Goal: Task Accomplishment & Management: Manage account settings

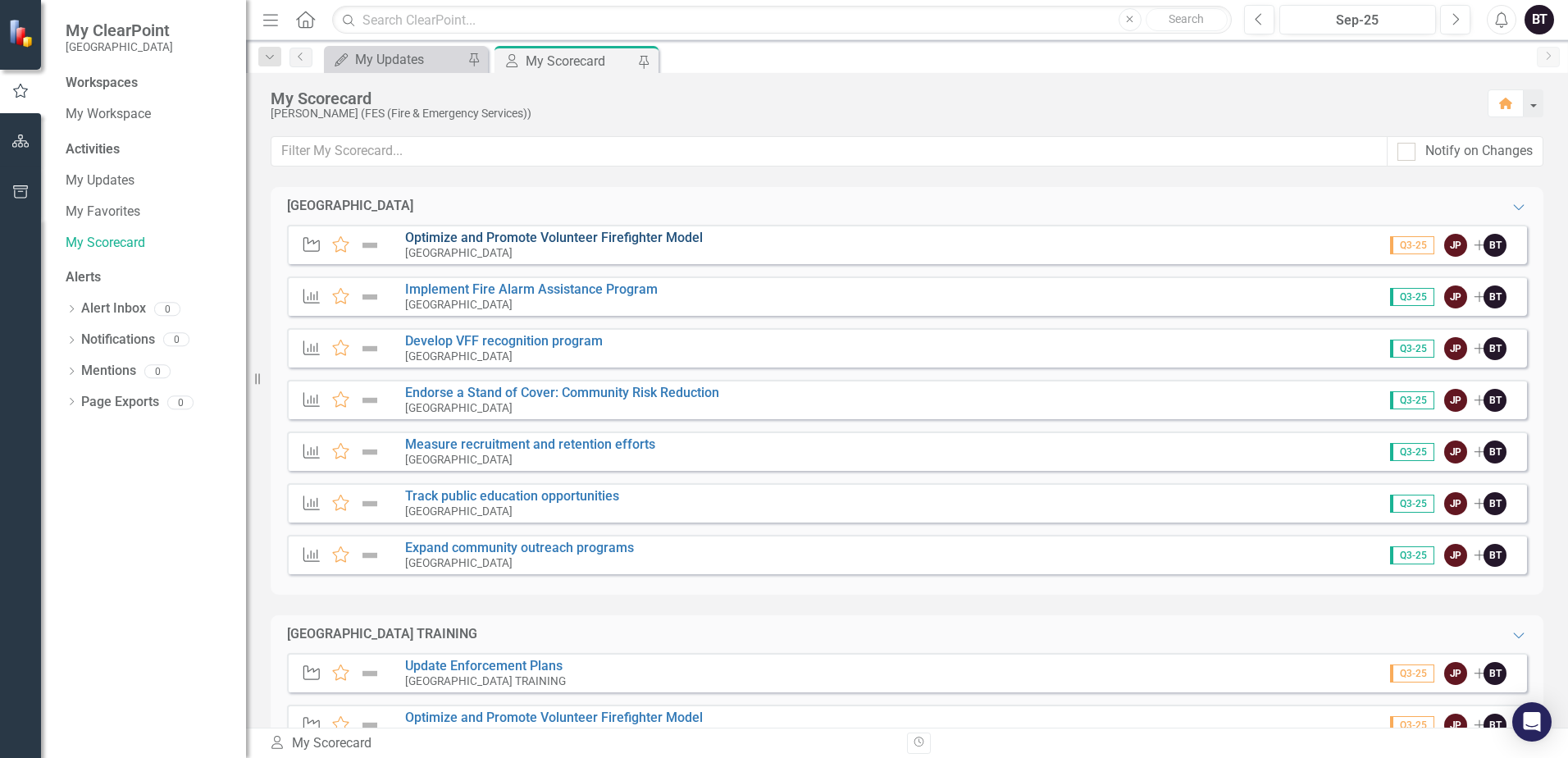
click at [637, 234] on link "Optimize and Promote Volunteer Firefighter Model" at bounding box center [554, 237] width 298 height 16
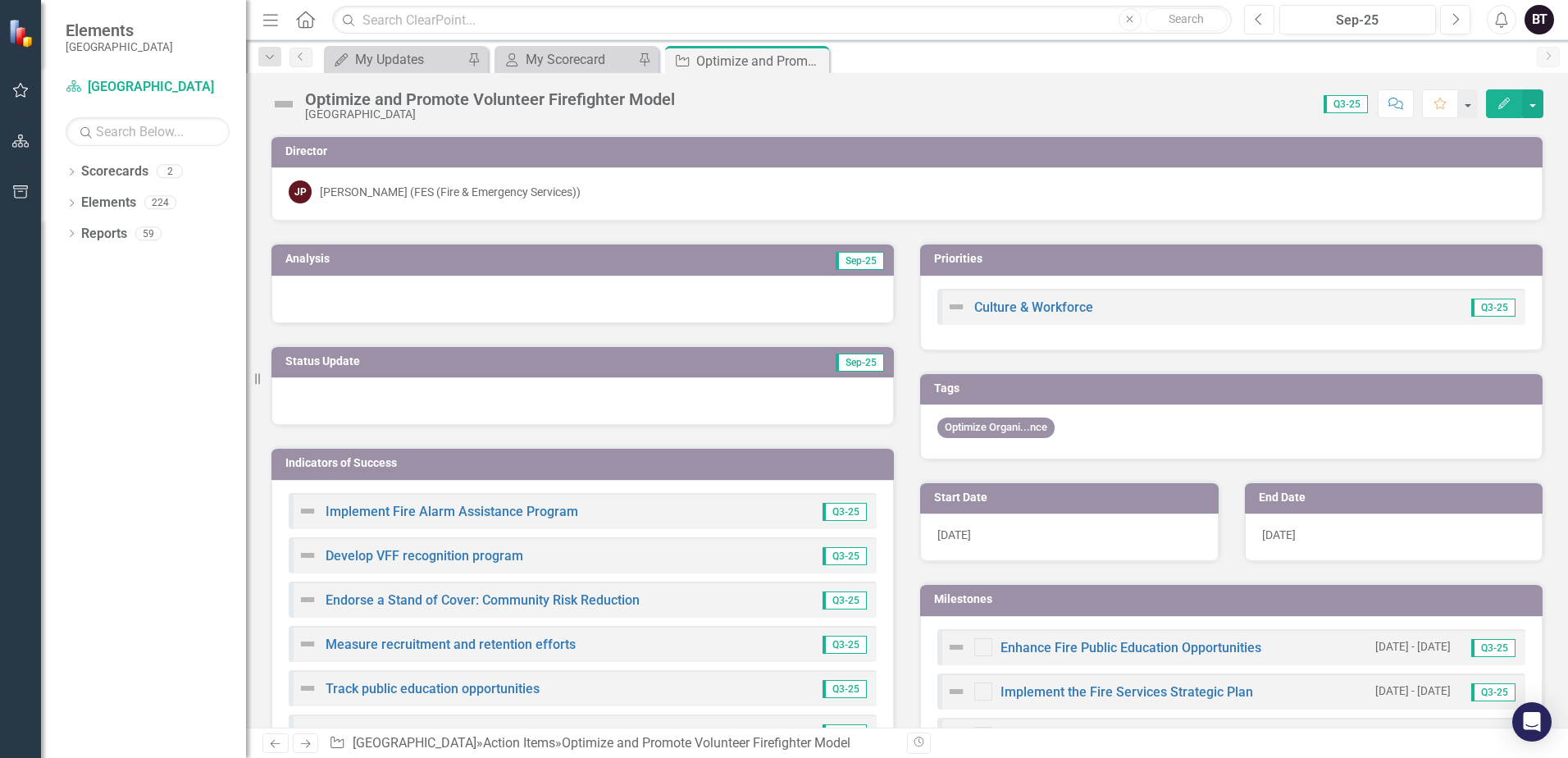
click at [1263, 20] on icon "Previous" at bounding box center [1260, 20] width 9 height 15
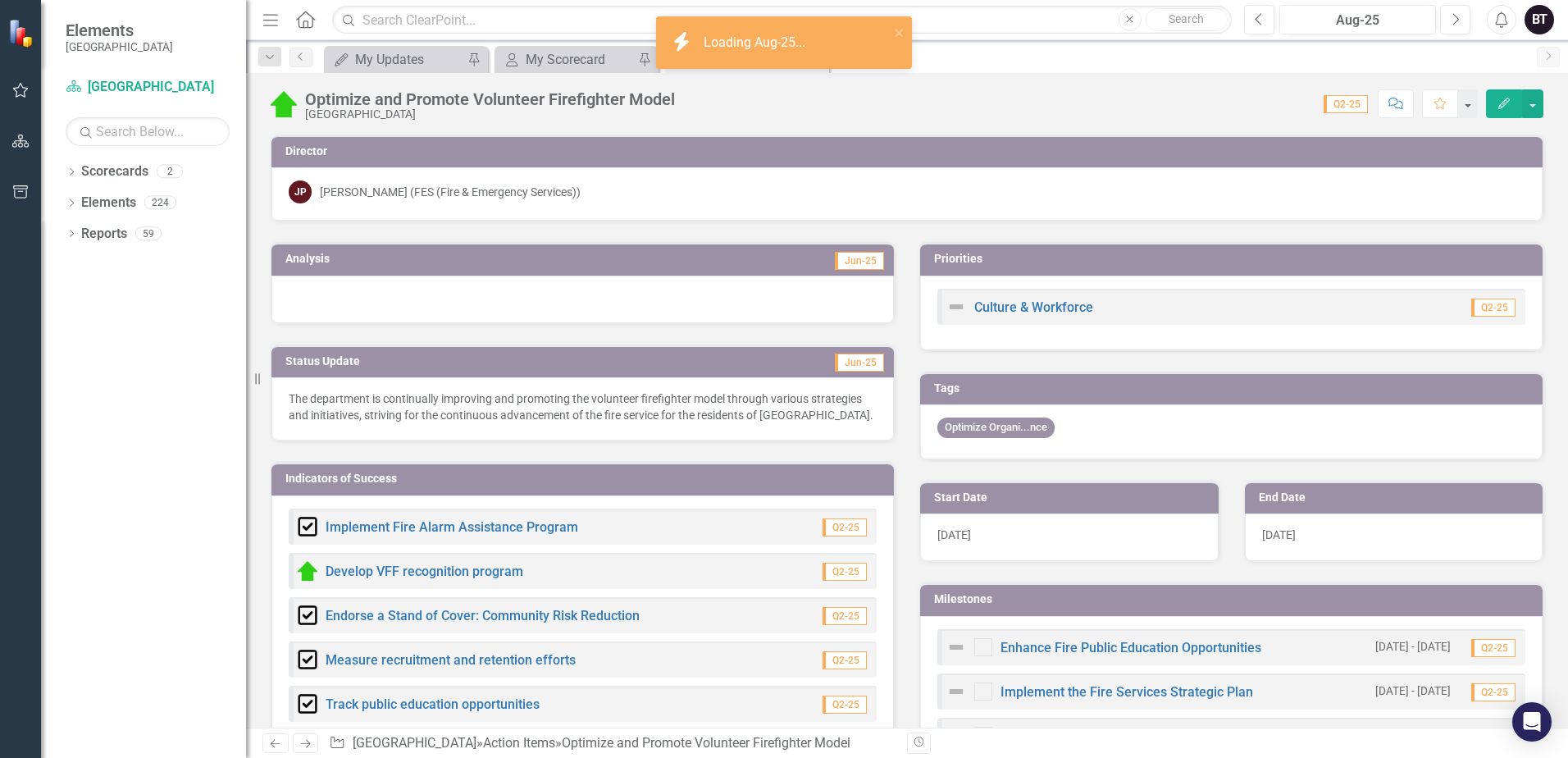
click at [797, 396] on p "The department is continually improving and promoting the volunteer firefighter…" at bounding box center [583, 406] width 588 height 33
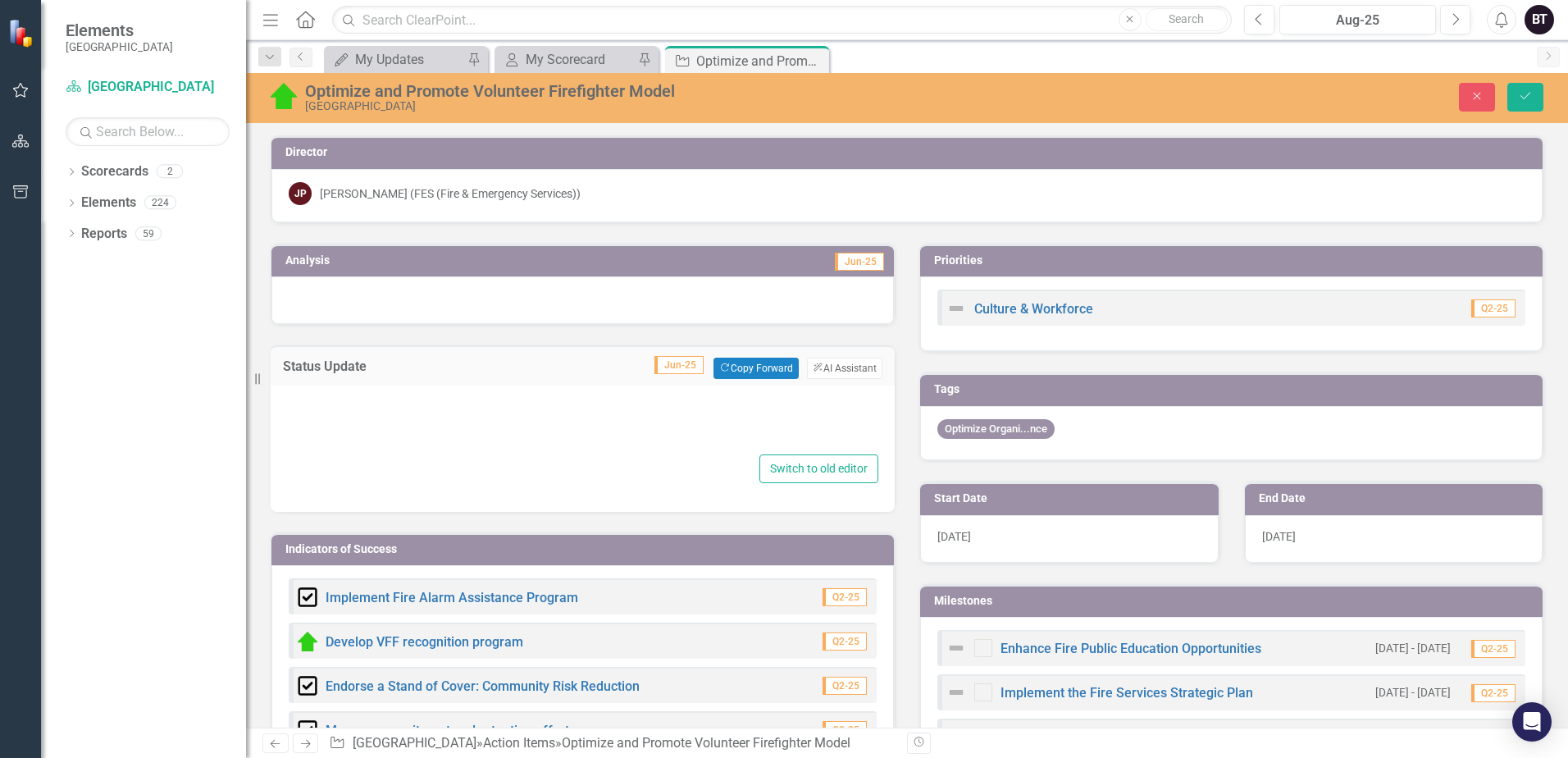
type textarea "<p>The department is continually improving and promoting the volunteer firefigh…"
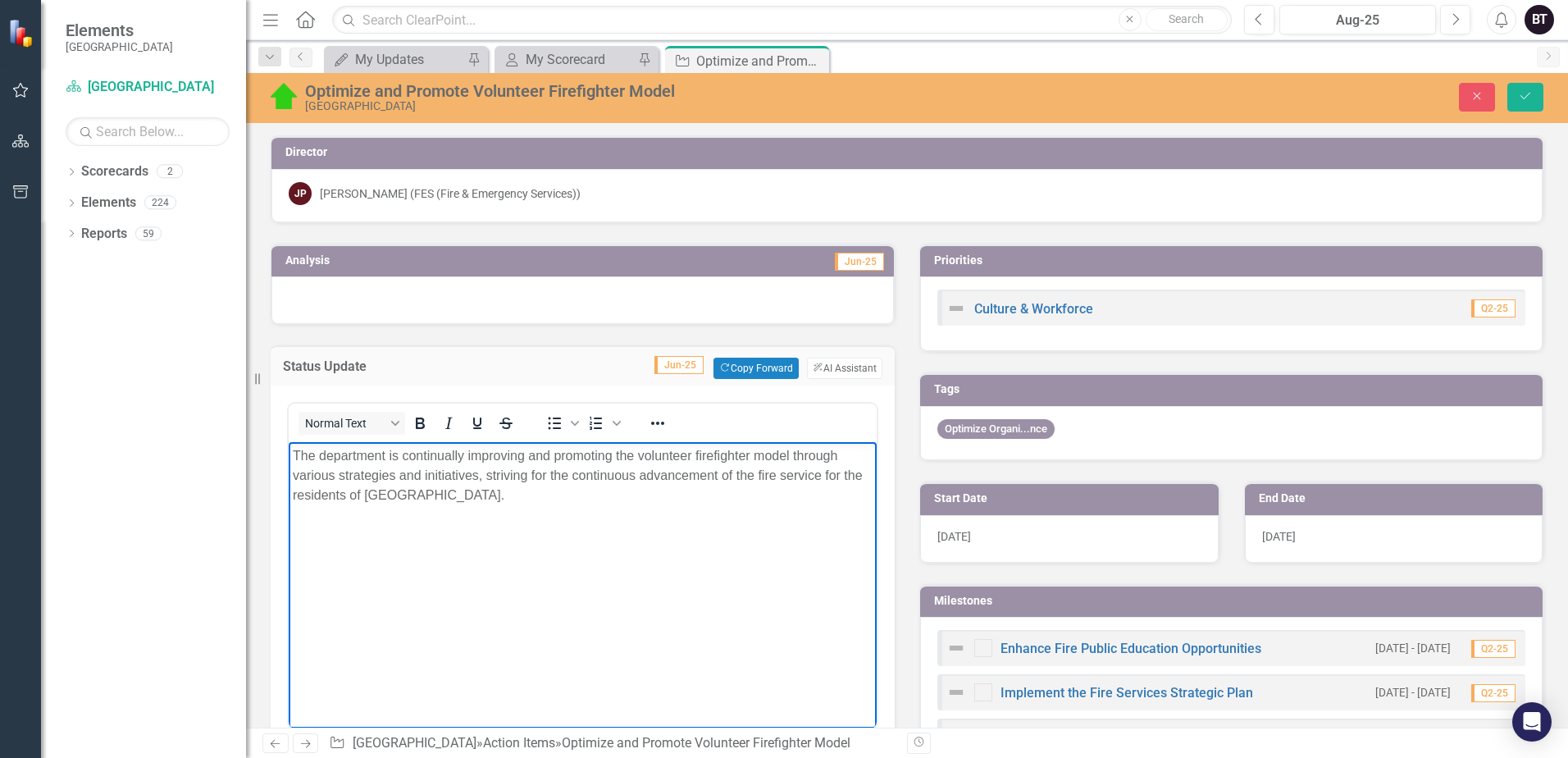
drag, startPoint x: 498, startPoint y: 498, endPoint x: 292, endPoint y: 454, distance: 210.6
click at [292, 454] on p "The department is continually improving and promoting the volunteer firefighter…" at bounding box center [582, 476] width 580 height 59
copy p "The department is continually improving and promoting the volunteer firefighter…"
click at [1521, 103] on button "Save" at bounding box center [1526, 97] width 36 height 29
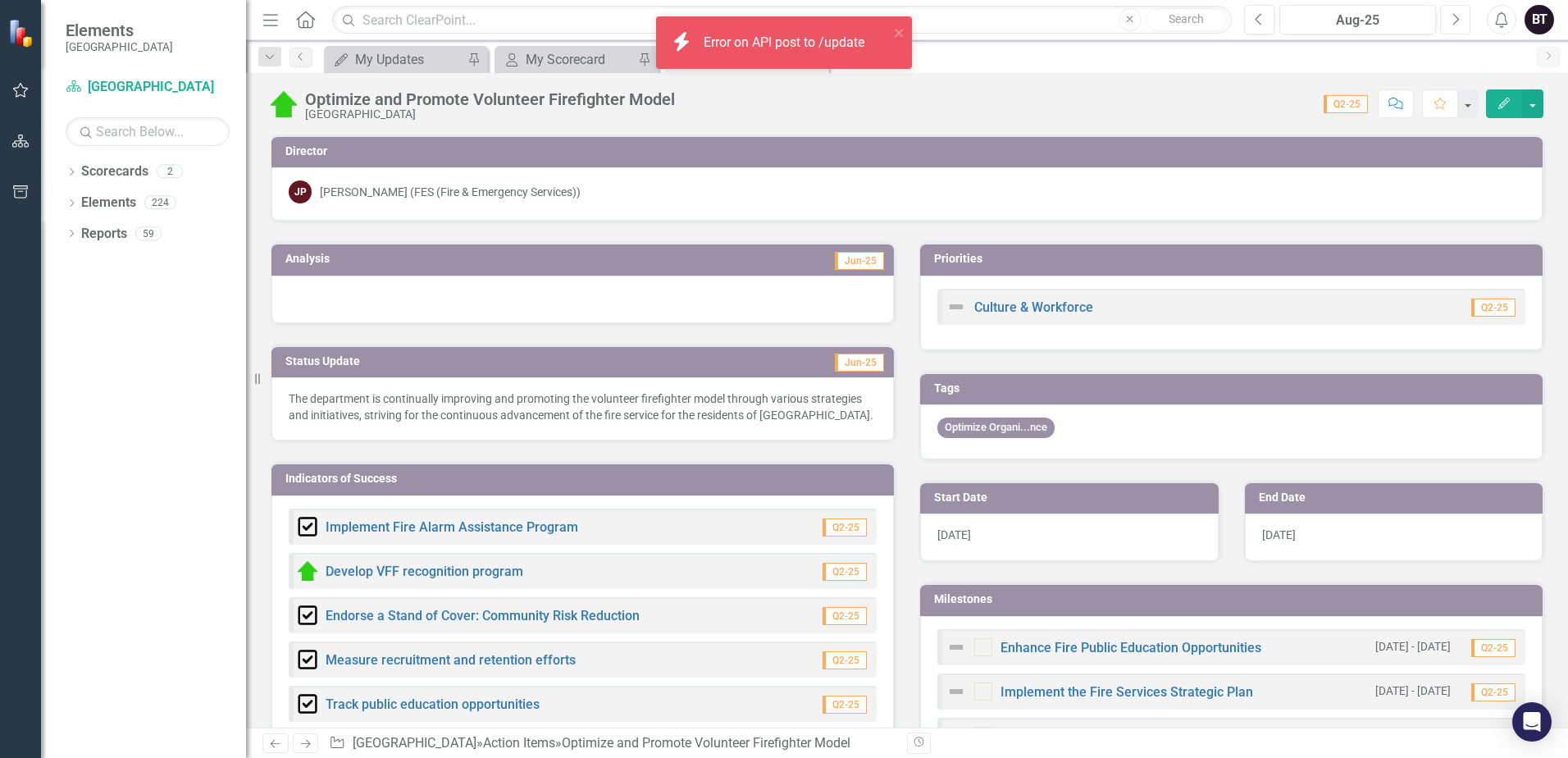
click at [1450, 23] on icon "Next" at bounding box center [1455, 20] width 9 height 15
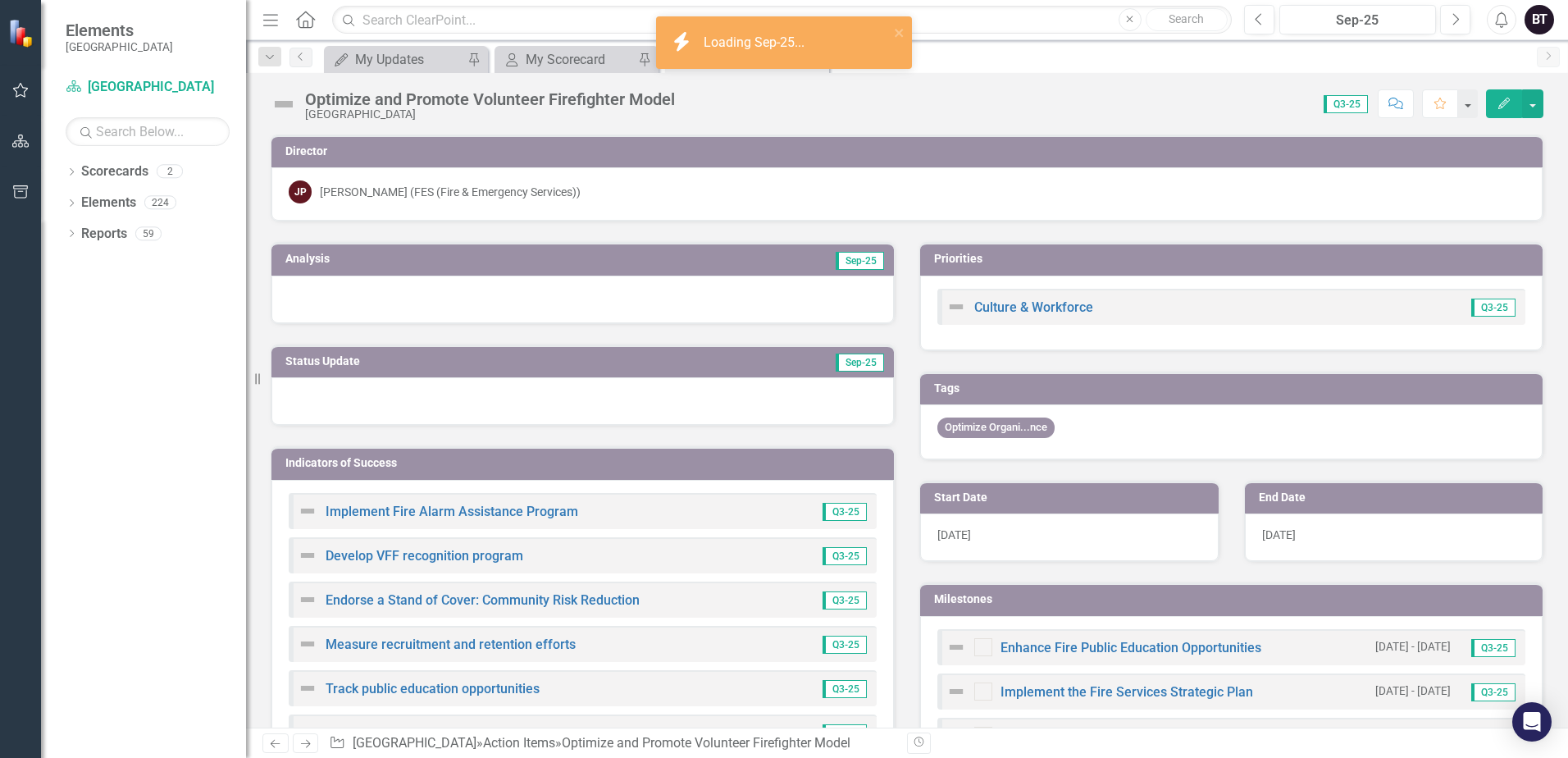
click at [368, 399] on div at bounding box center [583, 401] width 622 height 48
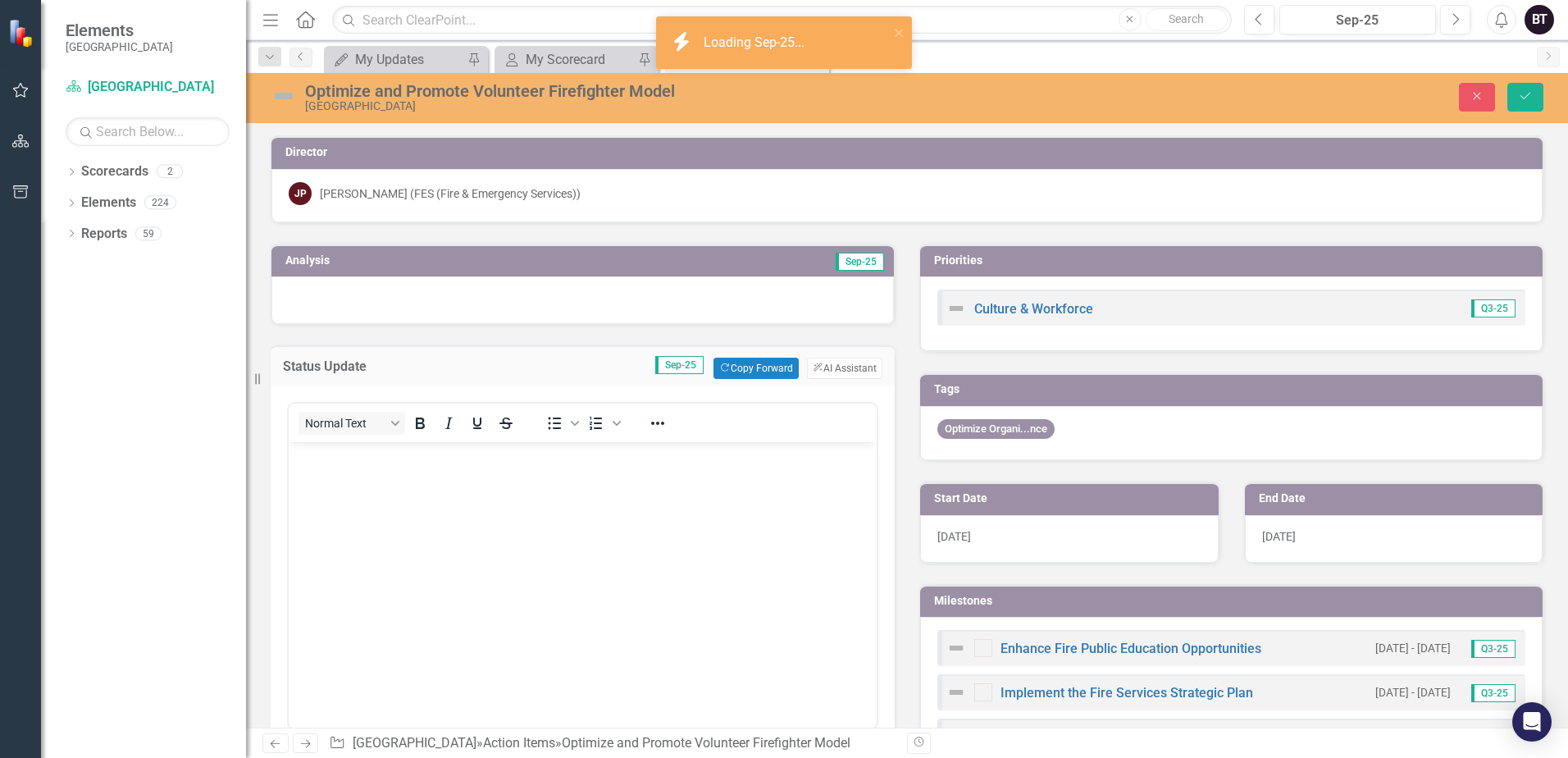
click at [393, 467] on body "Rich Text Area. Press ALT-0 for help." at bounding box center [583, 565] width 588 height 246
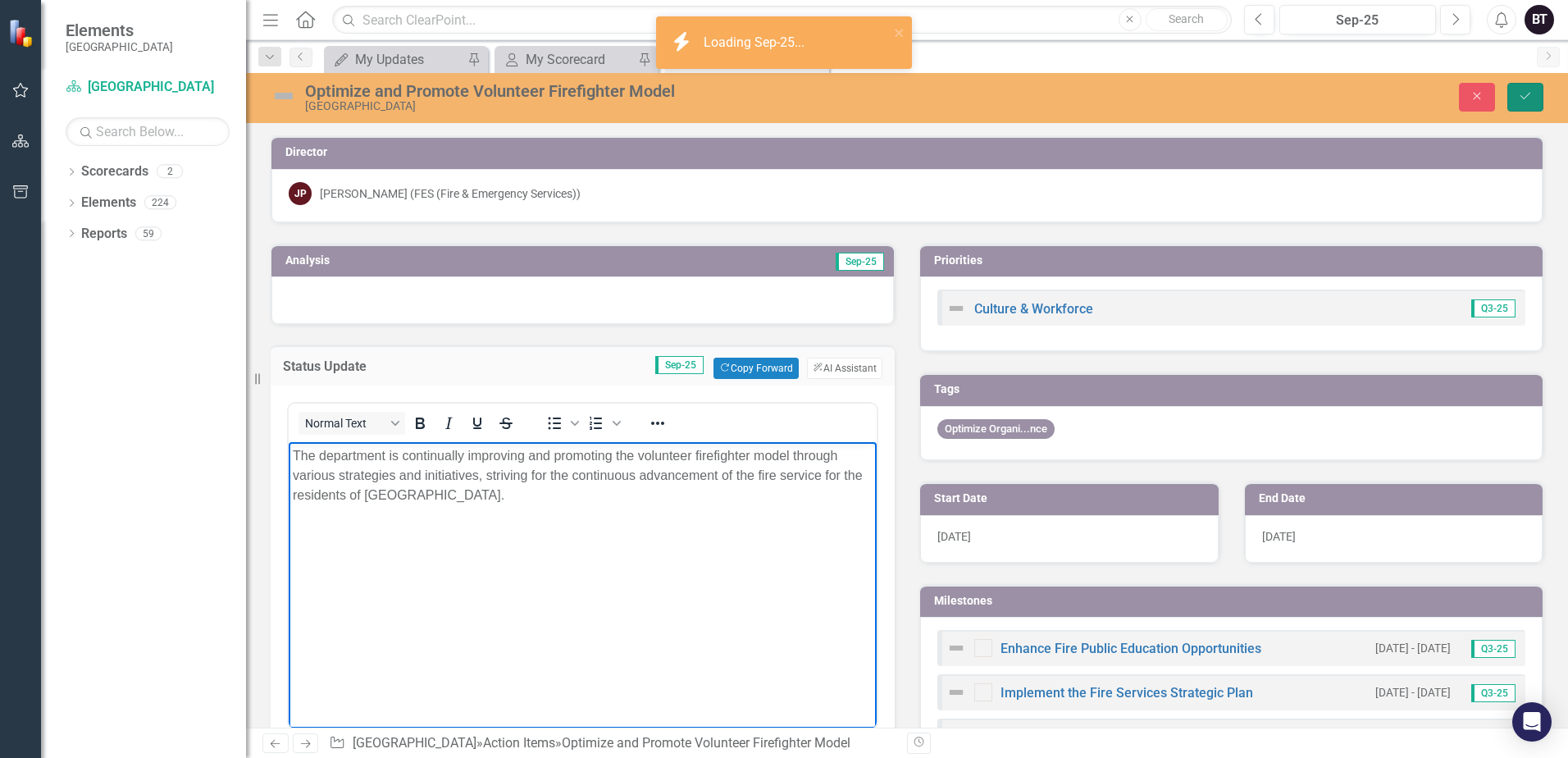
click at [1522, 100] on icon "Save" at bounding box center [1526, 96] width 15 height 11
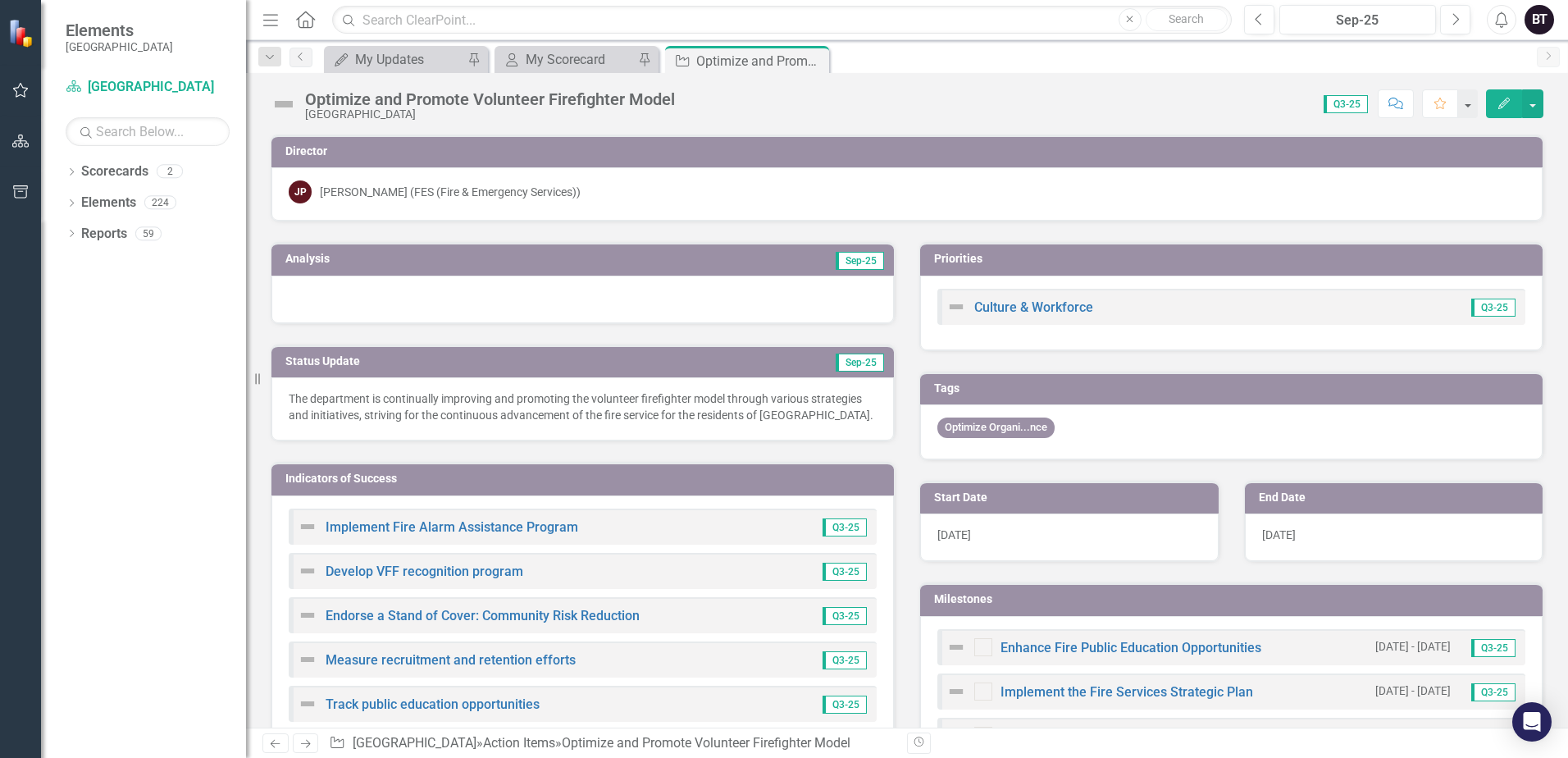
click at [289, 108] on img at bounding box center [284, 104] width 26 height 26
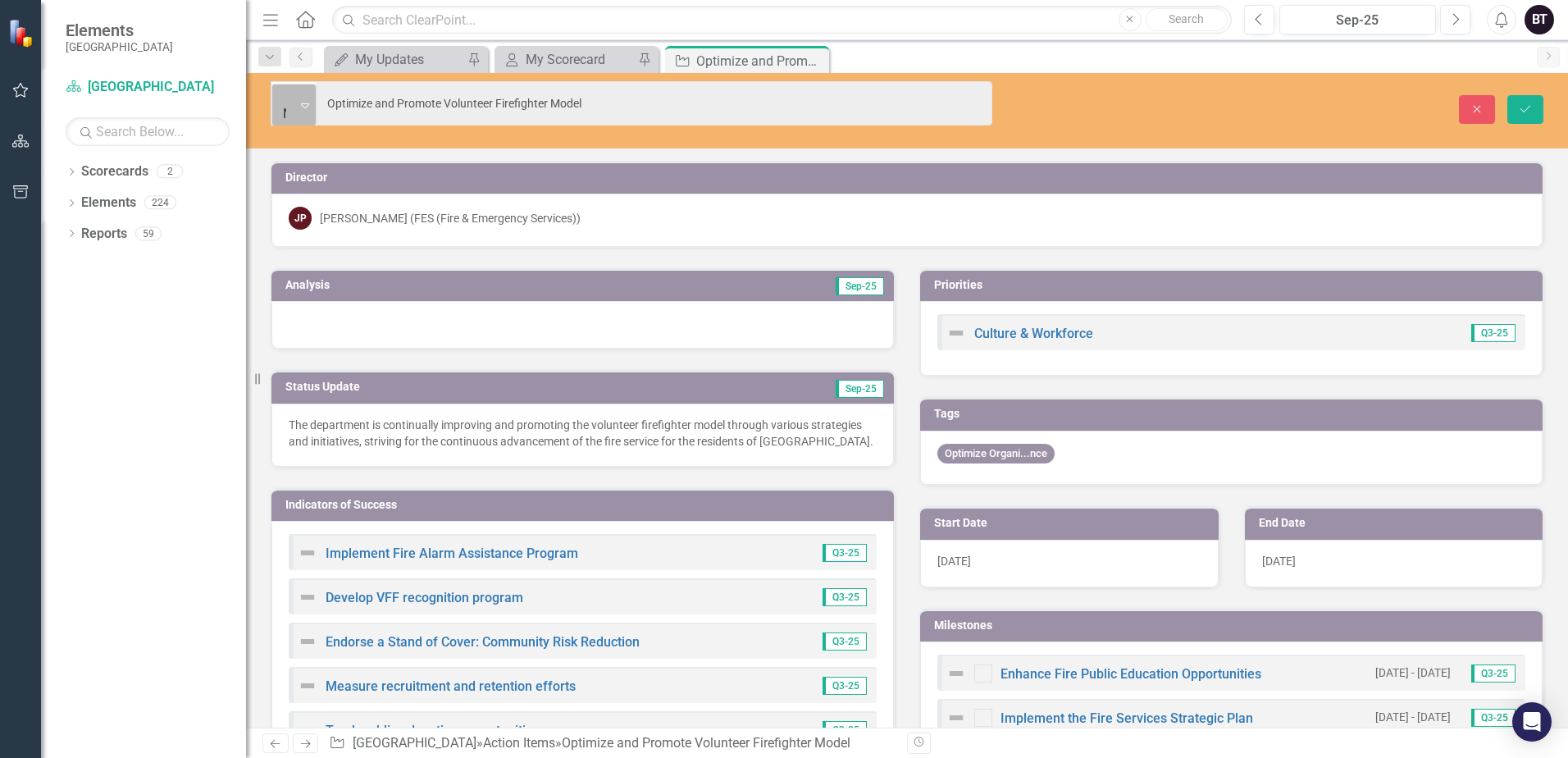
click at [309, 99] on icon "Expand" at bounding box center [305, 105] width 8 height 13
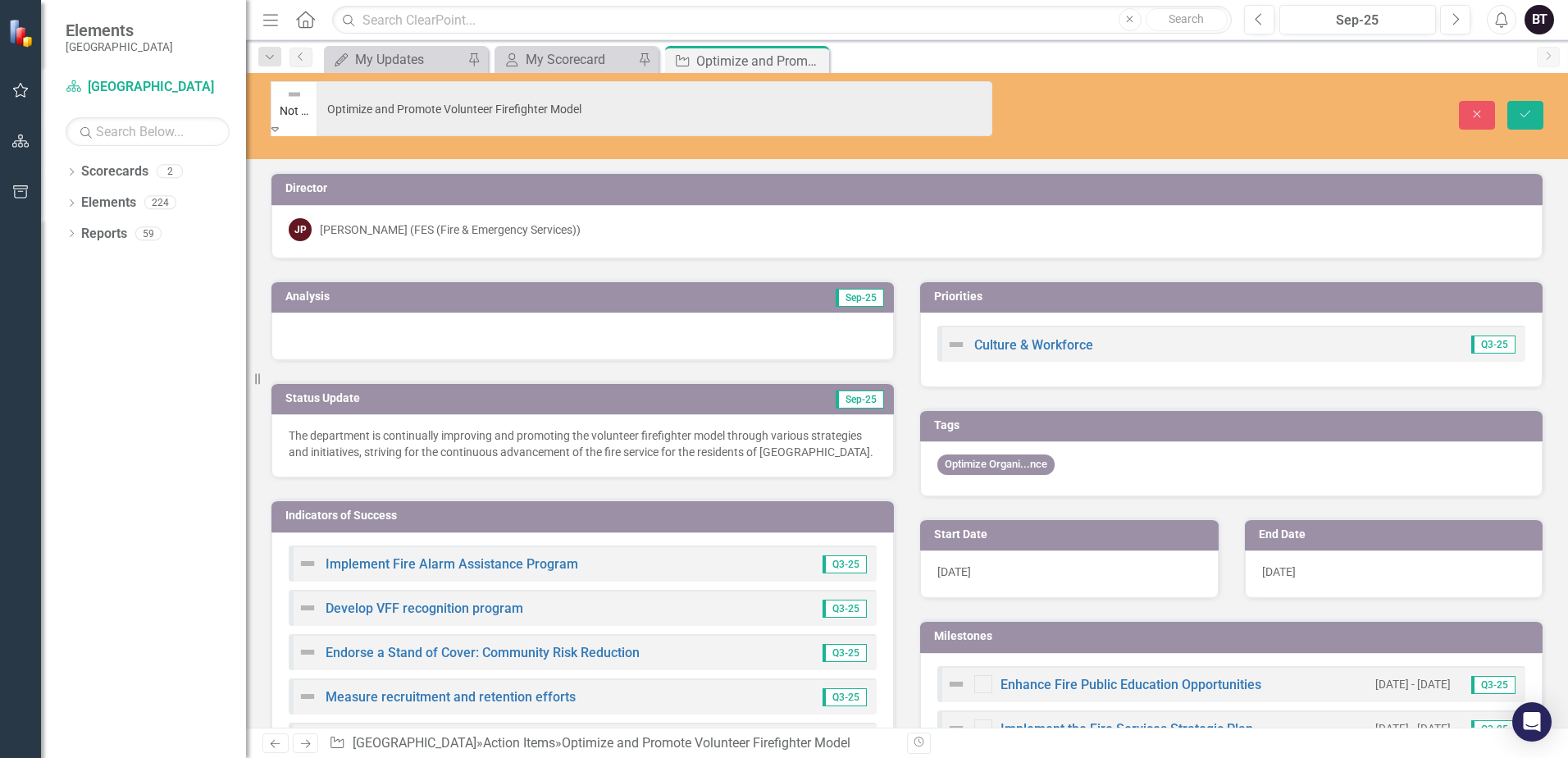
click at [1523, 108] on icon "Save" at bounding box center [1526, 114] width 15 height 11
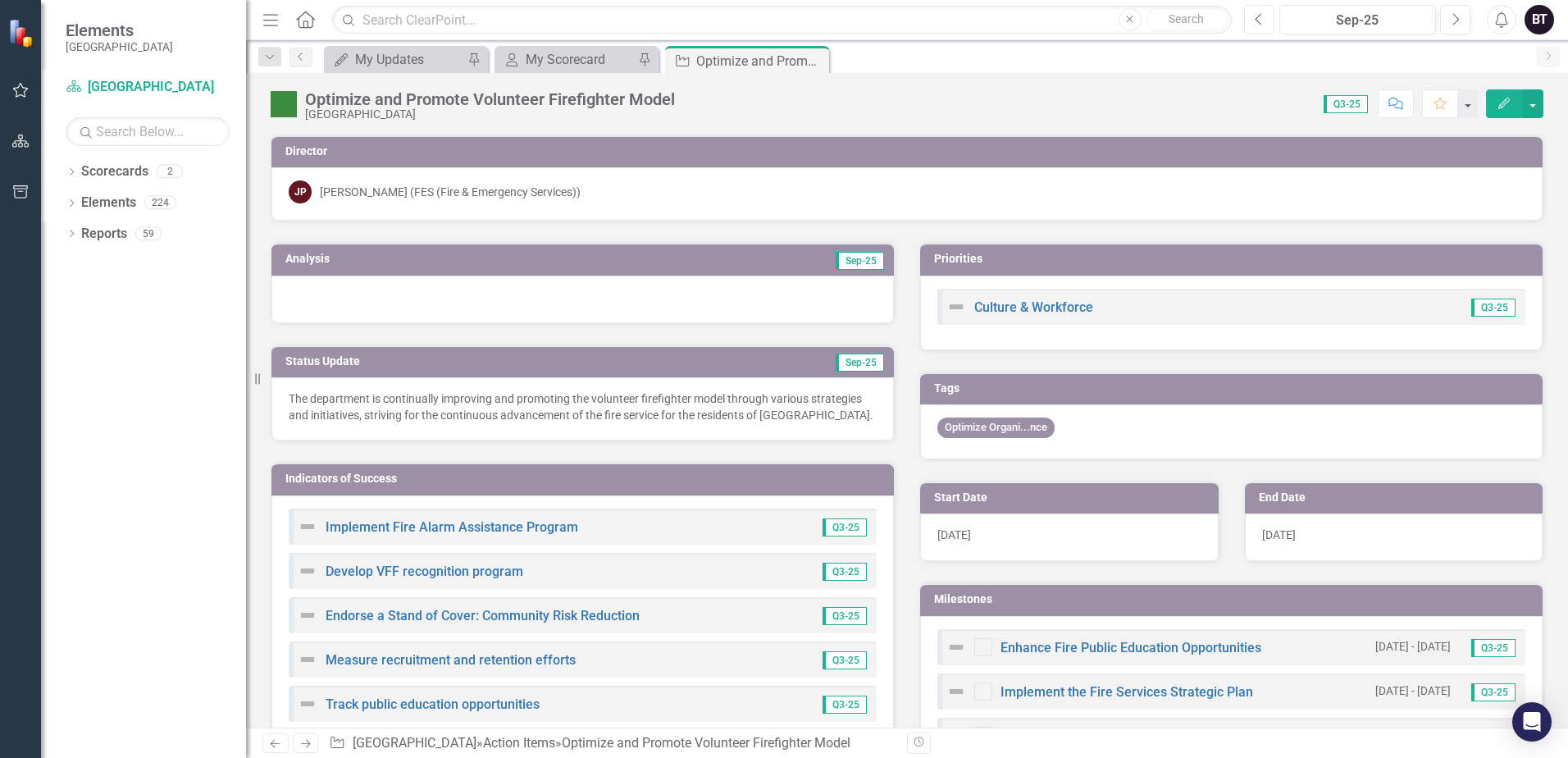
click at [1250, 22] on button "Previous" at bounding box center [1260, 19] width 30 height 29
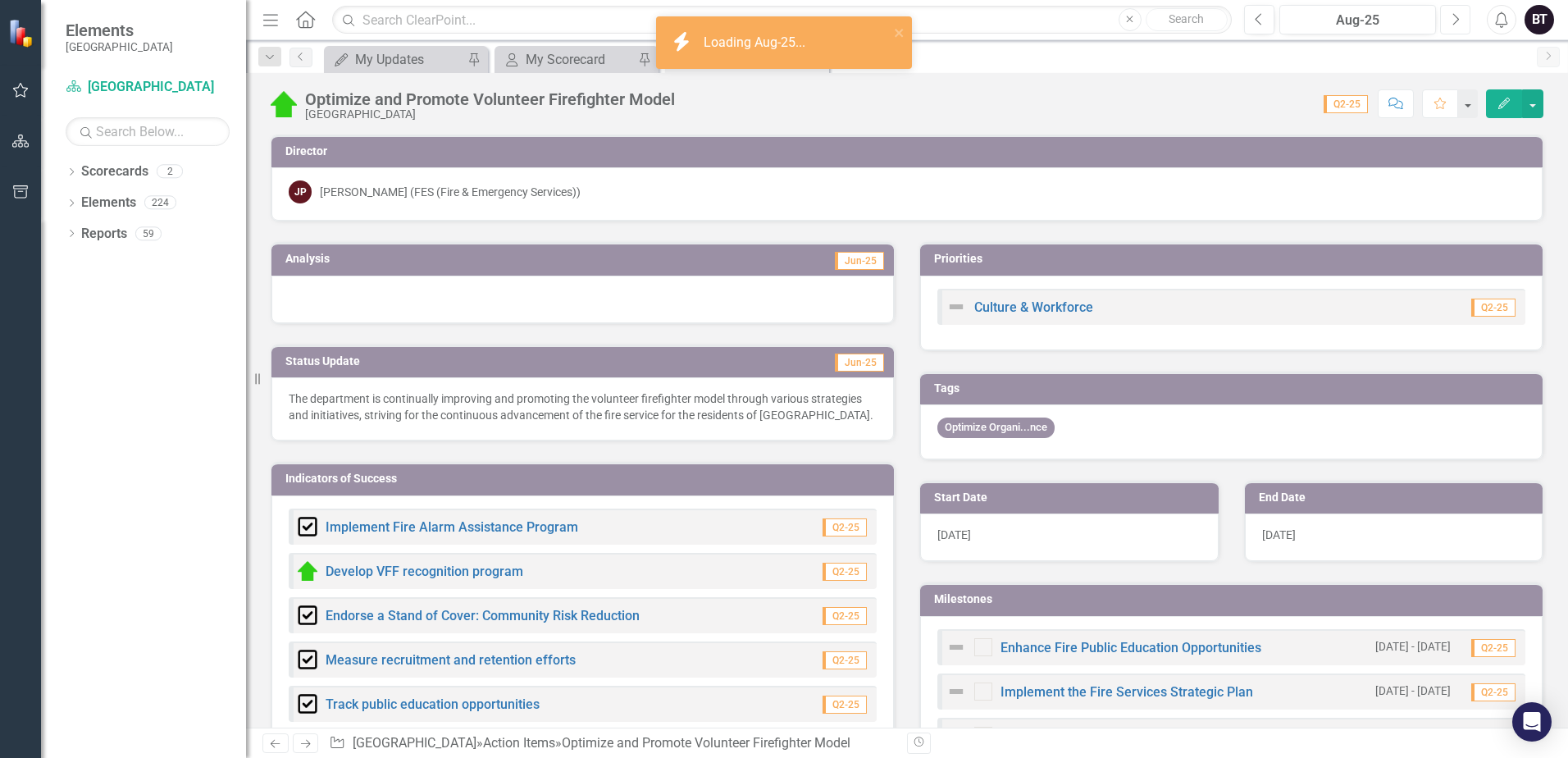
click at [1455, 17] on icon "Next" at bounding box center [1455, 20] width 9 height 15
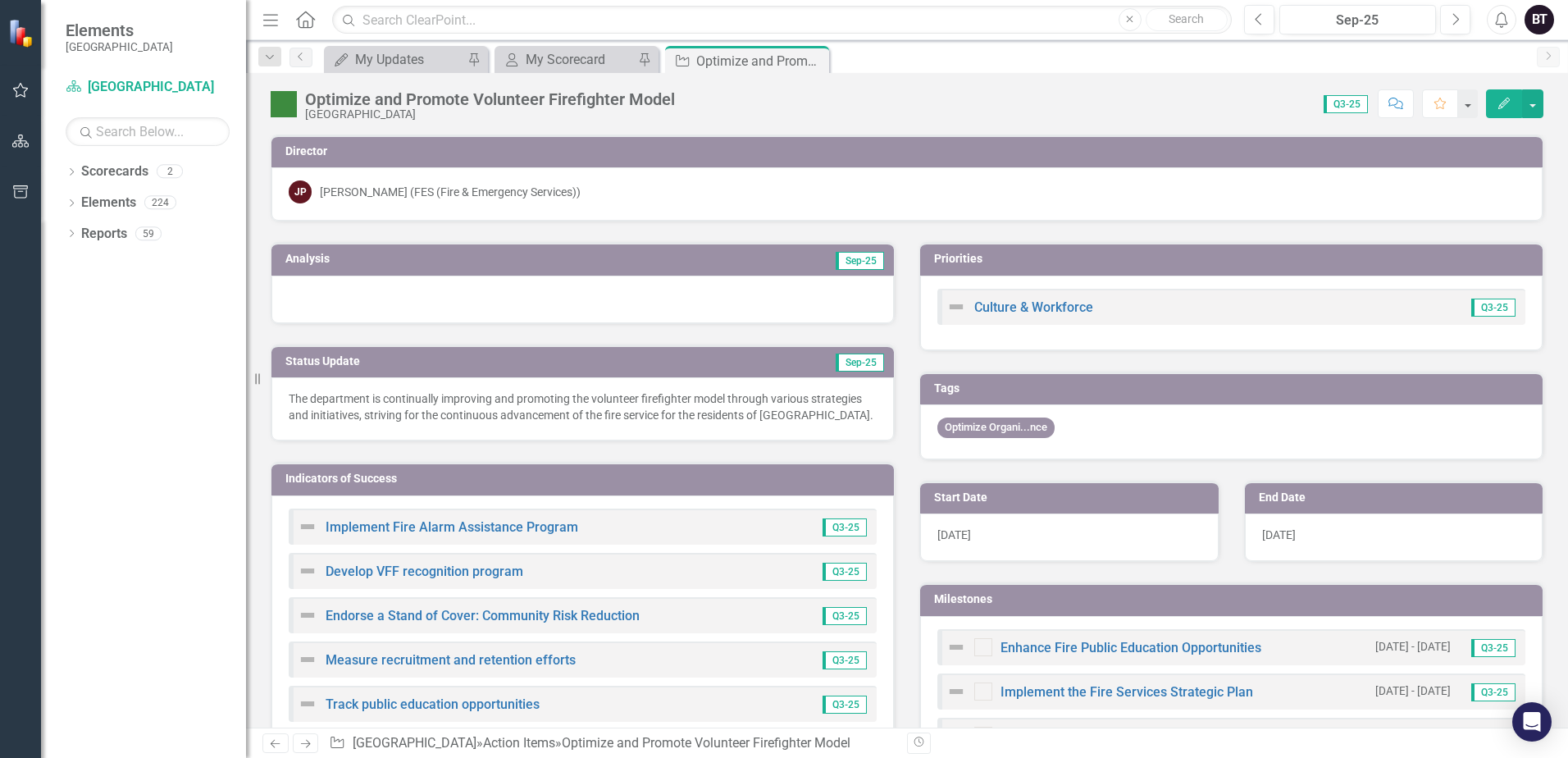
click at [372, 99] on div "Optimize and Promote Volunteer Firefighter Model" at bounding box center [490, 99] width 369 height 18
click at [285, 106] on img at bounding box center [284, 104] width 26 height 26
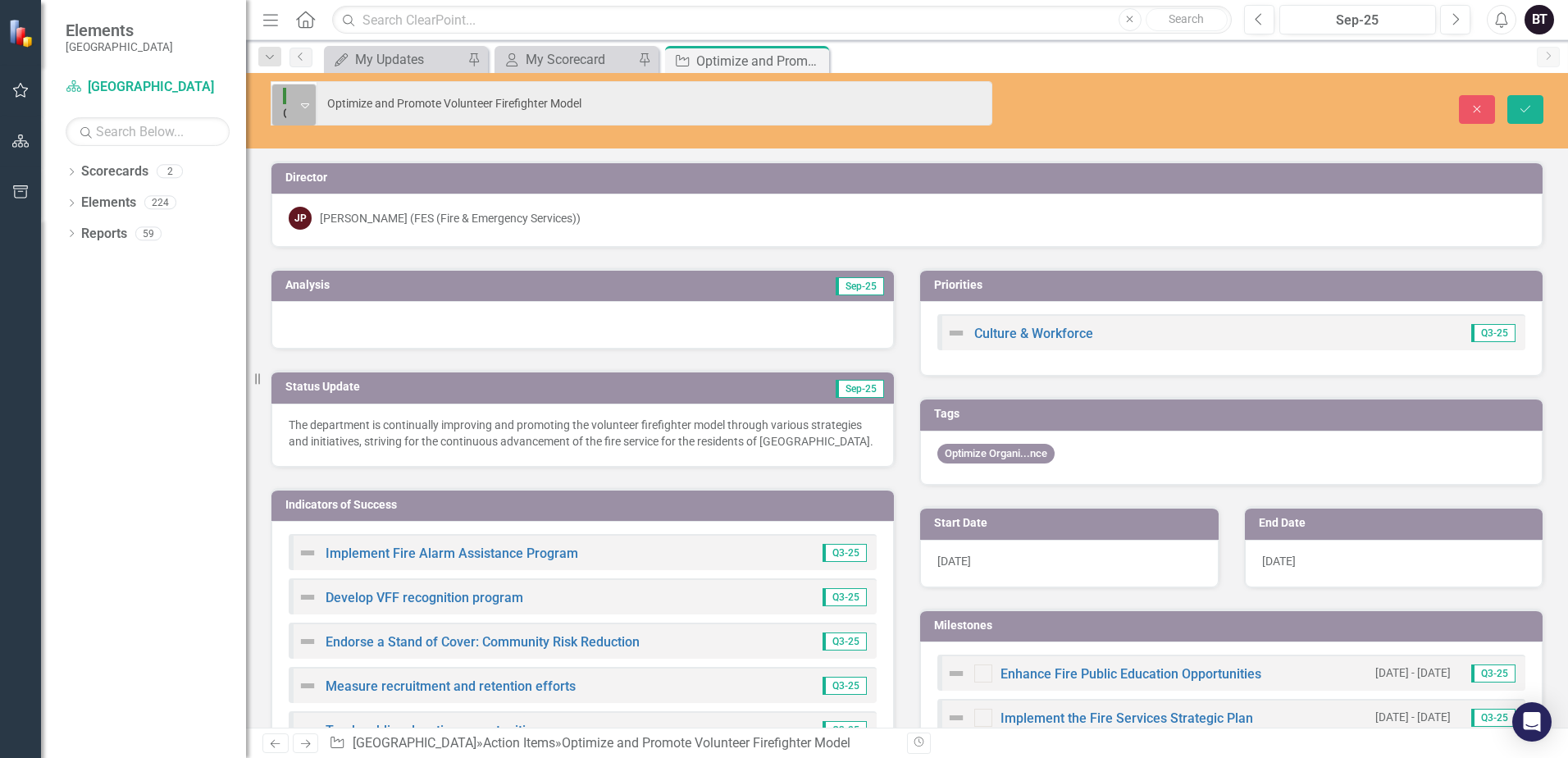
click at [312, 103] on div "Expand" at bounding box center [305, 105] width 22 height 41
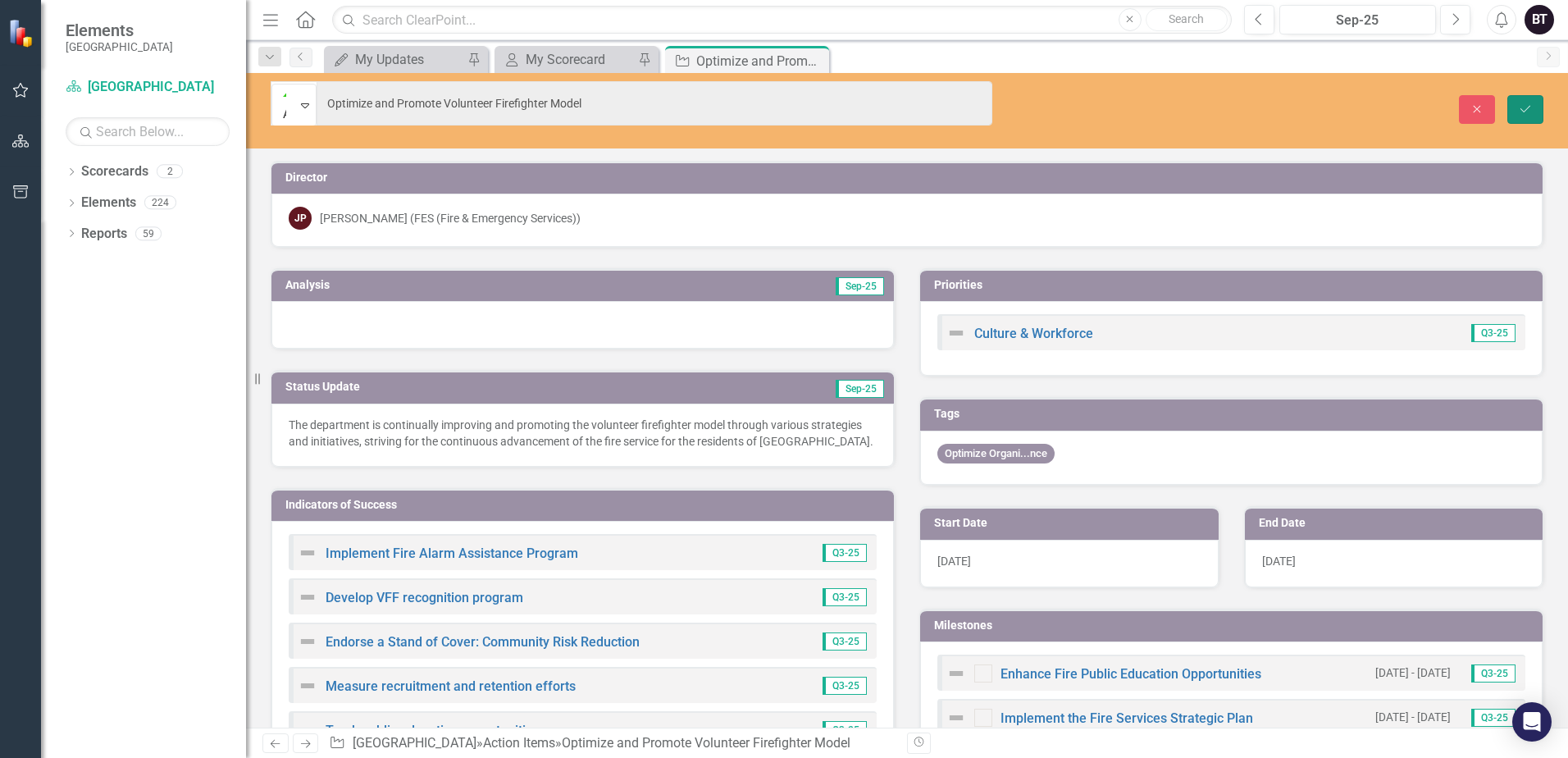
click at [1520, 103] on icon "Save" at bounding box center [1526, 109] width 15 height 11
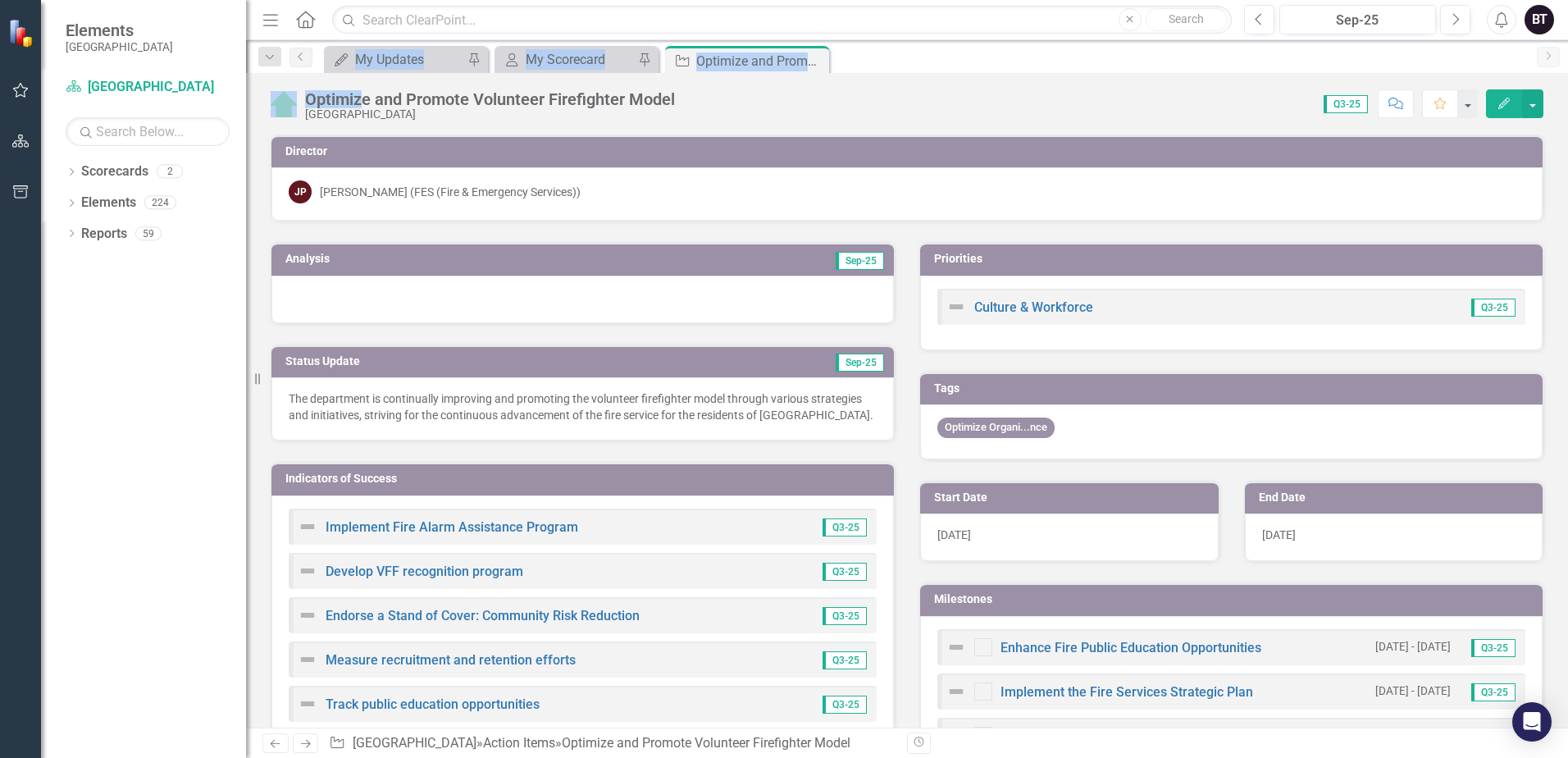
click at [360, 73] on div "Menu Home Search Close Search Previous Sep-25 Next Alerts BT User Edit Profile …" at bounding box center [907, 379] width 1322 height 758
copy div "My Updates Pin My Scorecard My Scorecard Pin Action Item Optimize and Promote V…"
click at [352, 61] on link "My Updates My Updates" at bounding box center [396, 59] width 135 height 21
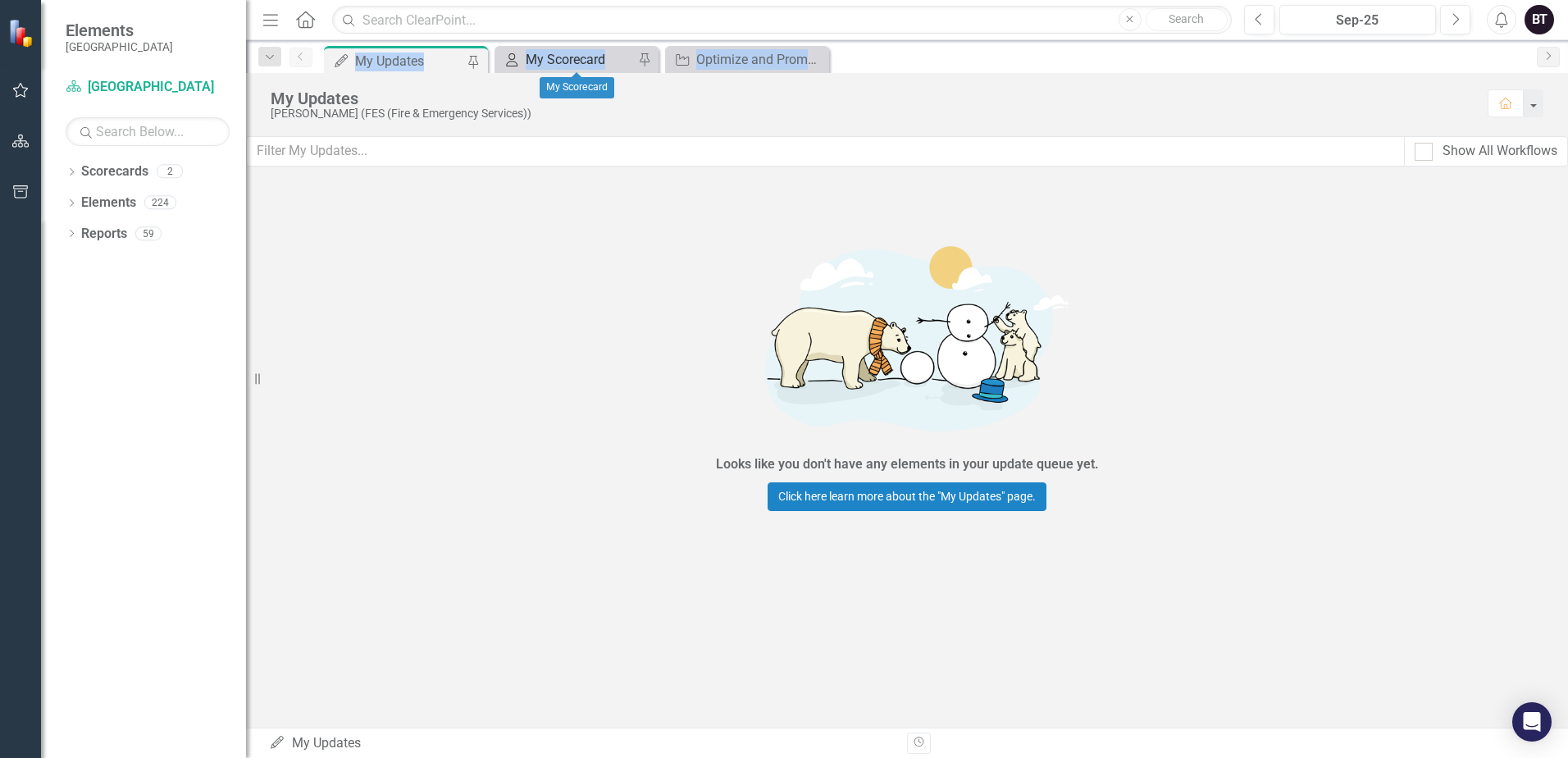
click at [550, 66] on div "My Scorecard" at bounding box center [579, 59] width 108 height 21
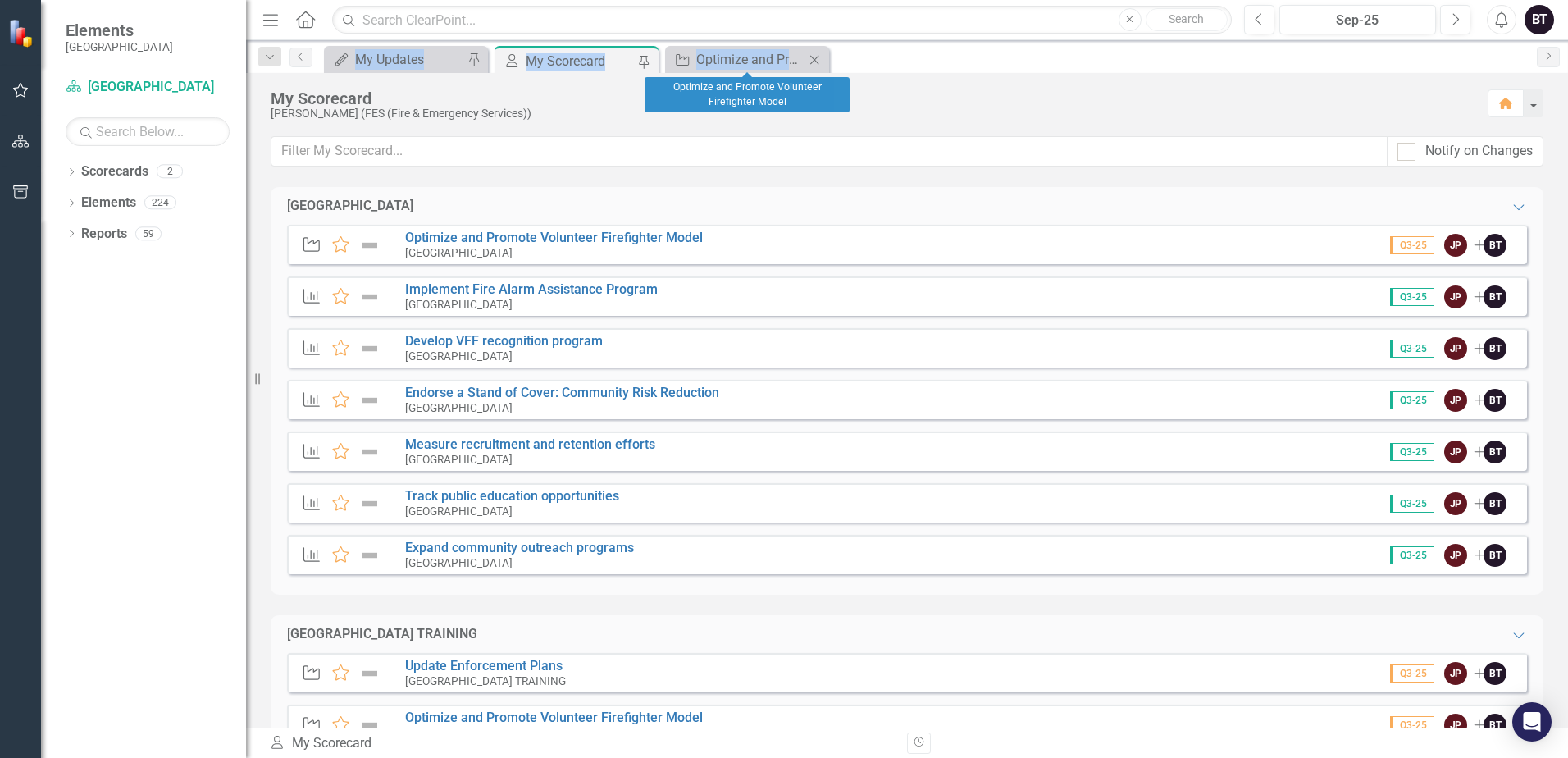
click at [814, 63] on icon "Close" at bounding box center [814, 60] width 16 height 13
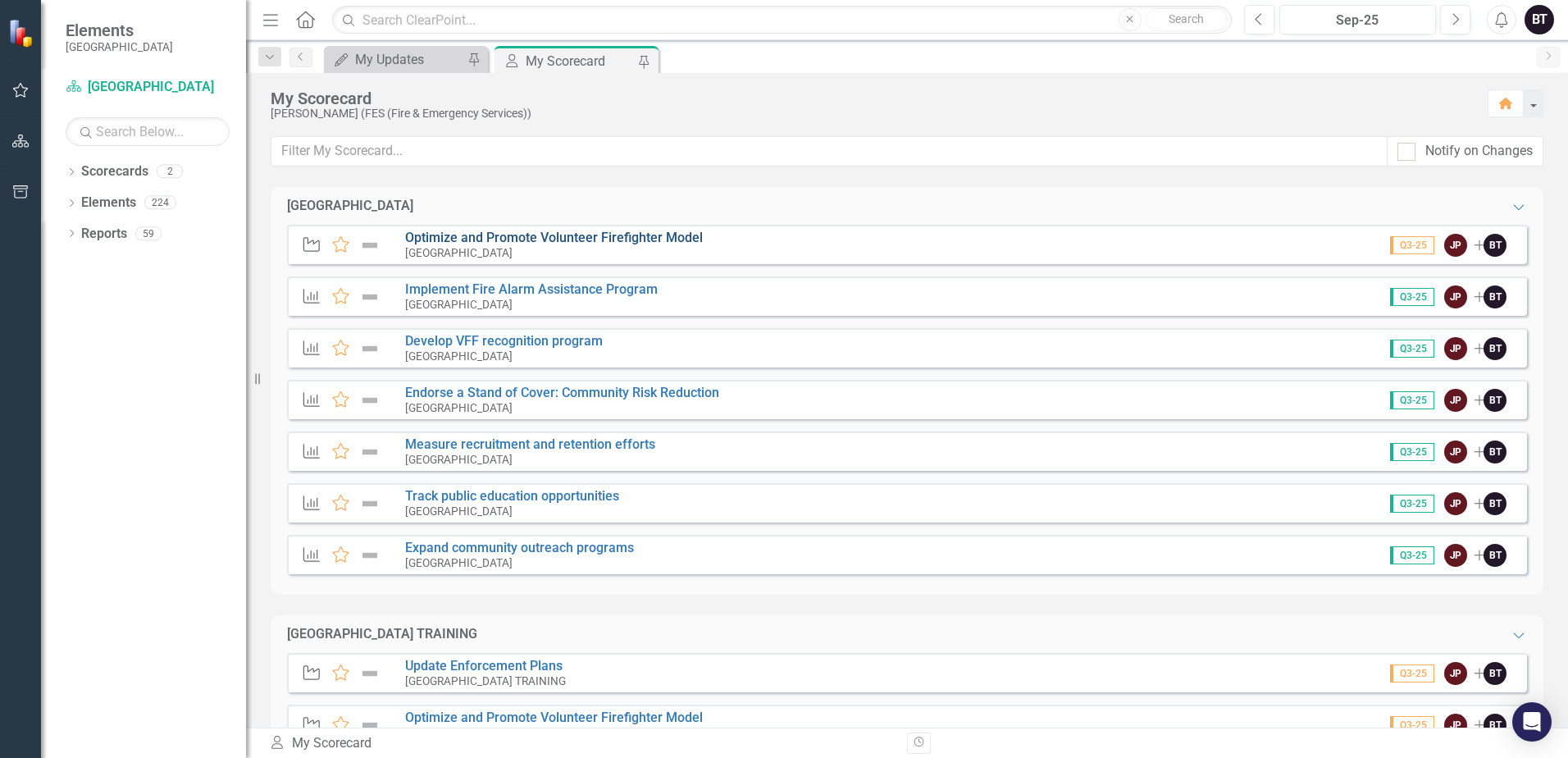
click at [633, 235] on link "Optimize and Promote Volunteer Firefighter Model" at bounding box center [554, 237] width 298 height 16
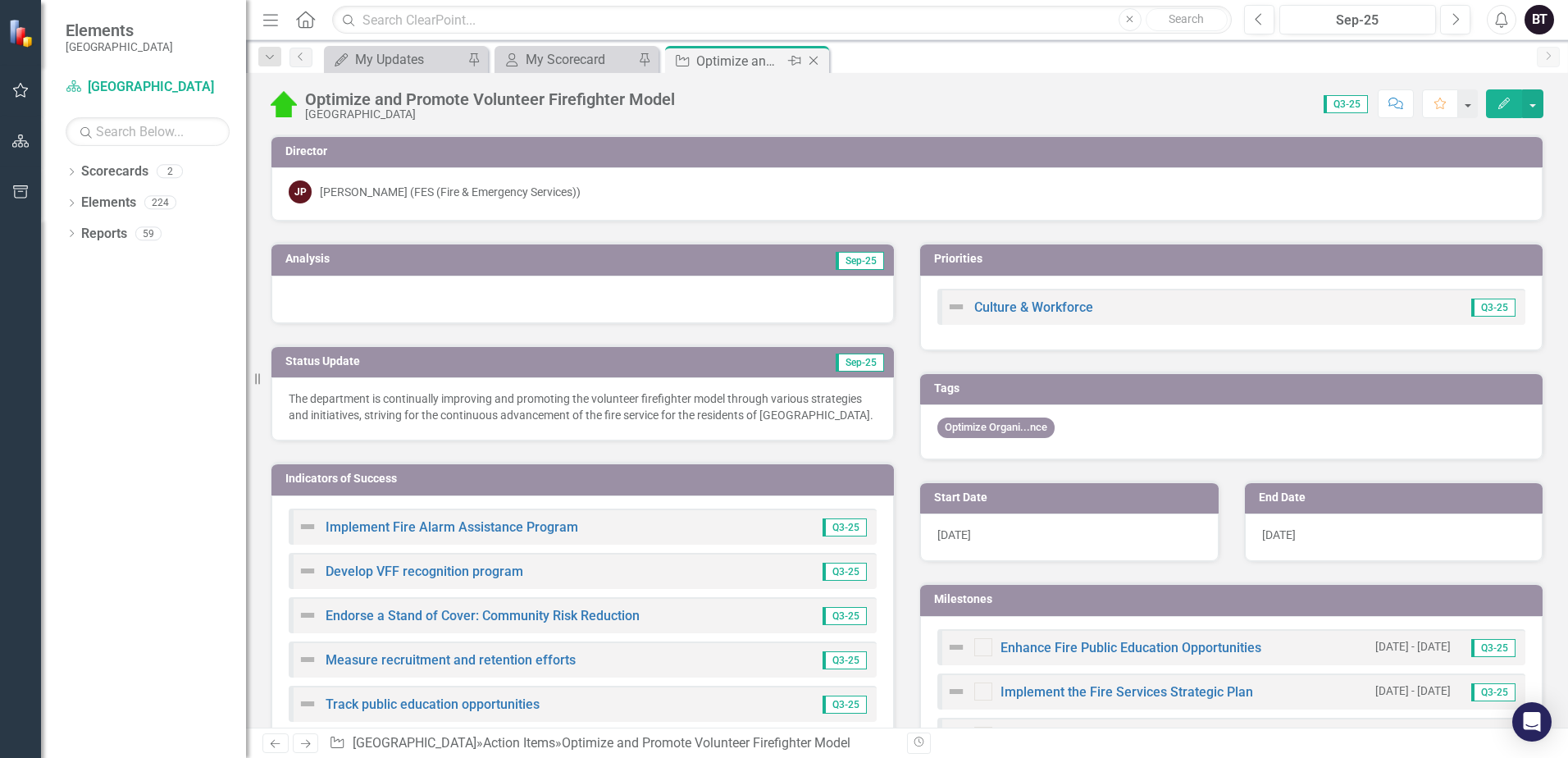
click at [815, 55] on icon "Close" at bounding box center [813, 61] width 16 height 13
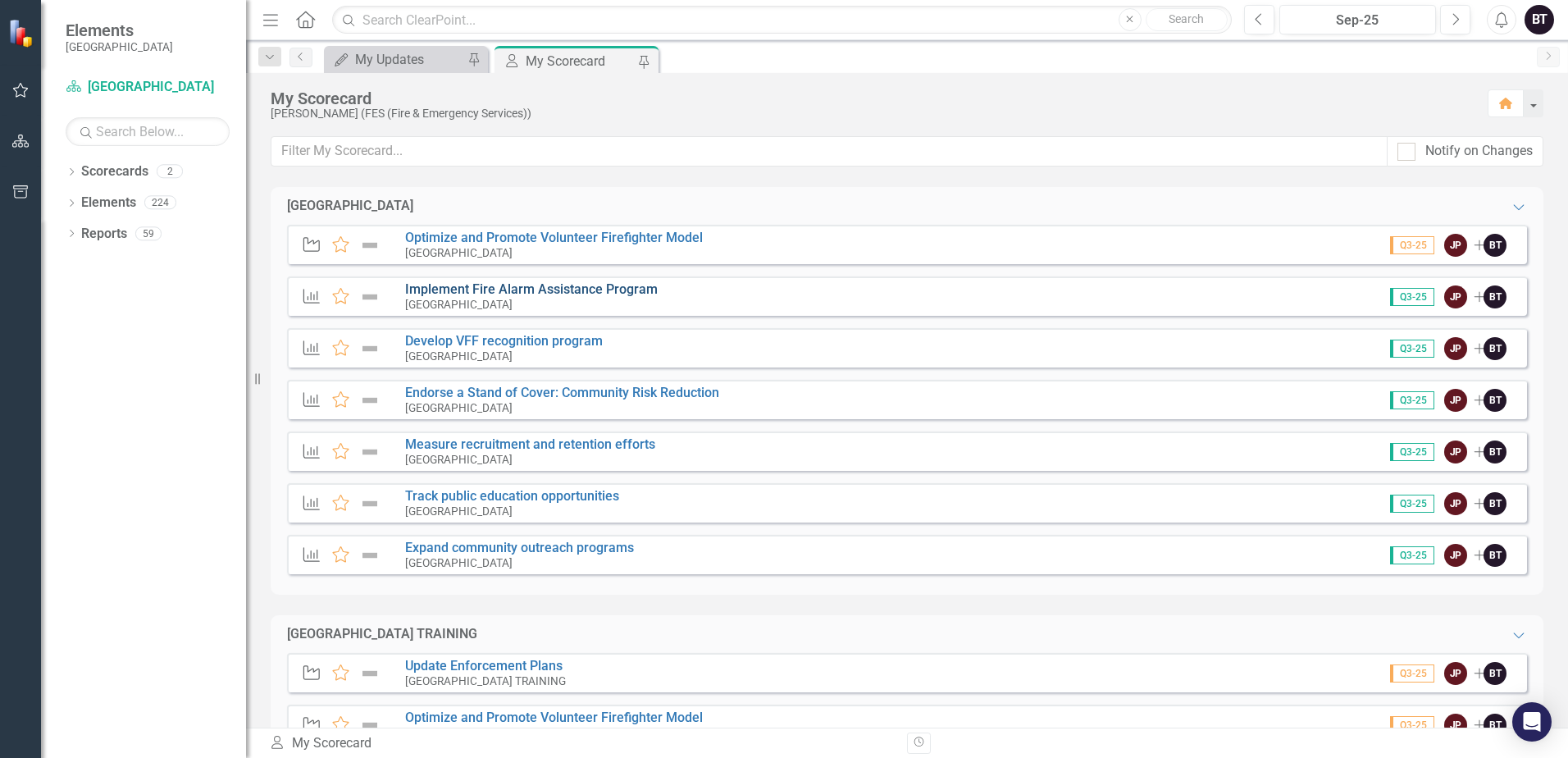
click at [602, 286] on link "Implement Fire Alarm Assistance Program" at bounding box center [531, 289] width 253 height 16
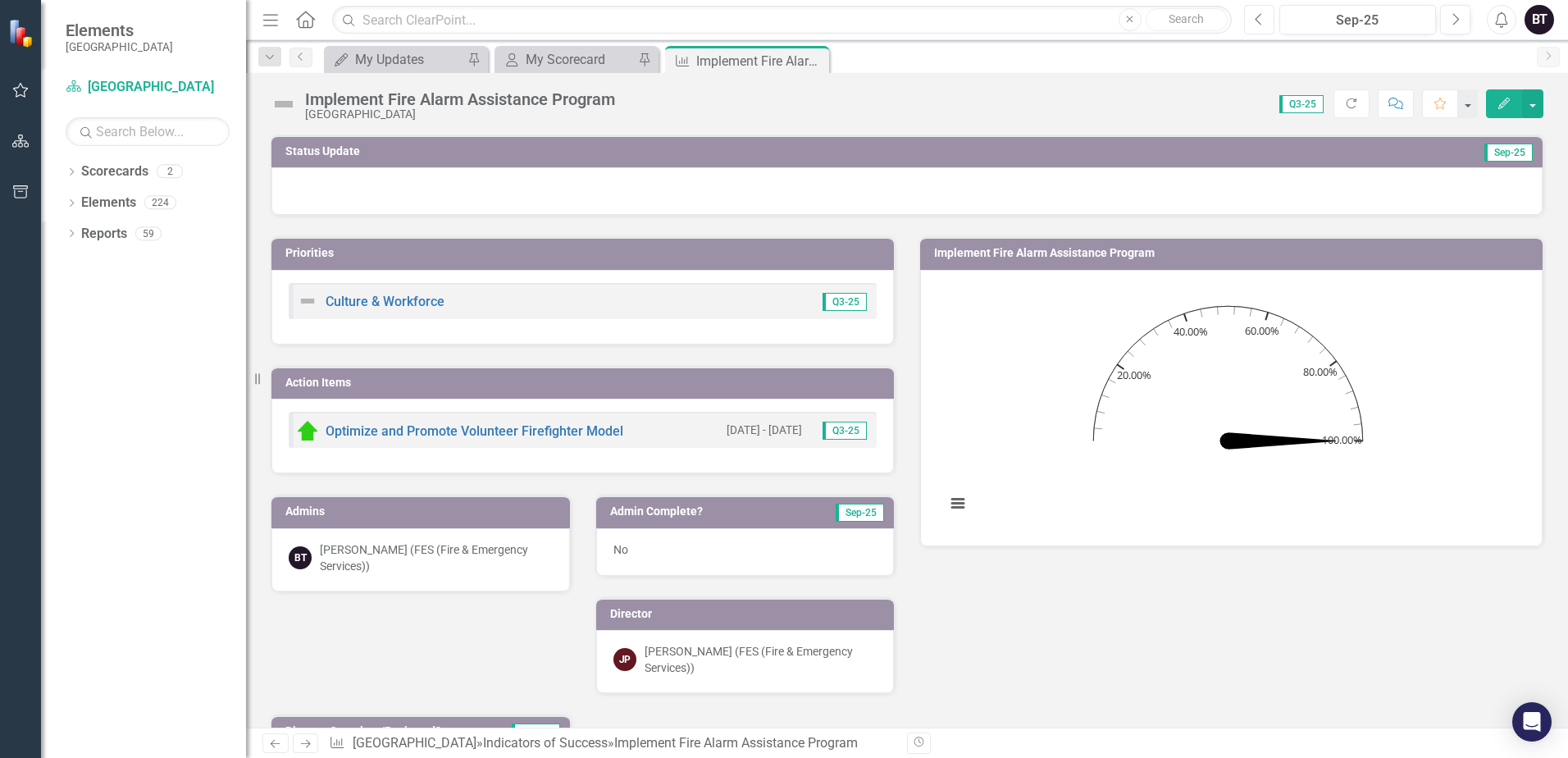
click at [1252, 14] on button "Previous" at bounding box center [1260, 19] width 30 height 29
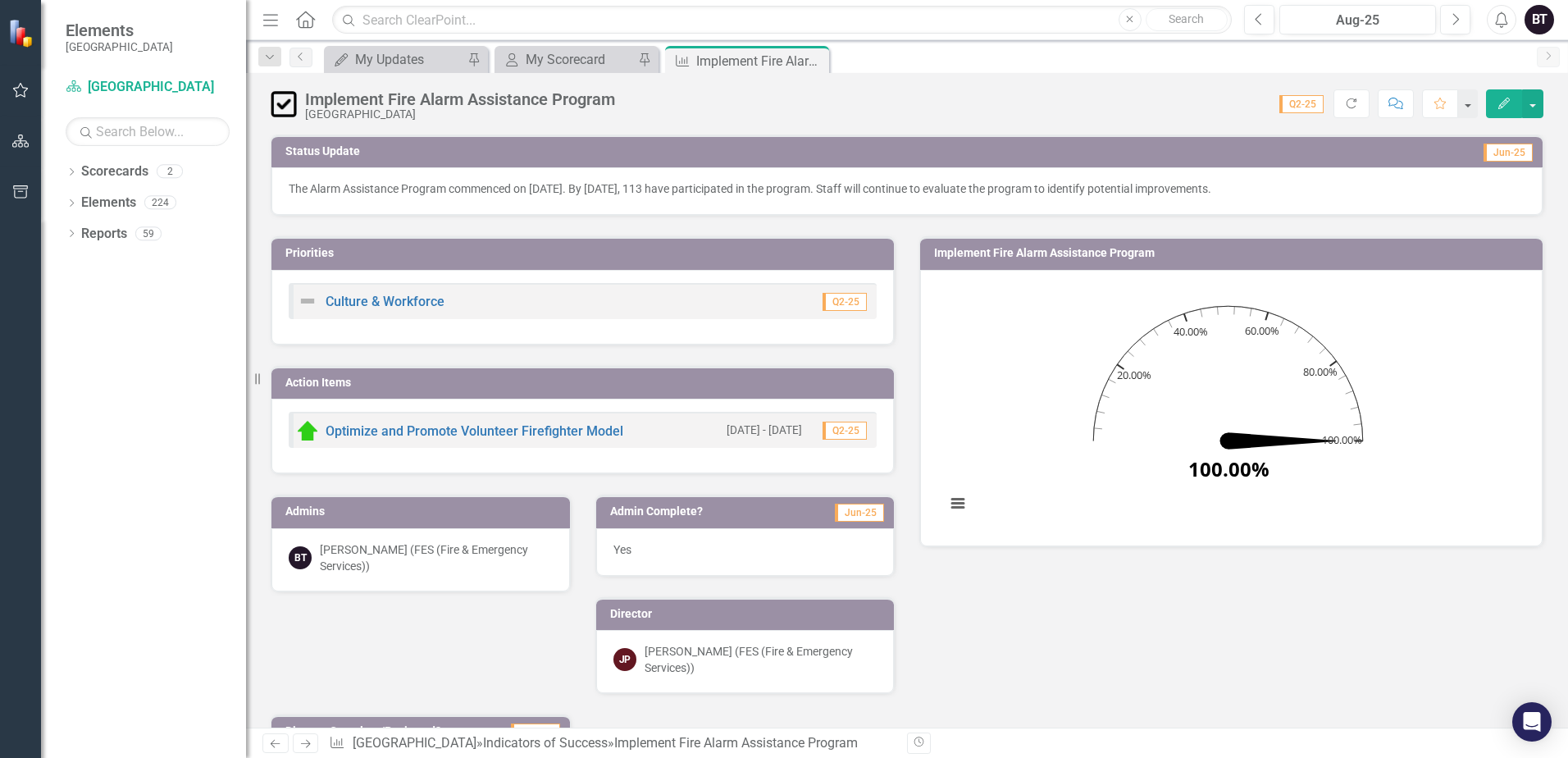
drag, startPoint x: 1318, startPoint y: 182, endPoint x: 348, endPoint y: 191, distance: 970.0
click at [348, 191] on p "The Alarm Assistance Program commenced on November 1, 2023. By June 2025, 113 h…" at bounding box center [907, 188] width 1237 height 16
click at [289, 190] on p "The Alarm Assistance Program commenced on November 1, 2023. By June 2025, 113 h…" at bounding box center [907, 188] width 1237 height 16
click at [290, 189] on p "The Alarm Assistance Program commenced on November 1, 2023. By June 2025, 113 h…" at bounding box center [907, 188] width 1237 height 16
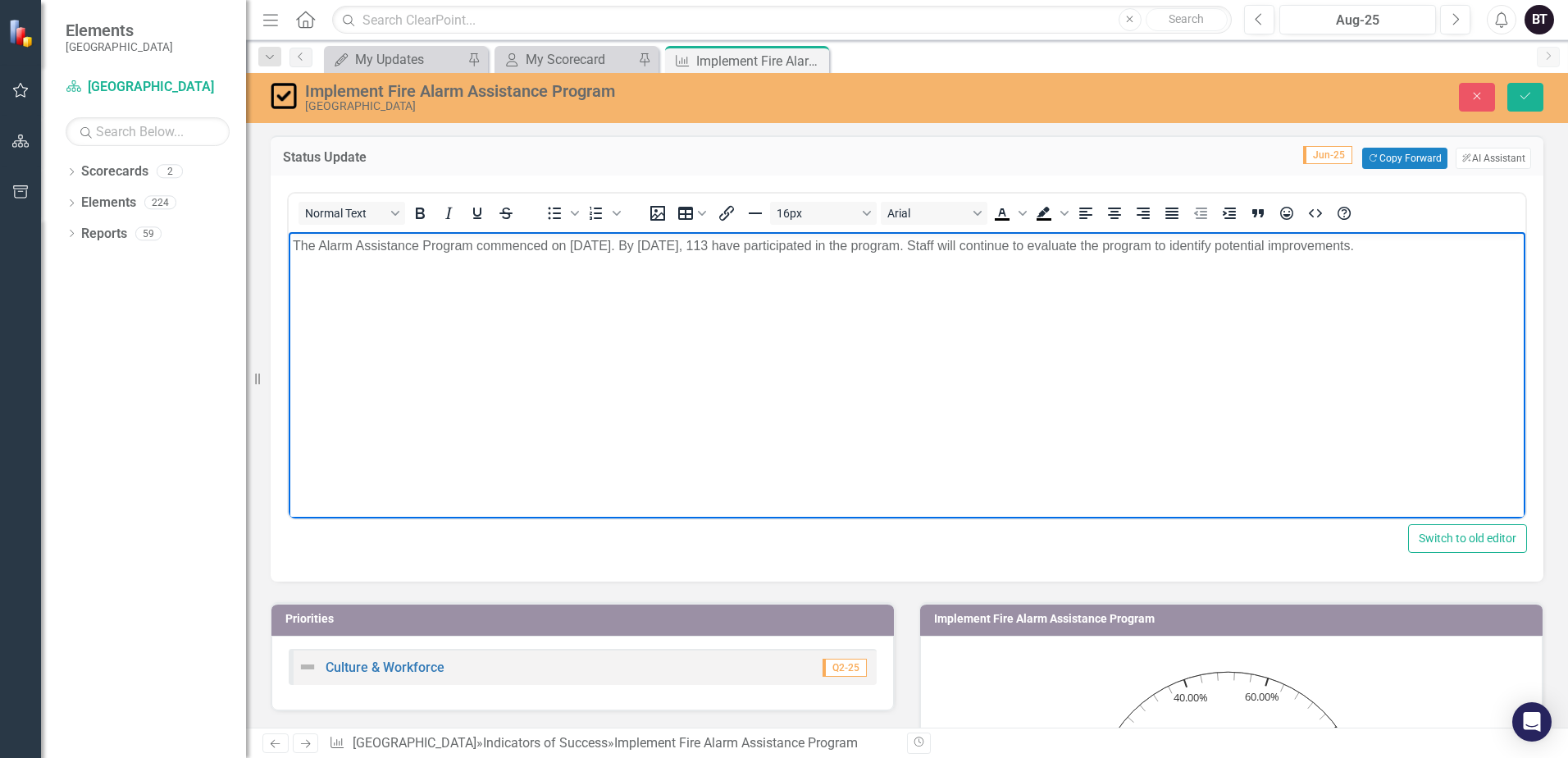
drag, startPoint x: 1453, startPoint y: 251, endPoint x: 219, endPoint y: 278, distance: 1234.3
click at [289, 278] on html "The Alarm Assistance Program commenced on November 1, 2023. By June 2025, 113 h…" at bounding box center [907, 355] width 1237 height 246
copy p "The Alarm Assistance Program commenced on November 1, 2023. By June 2025, 113 h…"
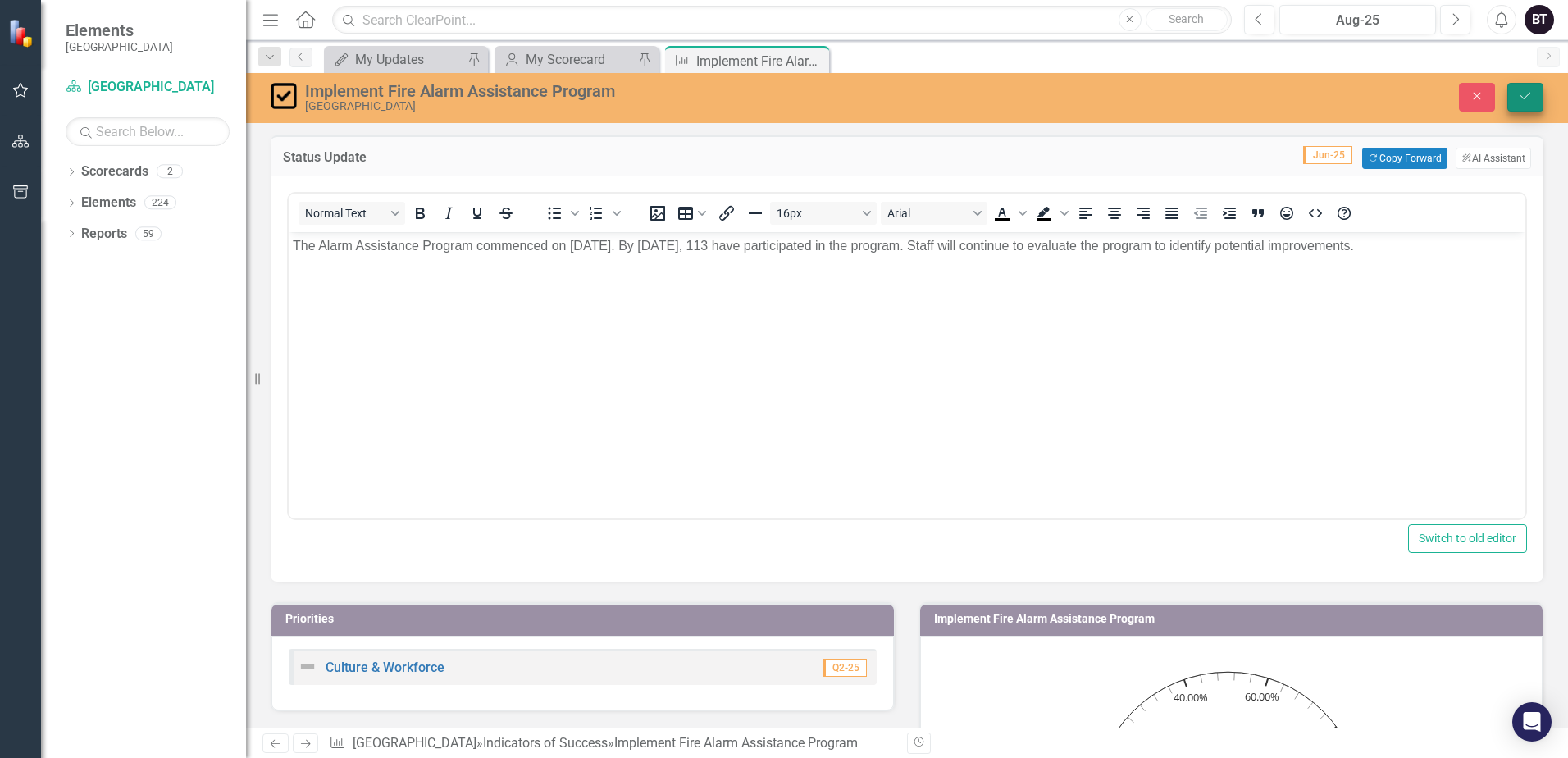
click at [1529, 98] on icon "Save" at bounding box center [1526, 96] width 15 height 11
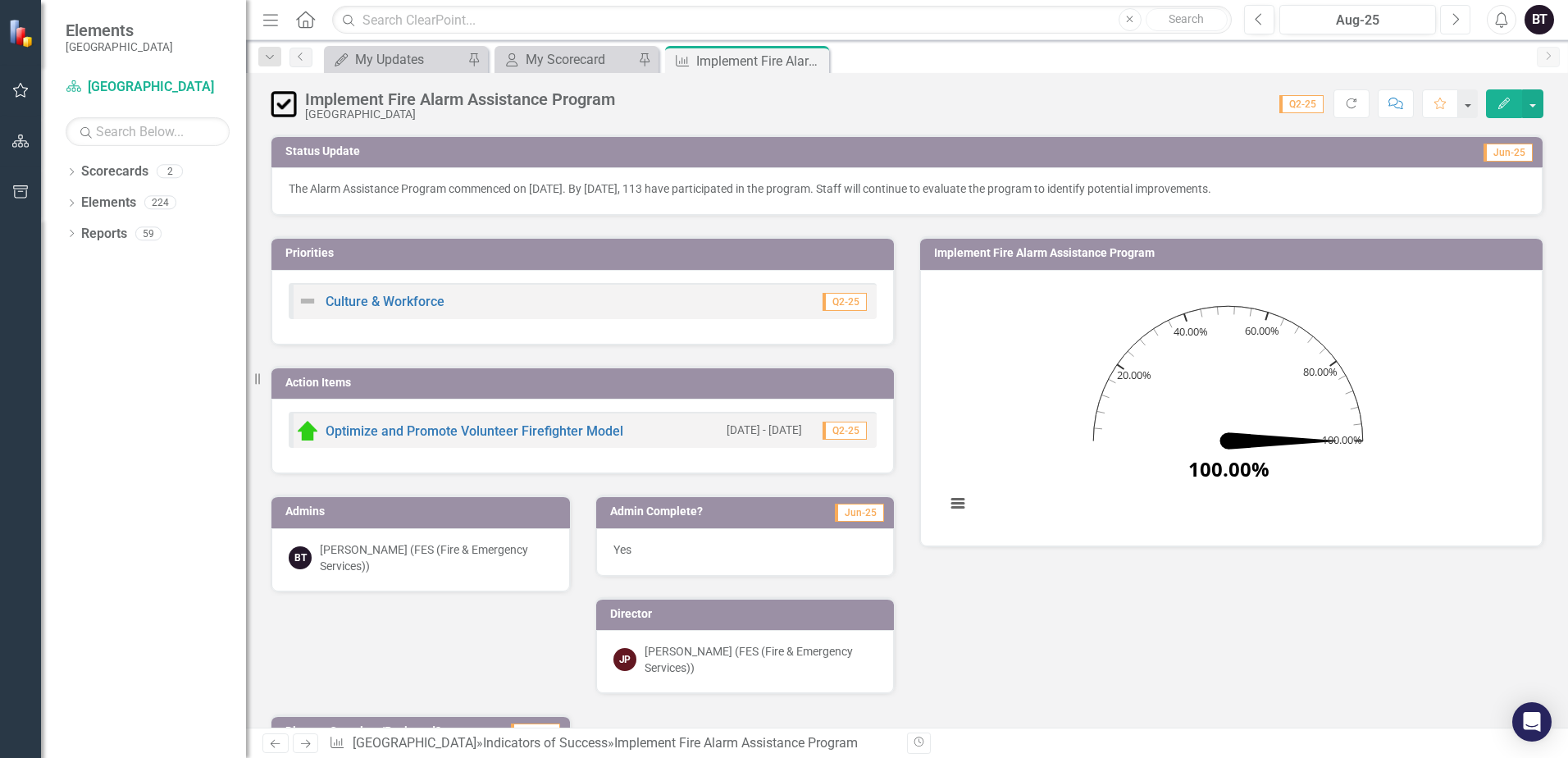
click at [1461, 24] on button "Next" at bounding box center [1455, 19] width 30 height 29
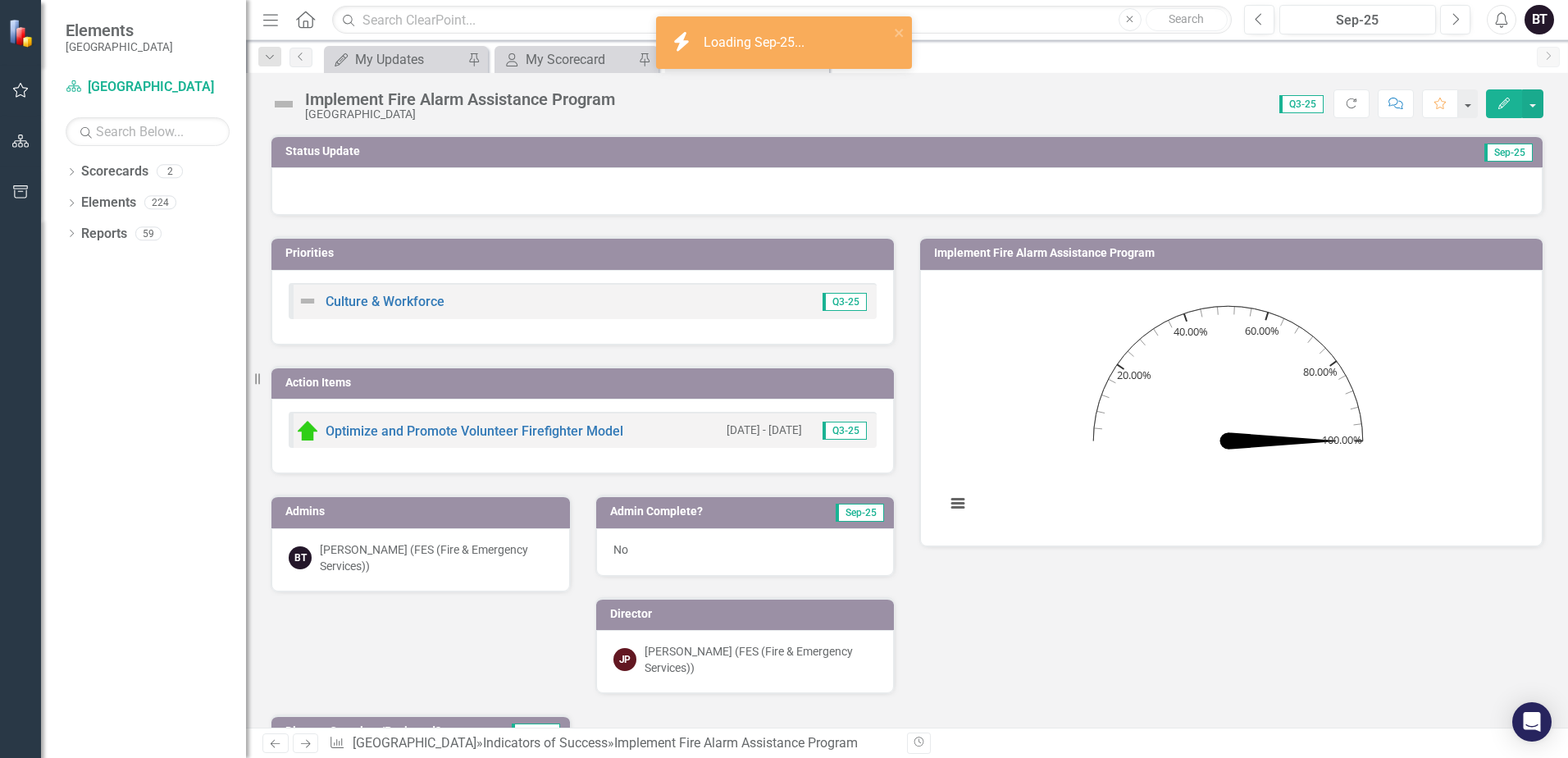
click at [422, 214] on div at bounding box center [907, 191] width 1271 height 48
click at [446, 194] on div at bounding box center [907, 191] width 1271 height 48
click at [446, 195] on div at bounding box center [907, 191] width 1271 height 48
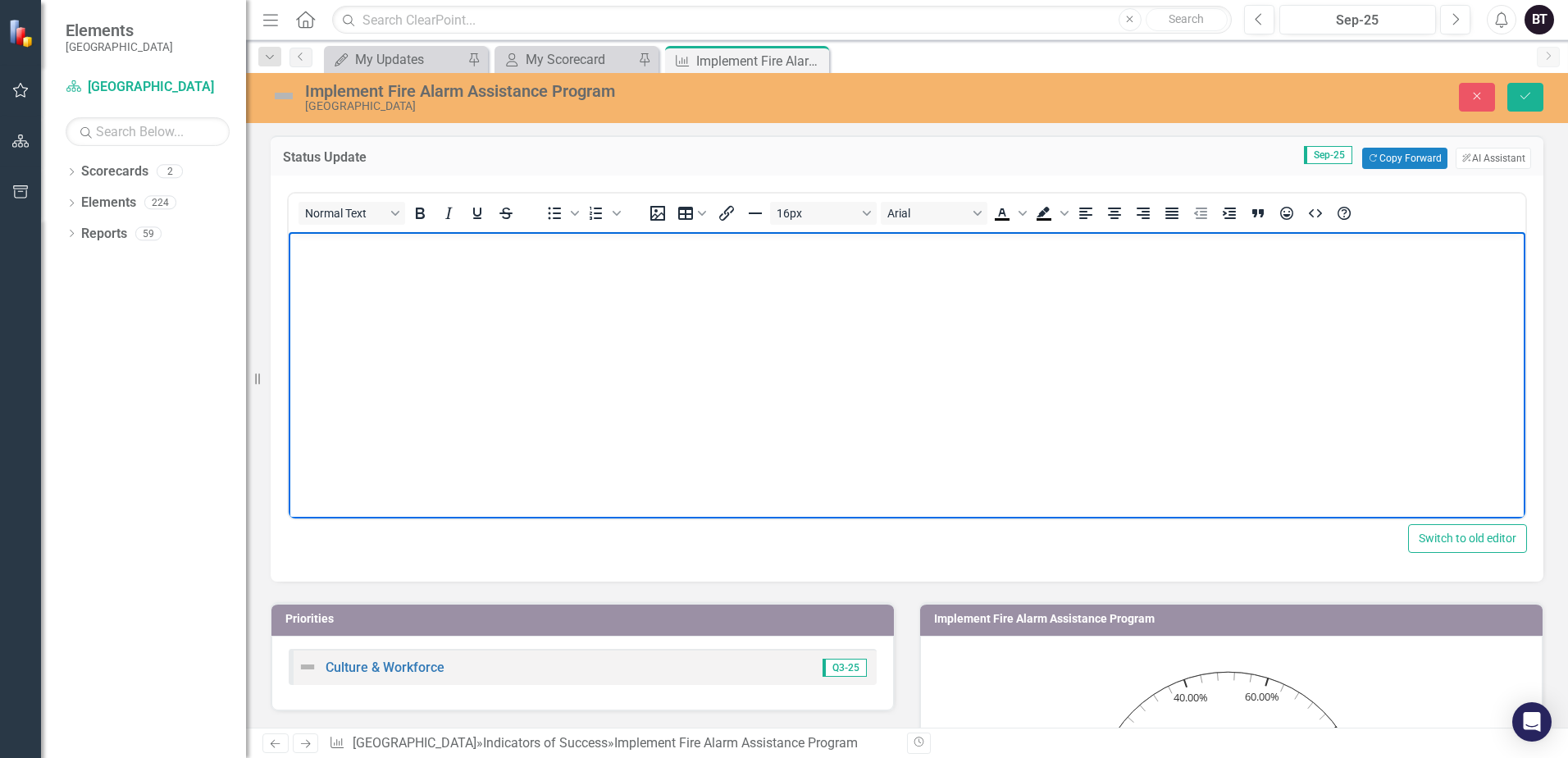
click at [503, 291] on body "Rich Text Area. Press ALT-0 for help." at bounding box center [907, 355] width 1237 height 246
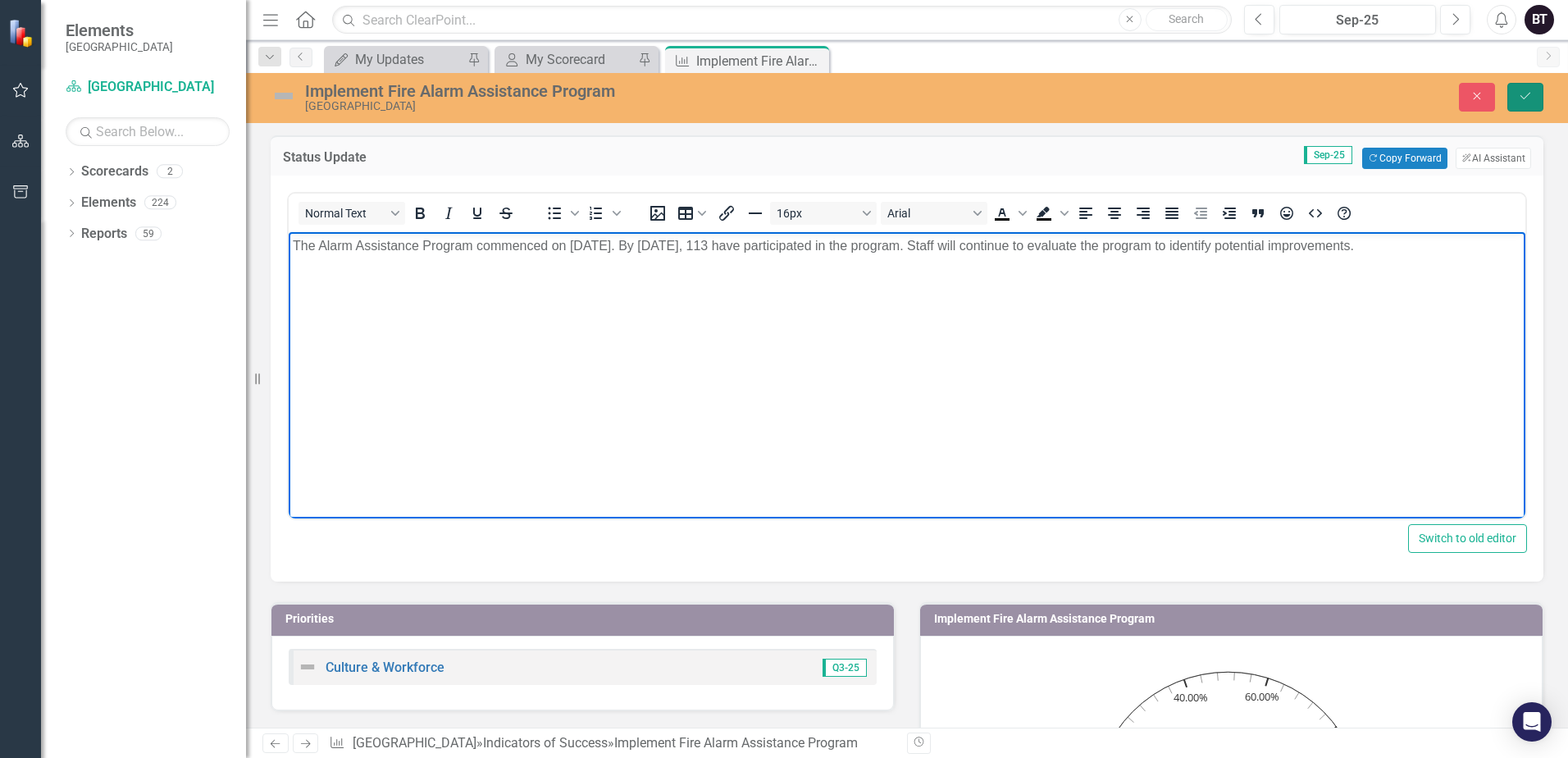
click at [1521, 100] on icon "Save" at bounding box center [1526, 96] width 15 height 11
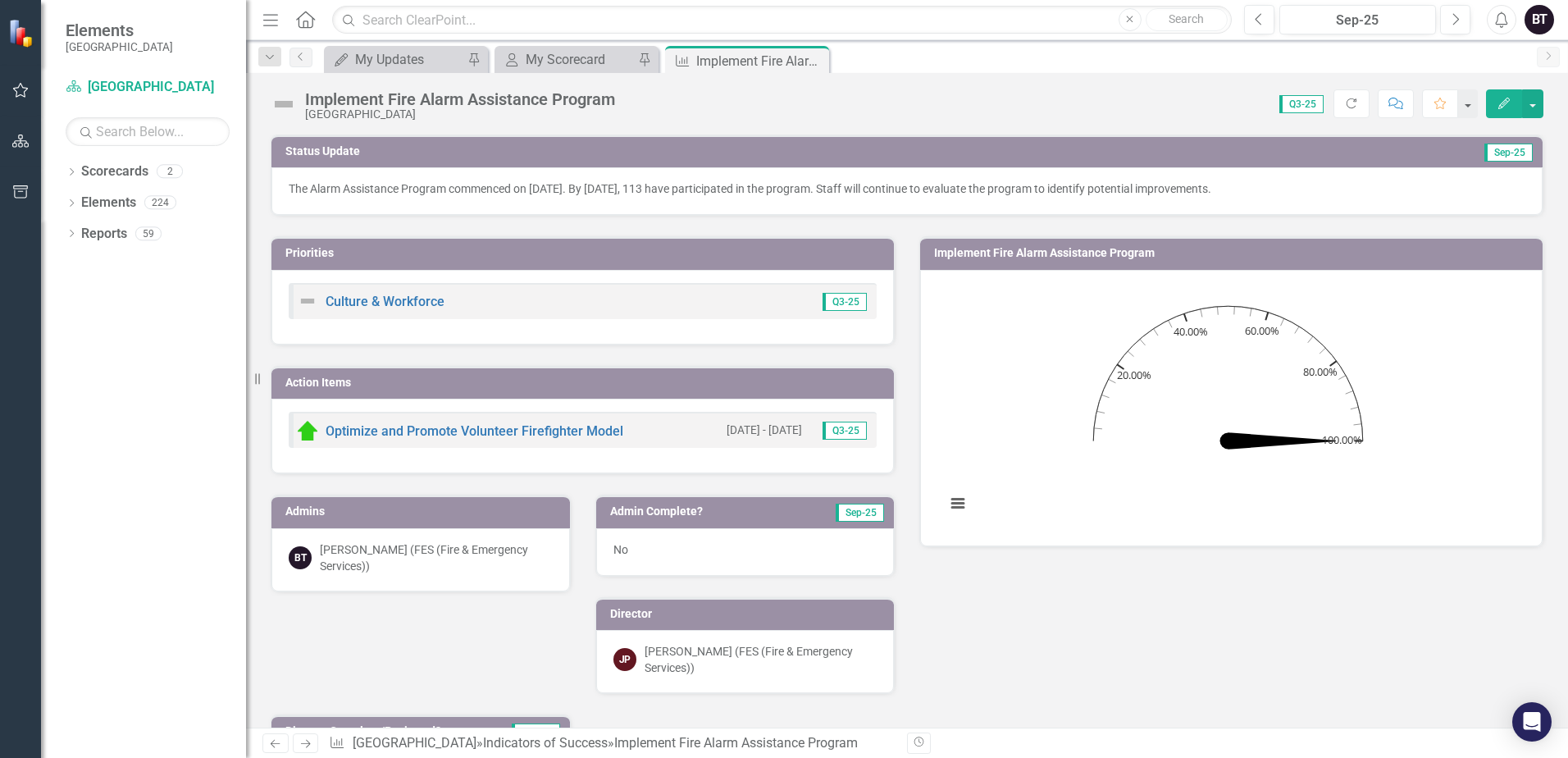
click at [280, 103] on img at bounding box center [284, 104] width 26 height 26
drag, startPoint x: 1257, startPoint y: 10, endPoint x: 1280, endPoint y: 9, distance: 23.0
click at [1258, 10] on button "Previous" at bounding box center [1260, 19] width 30 height 29
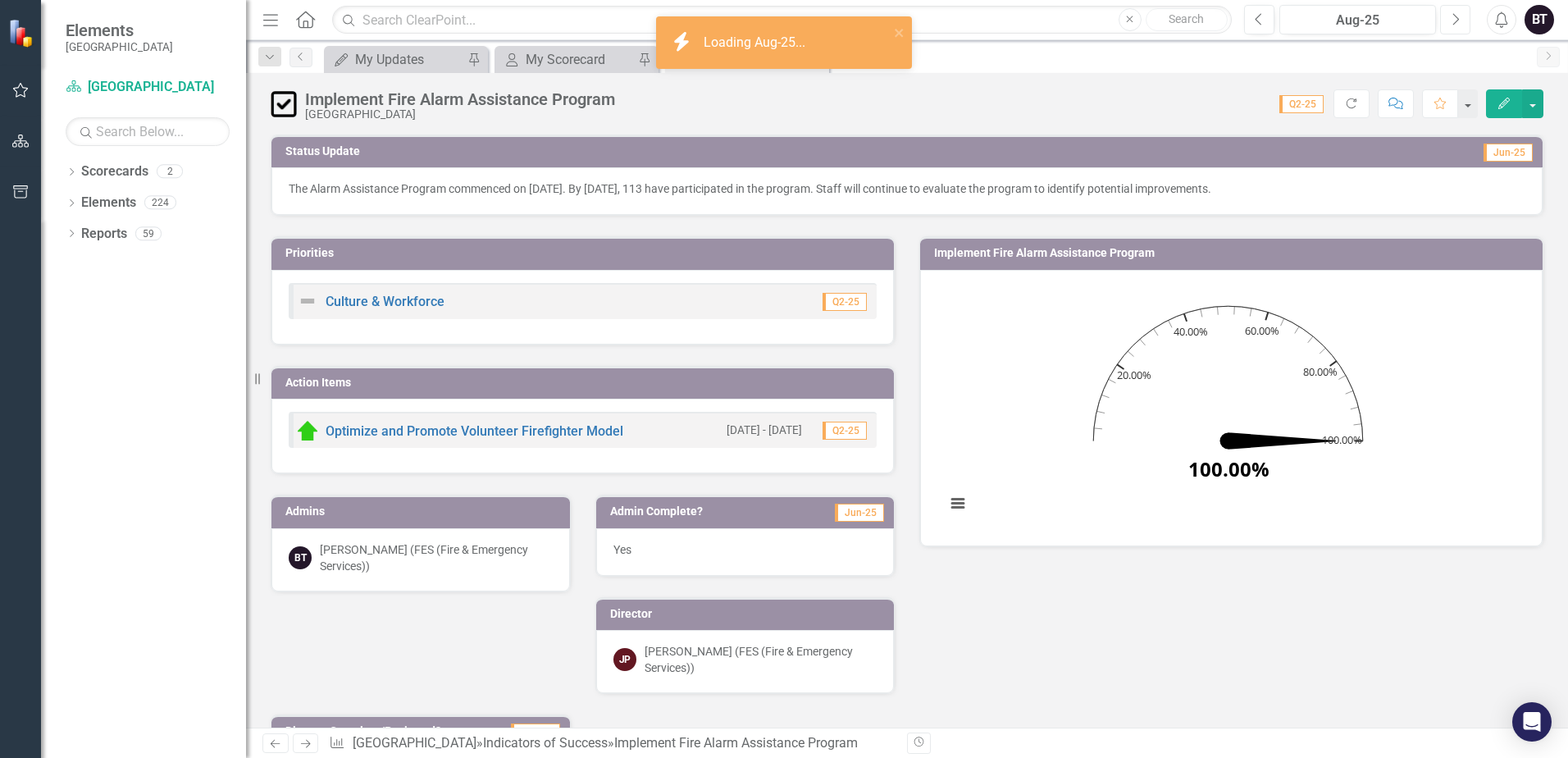
click at [1457, 24] on icon "Next" at bounding box center [1455, 20] width 9 height 15
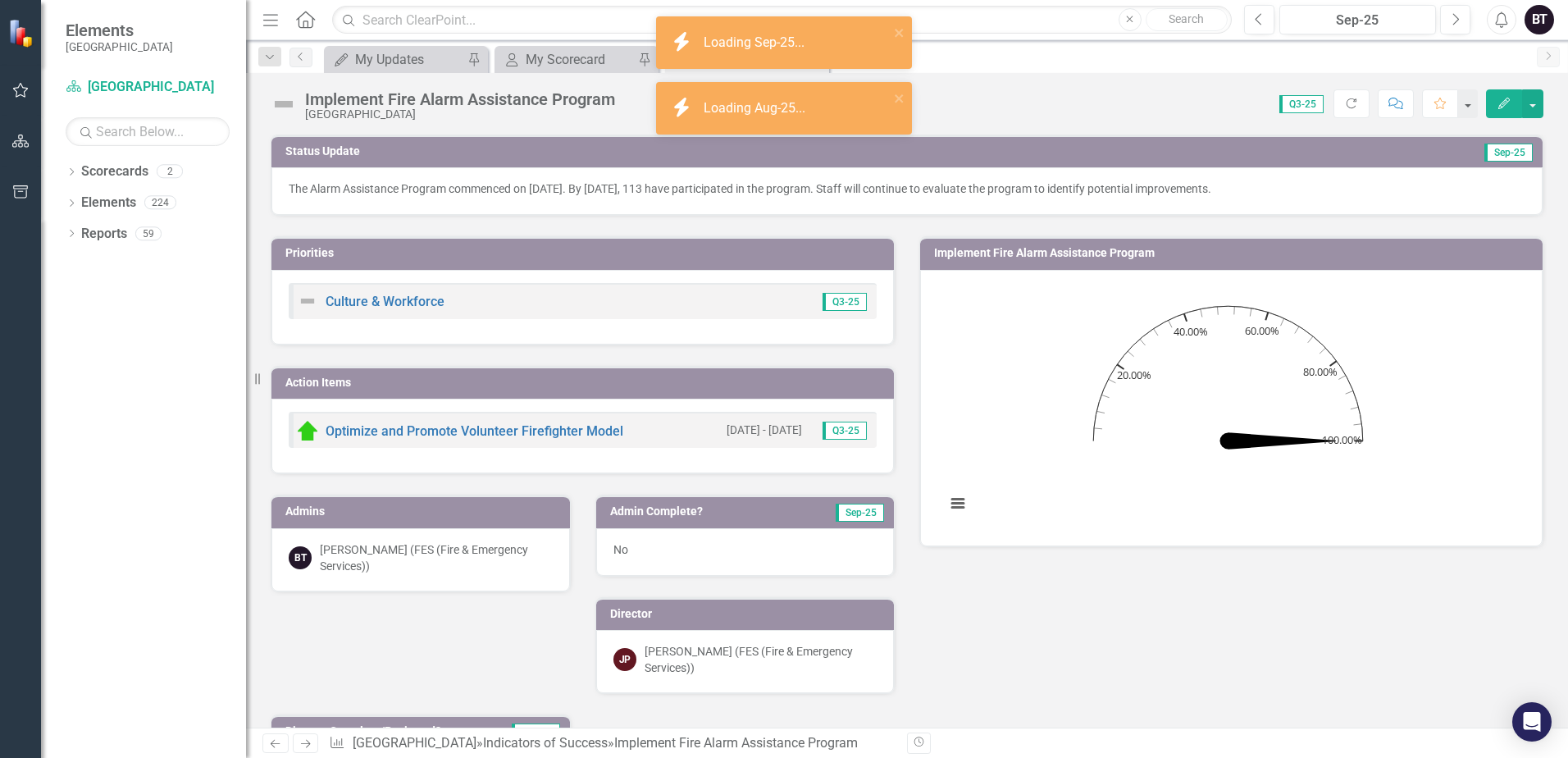
click at [291, 106] on img at bounding box center [284, 104] width 26 height 26
click at [291, 107] on img at bounding box center [284, 104] width 26 height 26
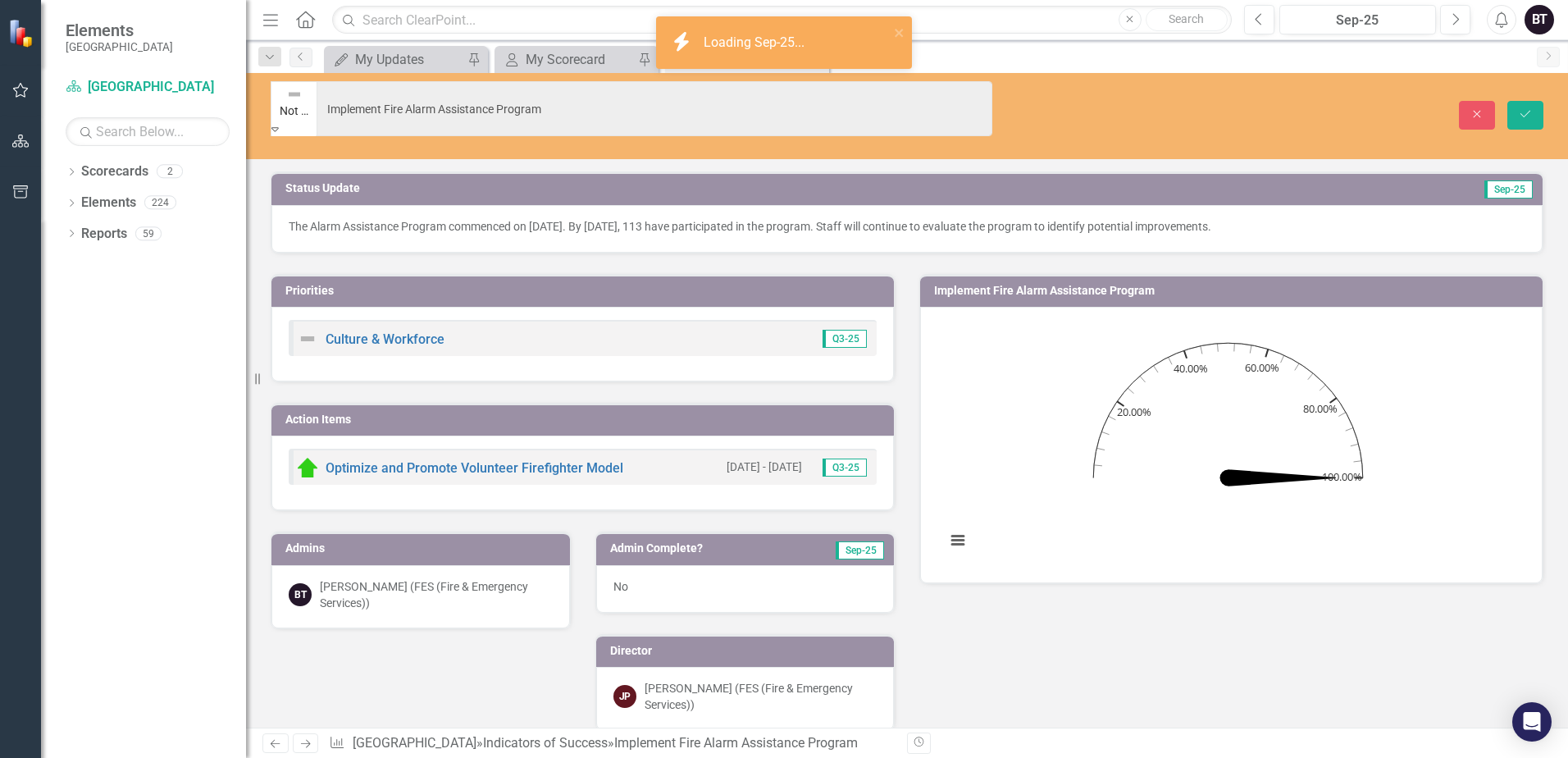
click at [292, 103] on img at bounding box center [293, 94] width 16 height 16
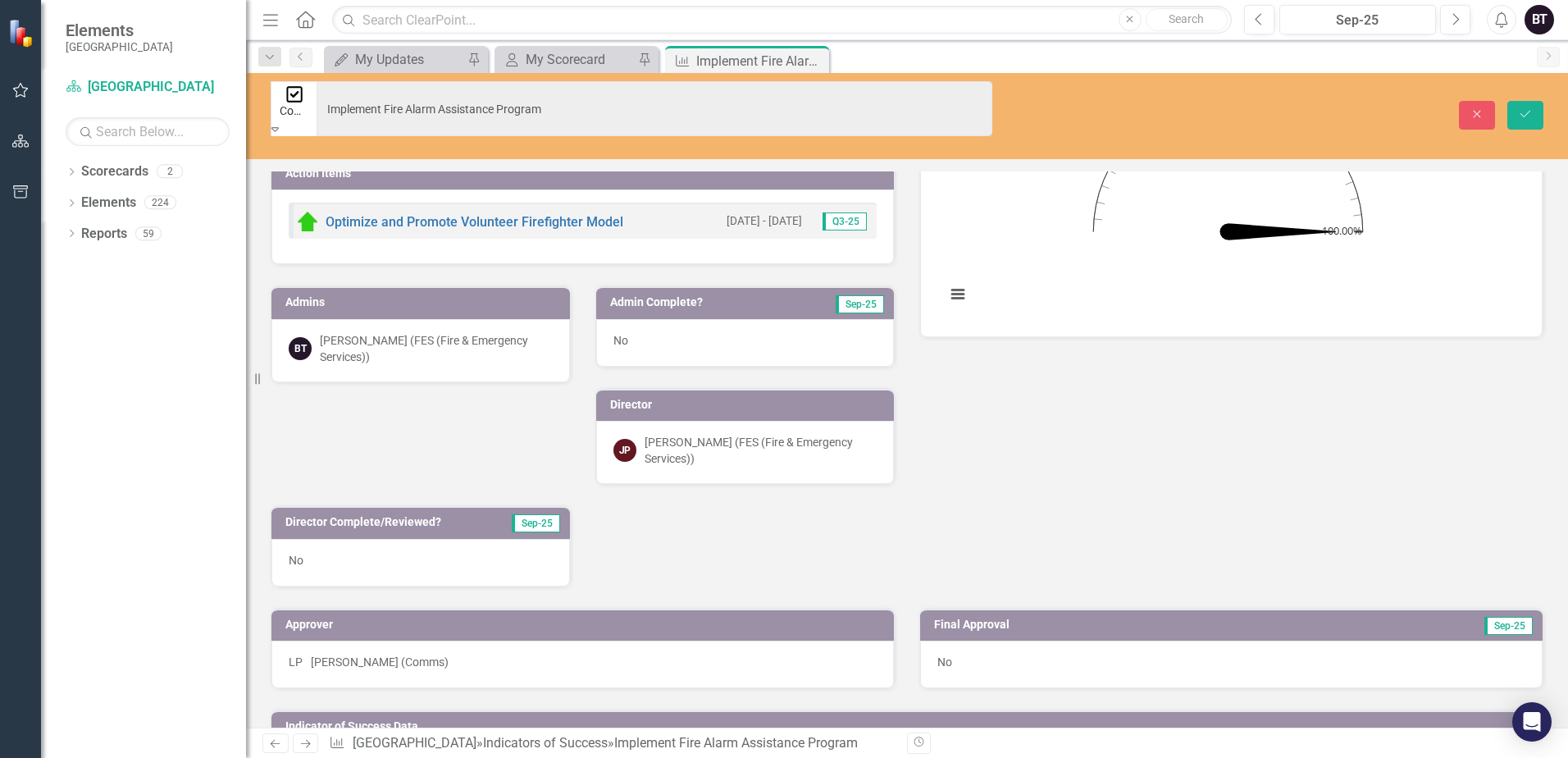
scroll to position [541, 0]
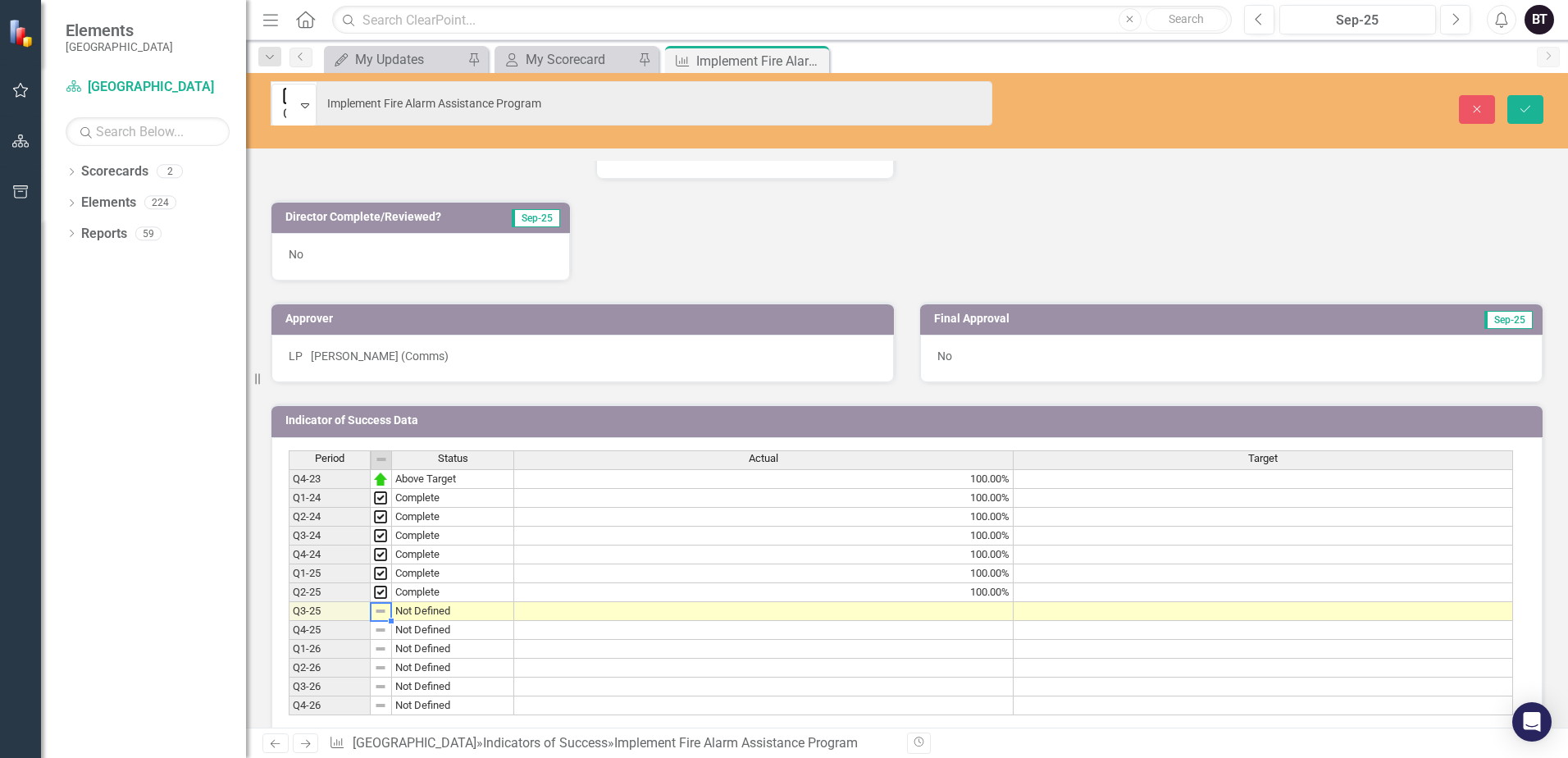
click at [376, 605] on img at bounding box center [381, 611] width 13 height 13
click at [375, 605] on img at bounding box center [381, 611] width 13 height 13
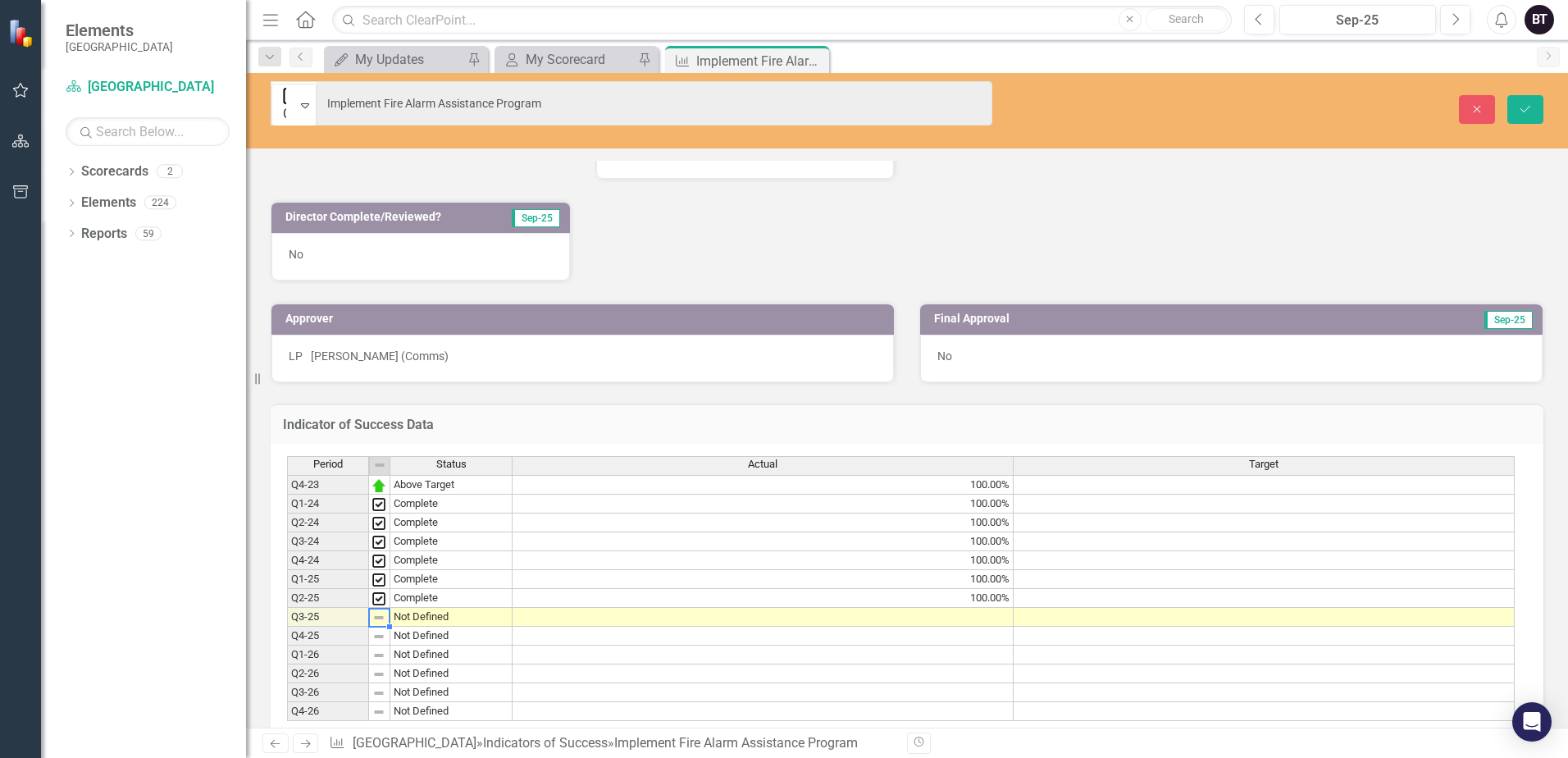
click at [423, 608] on td "Not Defined" at bounding box center [451, 618] width 122 height 19
click at [451, 497] on div "Period Status Actual Target Q4-23 Above Target 100.00% Q1-24 Complete 100.00% Q…" at bounding box center [901, 589] width 1228 height 266
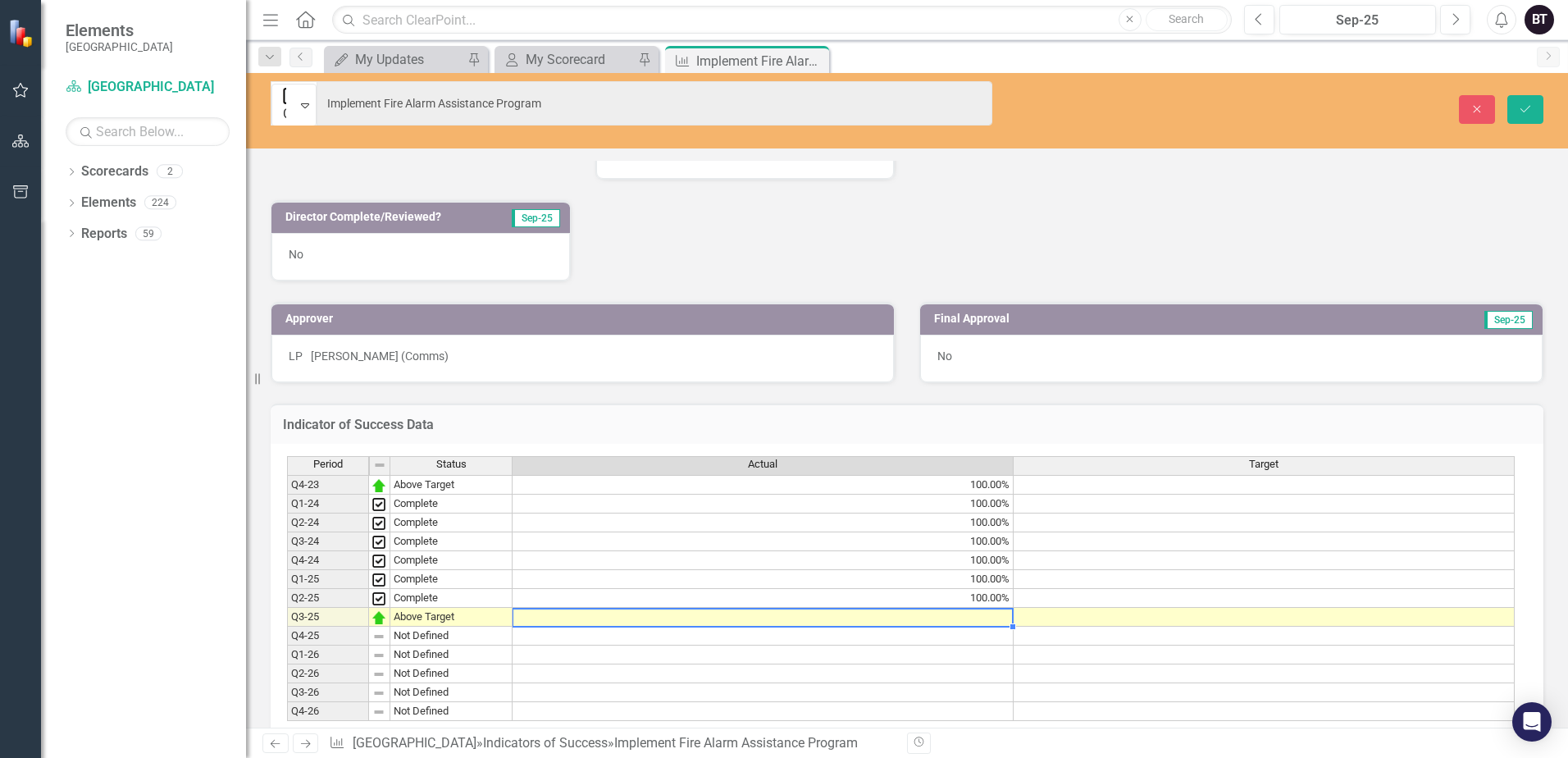
click at [948, 608] on td at bounding box center [762, 618] width 501 height 19
click at [1011, 418] on h3 "Indicator of Success Data" at bounding box center [907, 425] width 1248 height 15
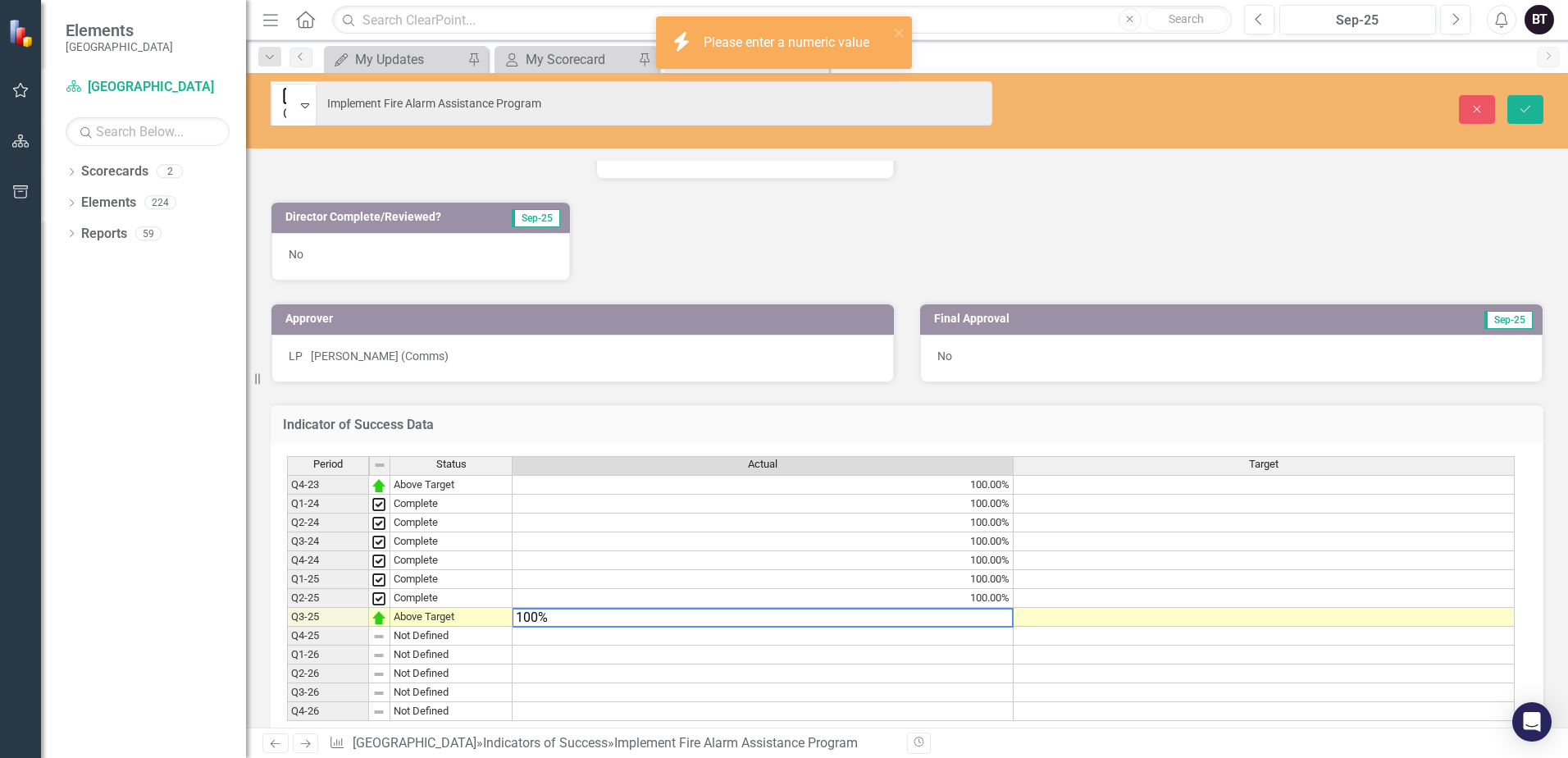
drag, startPoint x: 478, startPoint y: 592, endPoint x: 500, endPoint y: 587, distance: 22.6
click at [477, 590] on div "Period Status Actual Target Q4-23 Above Target 100.00% Q1-24 Complete 100.00% Q…" at bounding box center [901, 589] width 1228 height 266
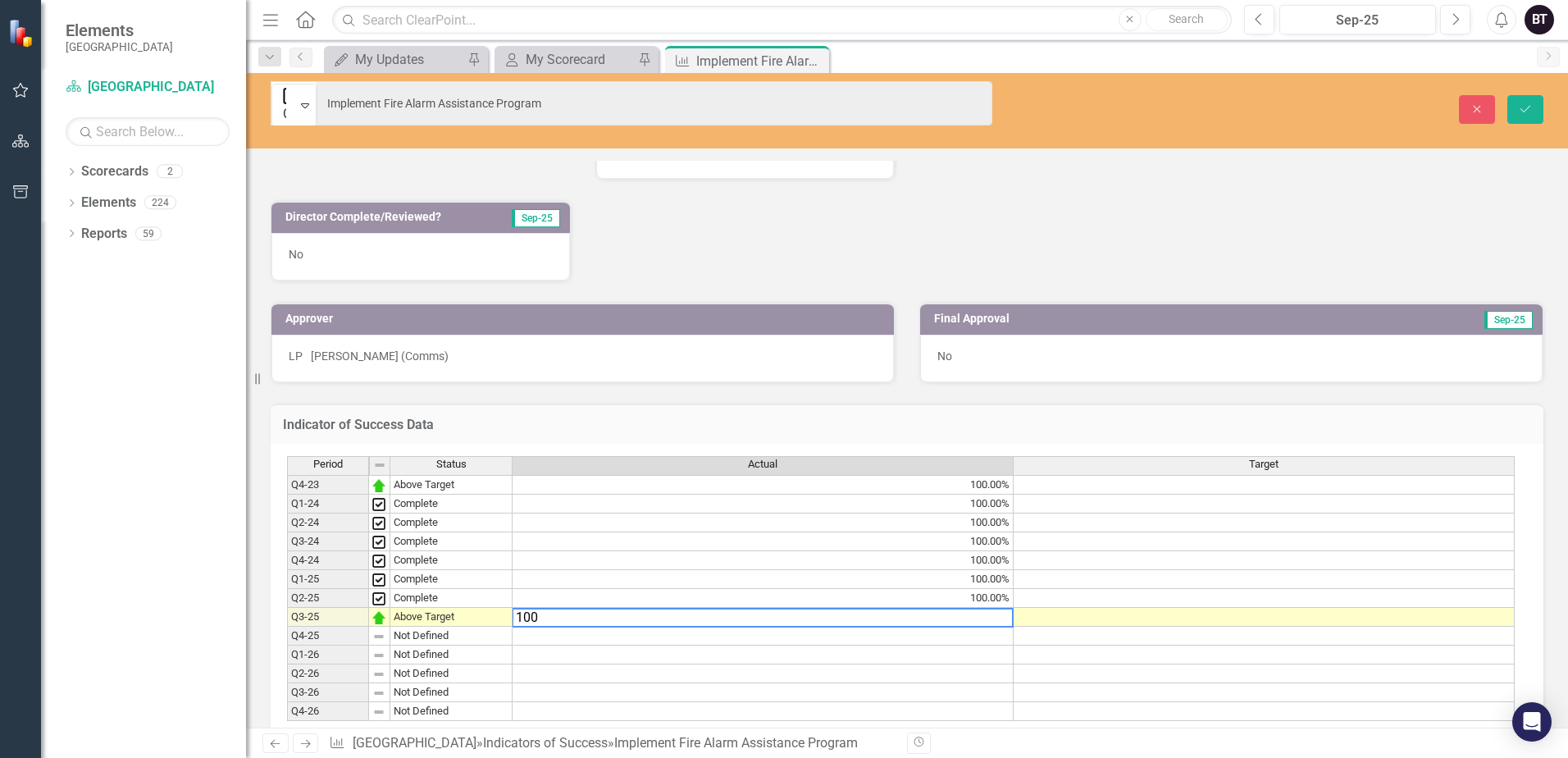
type textarea "100"
click at [622, 383] on div "Indicator of Success Data Last Calculated Period Status Actual Target Q4-23 Abo…" at bounding box center [907, 561] width 1297 height 355
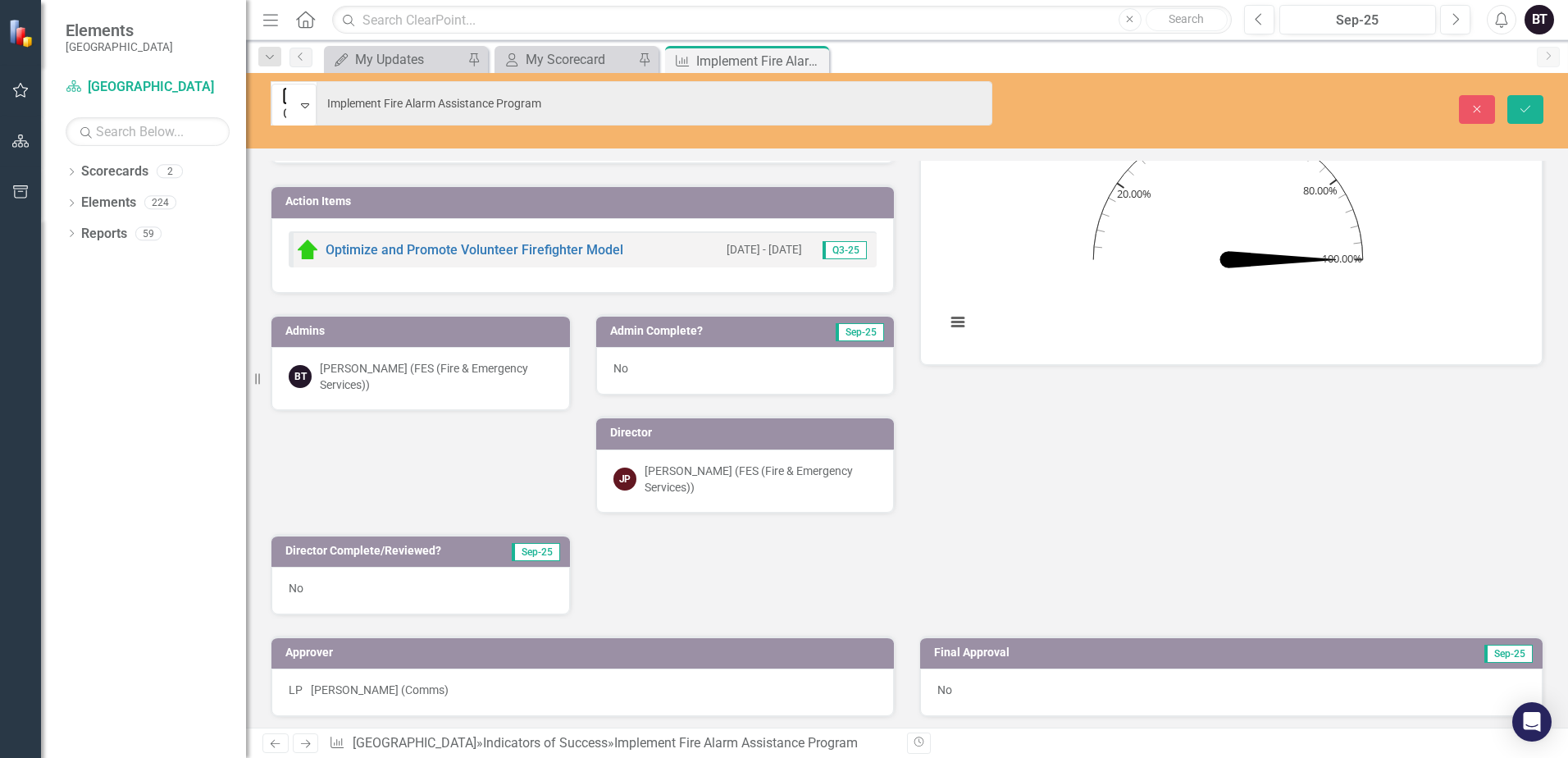
scroll to position [131, 0]
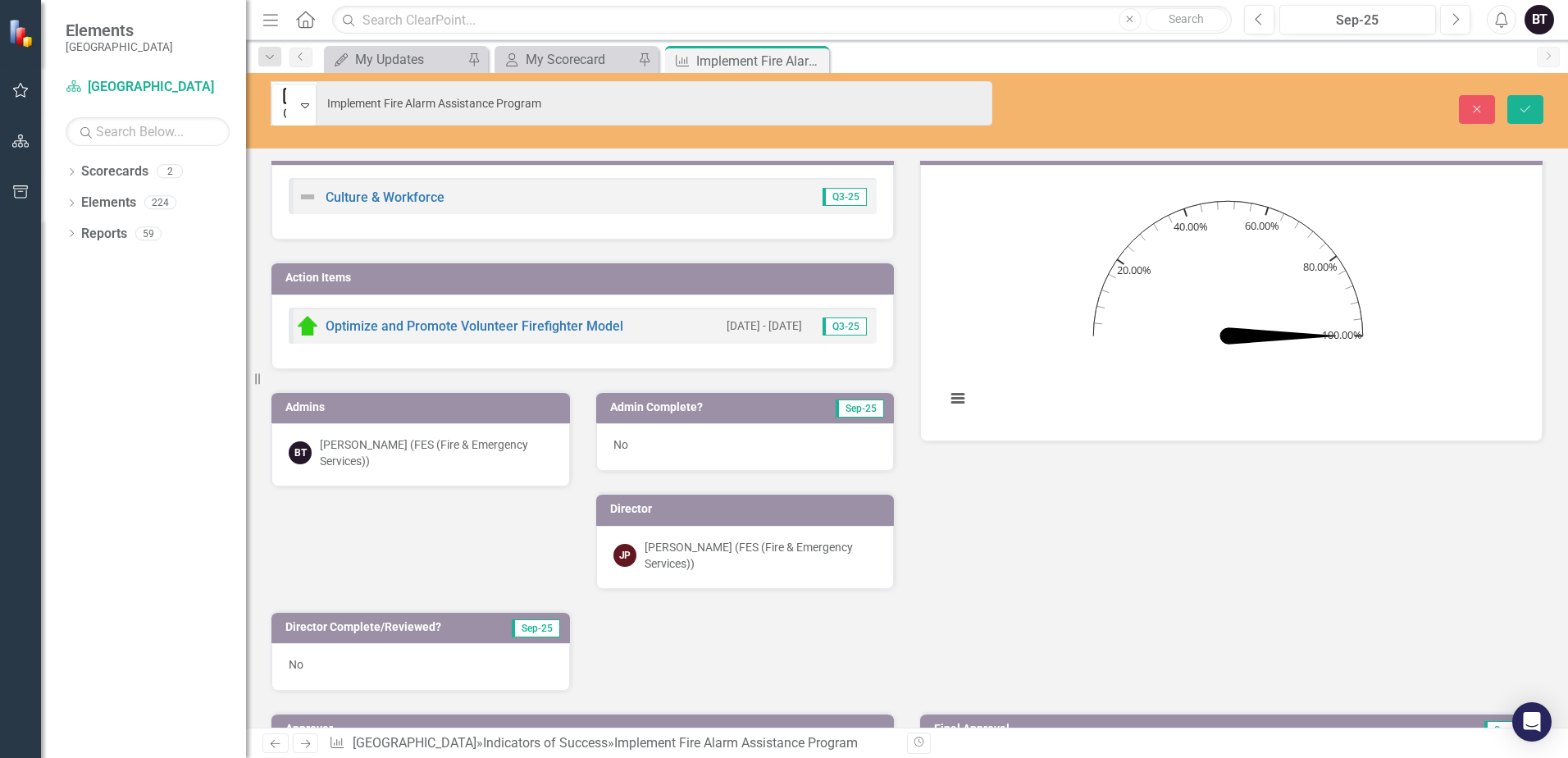
click at [730, 423] on div "No" at bounding box center [745, 447] width 299 height 48
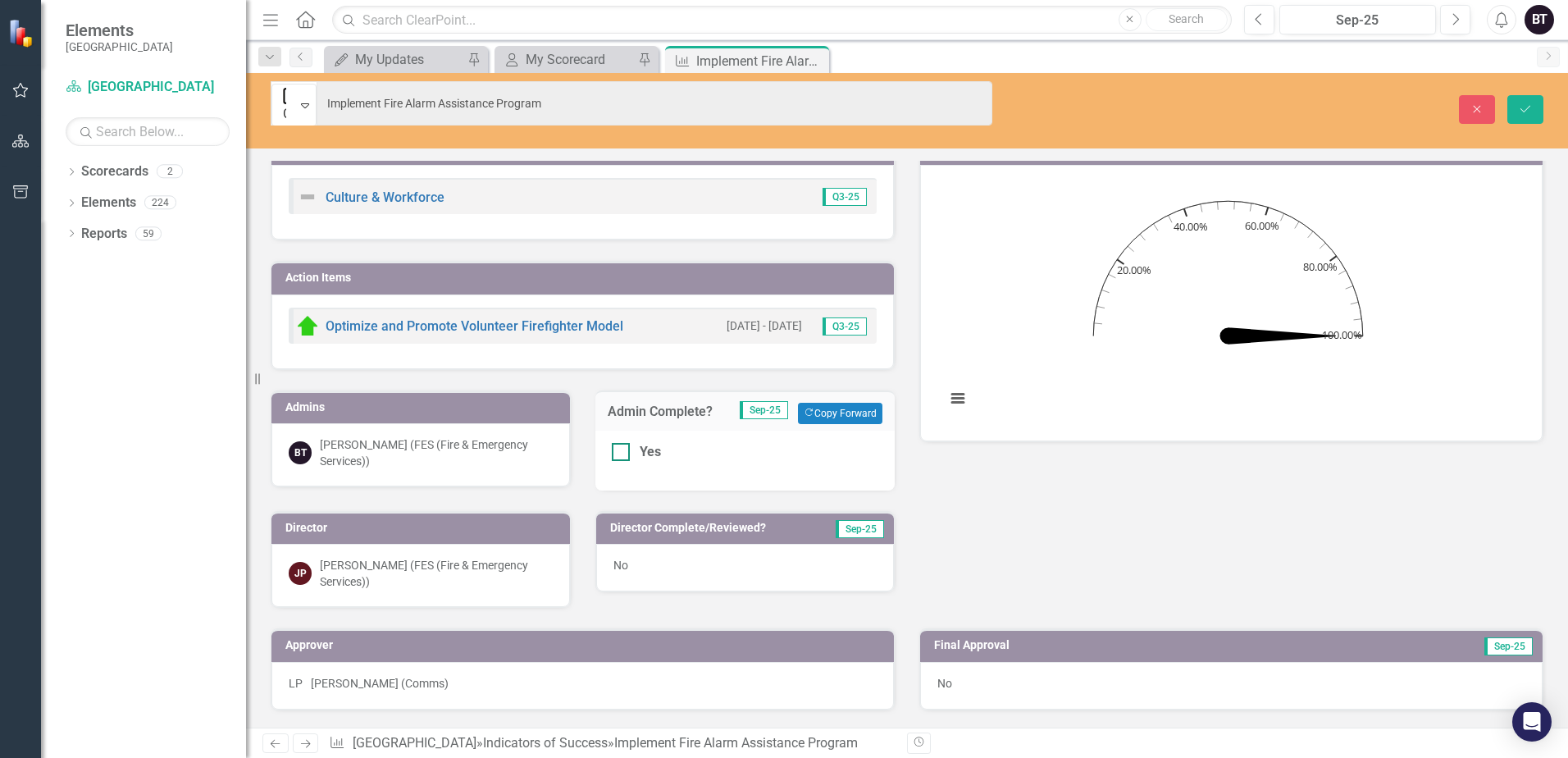
click at [621, 443] on div at bounding box center [620, 451] width 18 height 18
click at [621, 443] on input "Yes" at bounding box center [617, 448] width 10 height 10
checkbox input "true"
click at [553, 557] on div "[PERSON_NAME] (FES (Fire & Emergency Services))" at bounding box center [436, 573] width 233 height 33
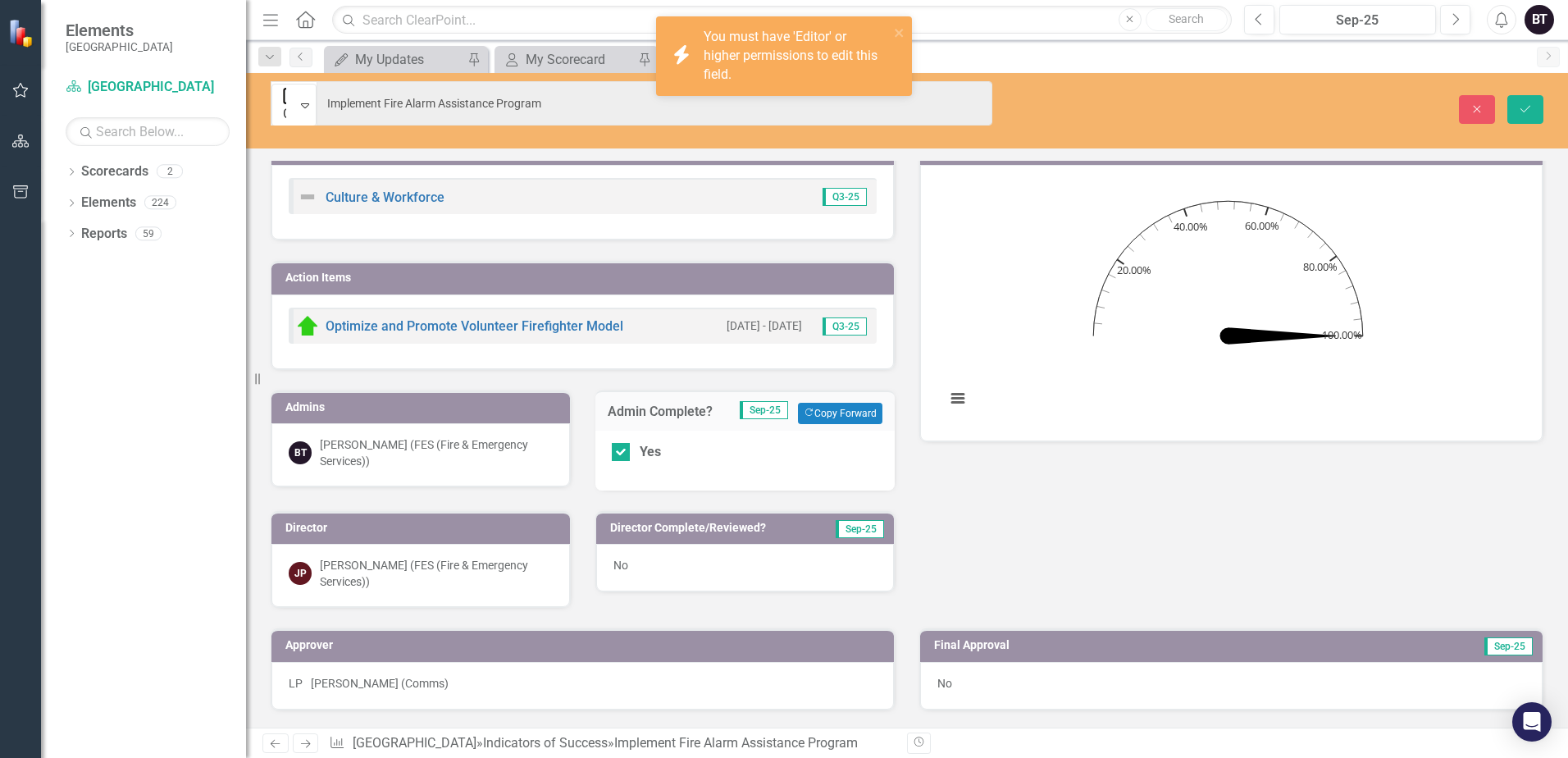
click at [553, 557] on div "[PERSON_NAME] (FES (Fire & Emergency Services))" at bounding box center [436, 573] width 233 height 33
click at [596, 592] on div "No" at bounding box center [745, 567] width 299 height 48
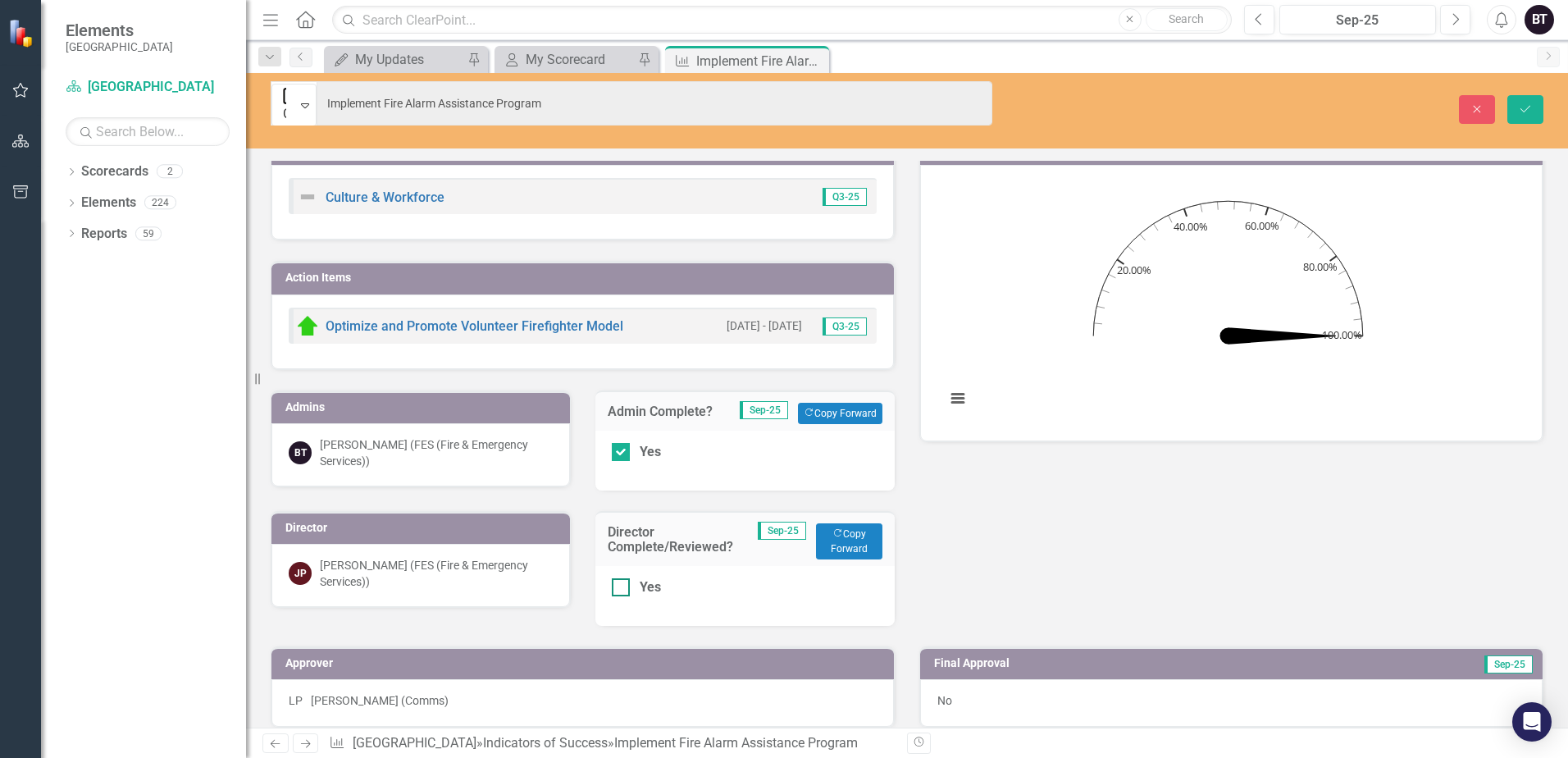
click at [640, 597] on div "Yes" at bounding box center [651, 588] width 22 height 19
click at [612, 589] on input "Yes" at bounding box center [617, 583] width 10 height 10
checkbox input "true"
click at [1525, 103] on icon "Save" at bounding box center [1526, 109] width 15 height 11
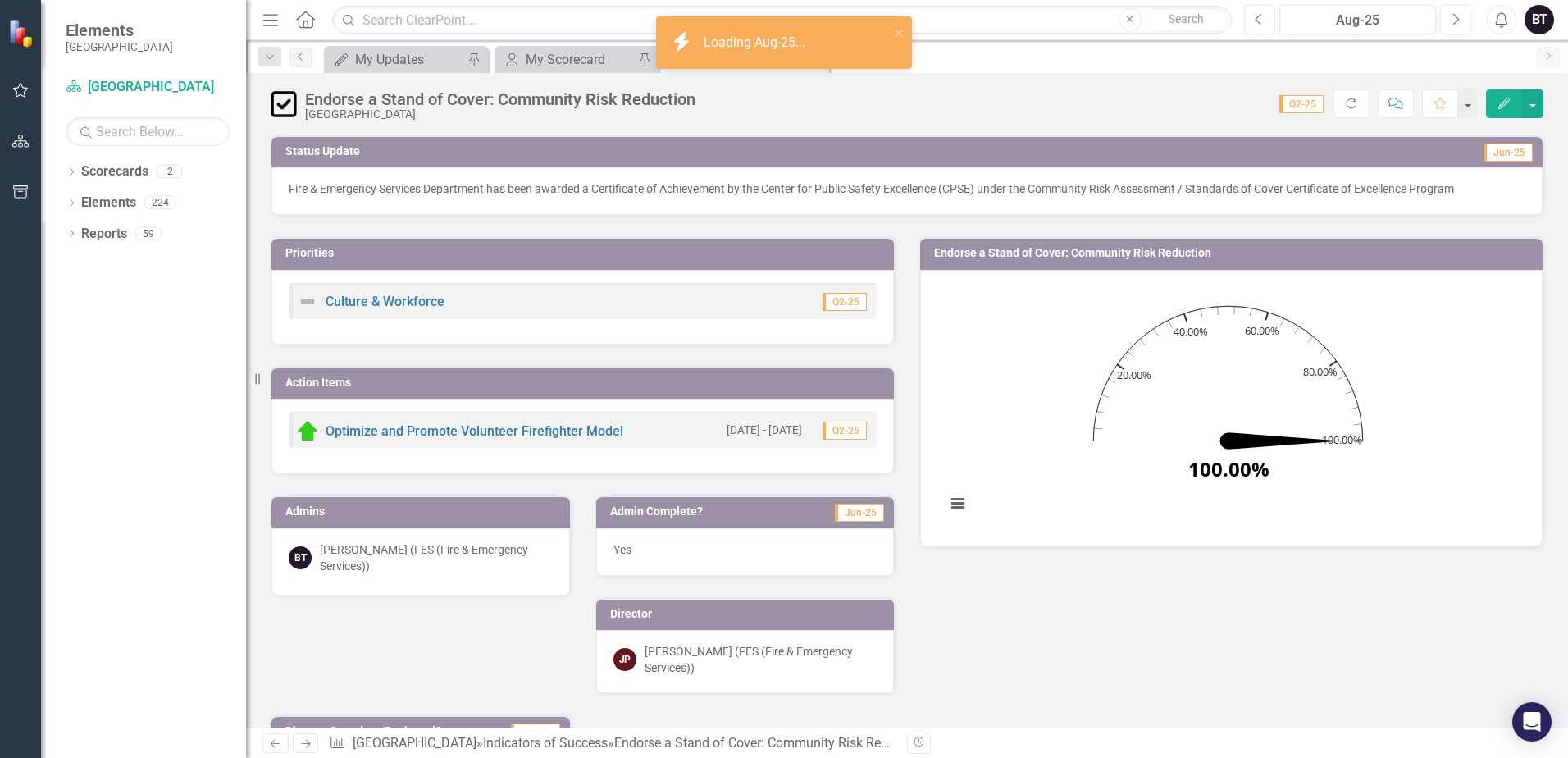
click at [598, 192] on p "Fire & Emergency Services Department has been awarded a Certificate of Achievem…" at bounding box center [907, 188] width 1237 height 16
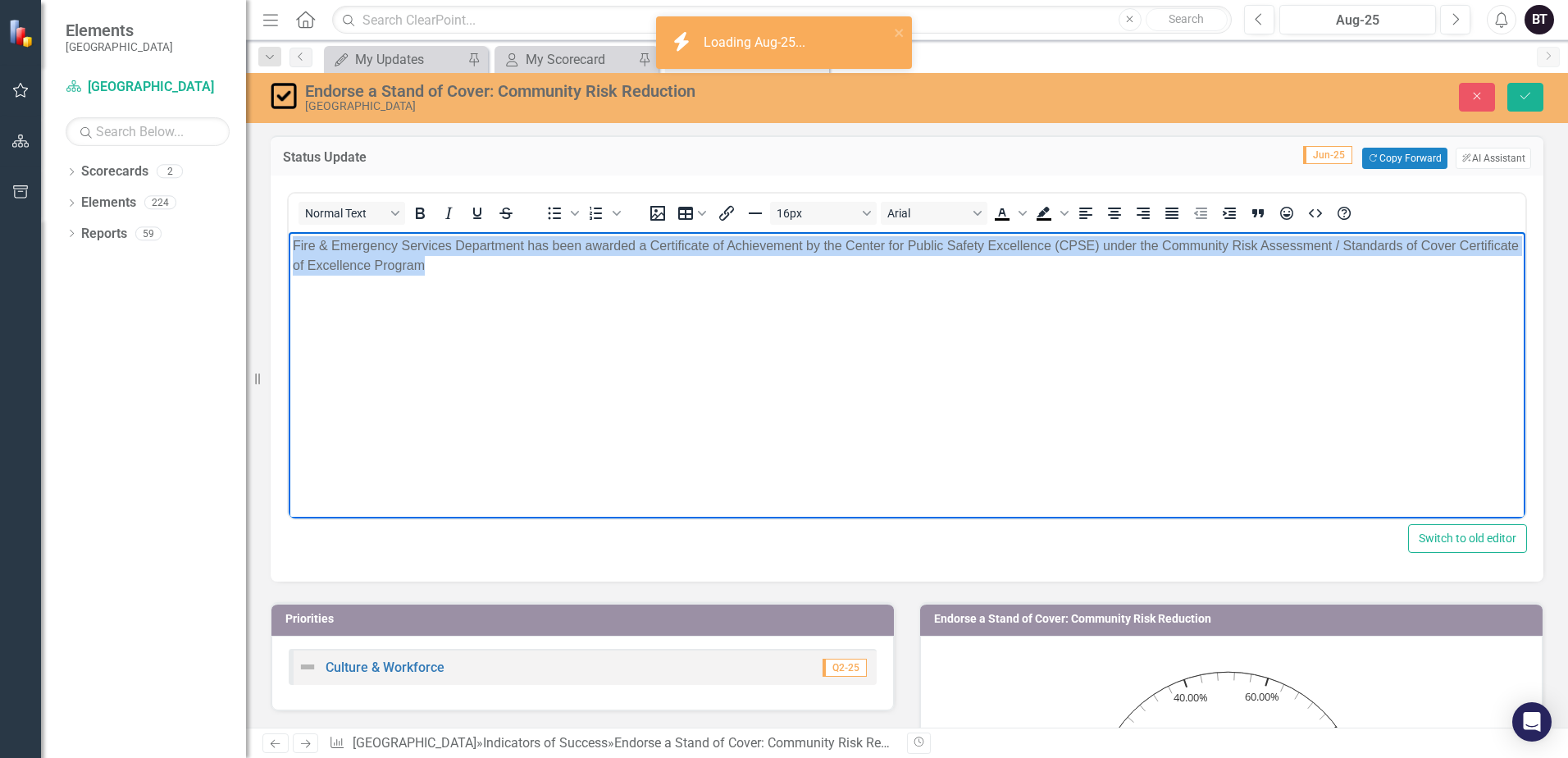
drag, startPoint x: 513, startPoint y: 277, endPoint x: 575, endPoint y: 469, distance: 201.8
click at [289, 238] on html "Fire & Emergency Services Department has been awarded a Certificate of Achievem…" at bounding box center [907, 355] width 1237 height 246
copy p "Fire & Emergency Services Department has been awarded a Certificate of Achievem…"
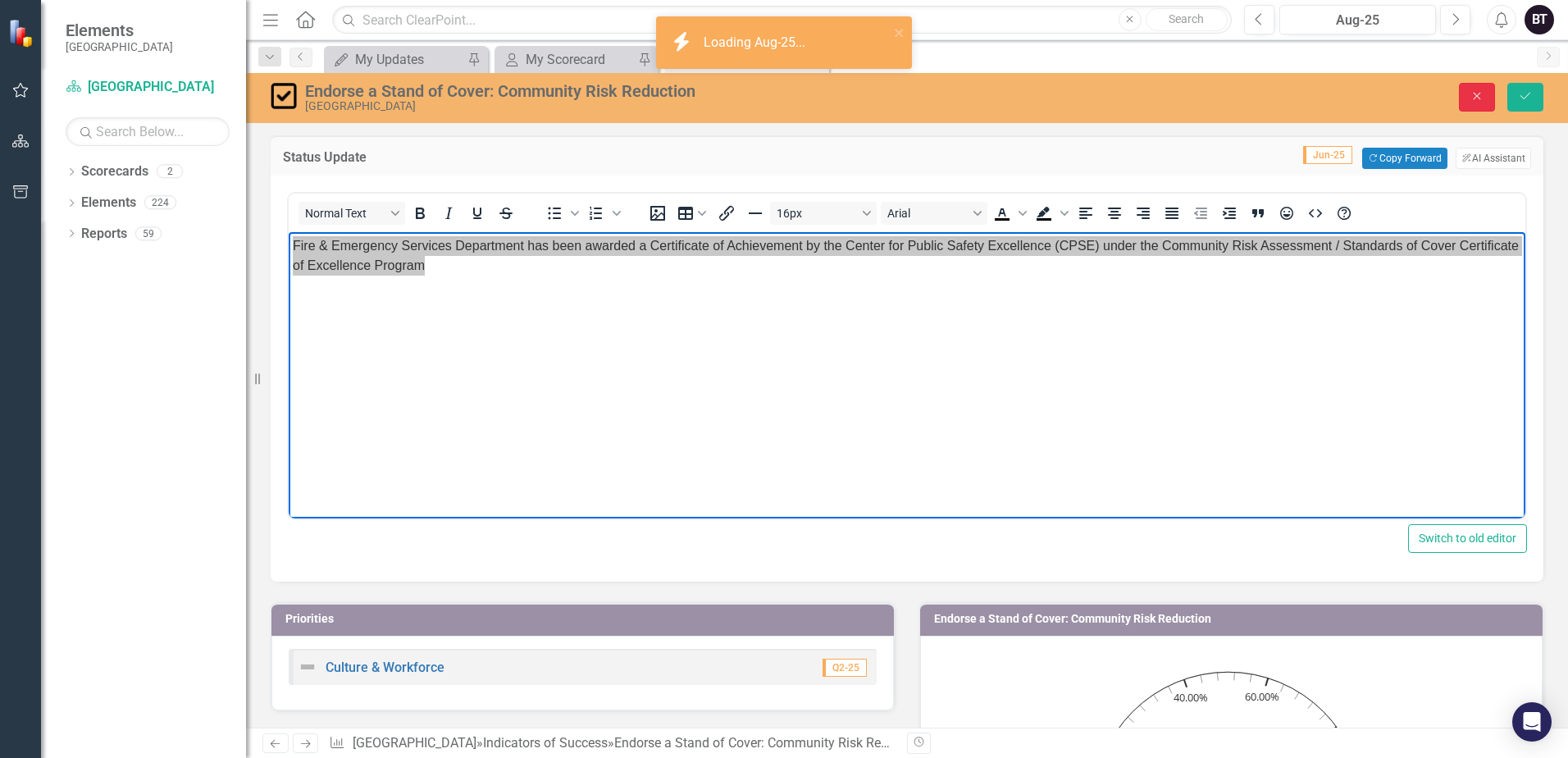
click at [1489, 95] on button "Close" at bounding box center [1477, 97] width 36 height 29
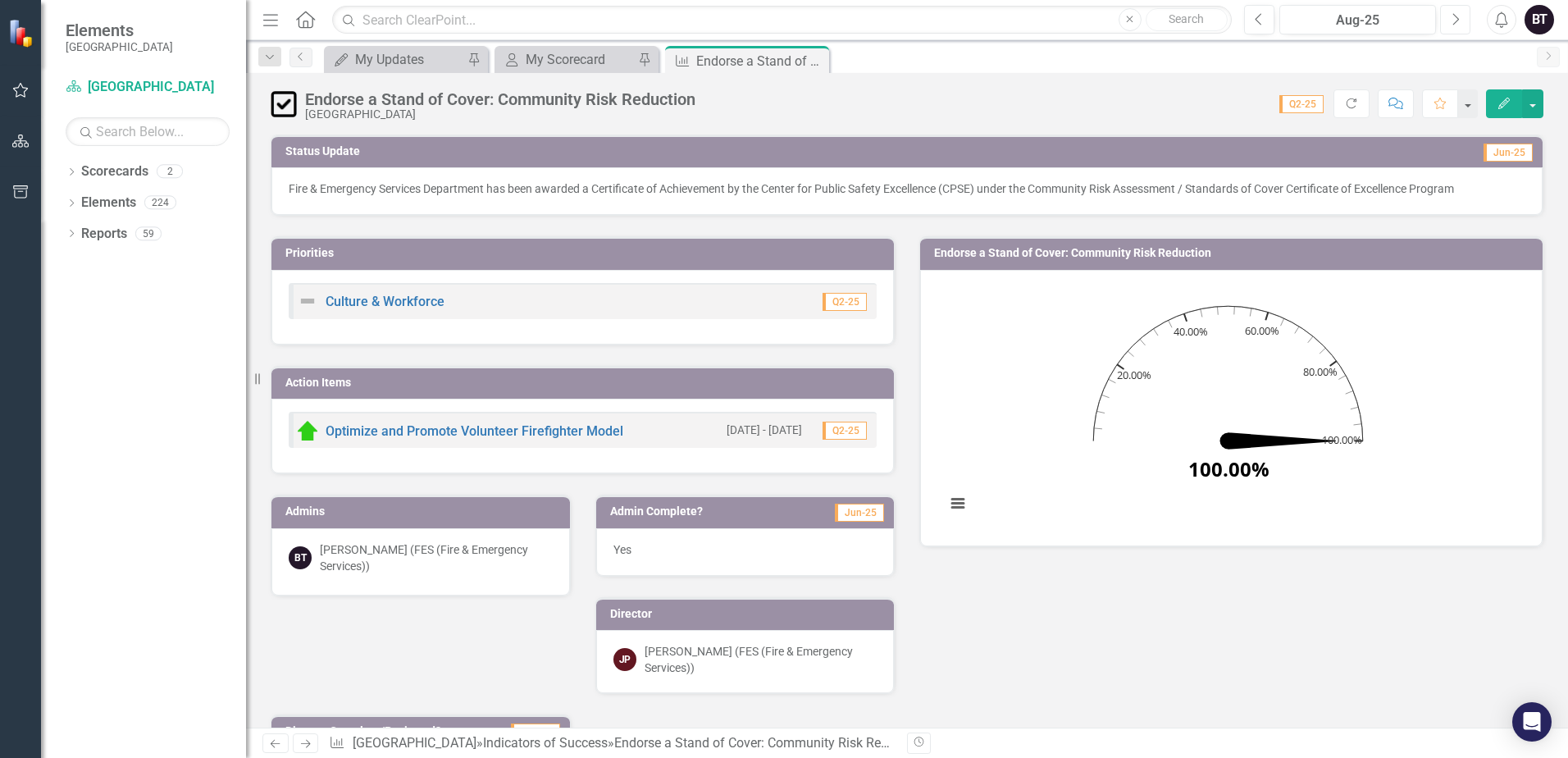
click at [1463, 24] on button "Next" at bounding box center [1455, 19] width 30 height 29
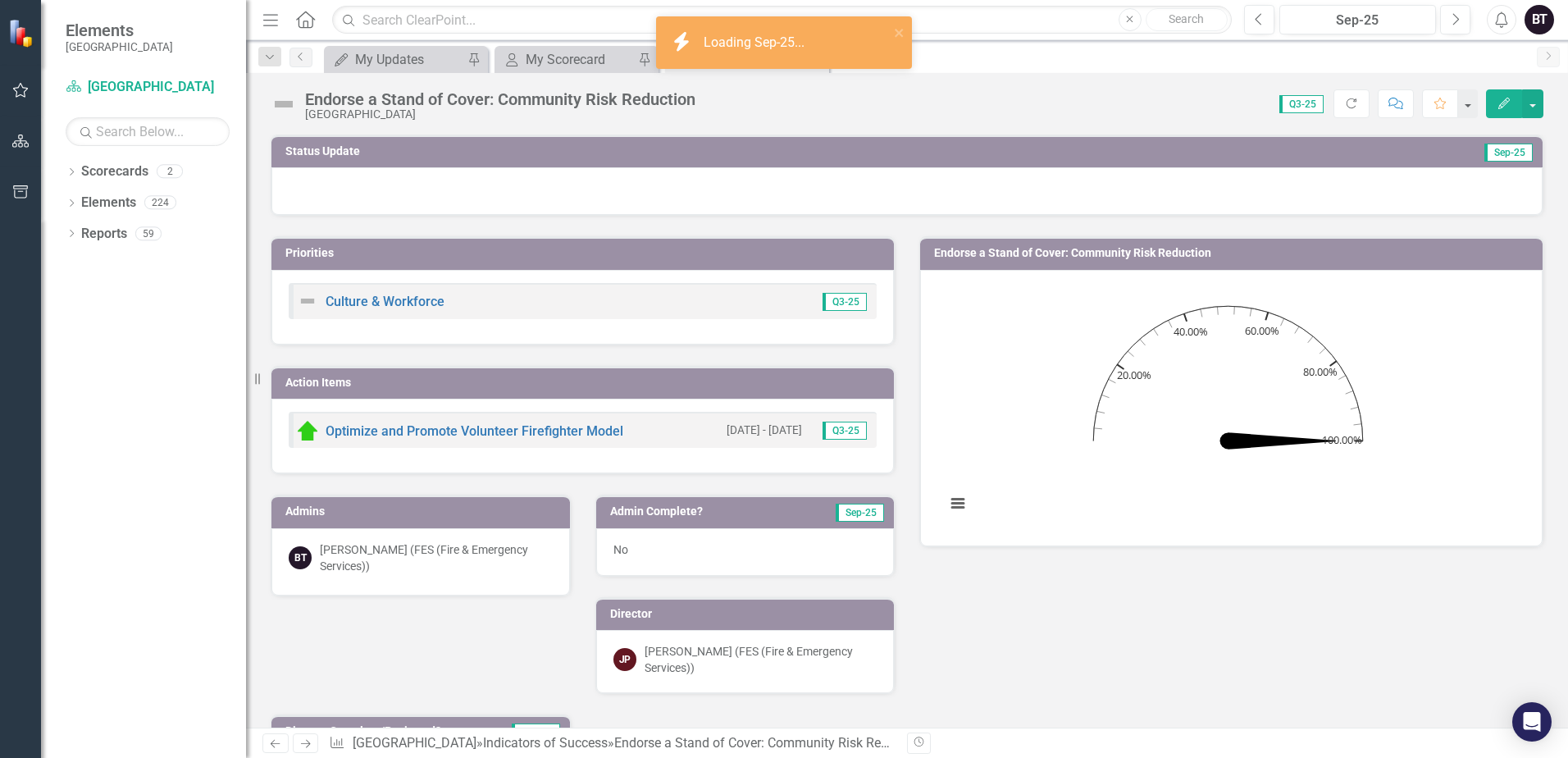
click at [502, 214] on div at bounding box center [907, 191] width 1271 height 48
click at [502, 210] on div at bounding box center [907, 191] width 1271 height 48
click at [504, 203] on div at bounding box center [907, 191] width 1271 height 48
click at [505, 203] on div at bounding box center [907, 191] width 1271 height 48
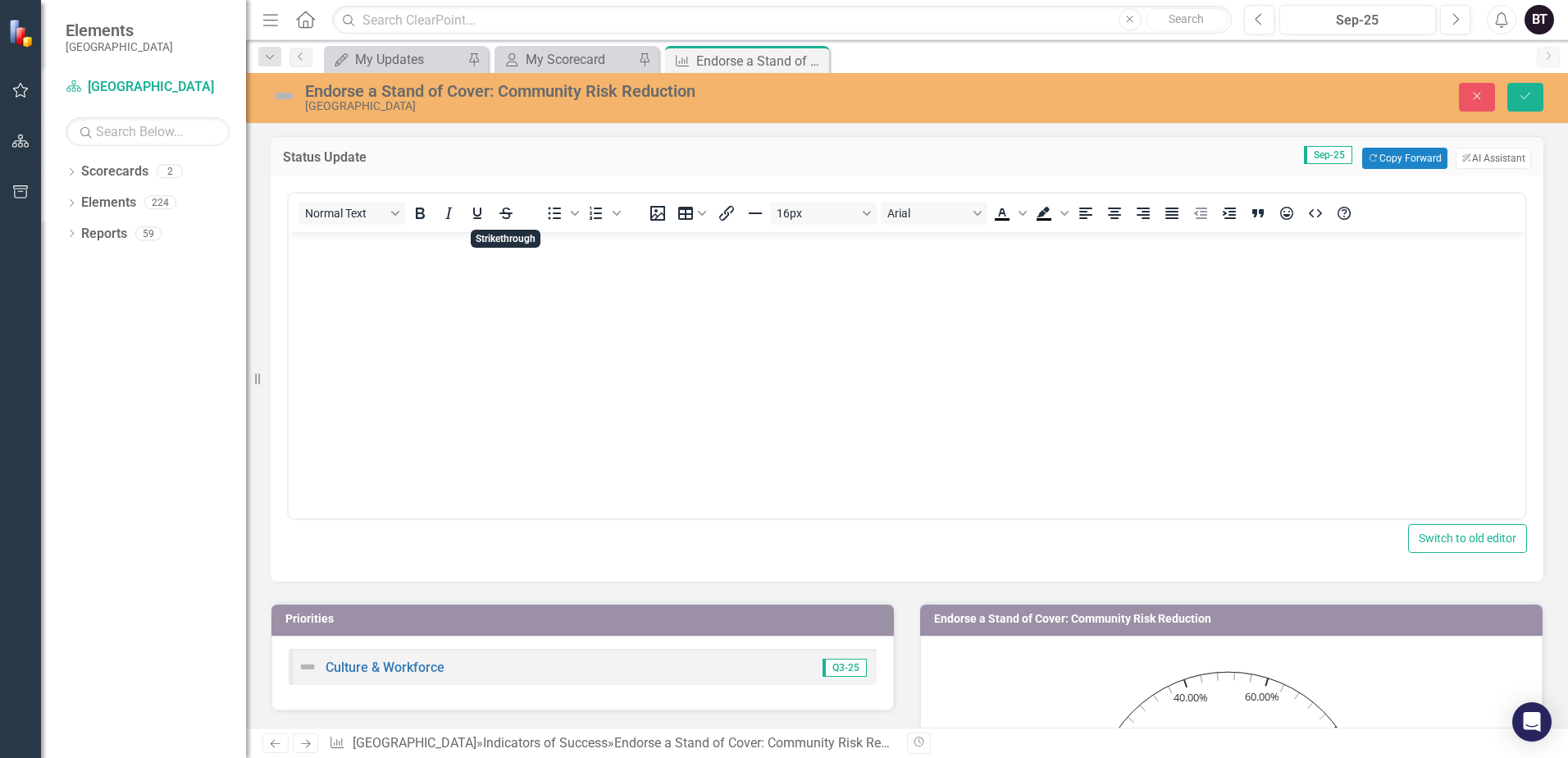
click at [465, 247] on p "Rich Text Area. Press ALT-0 for help." at bounding box center [906, 245] width 1229 height 20
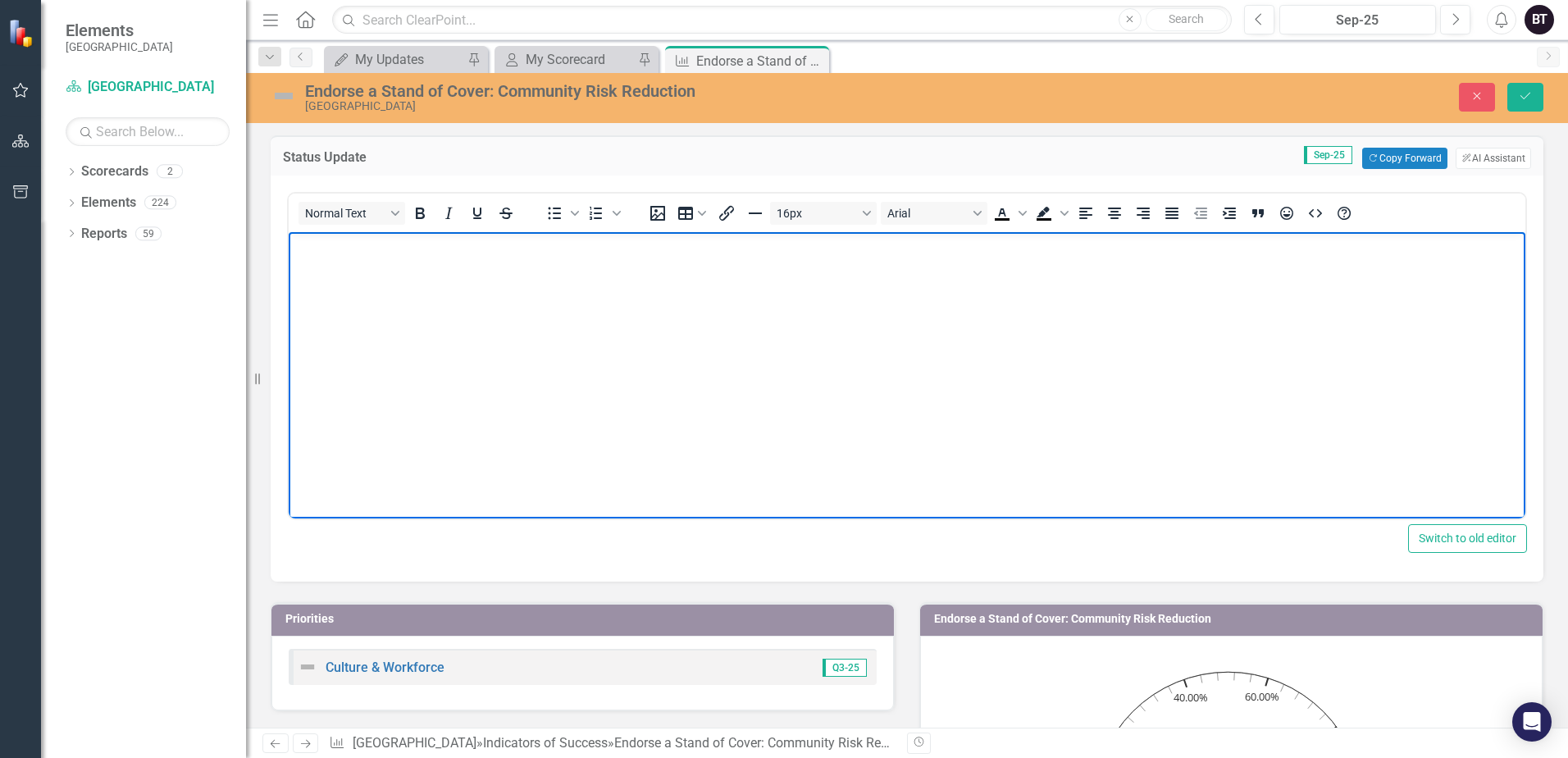
click at [271, 93] on img at bounding box center [284, 96] width 26 height 26
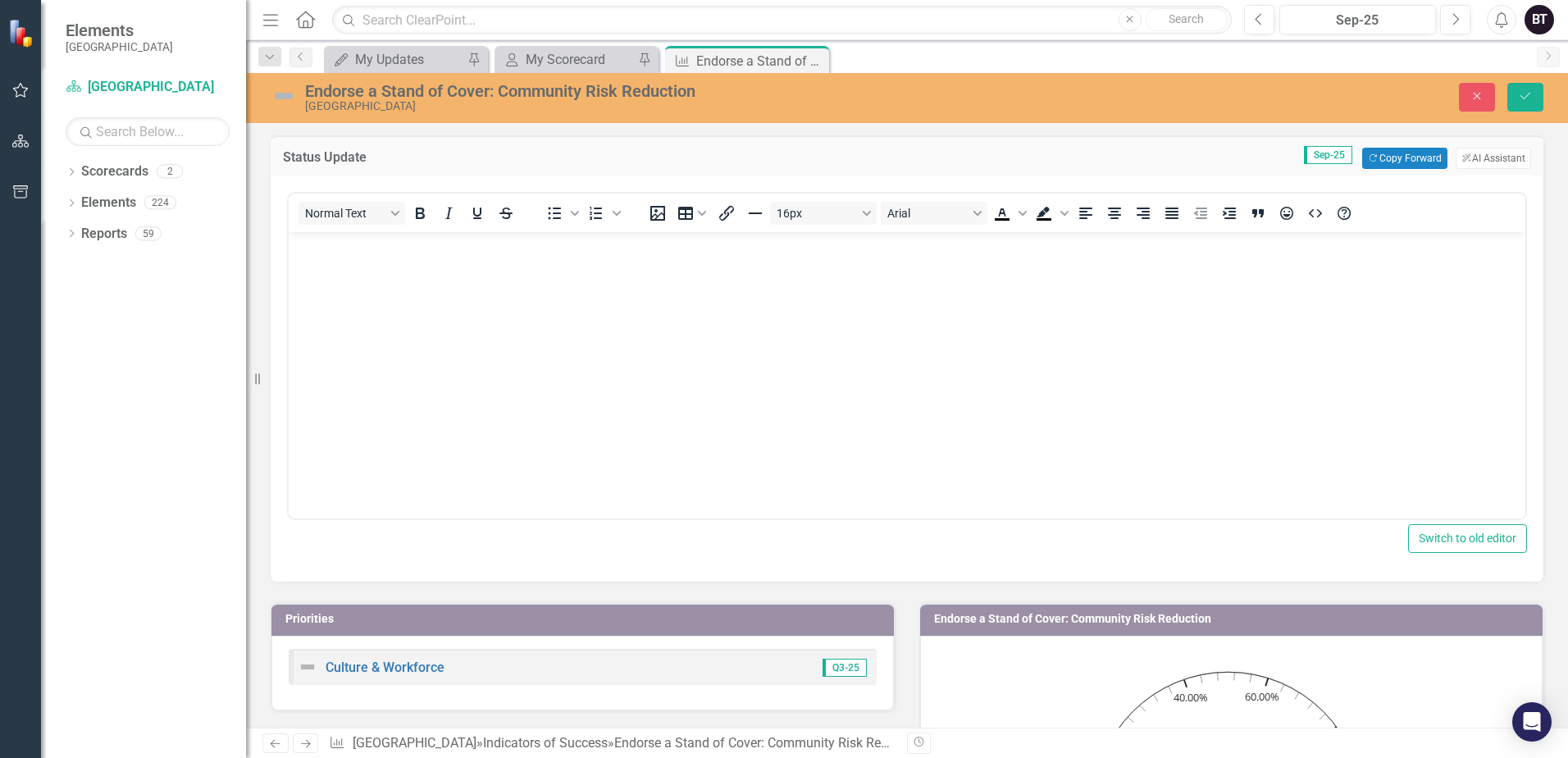
click at [281, 97] on img at bounding box center [284, 96] width 26 height 26
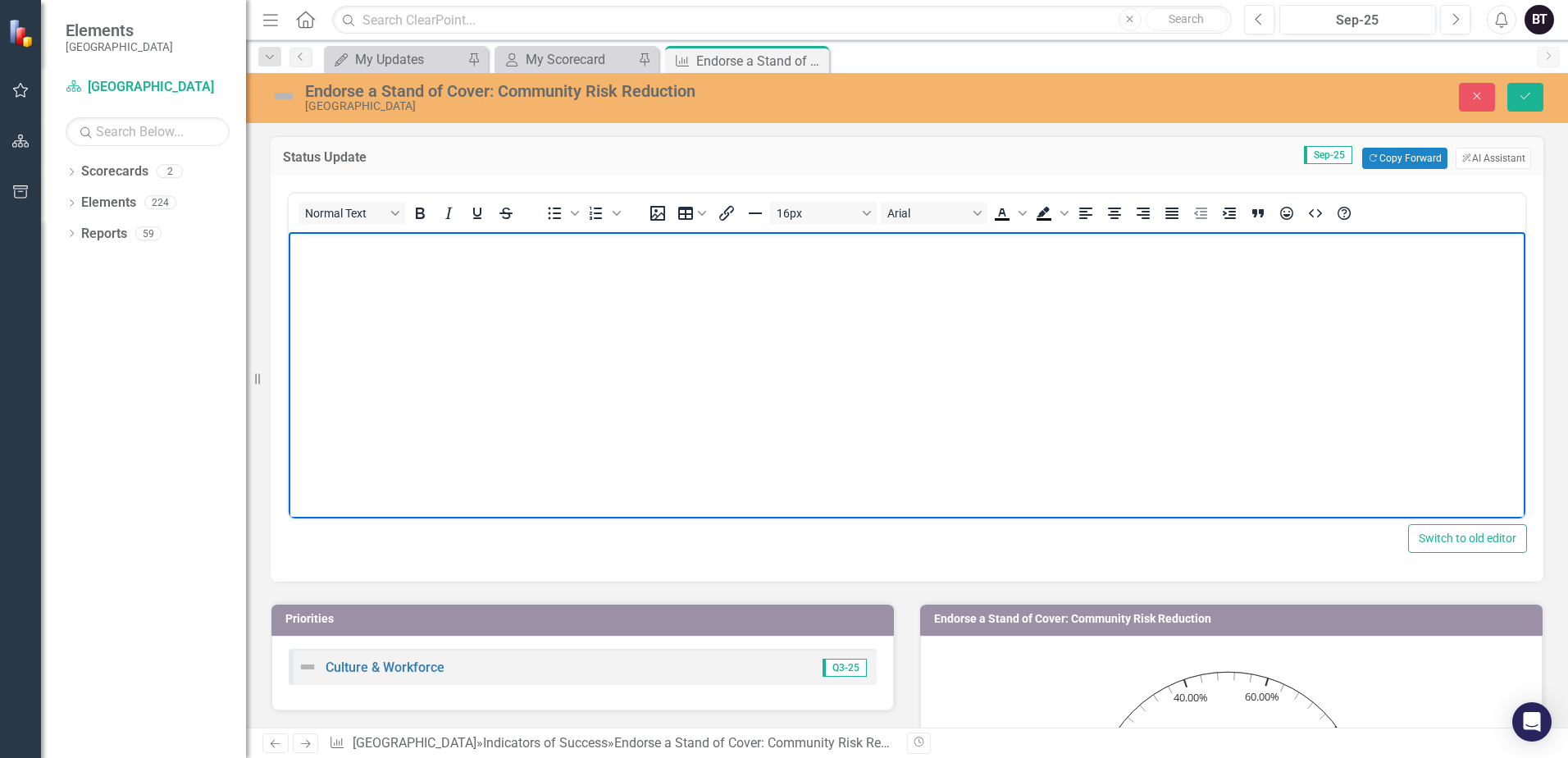
click at [415, 266] on body "Rich Text Area. Press ALT-0 for help." at bounding box center [907, 355] width 1237 height 246
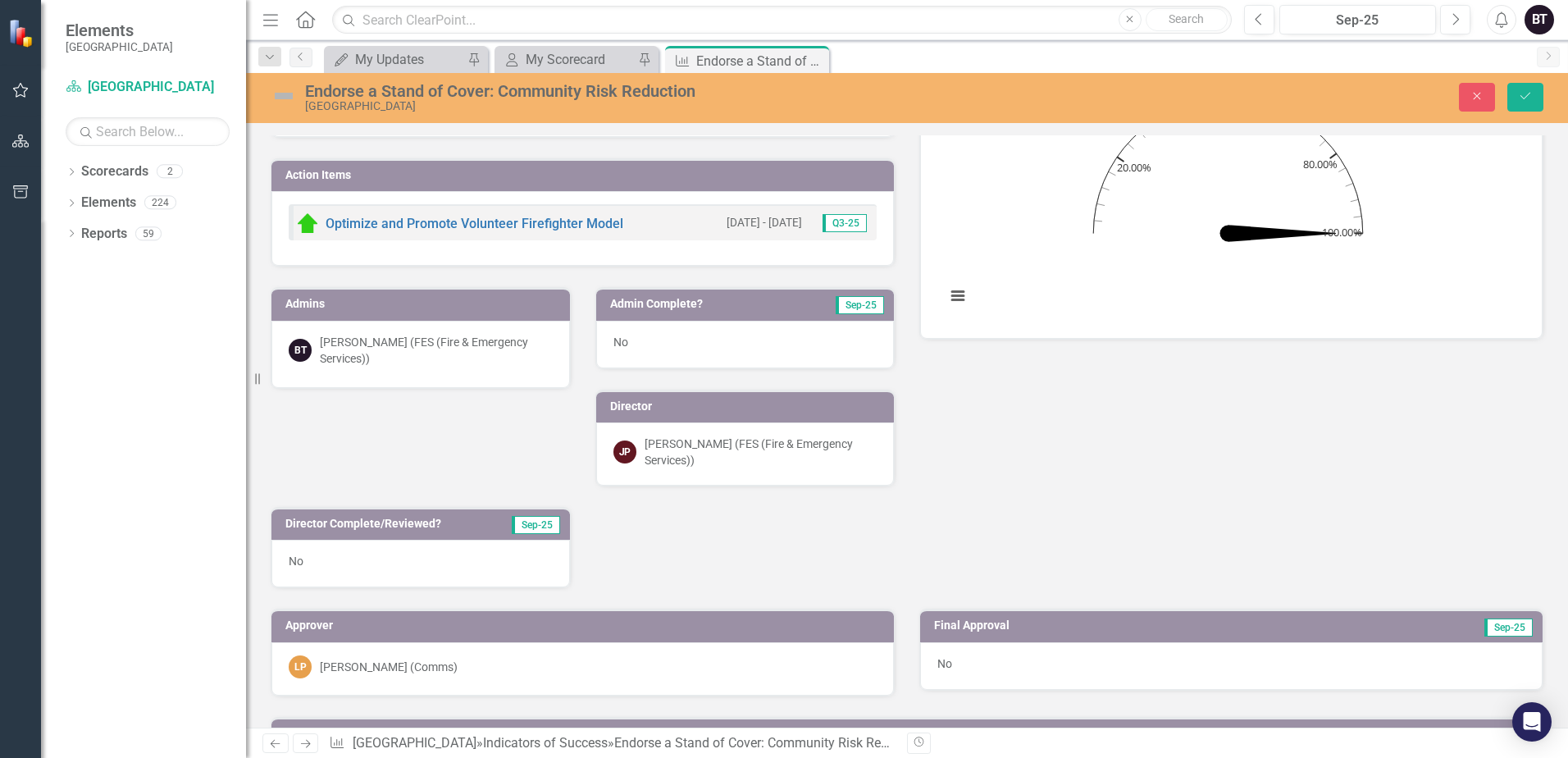
scroll to position [575, 0]
click at [684, 355] on div "No" at bounding box center [745, 343] width 299 height 48
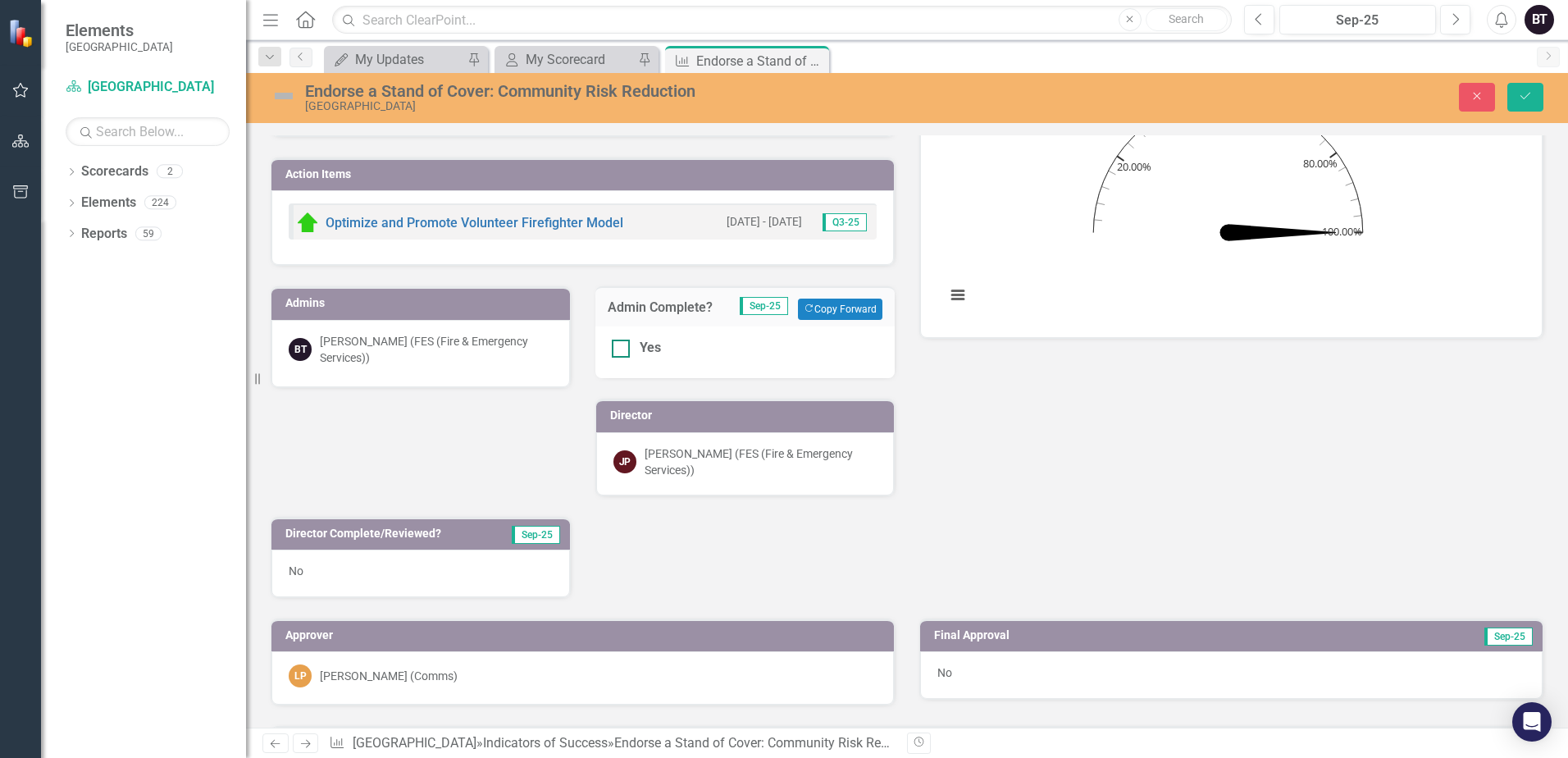
click at [634, 354] on div "Yes" at bounding box center [745, 348] width 267 height 19
click at [622, 351] on input "Yes" at bounding box center [617, 344] width 10 height 10
checkbox input "true"
click at [376, 563] on div "No" at bounding box center [421, 574] width 299 height 48
click at [376, 561] on div "No" at bounding box center [421, 574] width 299 height 48
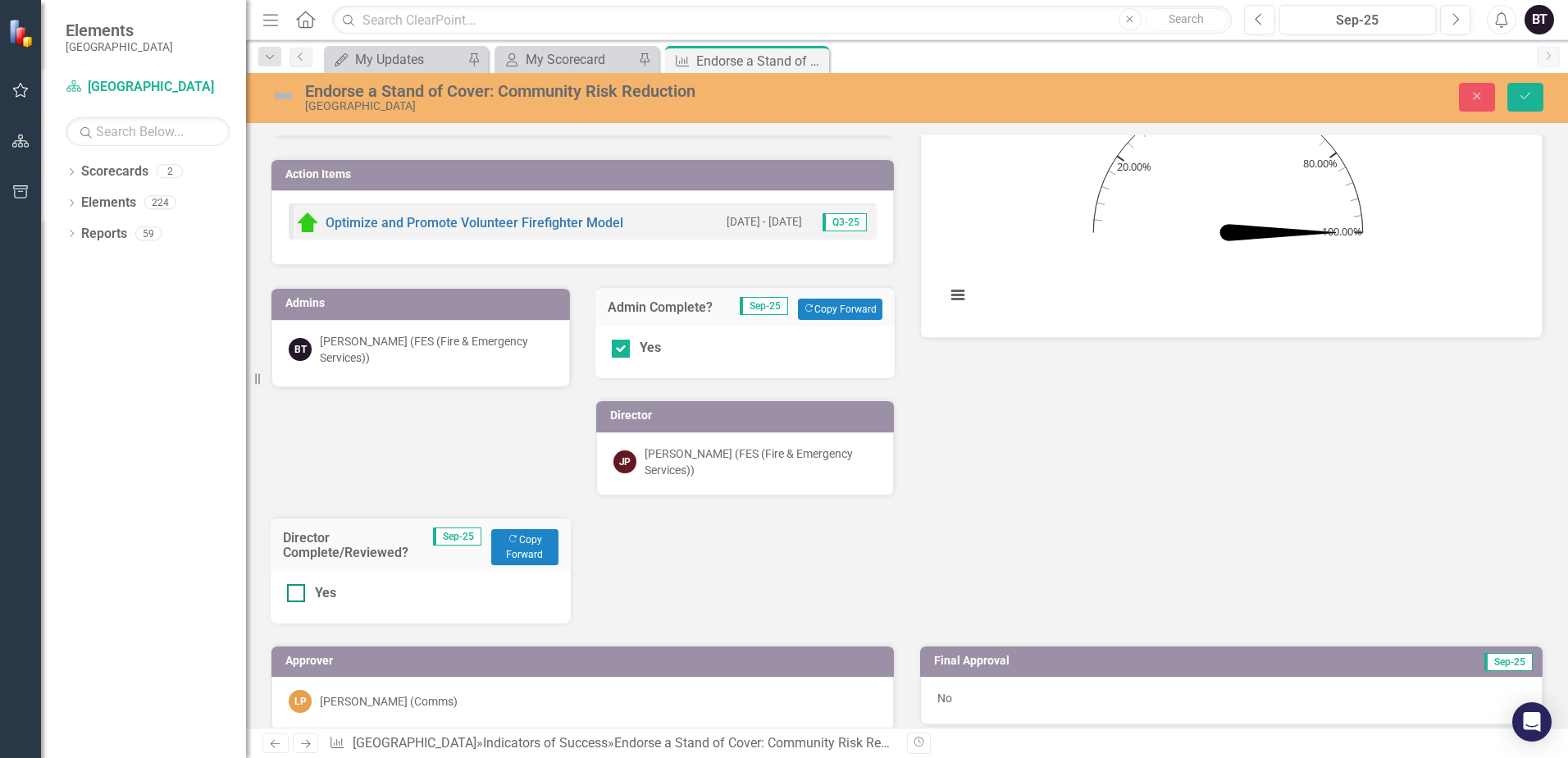
click at [320, 584] on div "Yes" at bounding box center [325, 593] width 22 height 19
click at [298, 584] on input "Yes" at bounding box center [291, 589] width 10 height 10
checkbox input "true"
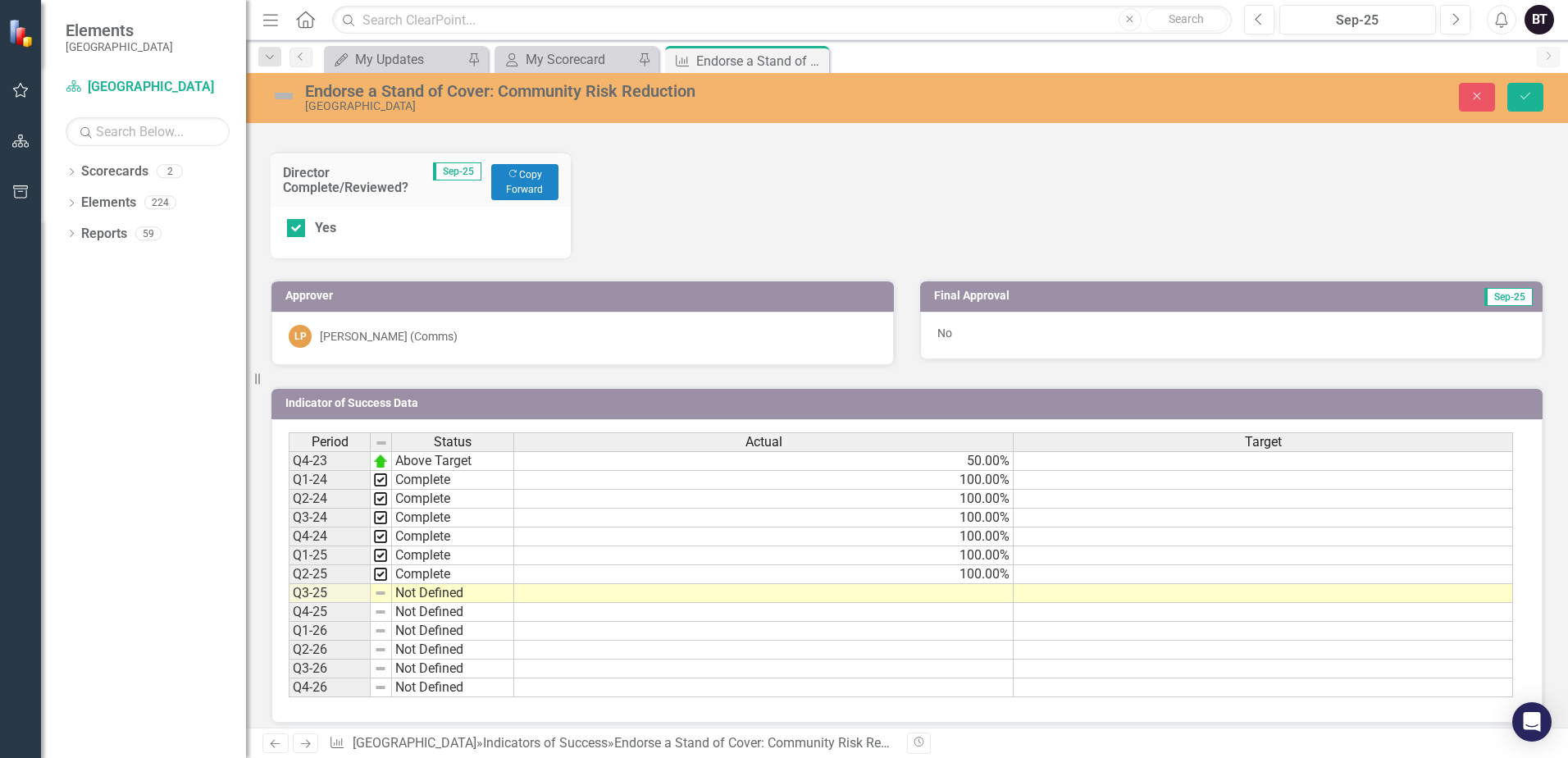
scroll to position [942, 0]
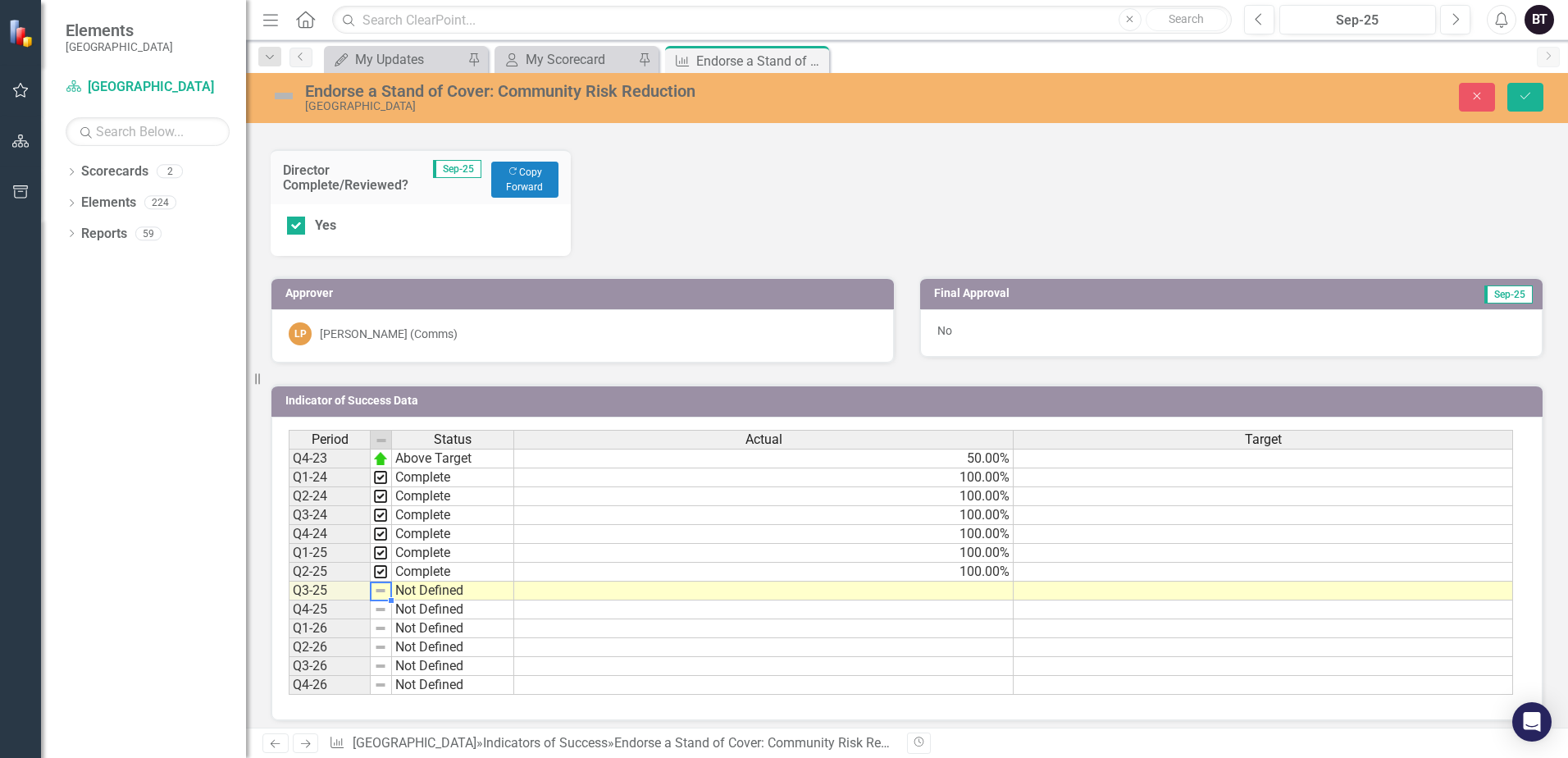
click at [383, 584] on img at bounding box center [381, 591] width 13 height 13
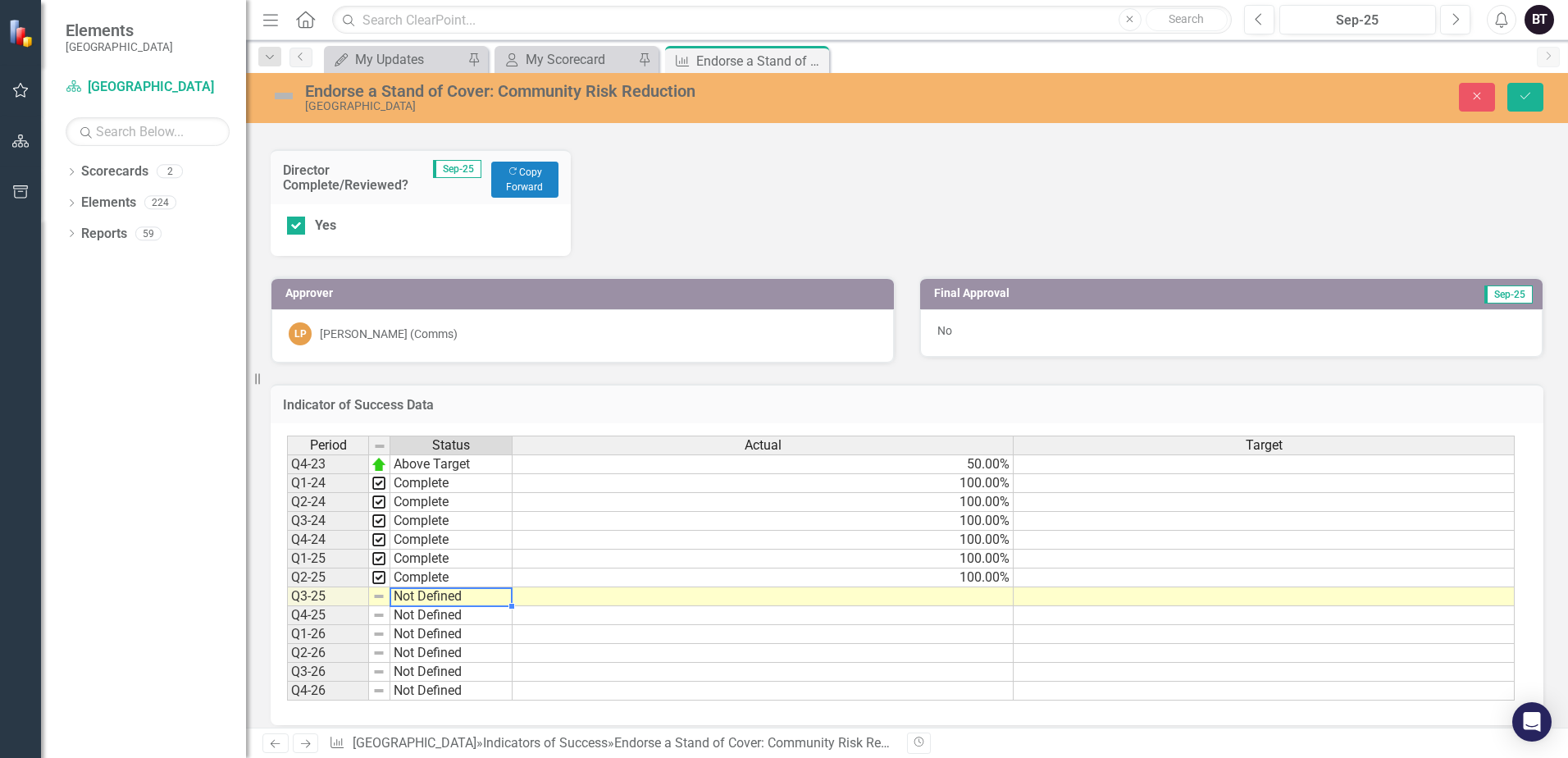
click at [413, 589] on td "Not Defined" at bounding box center [451, 597] width 122 height 19
type textarea "Complete"
click at [441, 554] on div "Period Status Actual Target Q4-23 Above Target 50.00% Q1-24 Complete 100.00% Q2…" at bounding box center [901, 568] width 1228 height 266
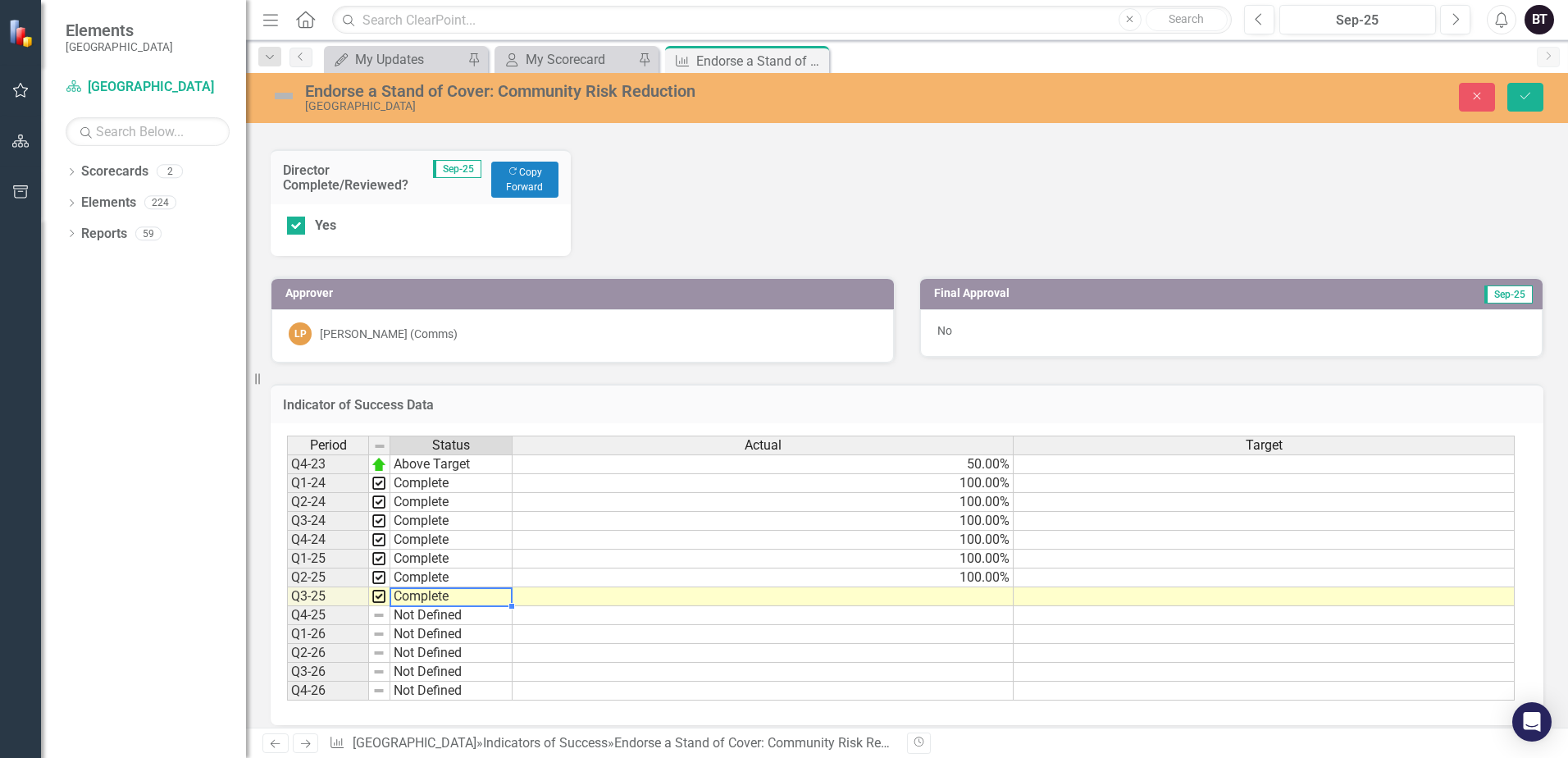
click at [837, 588] on td at bounding box center [762, 597] width 501 height 19
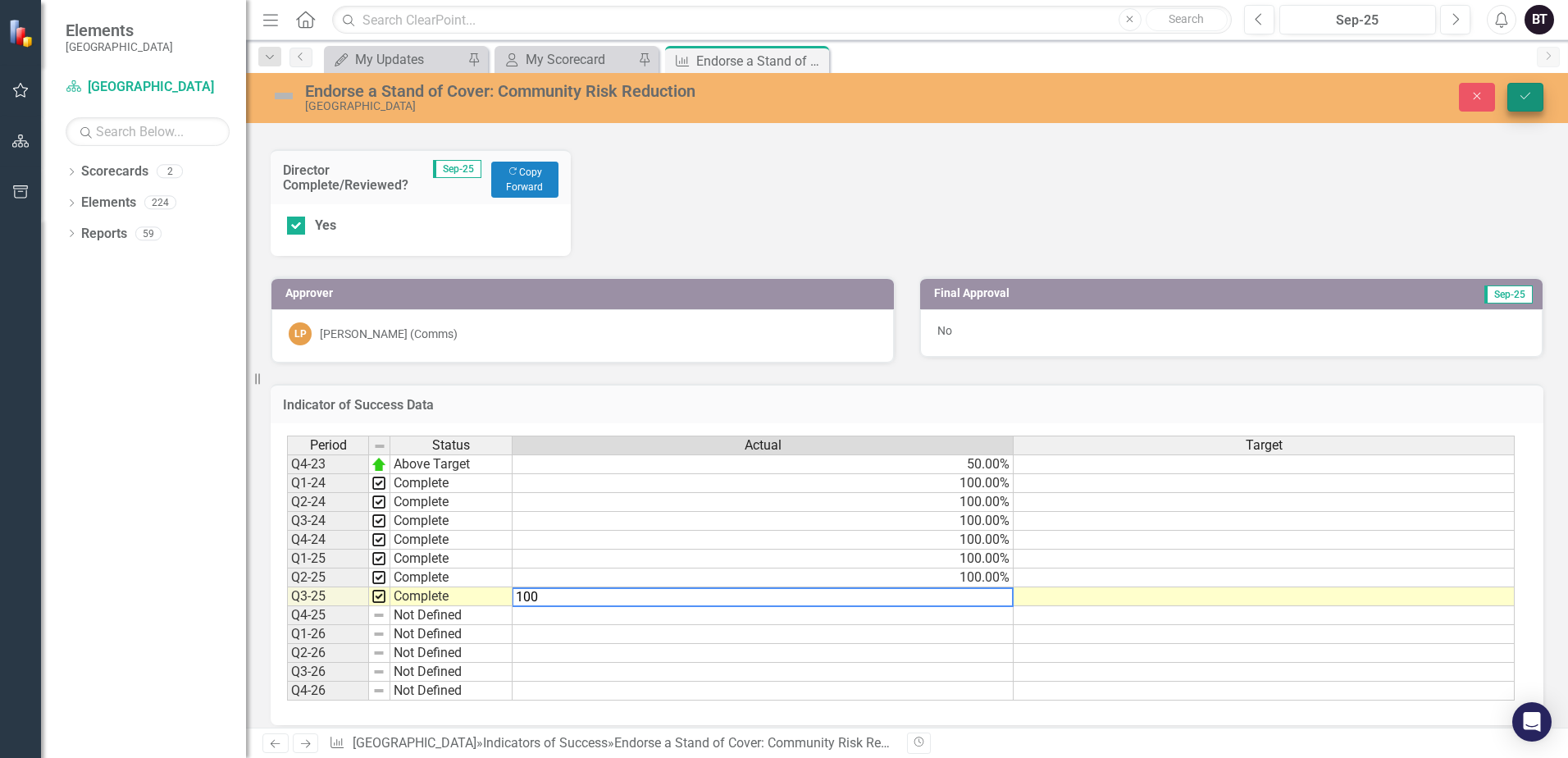
type textarea "100"
click at [1524, 103] on button "Save" at bounding box center [1526, 97] width 36 height 29
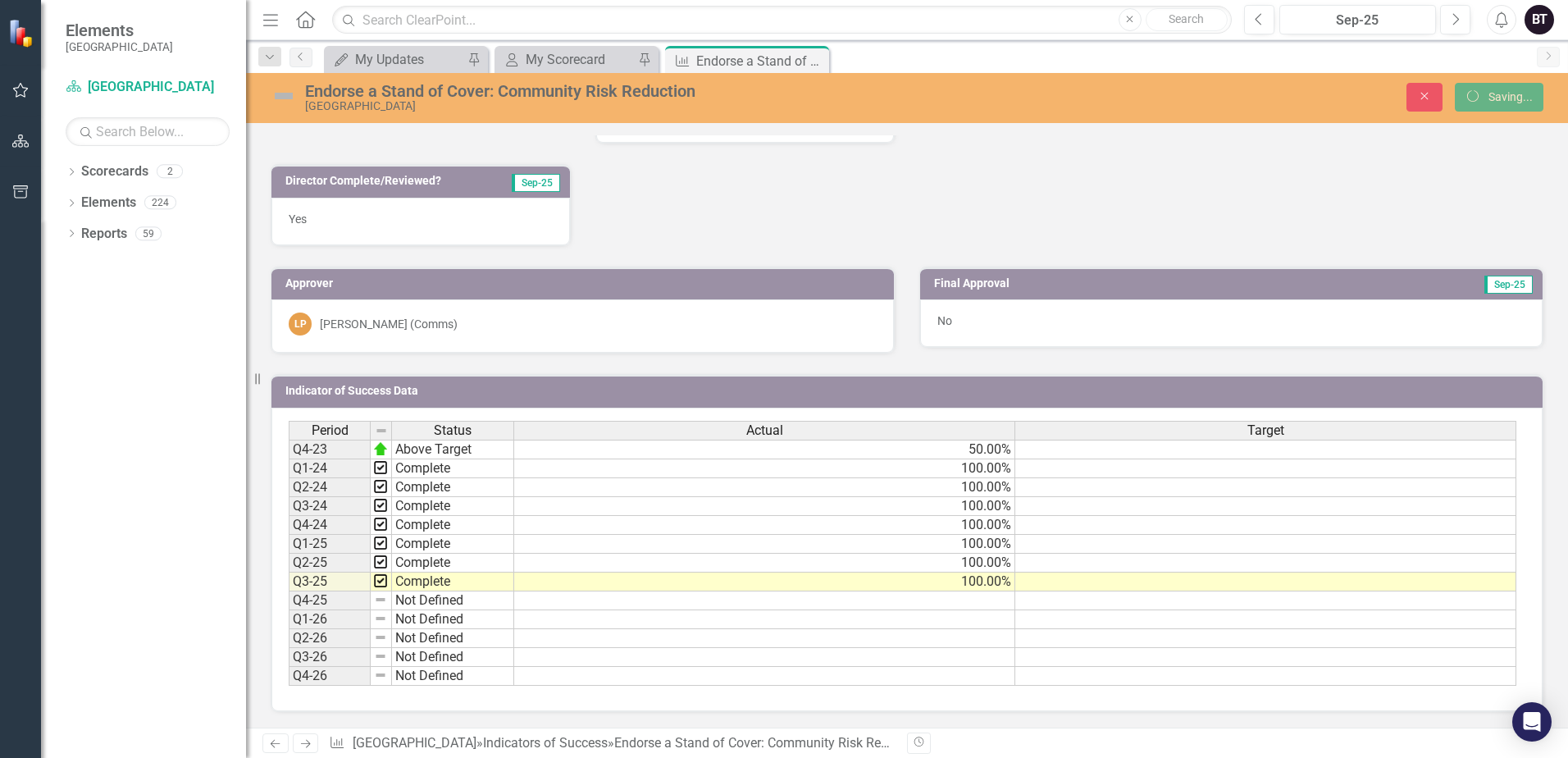
scroll to position [542, 0]
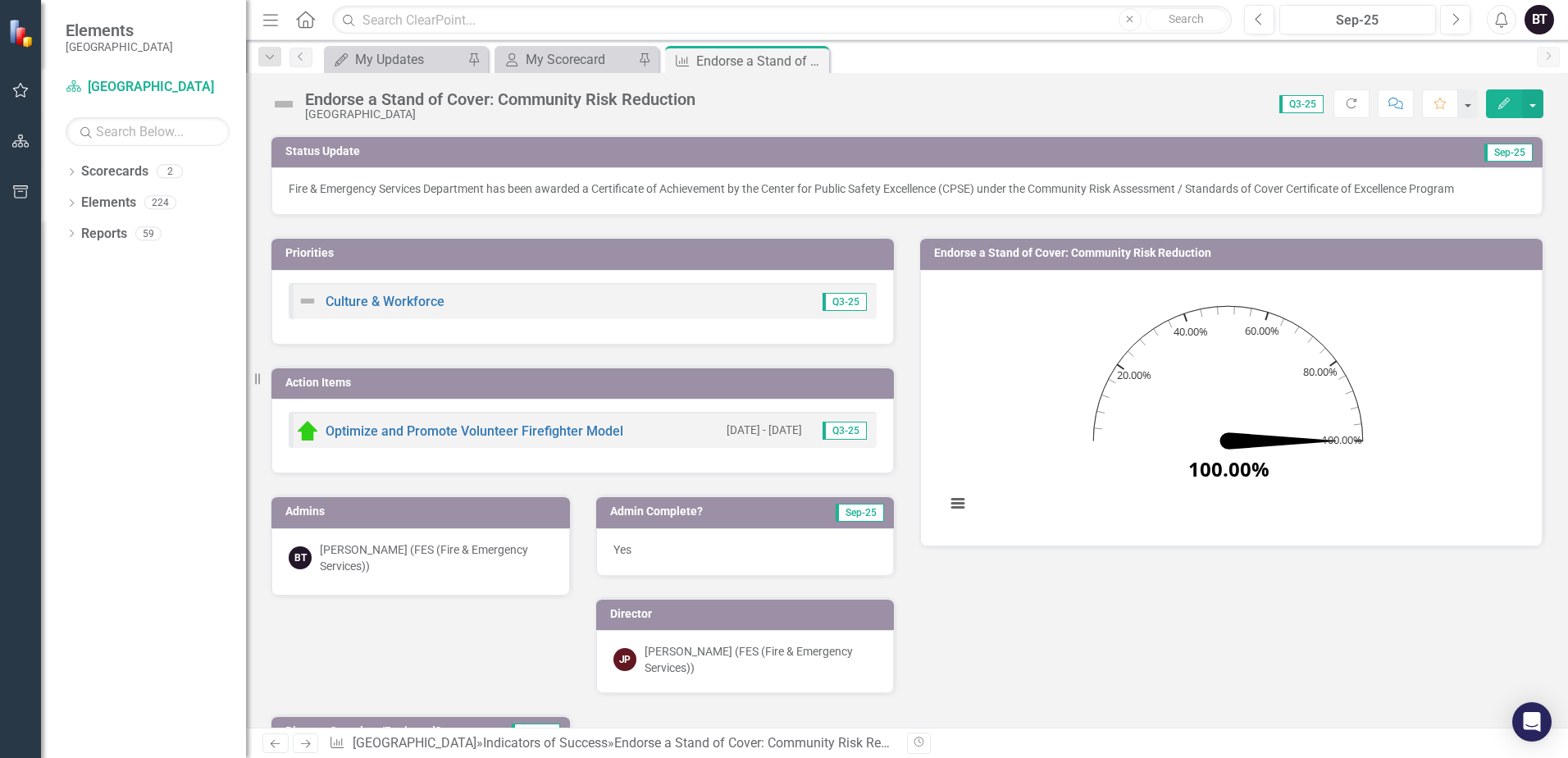
click at [291, 100] on img at bounding box center [284, 104] width 26 height 26
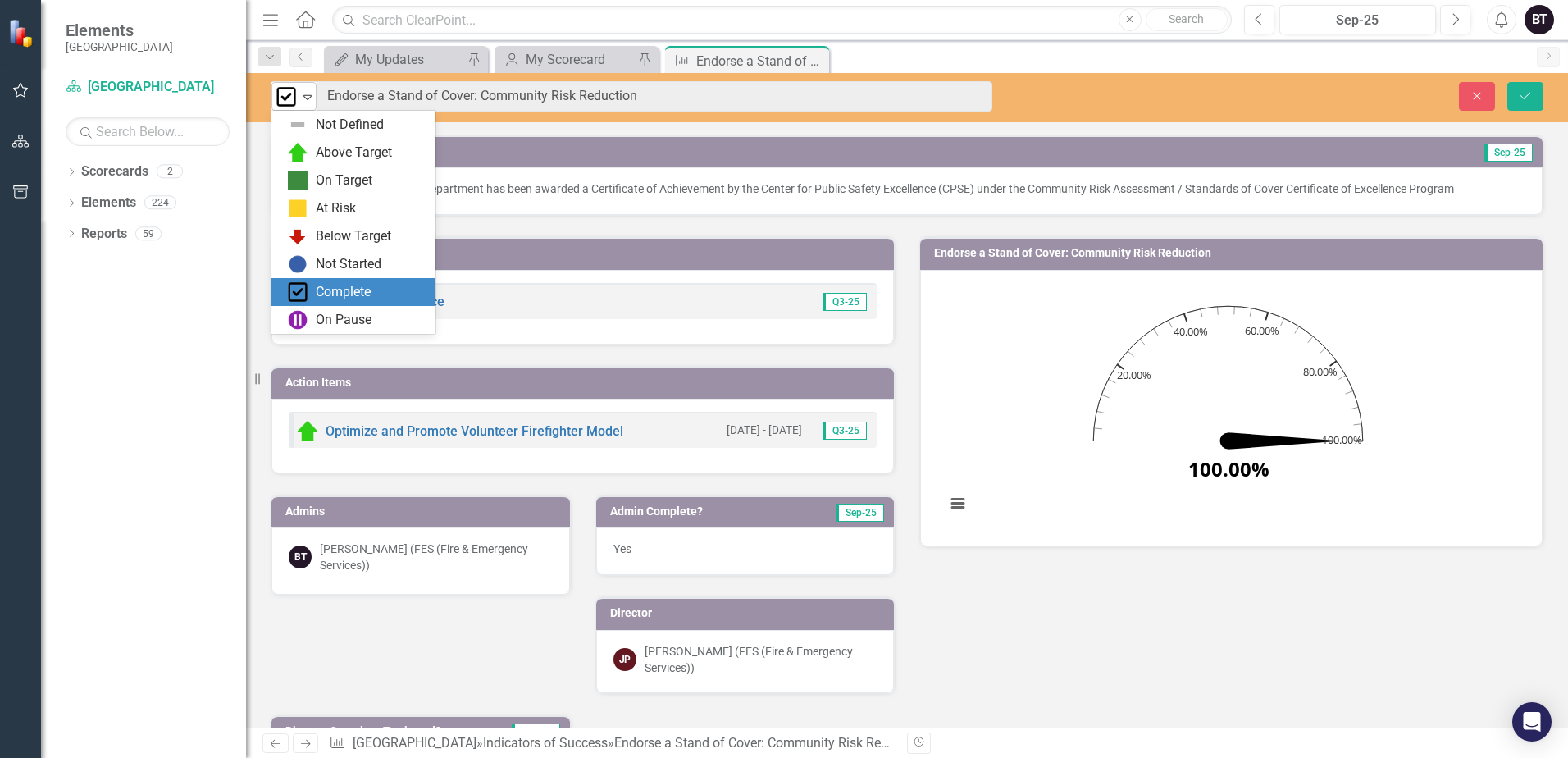
click at [291, 99] on img at bounding box center [286, 96] width 20 height 20
click at [303, 279] on div "Complete" at bounding box center [353, 292] width 164 height 28
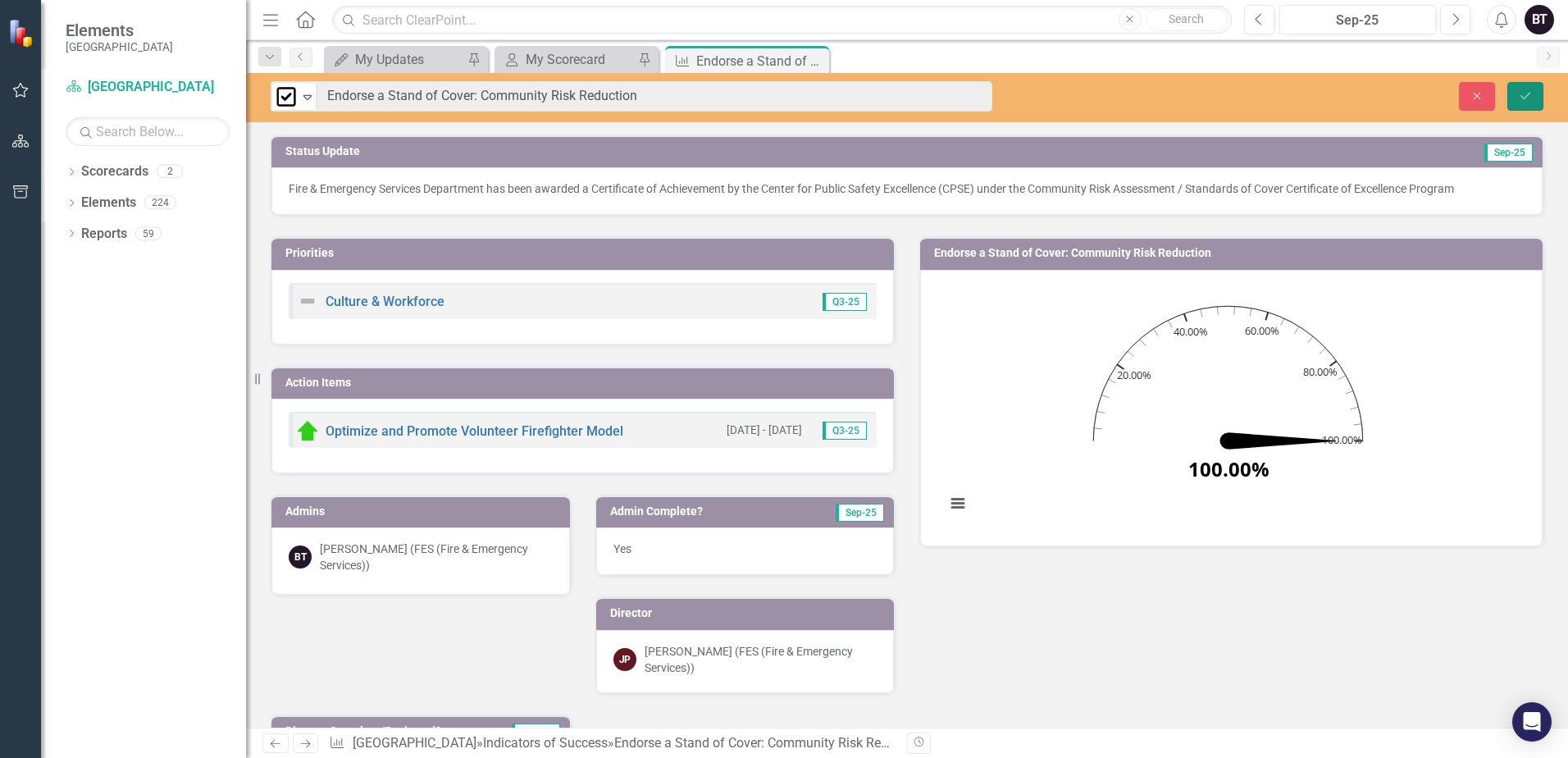
click at [1513, 97] on button "Save" at bounding box center [1526, 96] width 36 height 29
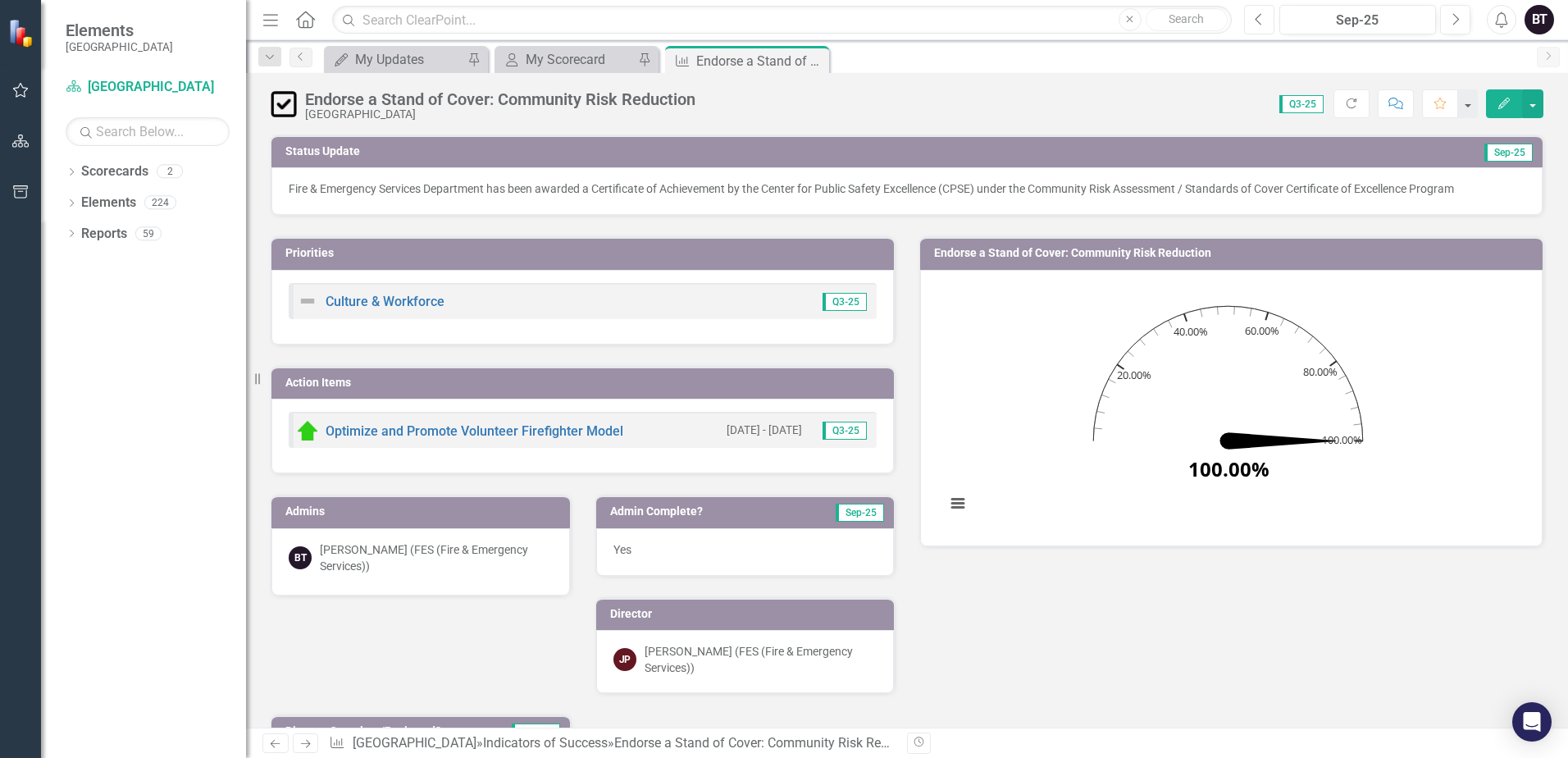
click at [1260, 19] on icon "Previous" at bounding box center [1260, 20] width 9 height 15
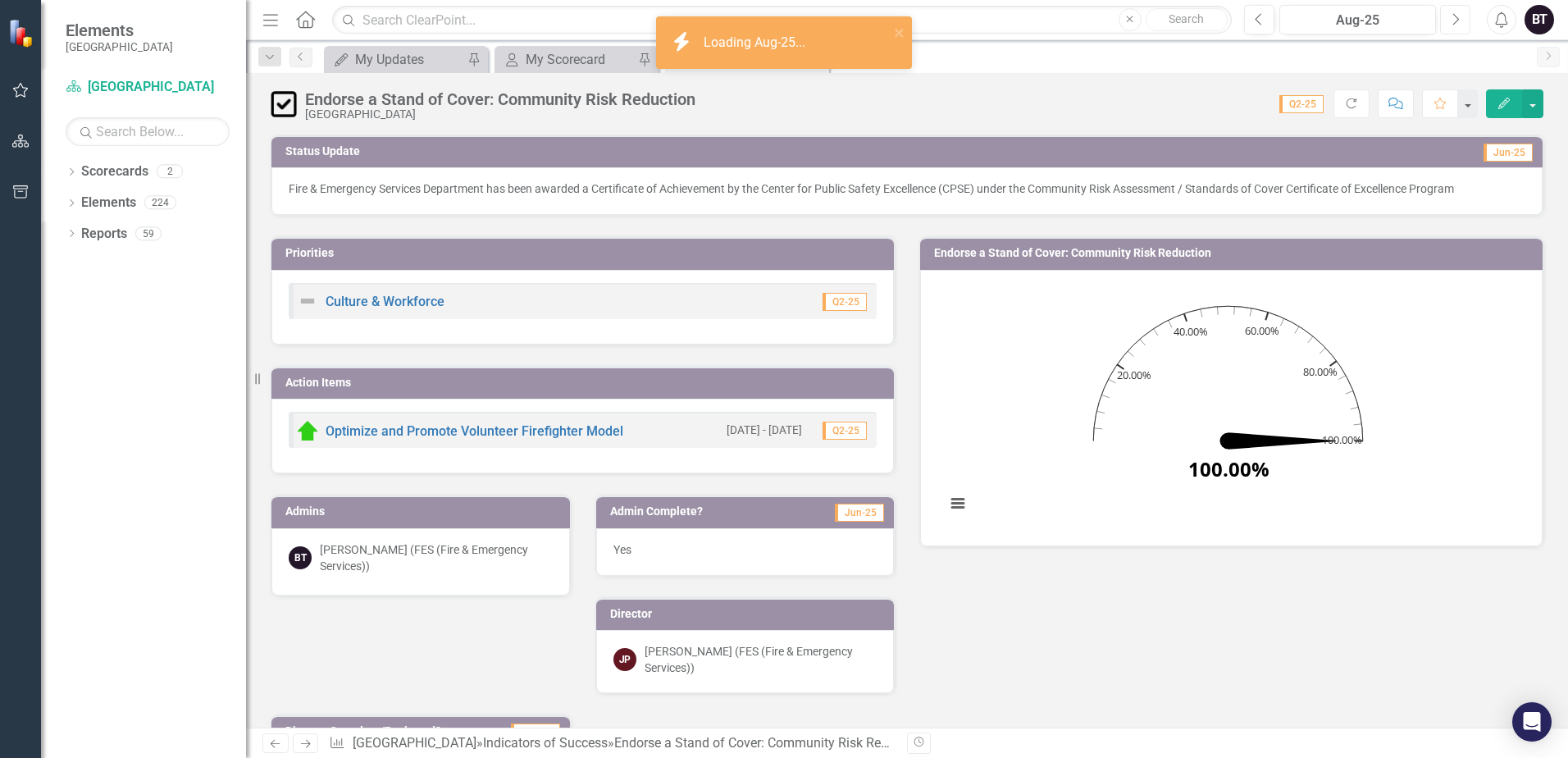
click at [1451, 20] on icon "Next" at bounding box center [1455, 20] width 9 height 15
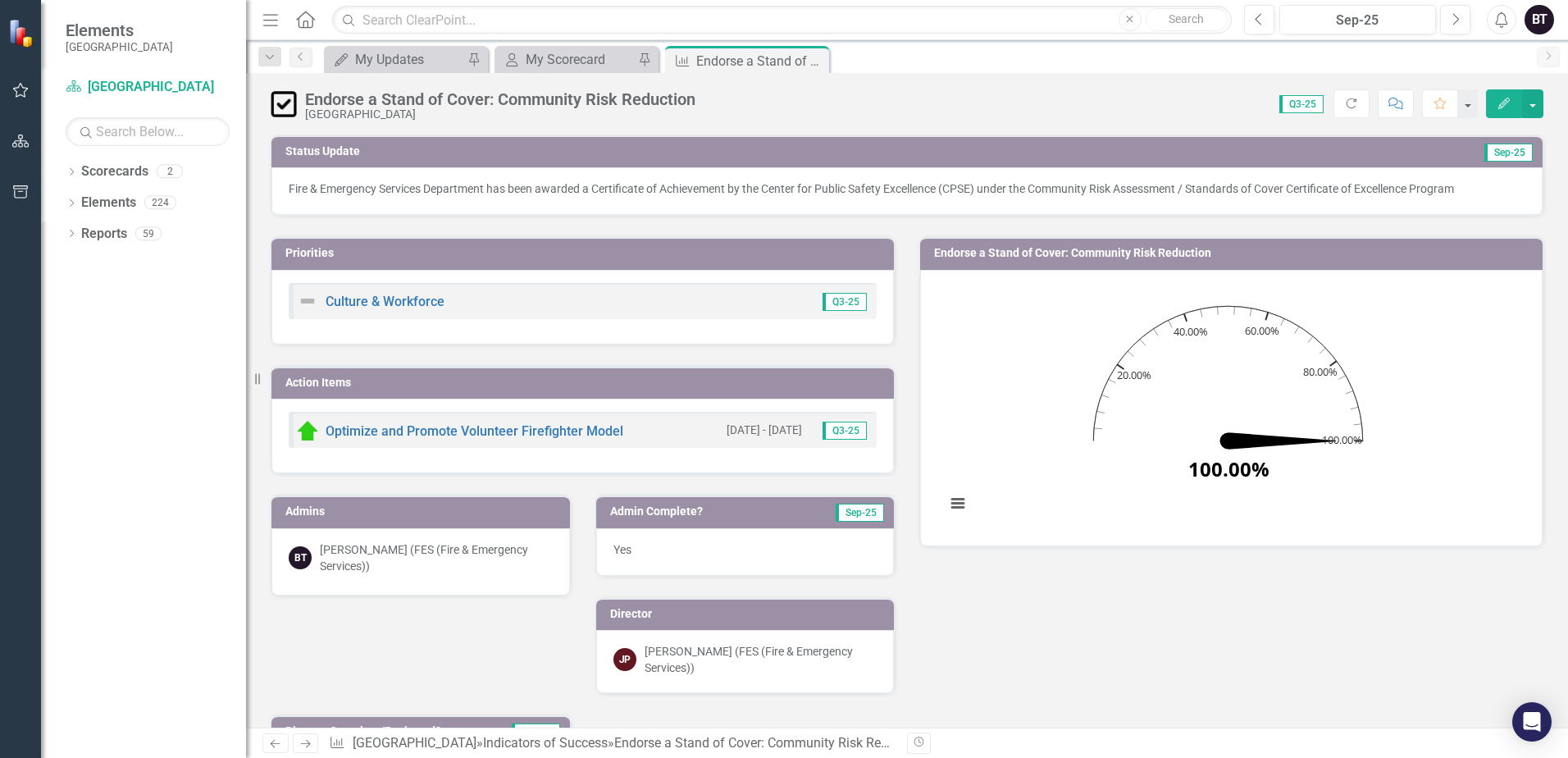
click at [0, 0] on icon "Close" at bounding box center [0, 0] width 0 height 0
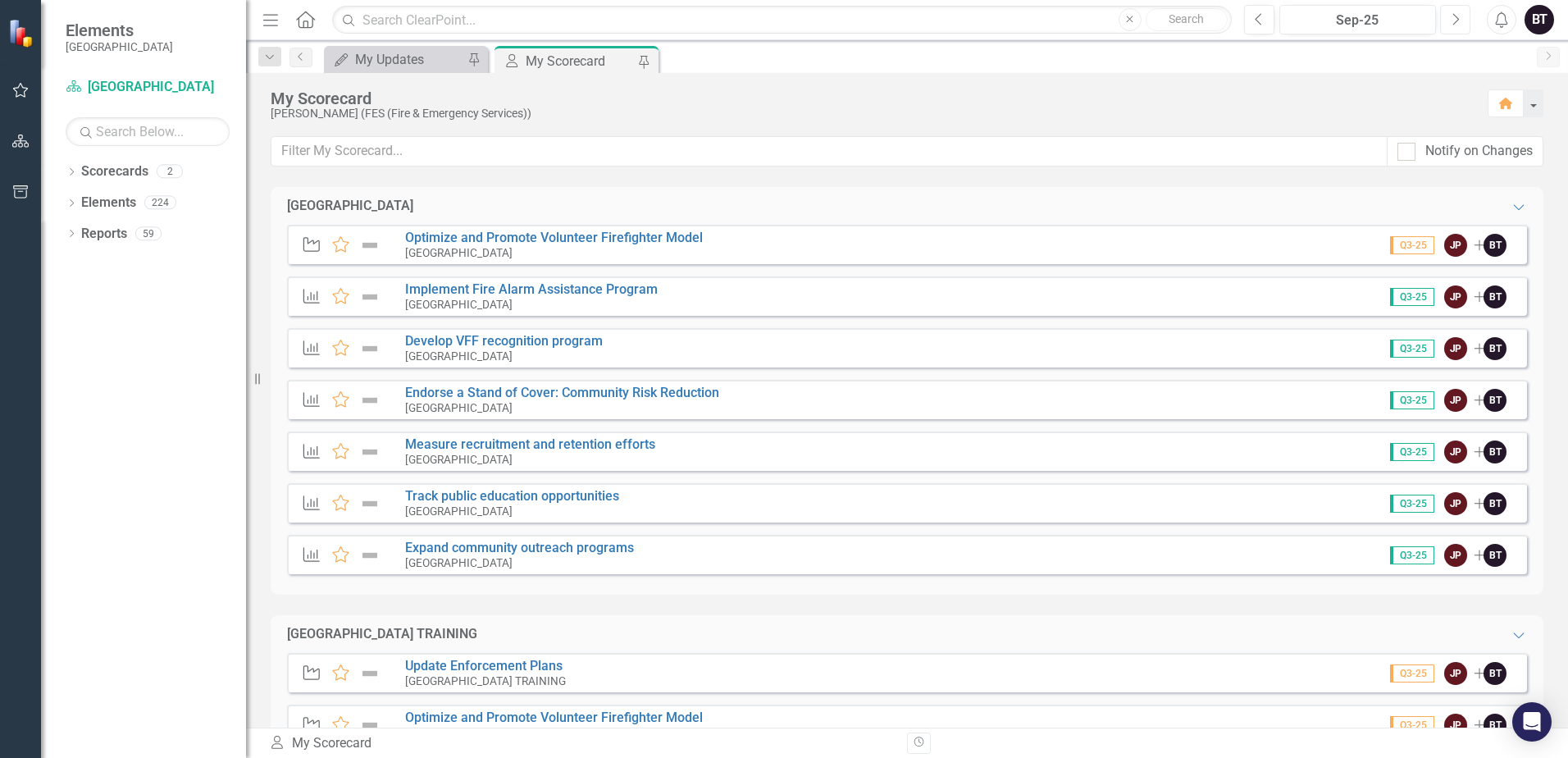
click at [1457, 26] on button "Next" at bounding box center [1455, 19] width 30 height 29
click at [470, 447] on link "Measure recruitment and retention efforts" at bounding box center [530, 444] width 250 height 16
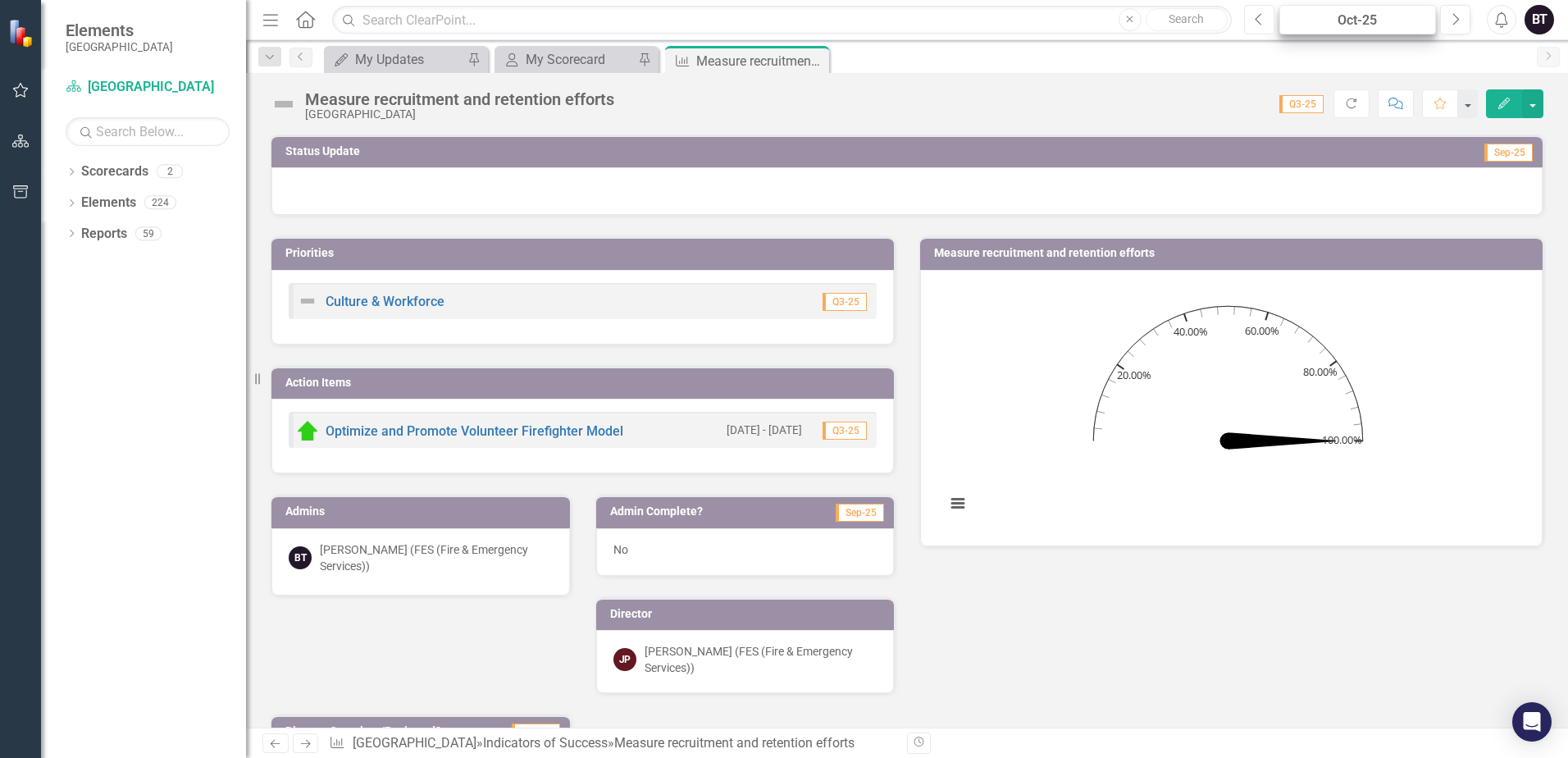
drag, startPoint x: 1264, startPoint y: 23, endPoint x: 1287, endPoint y: 24, distance: 23.0
click at [1264, 24] on button "Previous" at bounding box center [1260, 19] width 30 height 29
click at [1262, 28] on button "Previous" at bounding box center [1260, 19] width 30 height 29
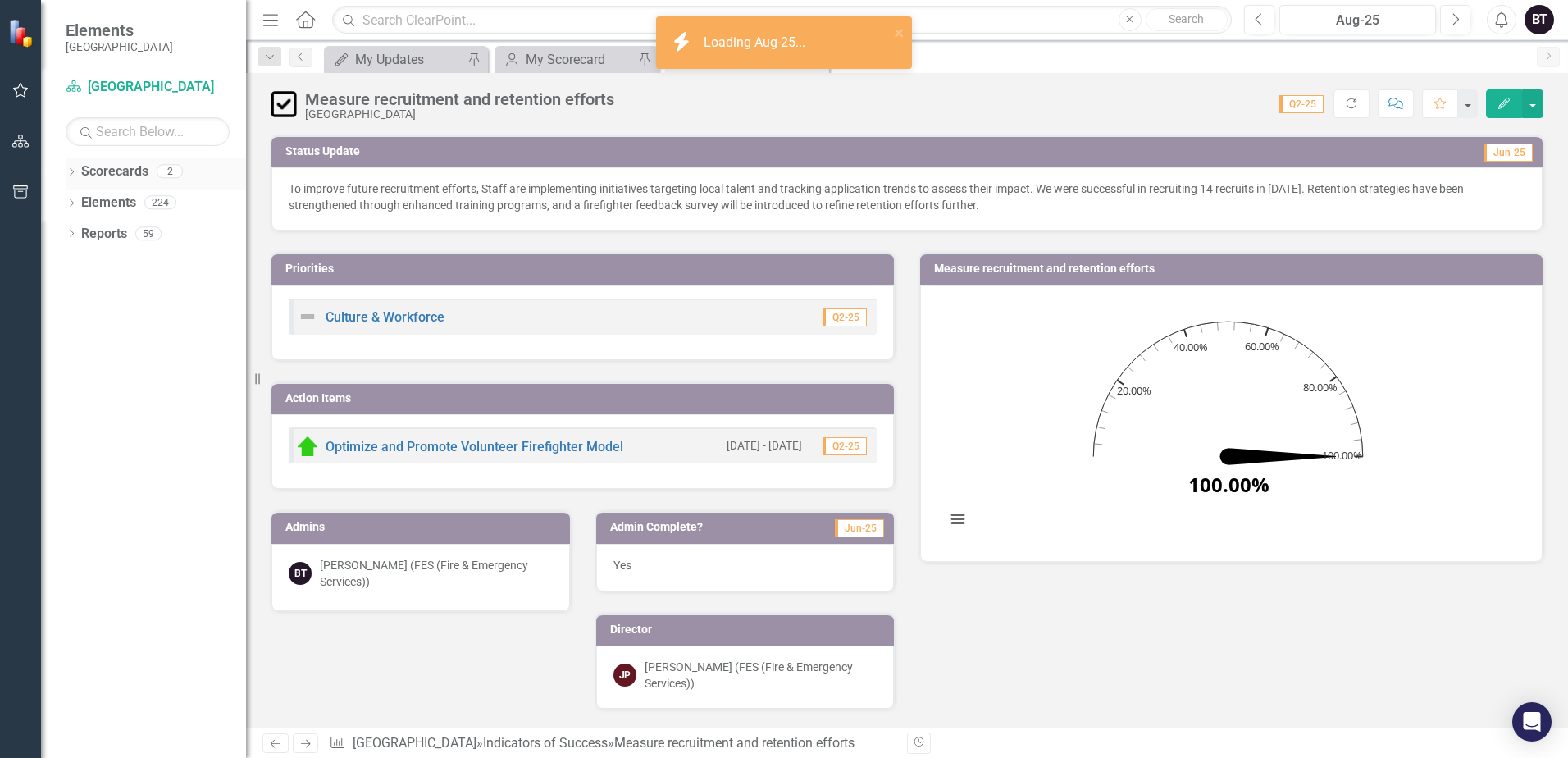
drag, startPoint x: 993, startPoint y: 202, endPoint x: 228, endPoint y: 177, distance: 765.4
click at [228, 177] on div "Elements Niagara-on-the-Lake Scorecard Niagara-on-the-Lake Search Dropdown Scor…" at bounding box center [784, 379] width 1568 height 758
click at [511, 187] on p "To improve future recruitment efforts, Staff are implementing initiatives targe…" at bounding box center [907, 197] width 1237 height 33
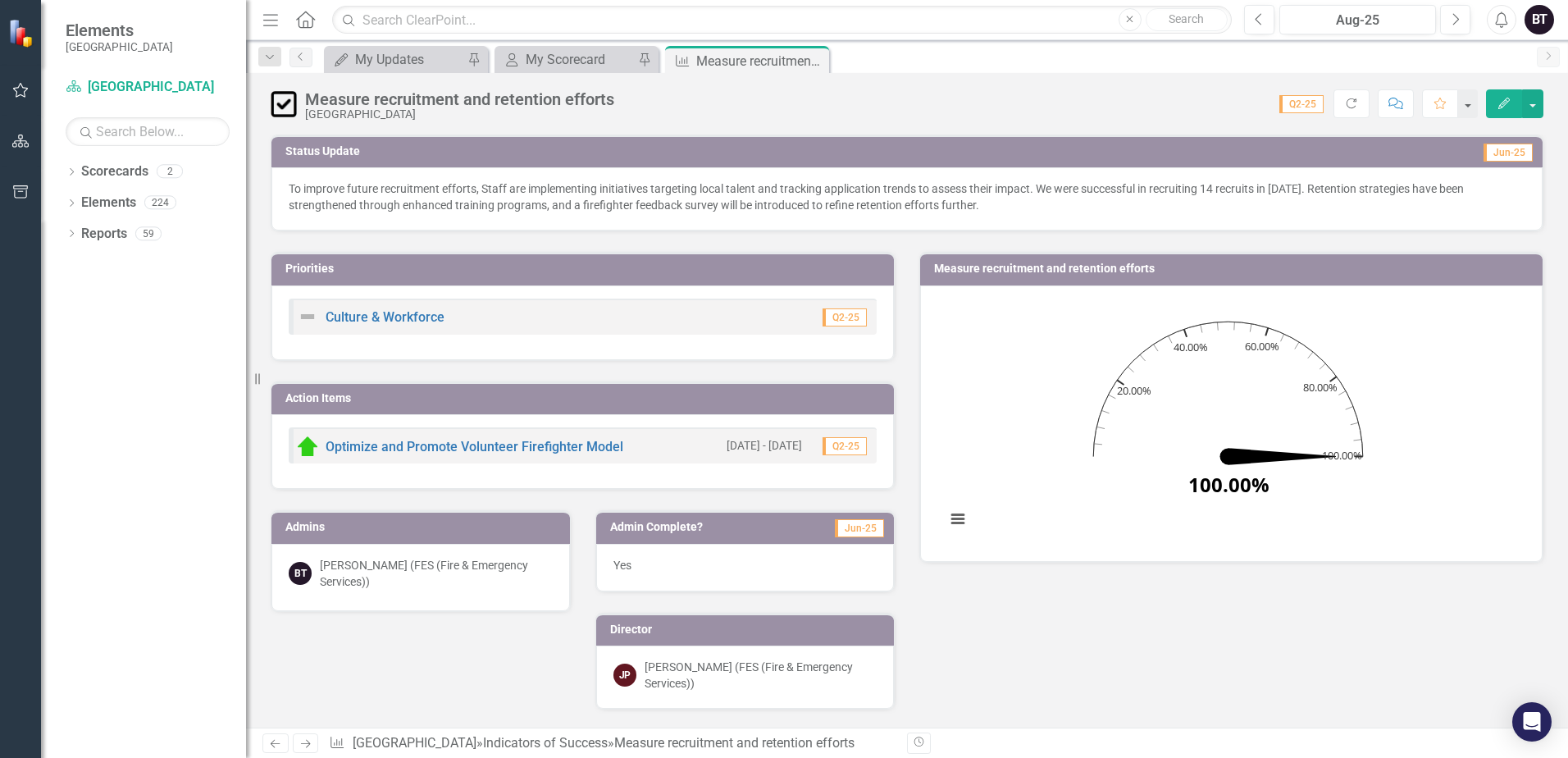
click at [511, 187] on p "To improve future recruitment efforts, Staff are implementing initiatives targe…" at bounding box center [907, 197] width 1237 height 33
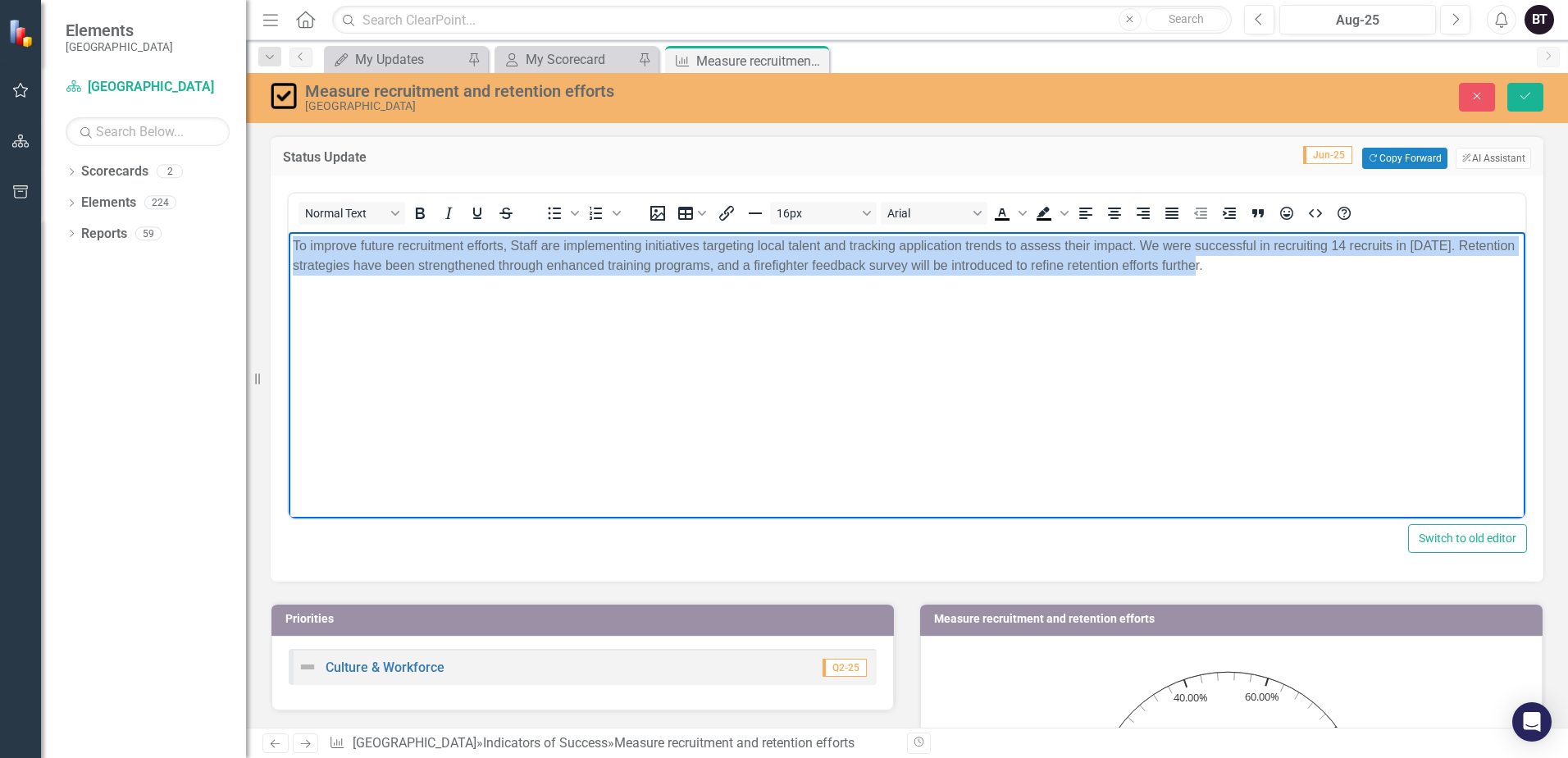
drag, startPoint x: 1218, startPoint y: 271, endPoint x: 212, endPoint y: 246, distance: 1006.3
click at [289, 246] on html "To improve future recruitment efforts, Staff are implementing initiatives targe…" at bounding box center [907, 355] width 1237 height 246
copy p "To improve future recruitment efforts, Staff are implementing initiatives targe…"
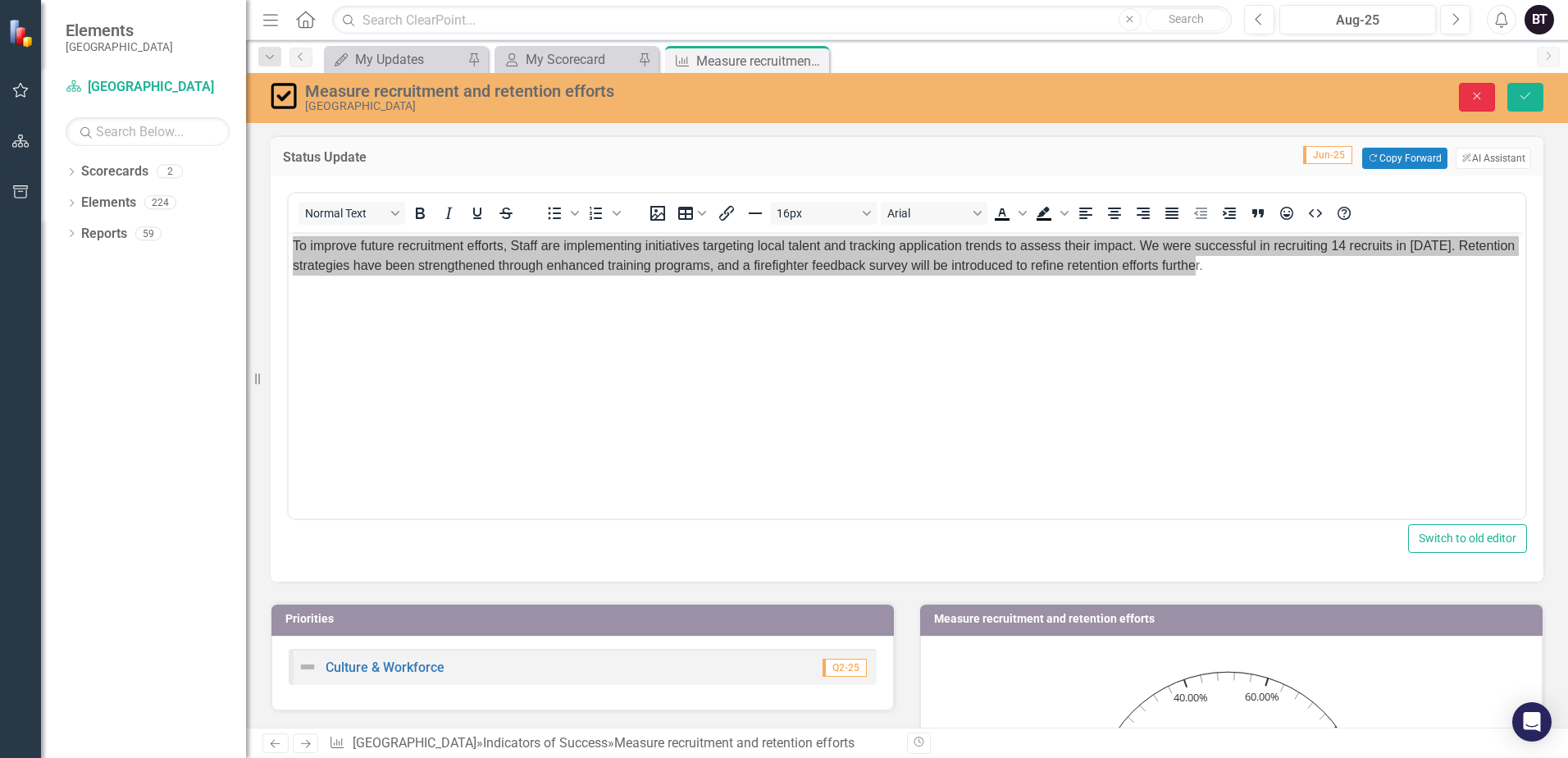
click at [1483, 93] on icon "Close" at bounding box center [1477, 96] width 15 height 11
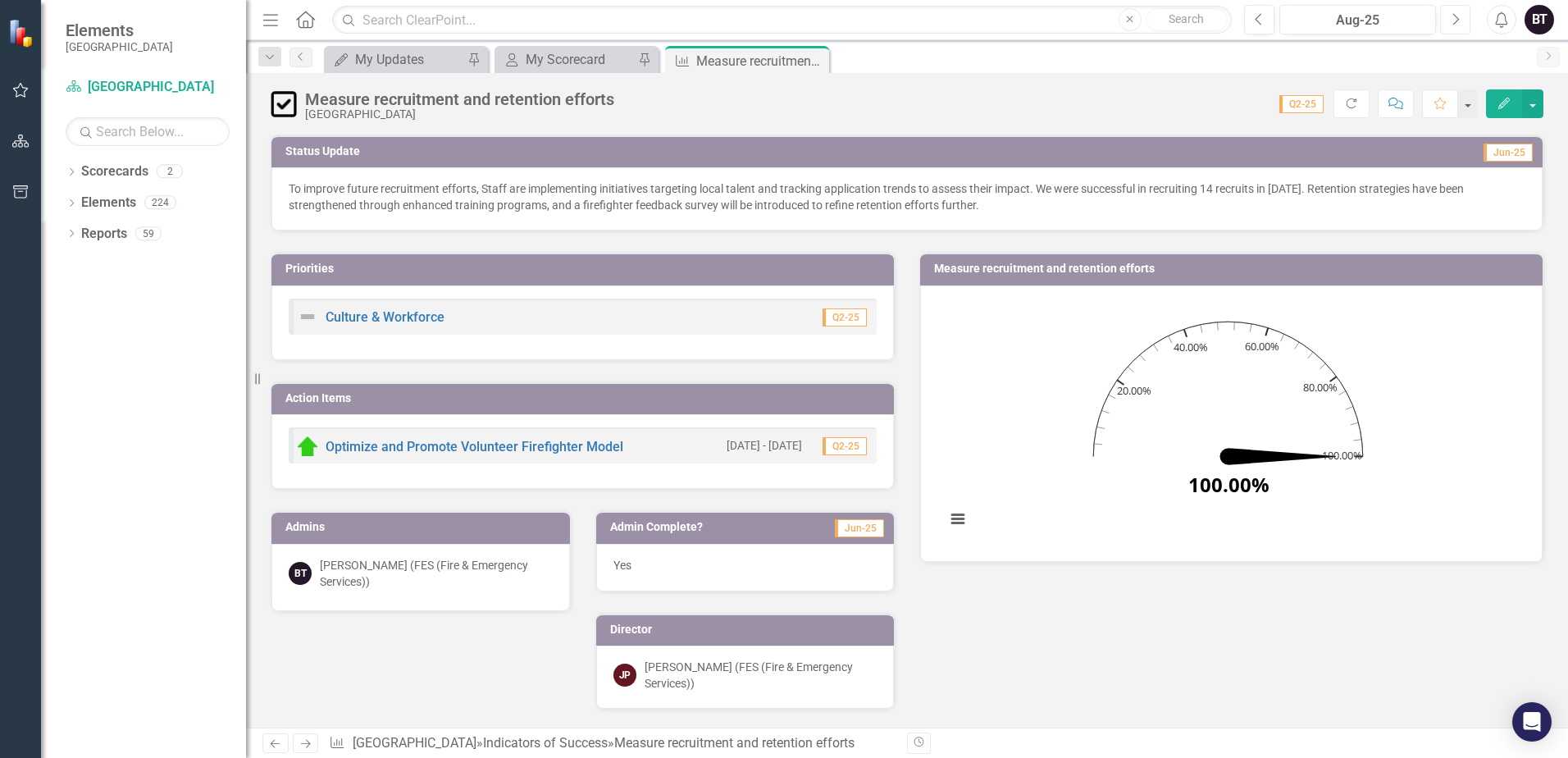
click at [1460, 23] on button "Next" at bounding box center [1455, 19] width 30 height 29
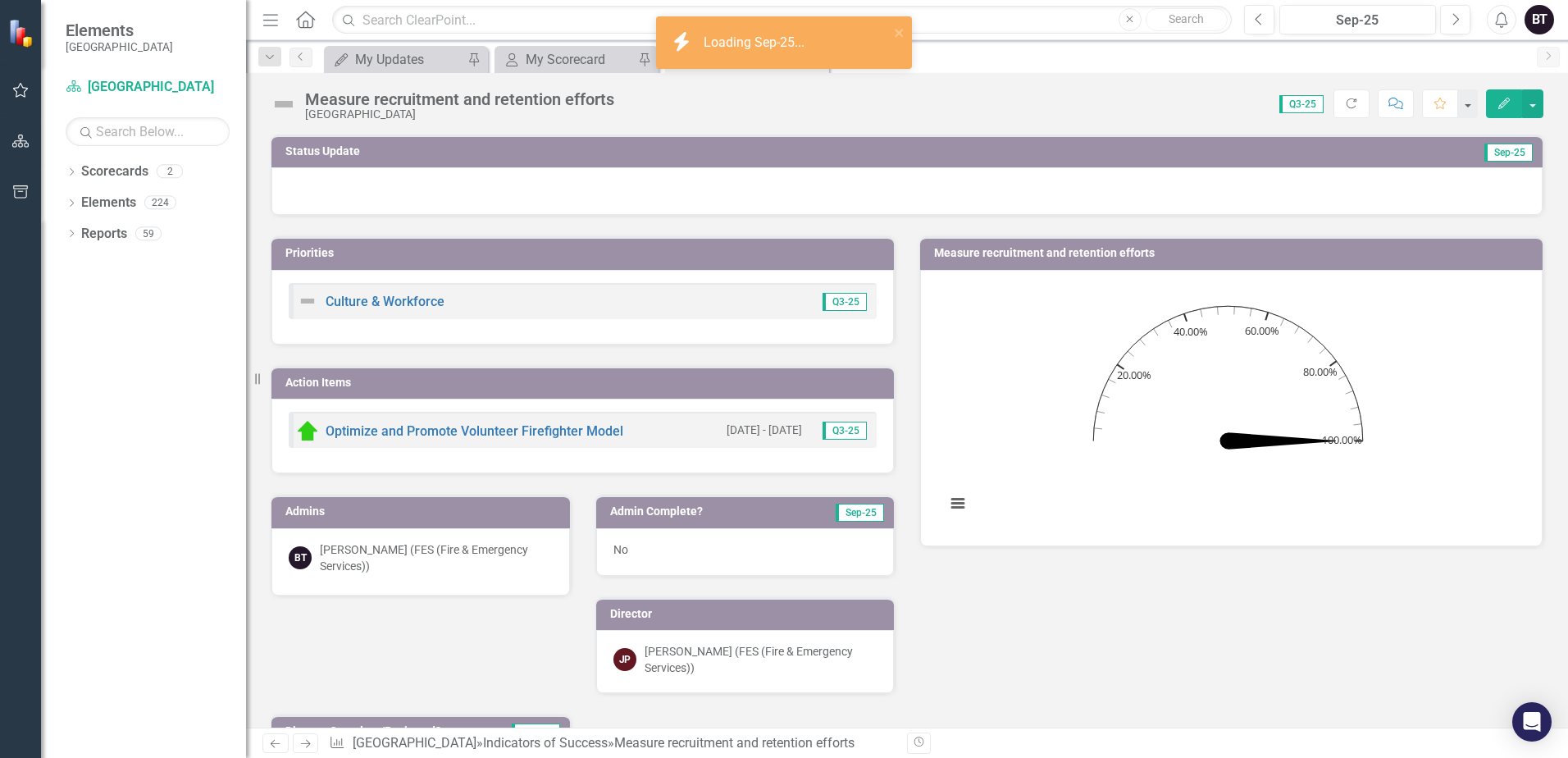
click at [530, 191] on div at bounding box center [907, 191] width 1271 height 48
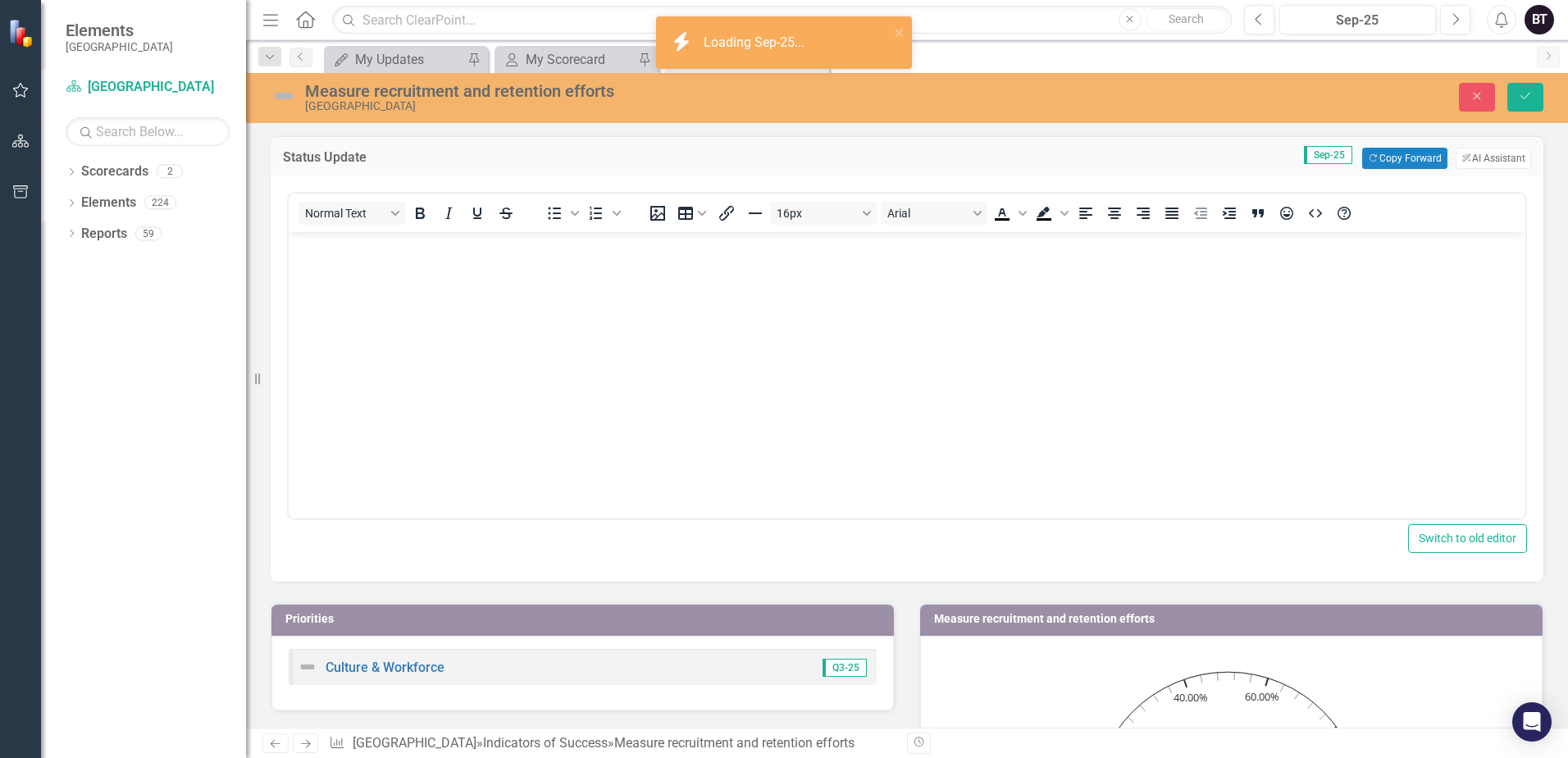
click at [517, 311] on body "Rich Text Area. Press ALT-0 for help." at bounding box center [907, 355] width 1237 height 246
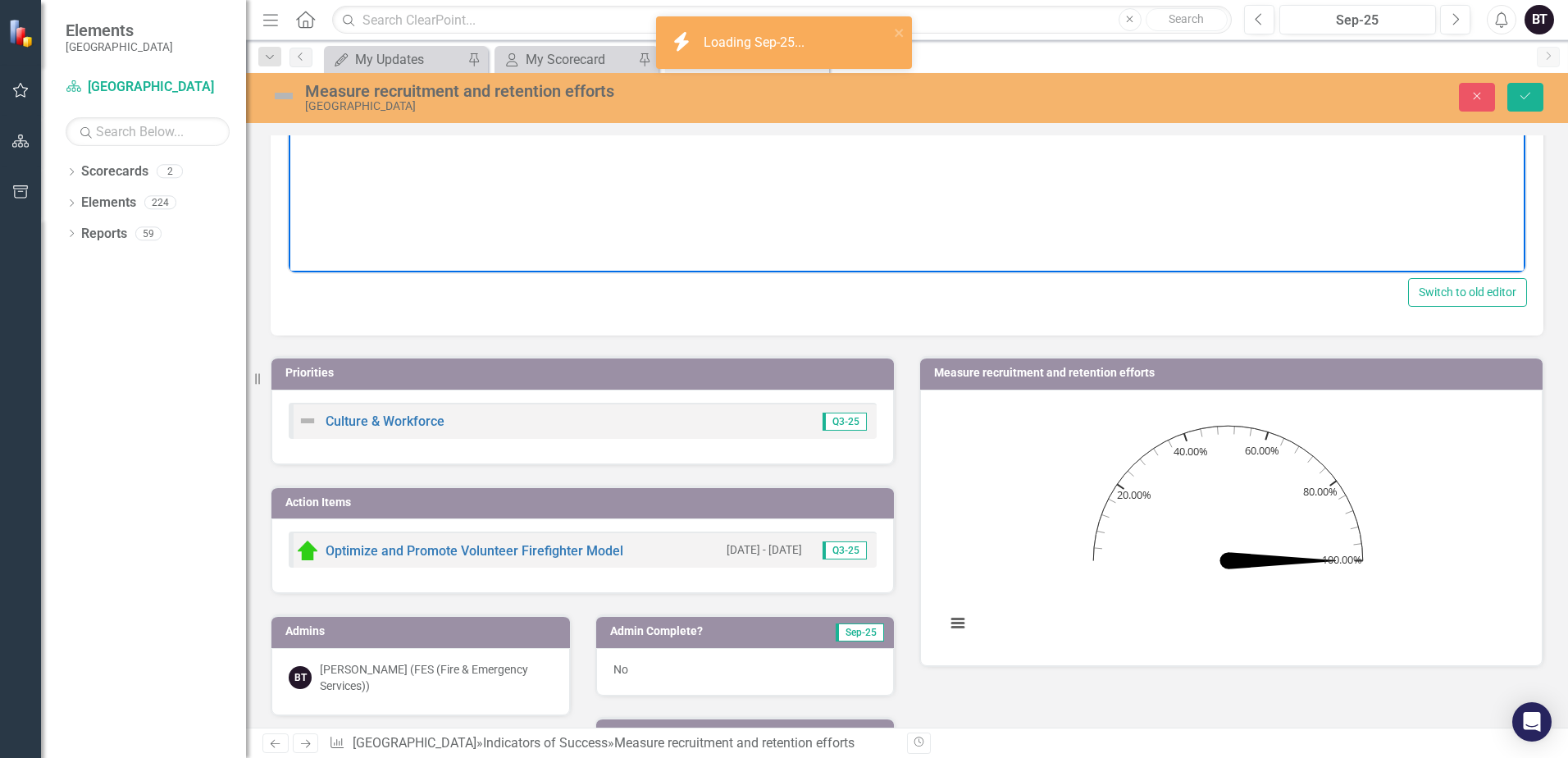
scroll to position [492, 0]
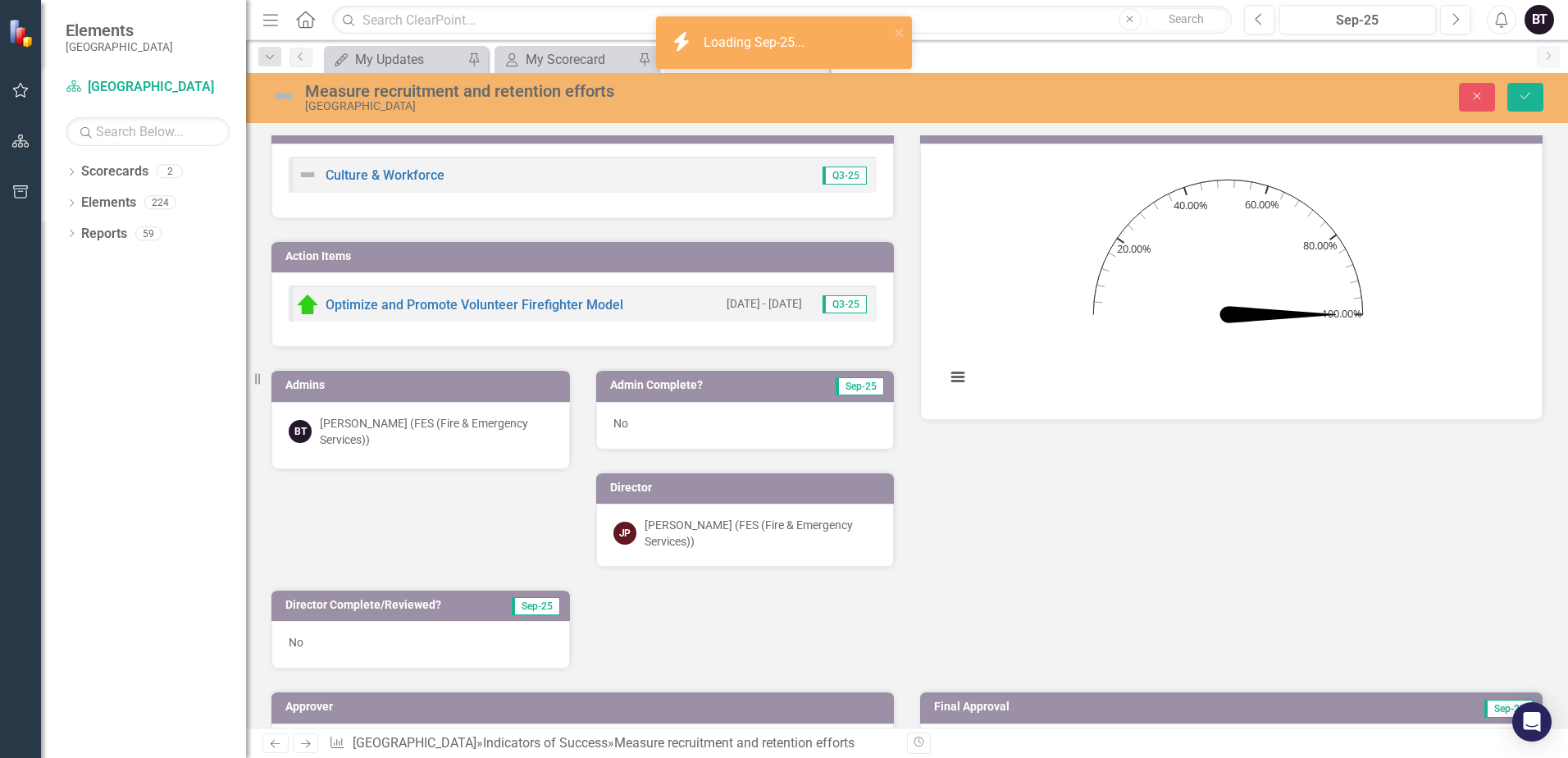
click at [665, 422] on div "No" at bounding box center [745, 426] width 299 height 48
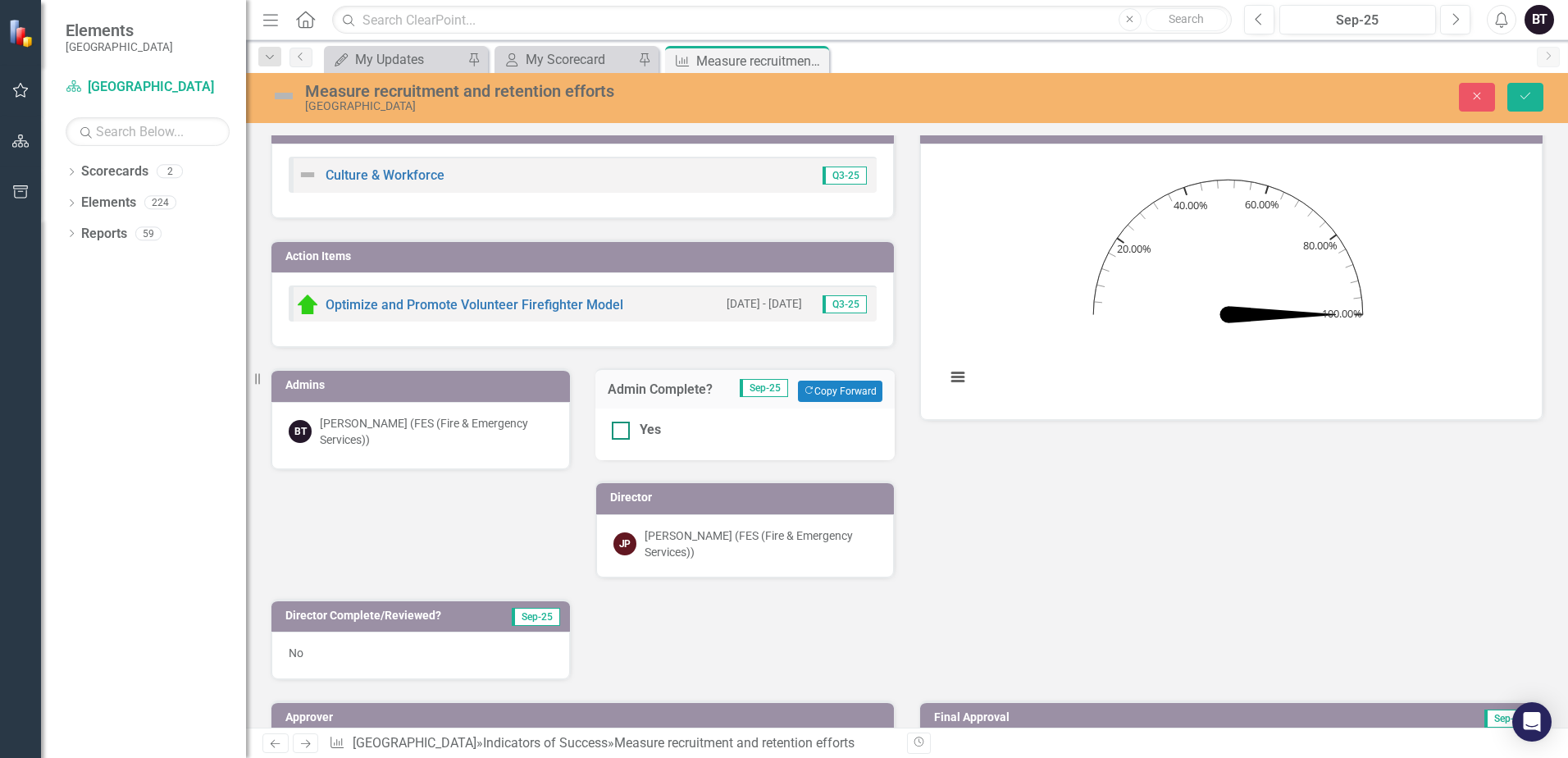
click at [635, 421] on div "Yes" at bounding box center [745, 431] width 267 height 19
click at [622, 421] on input "Yes" at bounding box center [617, 426] width 10 height 10
checkbox input "true"
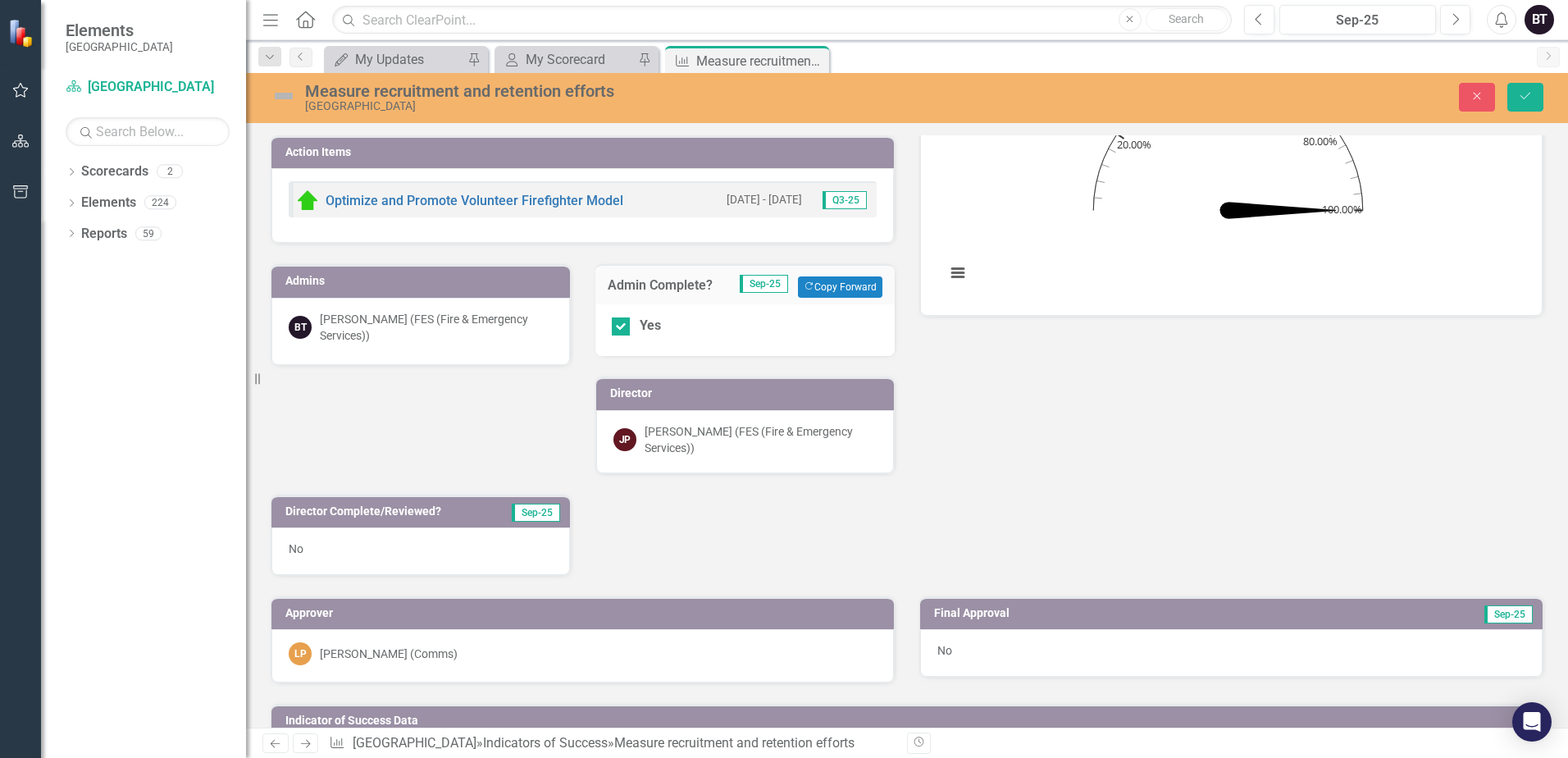
scroll to position [738, 0]
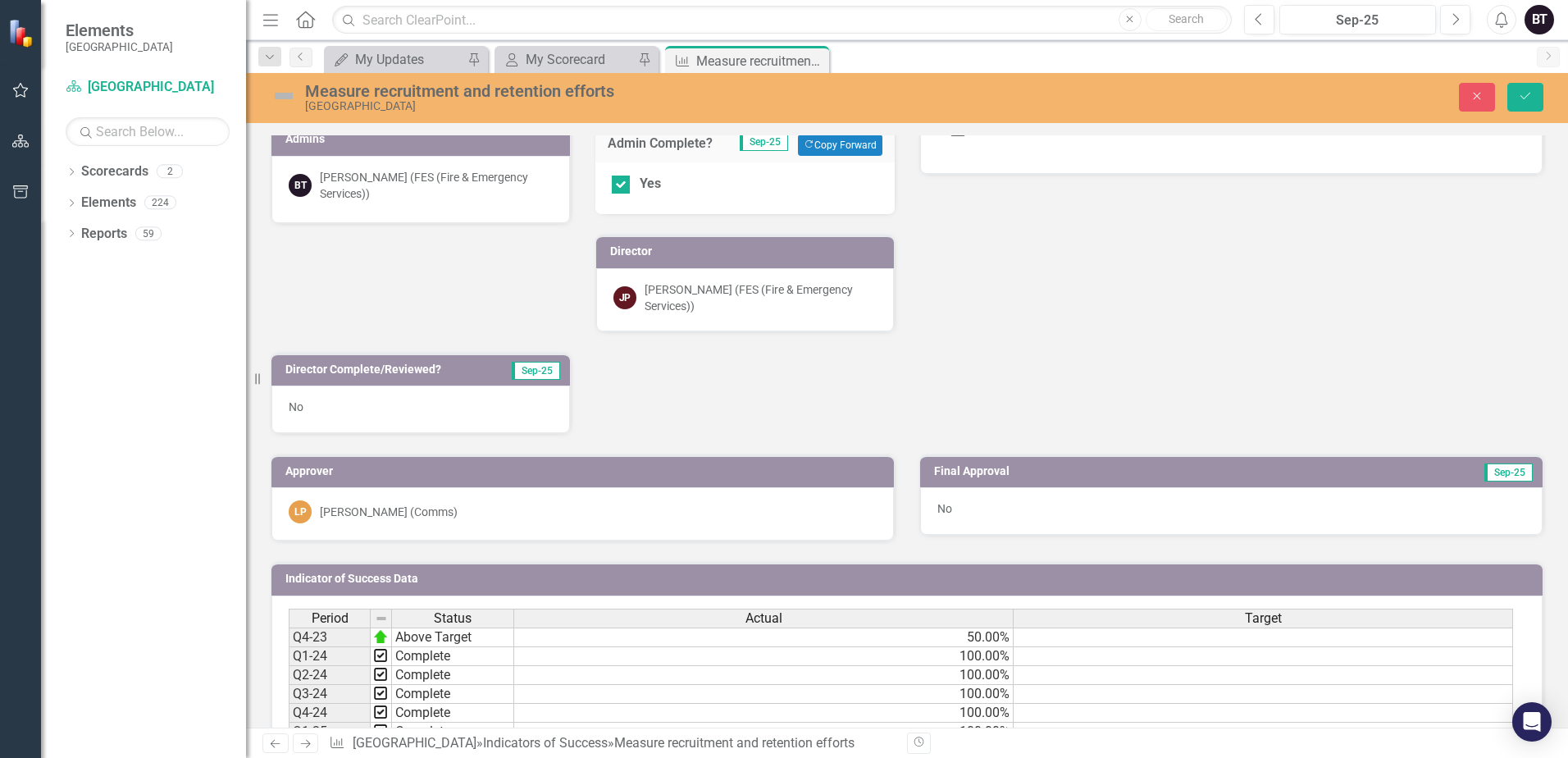
click at [468, 396] on div "No" at bounding box center [421, 409] width 299 height 48
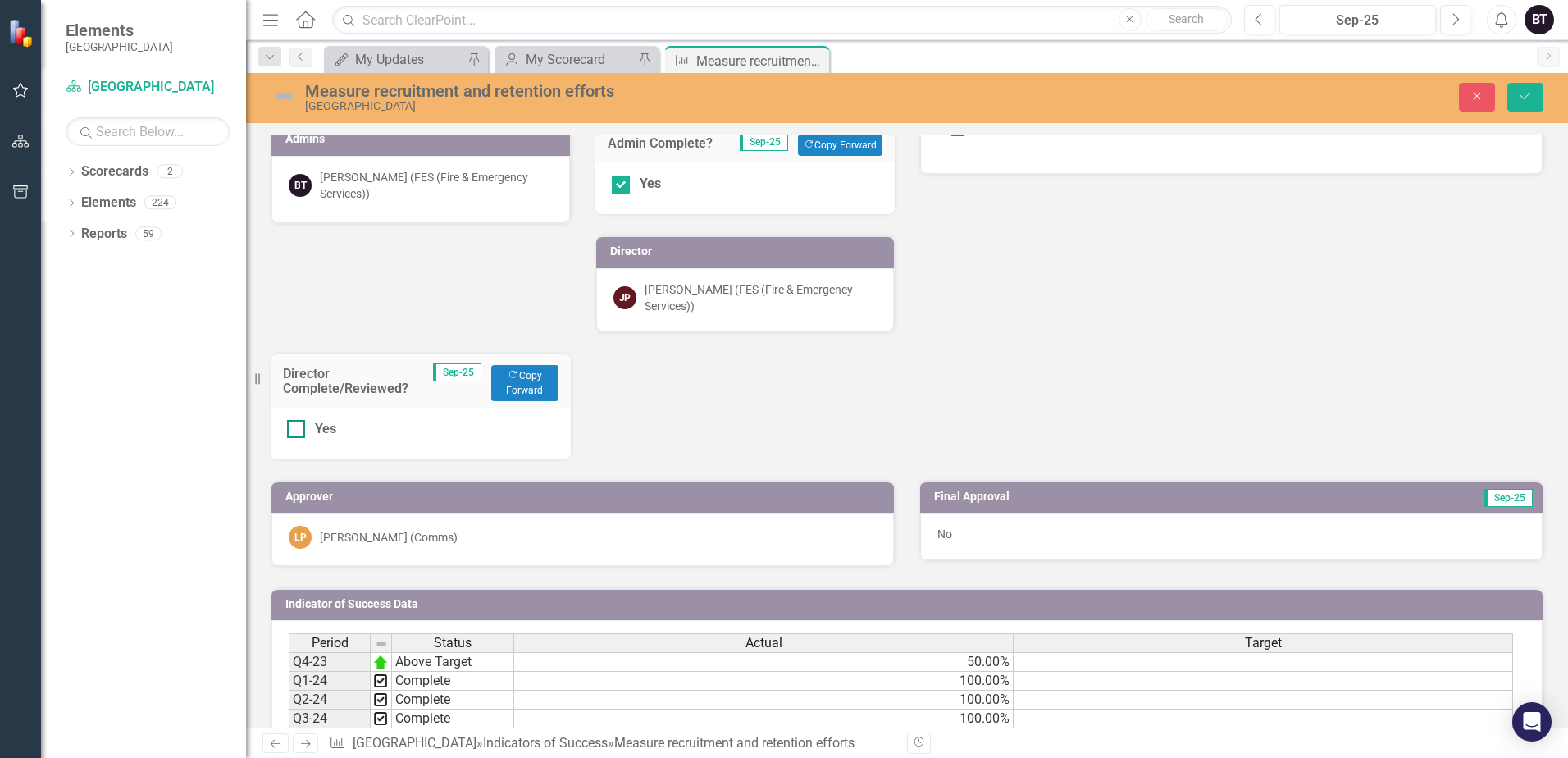
click at [320, 423] on div "Yes" at bounding box center [325, 430] width 22 height 19
click at [298, 423] on input "Yes" at bounding box center [291, 425] width 10 height 10
checkbox input "true"
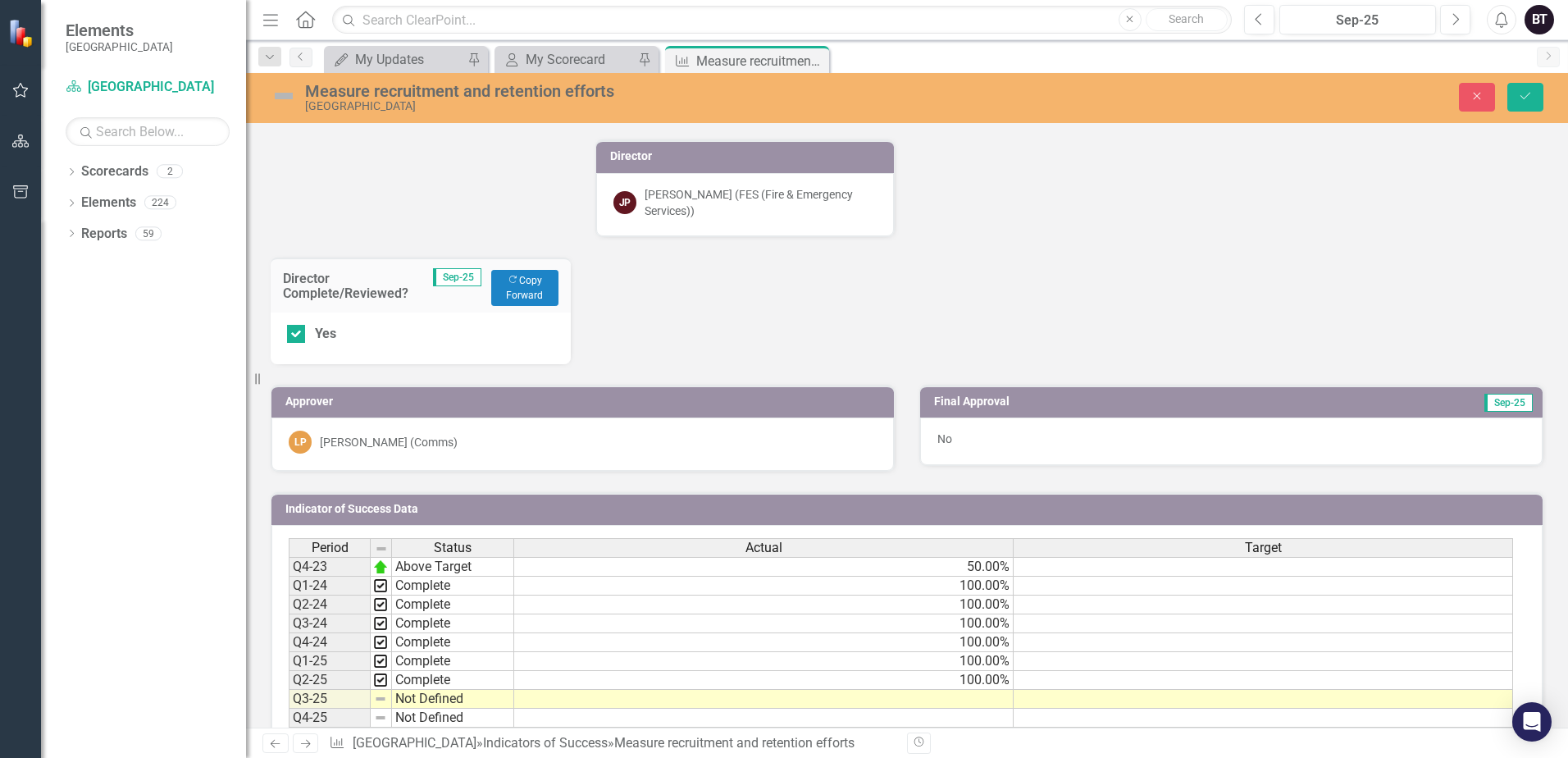
scroll to position [942, 0]
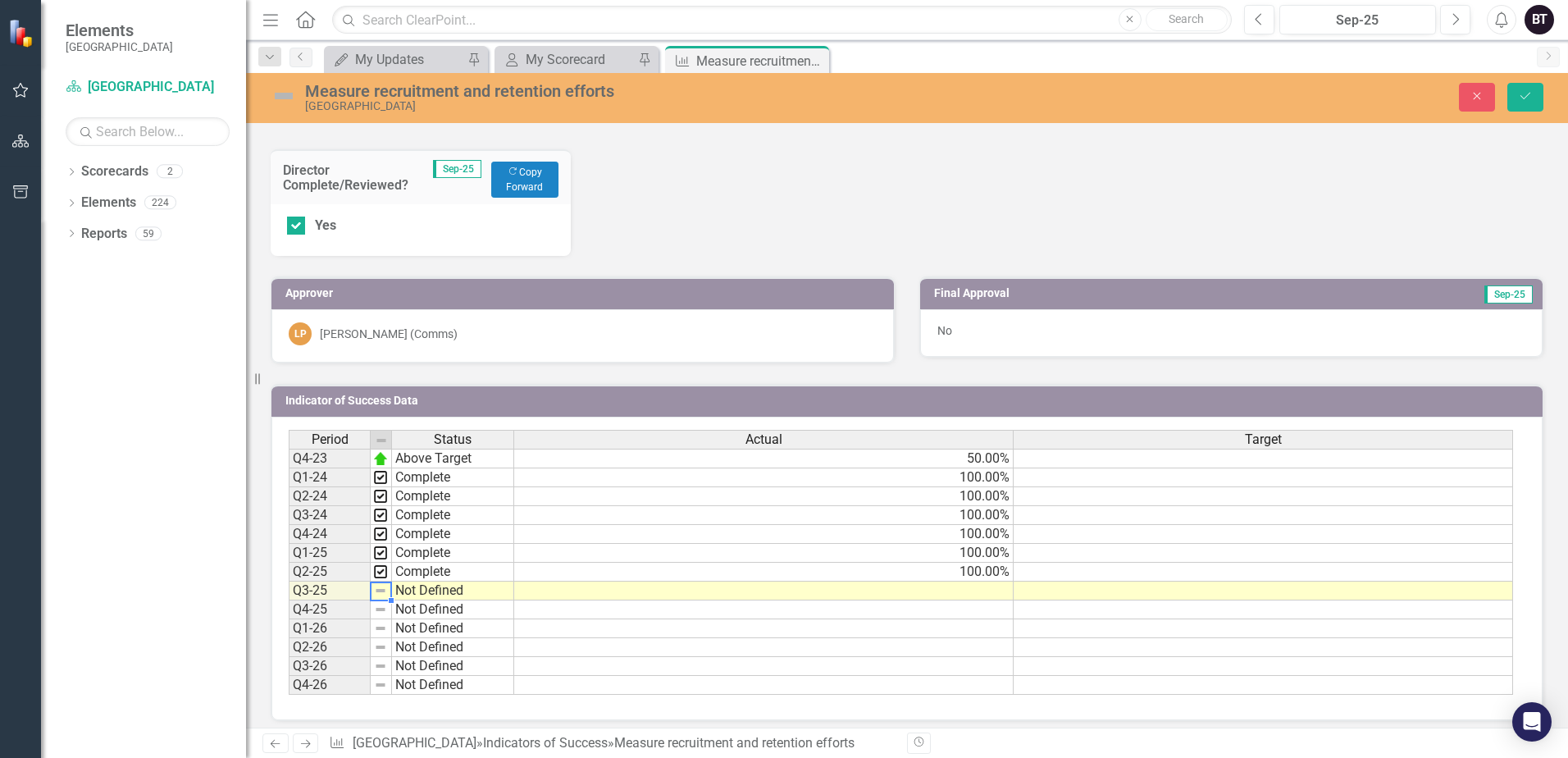
click at [428, 584] on td "Not Defined" at bounding box center [453, 592] width 122 height 19
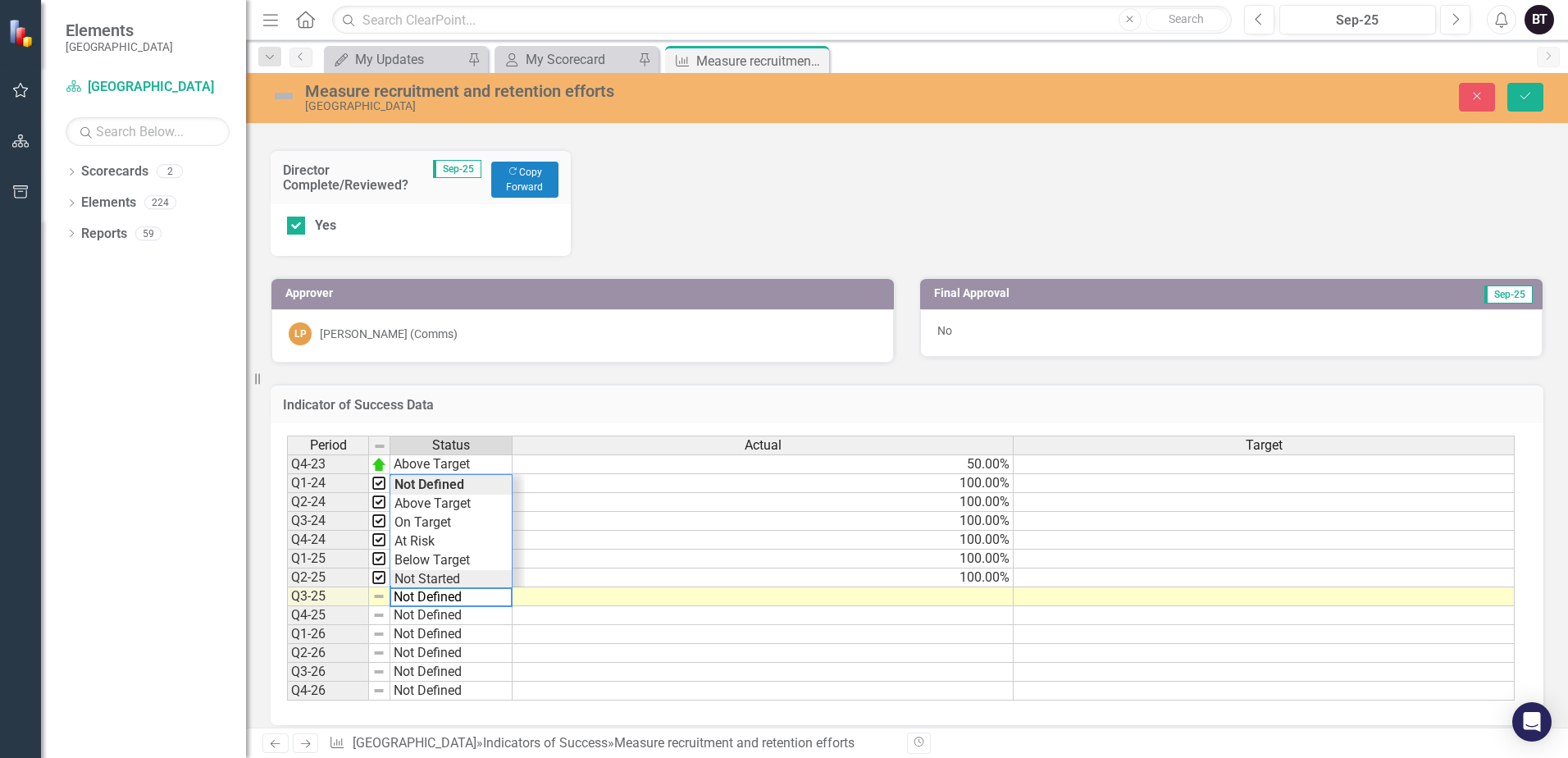
scroll to position [40, 0]
type textarea "Complete"
click at [435, 549] on div "Period Status Actual Target Q4-23 Above Target 50.00% Q1-24 Complete 100.00% Q2…" at bounding box center [901, 568] width 1228 height 266
click at [940, 572] on td "100.00%" at bounding box center [762, 578] width 501 height 19
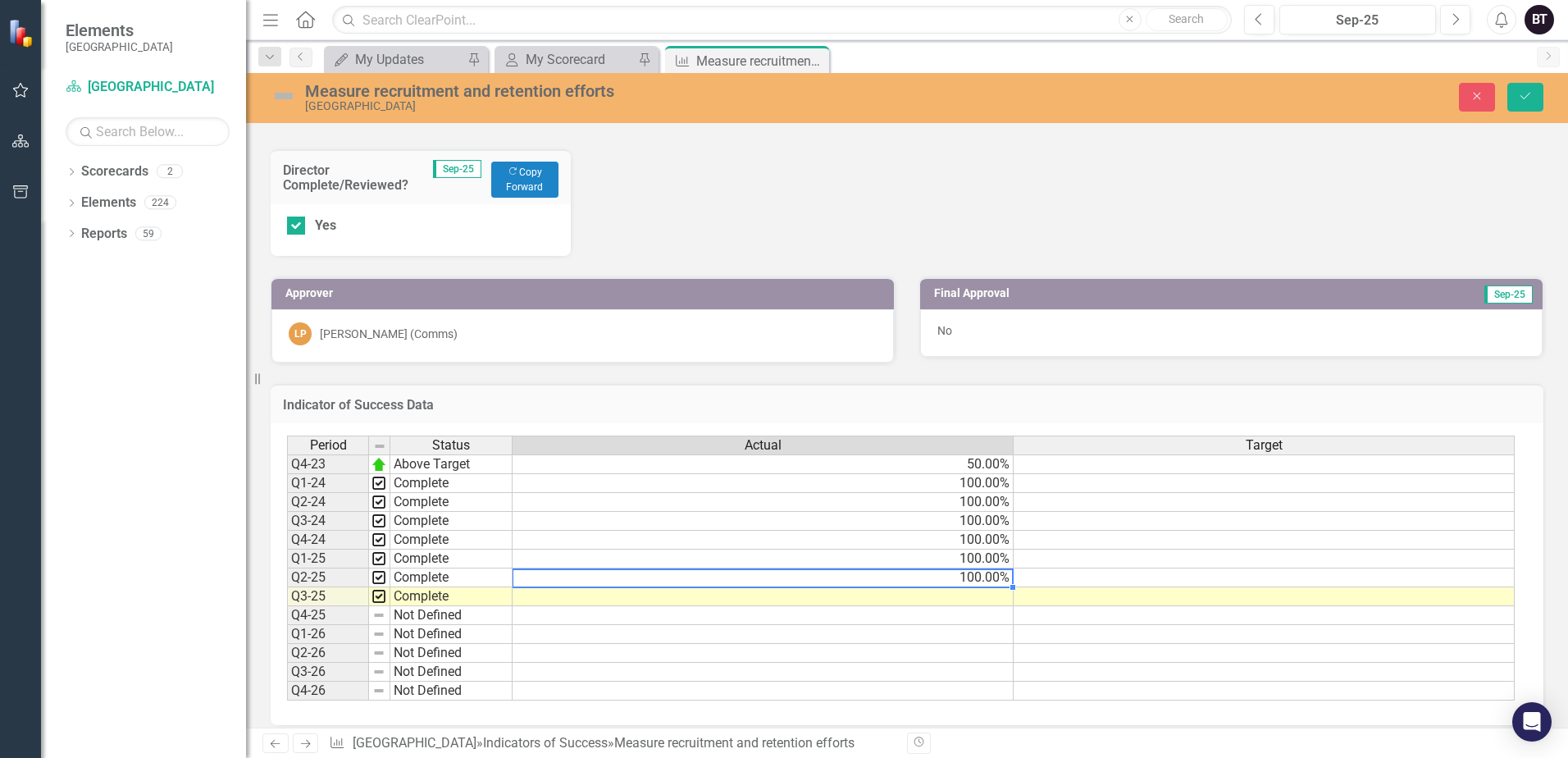
click at [936, 590] on td at bounding box center [762, 597] width 501 height 19
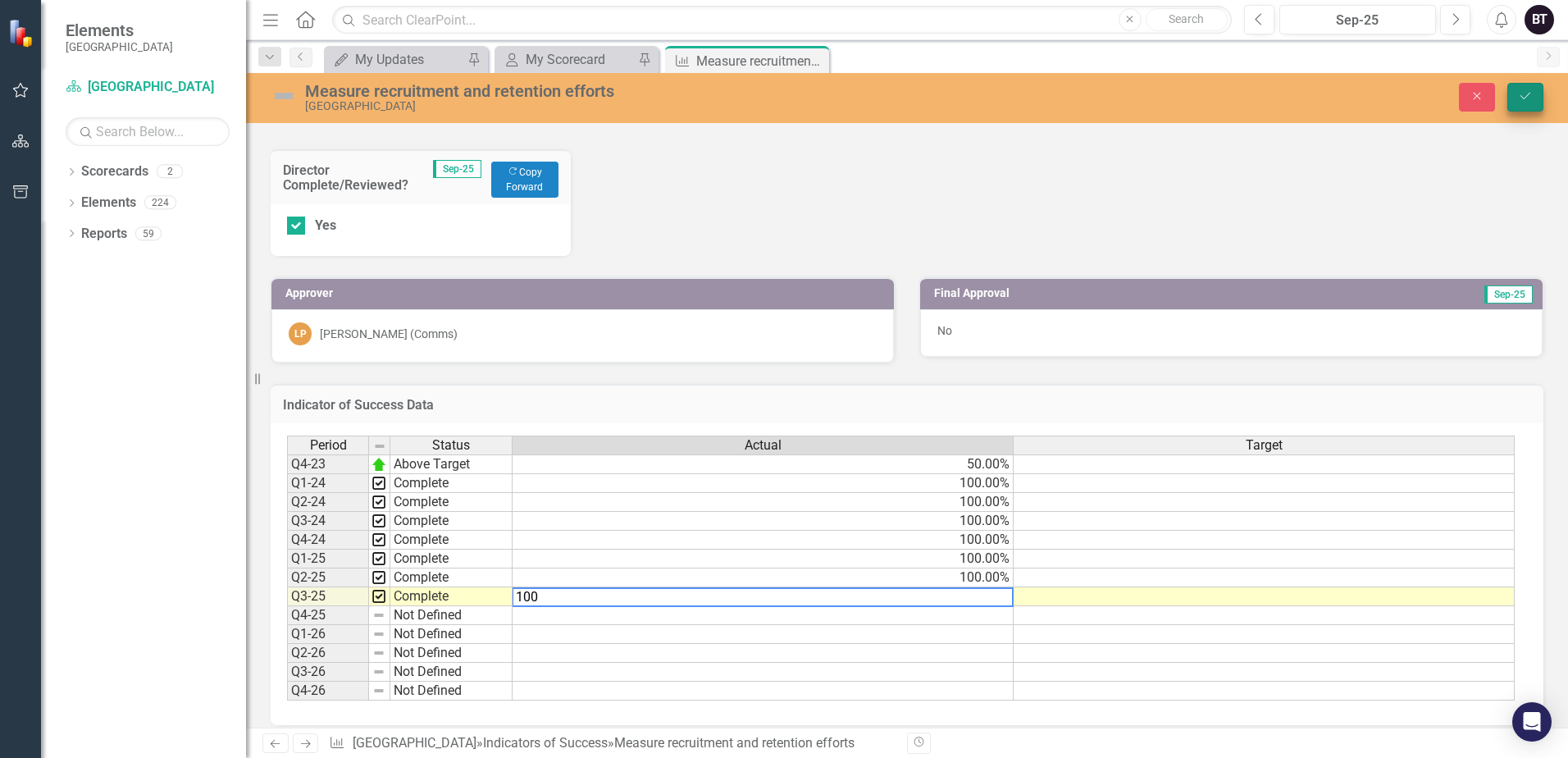
type textarea "100"
click at [1512, 101] on button "Save" at bounding box center [1526, 97] width 36 height 29
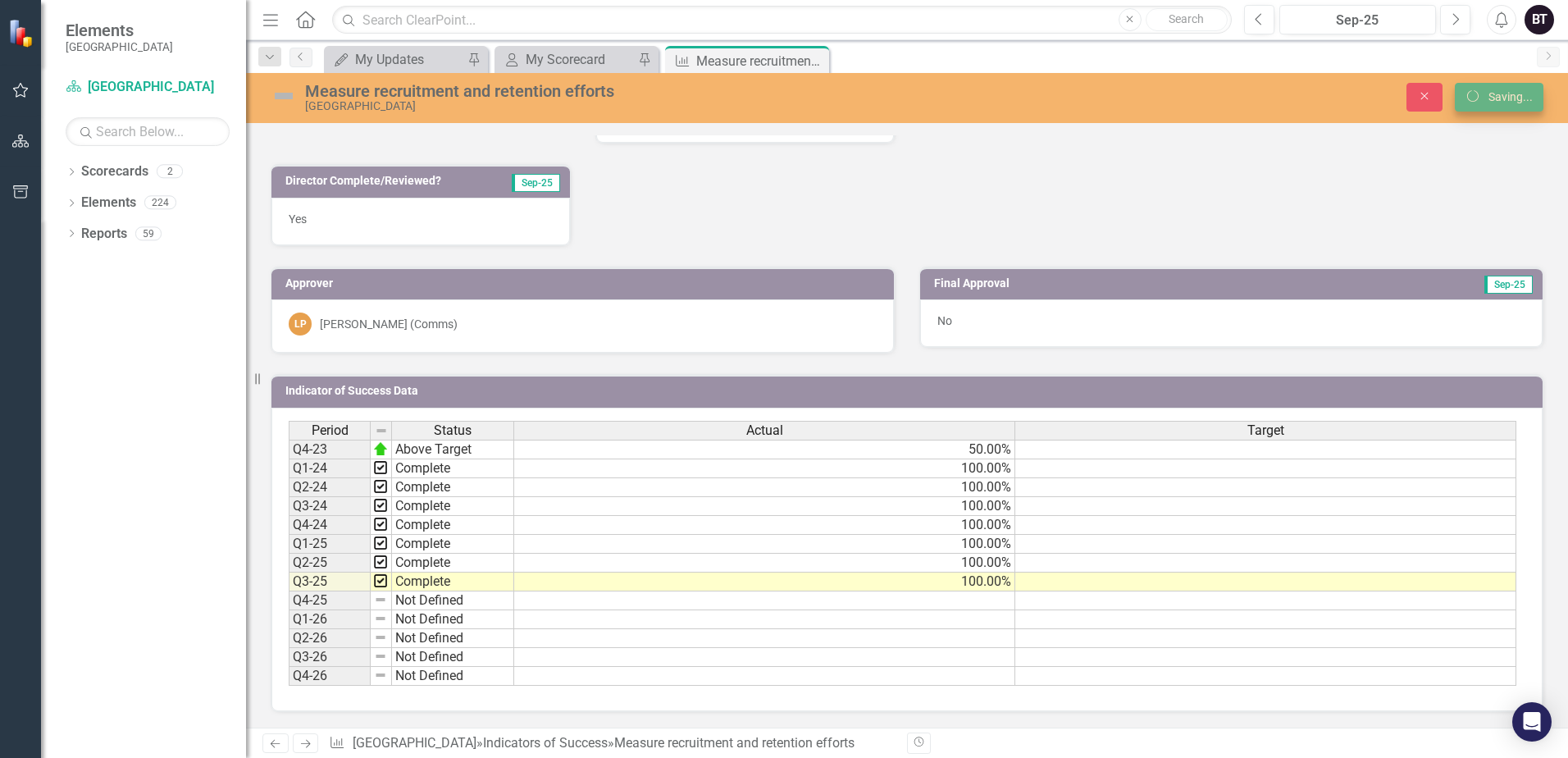
scroll to position [557, 0]
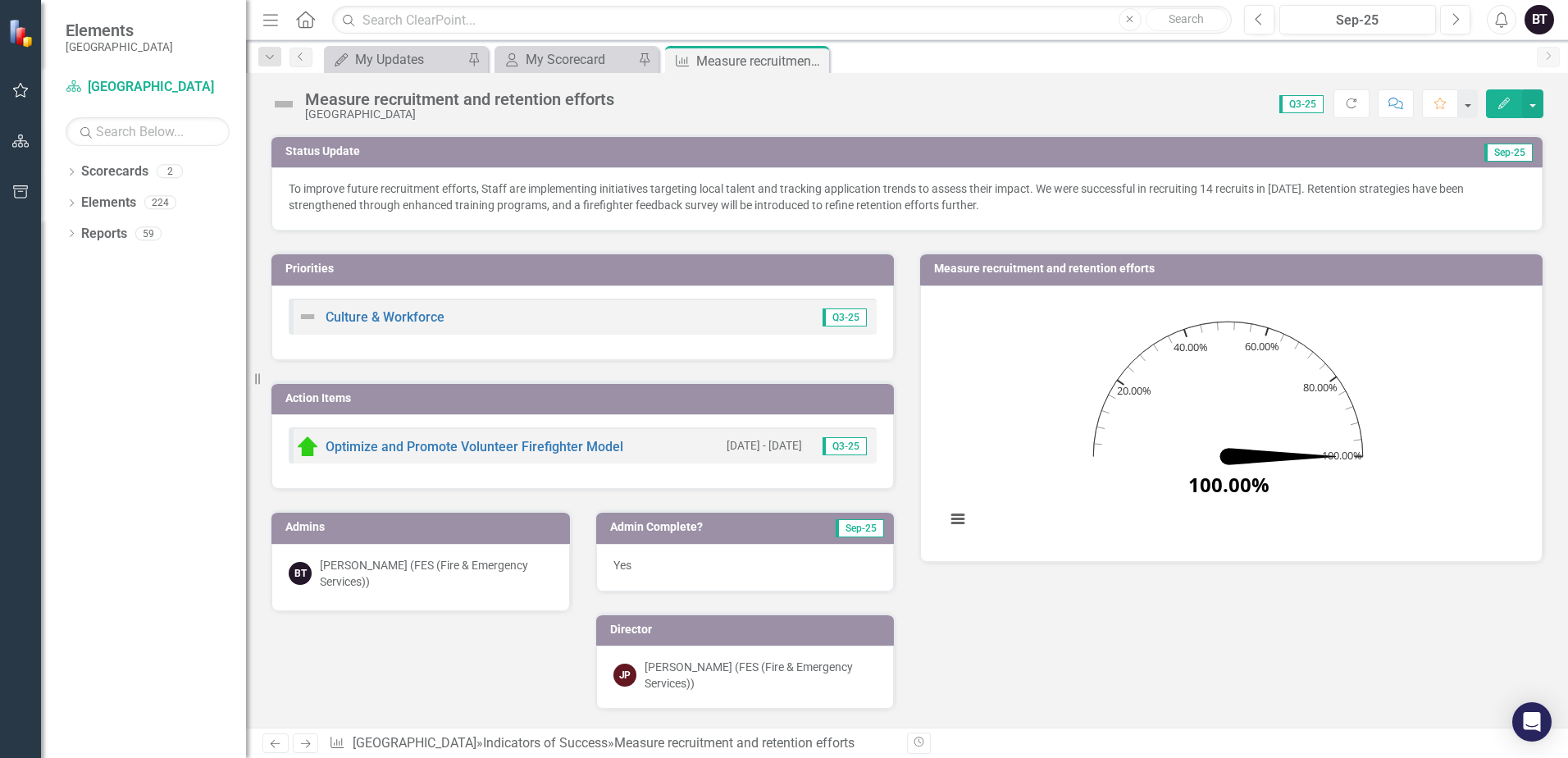
click at [284, 87] on div "Measure recruitment and retention efforts Niagara-on-the-Lake Score: 0.00 Q3-25…" at bounding box center [907, 98] width 1322 height 49
click at [284, 103] on img at bounding box center [284, 104] width 26 height 26
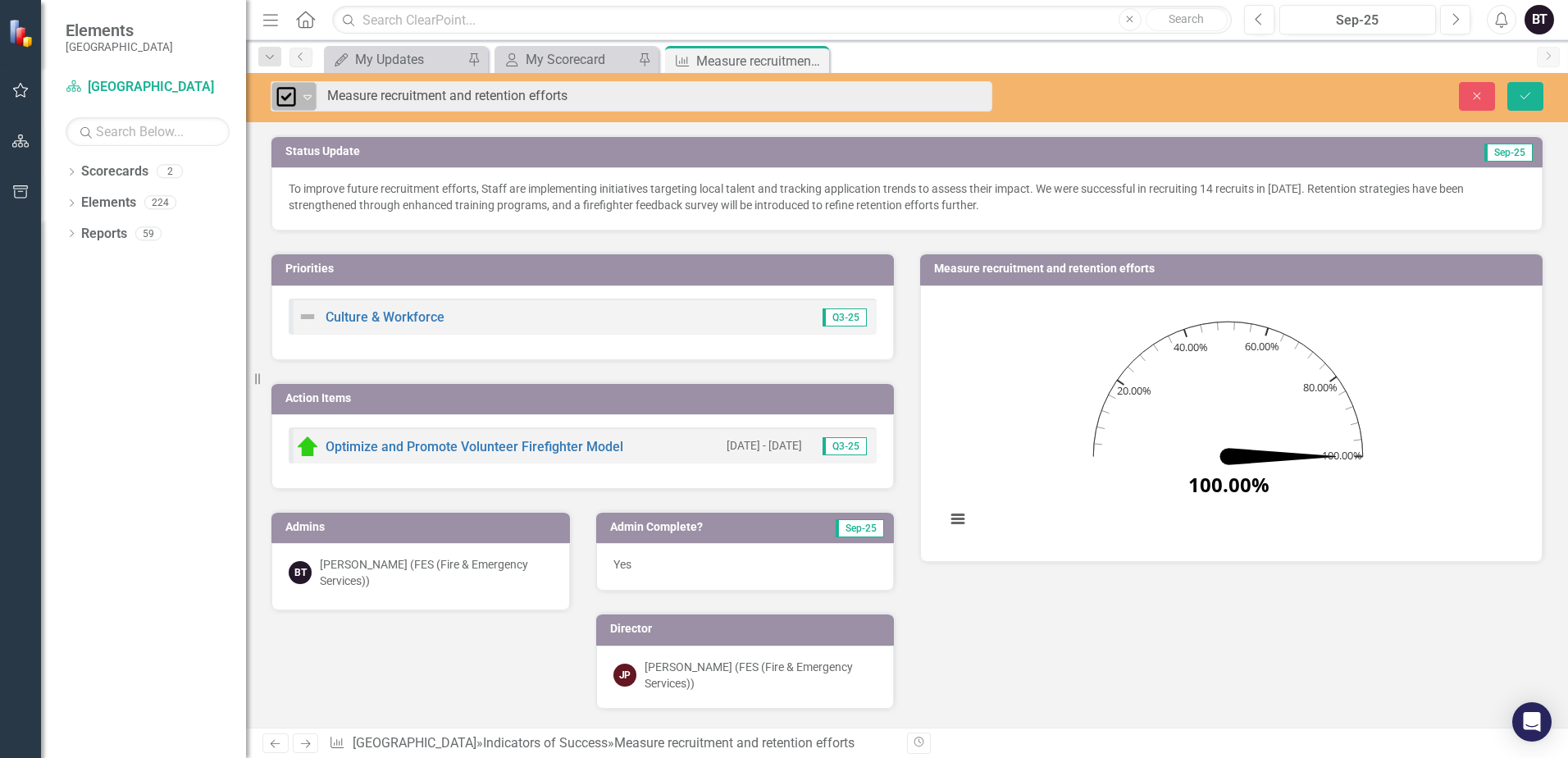
click at [284, 103] on img at bounding box center [286, 96] width 20 height 20
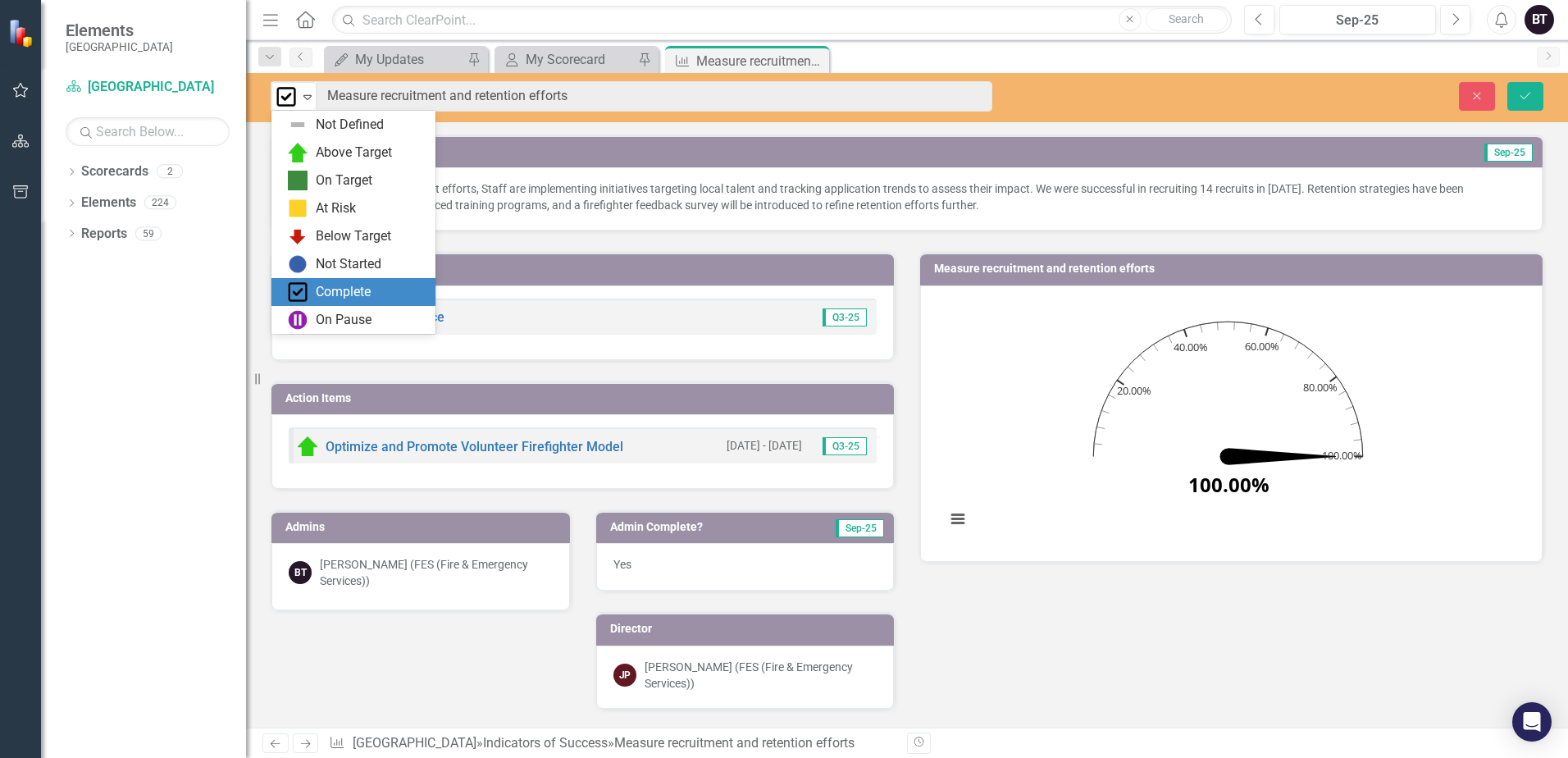
click at [342, 292] on div "Complete" at bounding box center [343, 292] width 55 height 19
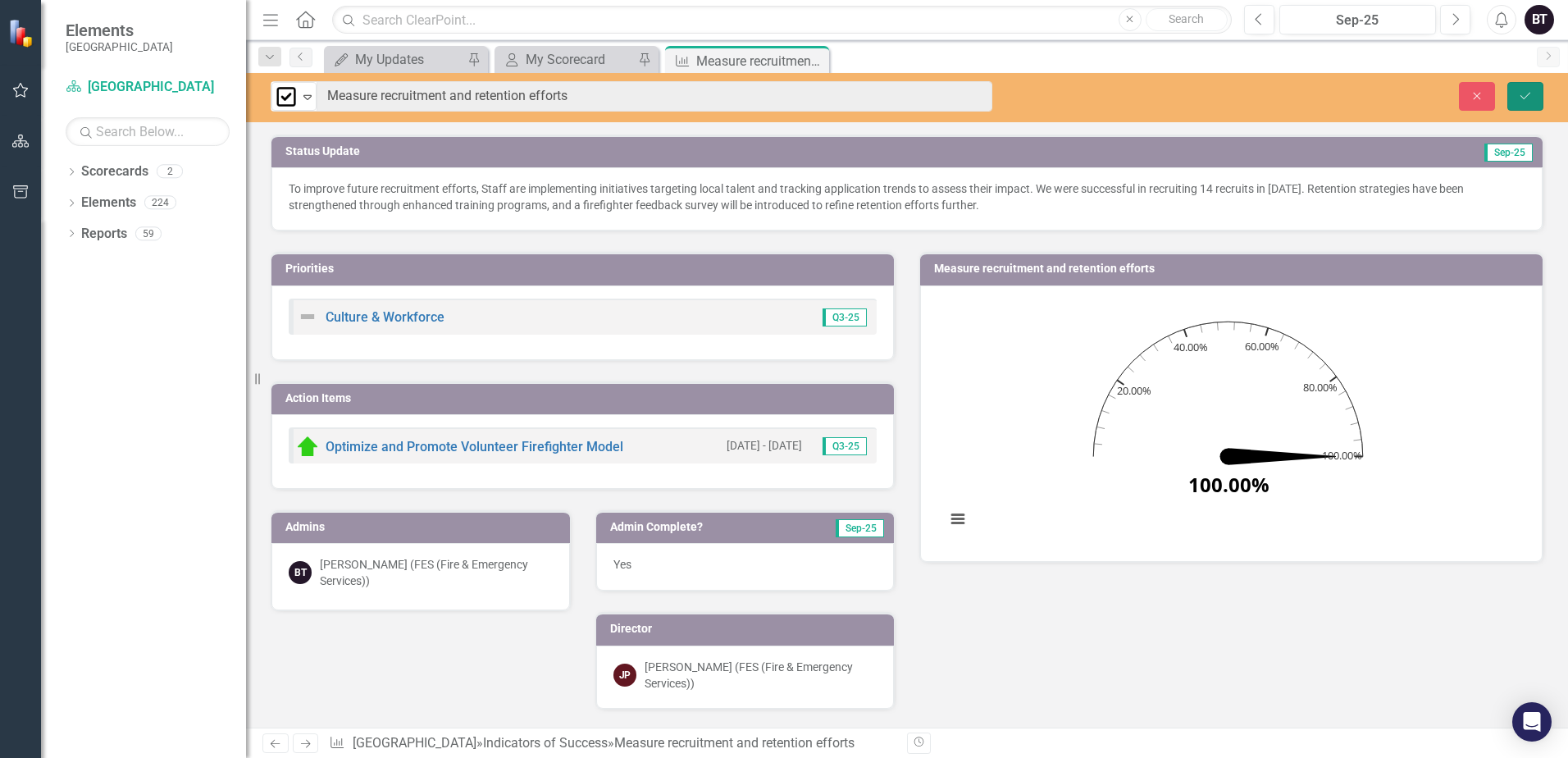
click at [1514, 102] on button "Save" at bounding box center [1526, 96] width 36 height 29
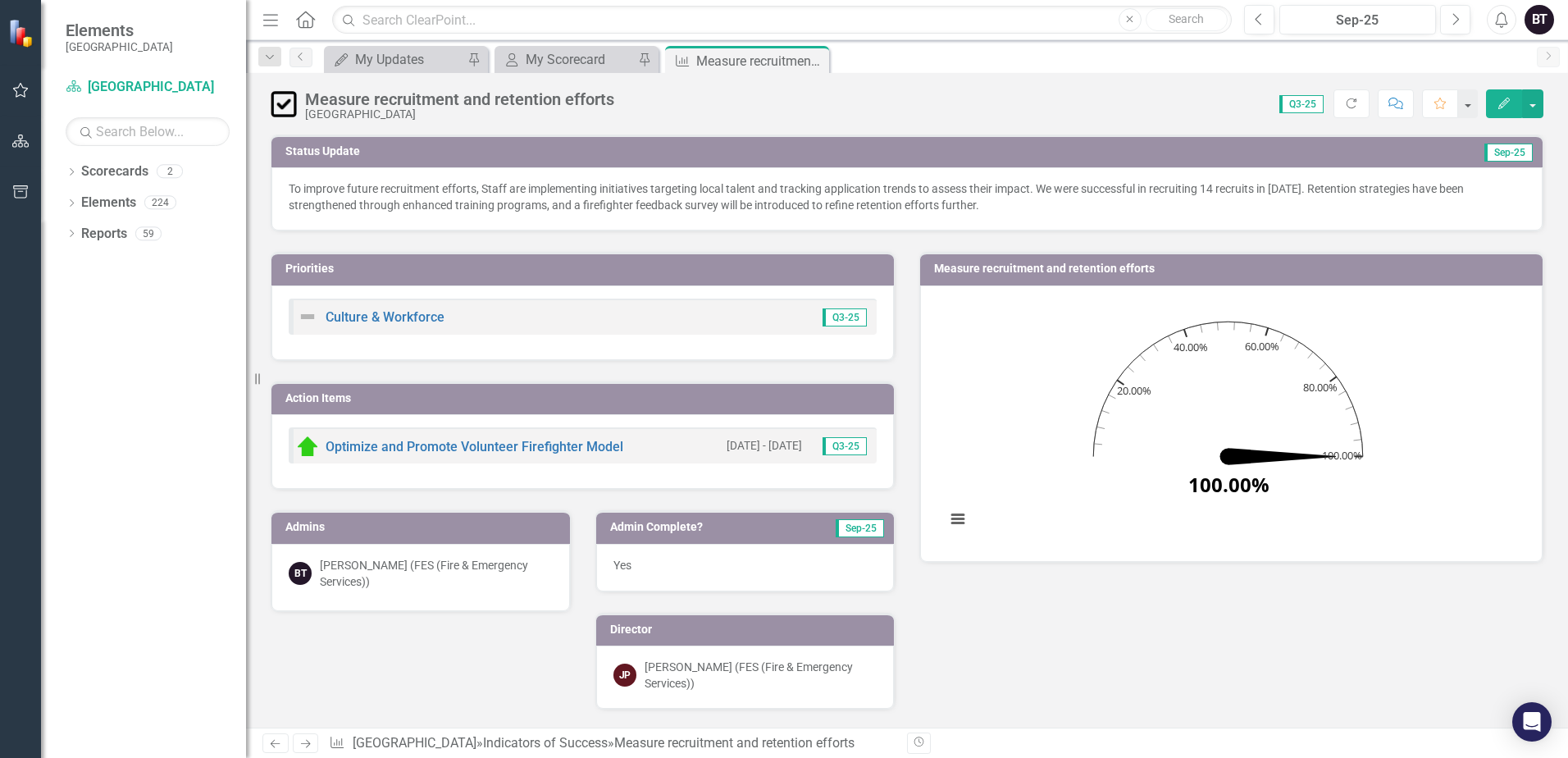
click at [0, 0] on icon "Close" at bounding box center [0, 0] width 0 height 0
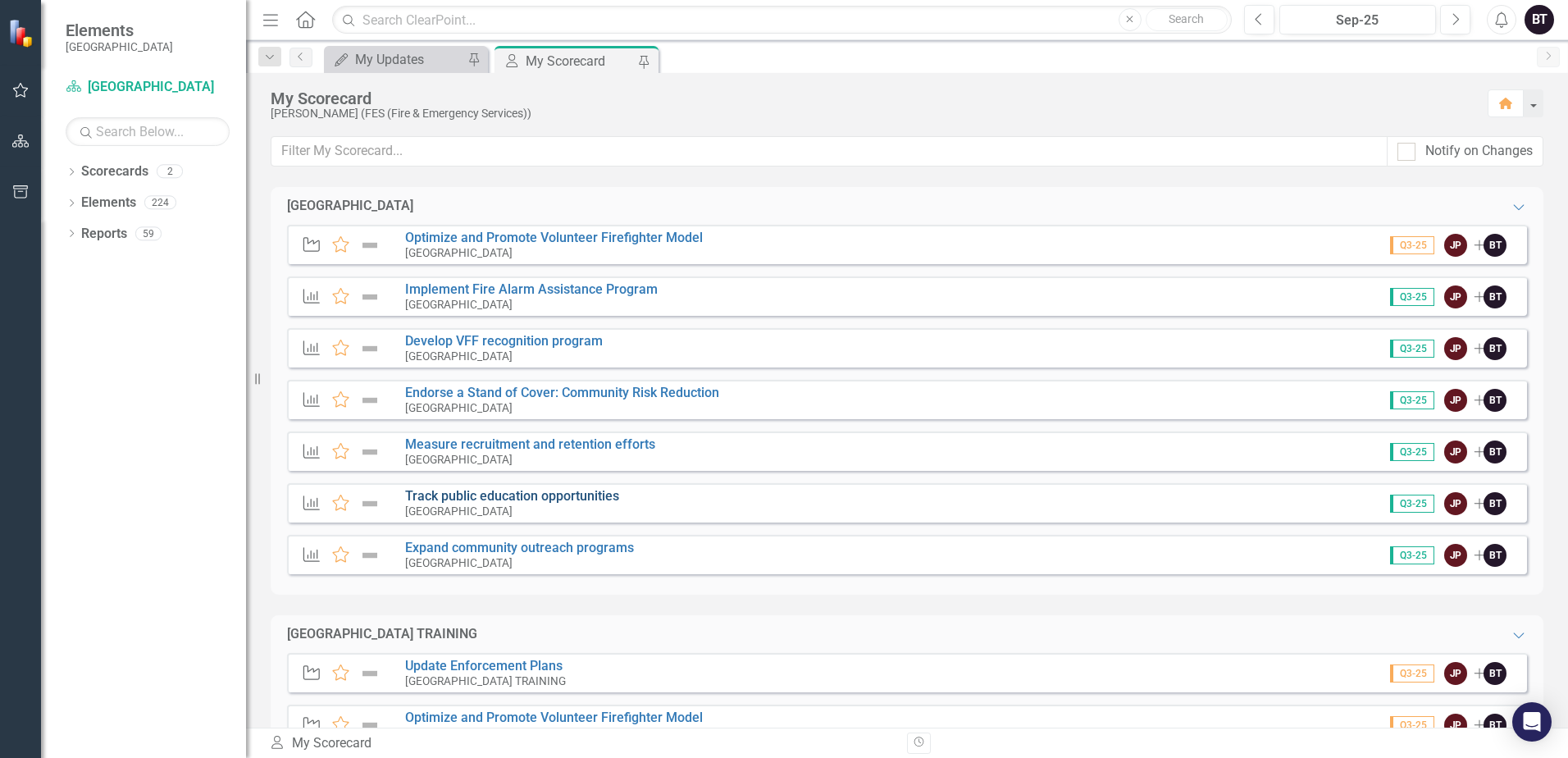
click at [503, 500] on link "Track public education opportunities" at bounding box center [512, 496] width 214 height 16
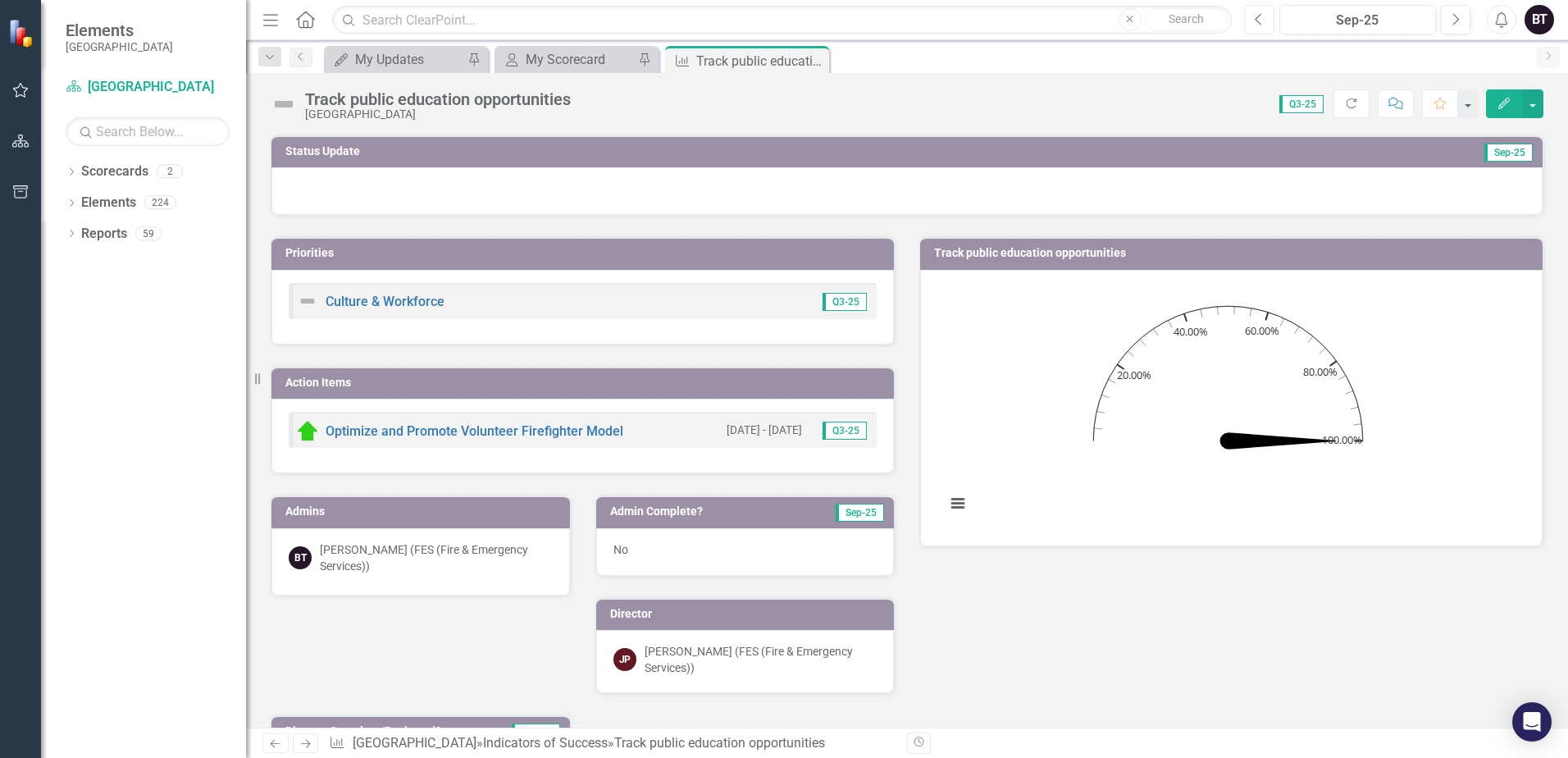
click at [1255, 21] on icon "Previous" at bounding box center [1260, 20] width 9 height 15
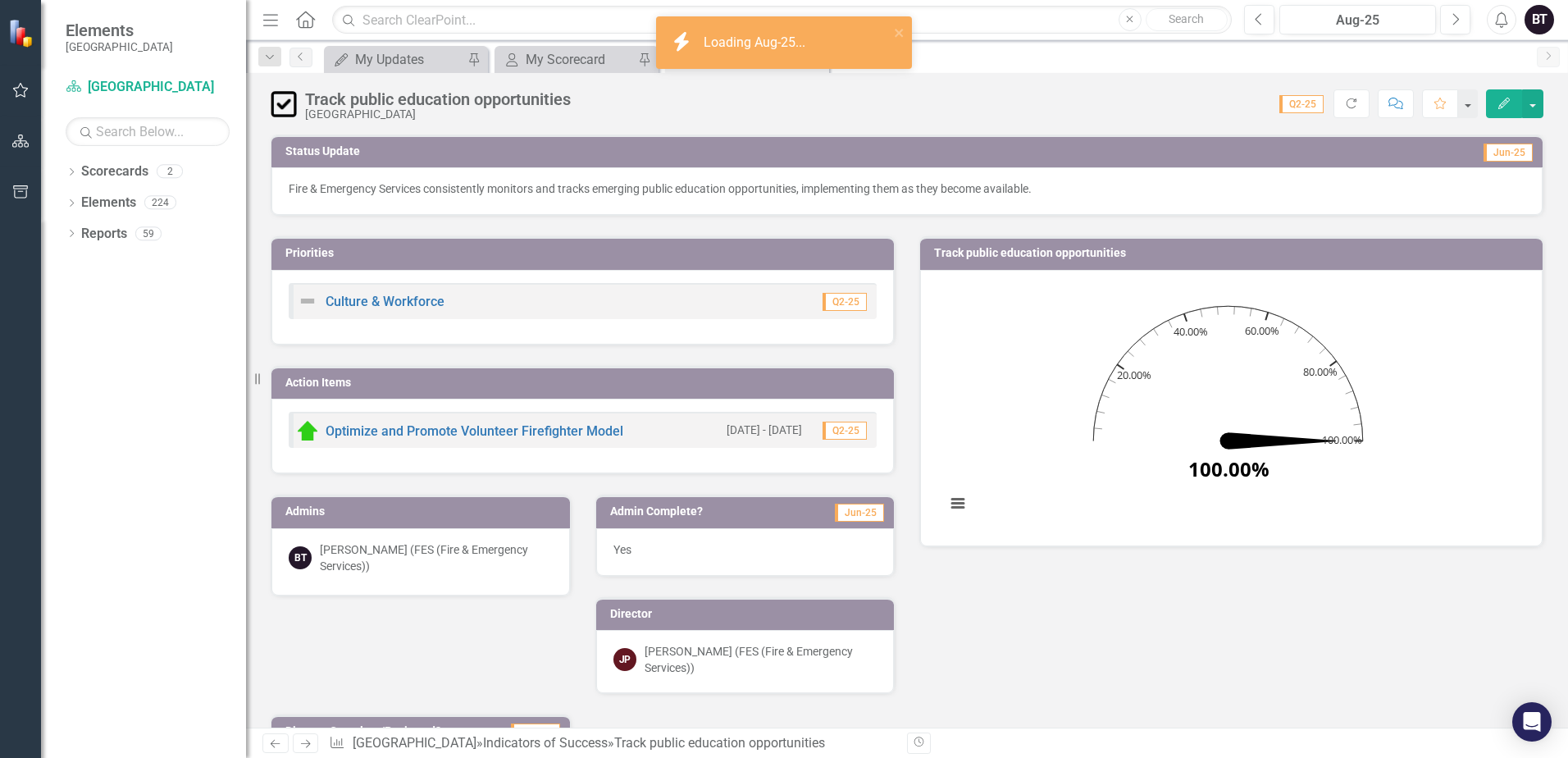
click at [585, 200] on div "Fire & Emergency Services consistently monitors and tracks emerging public educ…" at bounding box center [907, 191] width 1271 height 48
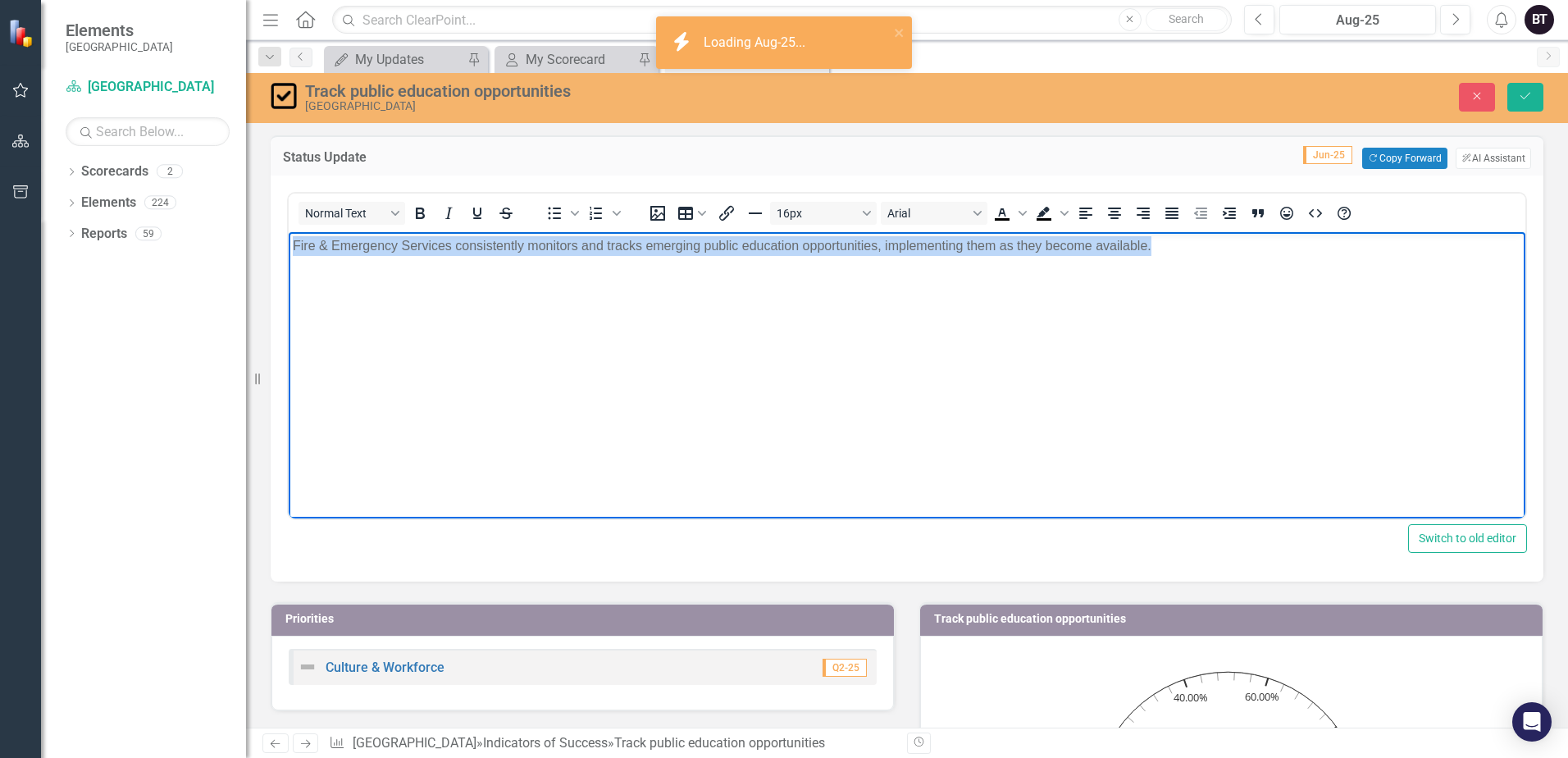
drag, startPoint x: 927, startPoint y: 254, endPoint x: 160, endPoint y: 262, distance: 767.0
click at [289, 262] on html "Fire & Emergency Services consistently monitors and tracks emerging public educ…" at bounding box center [907, 355] width 1237 height 246
copy p "Fire & Emergency Services consistently monitors and tracks emerging public educ…"
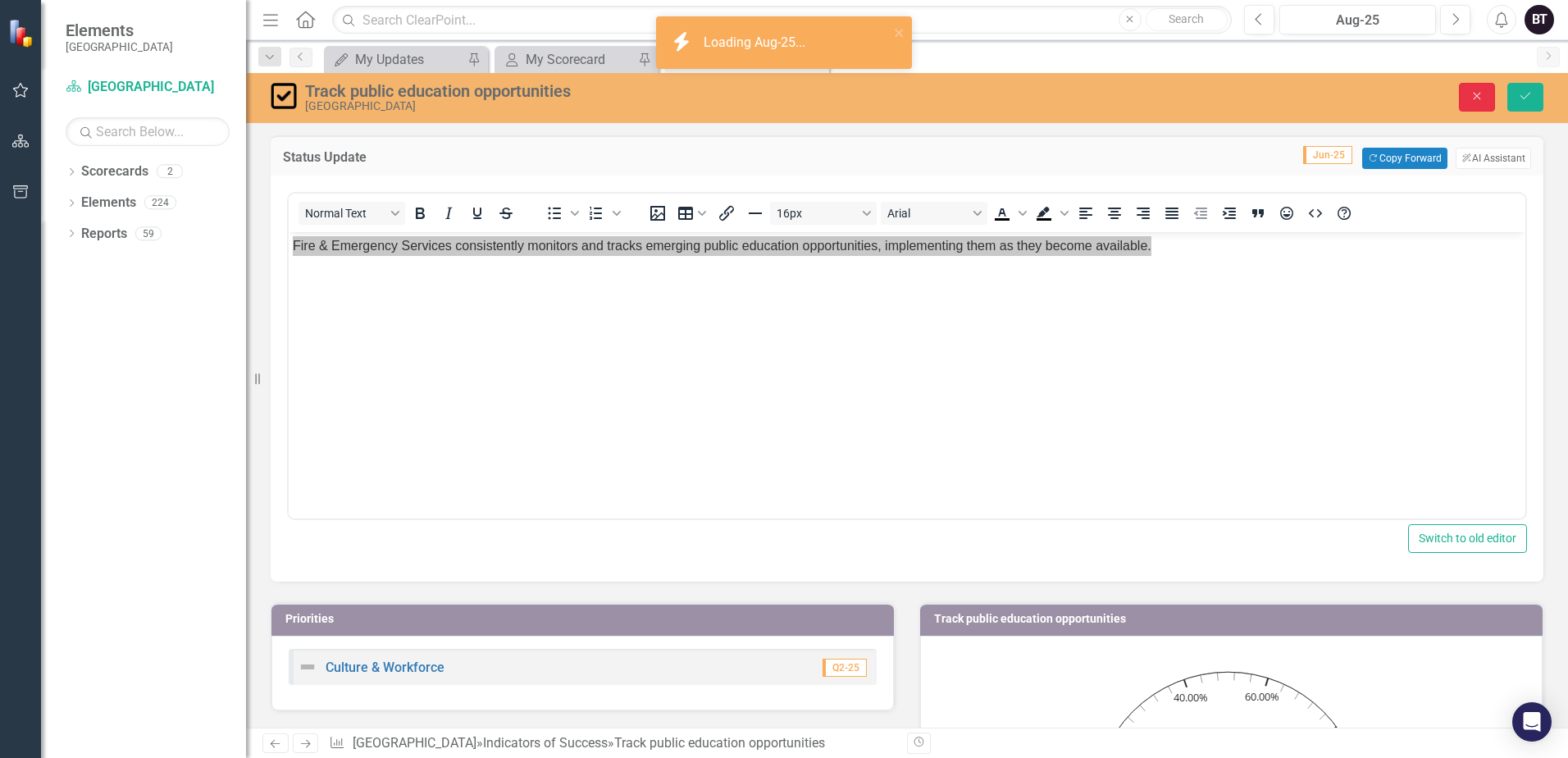
click at [1469, 106] on button "Close" at bounding box center [1477, 97] width 36 height 29
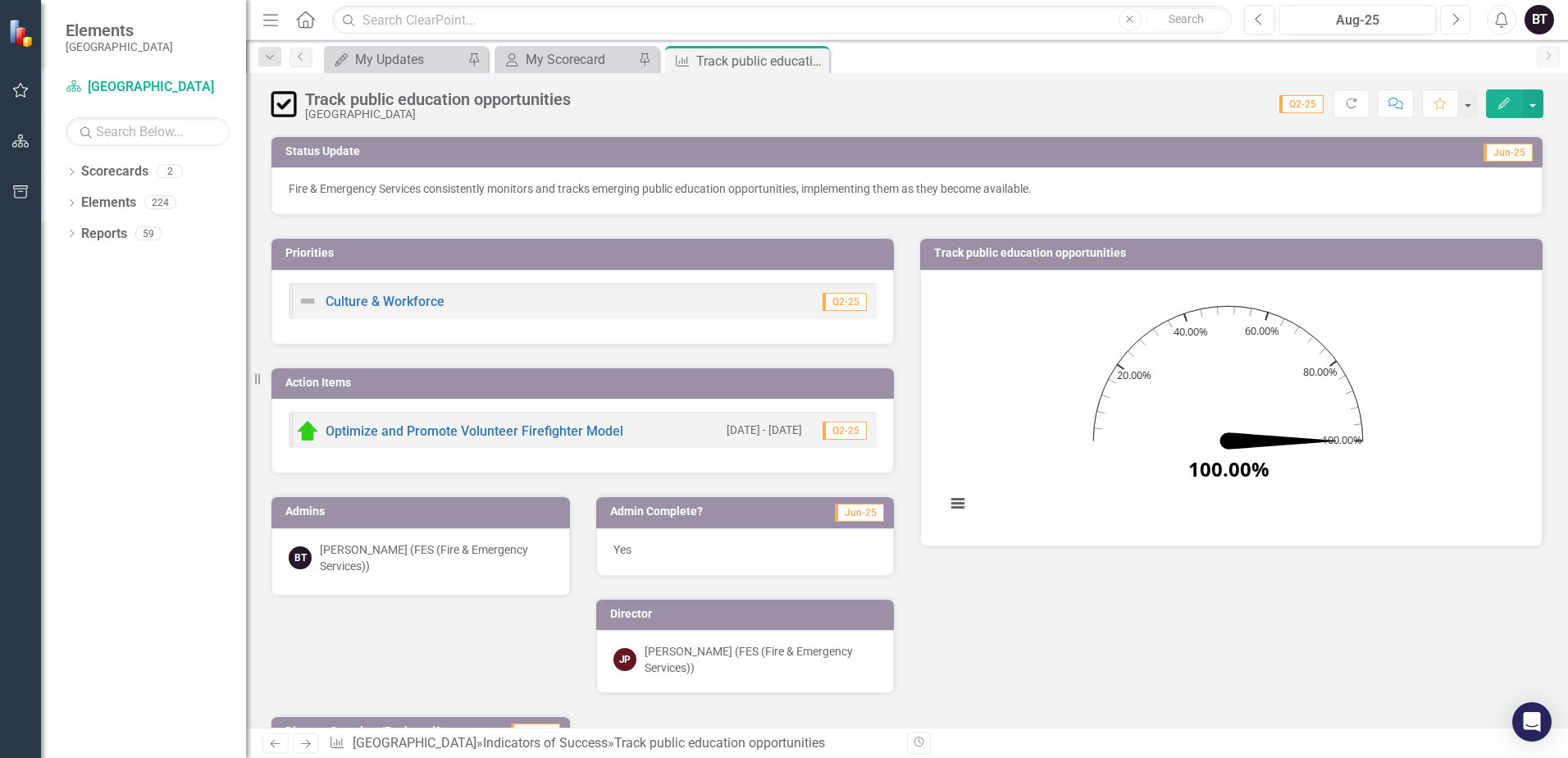
click at [1456, 22] on icon "Next" at bounding box center [1455, 20] width 9 height 15
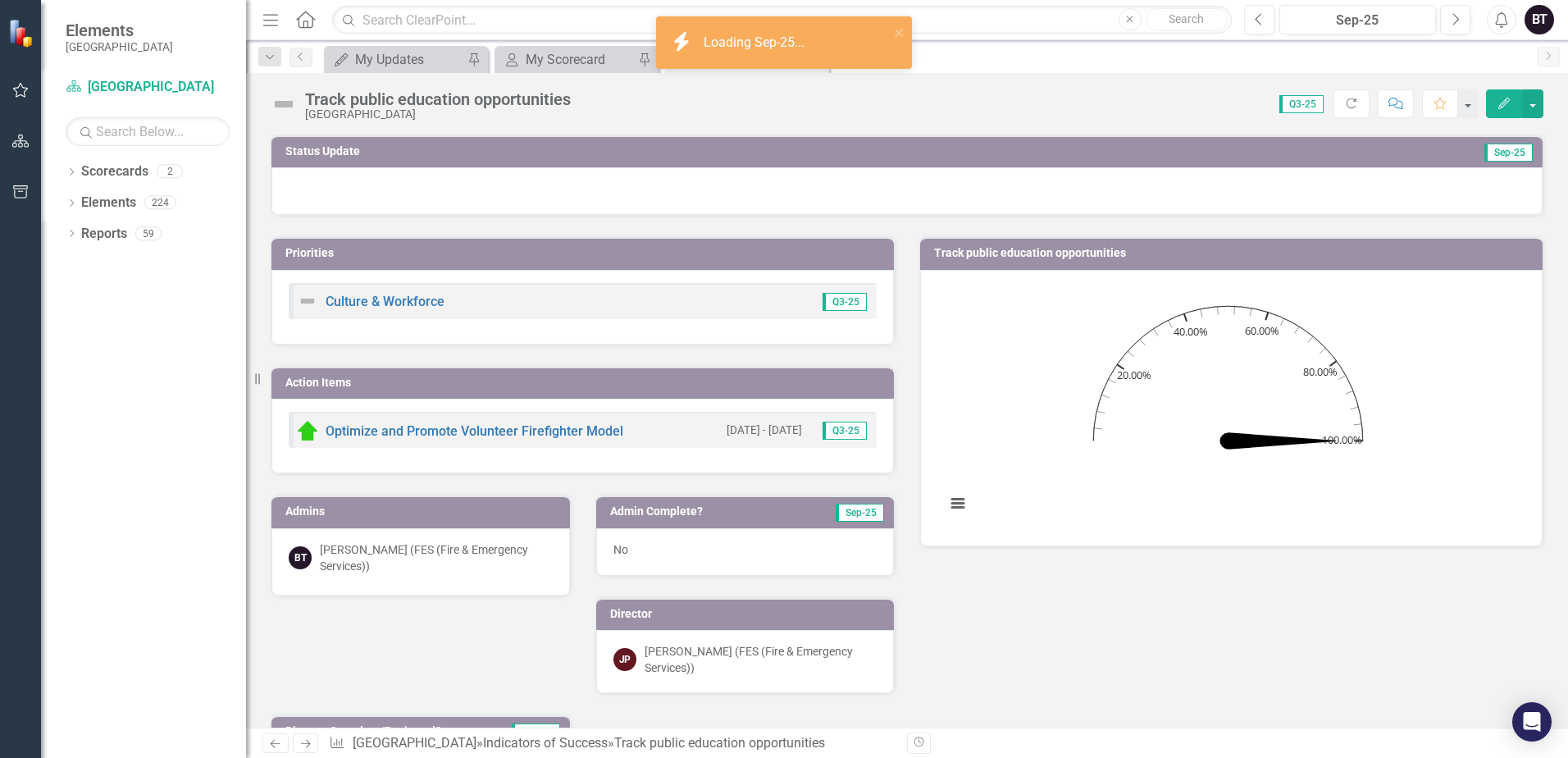
click at [502, 206] on div at bounding box center [907, 191] width 1271 height 48
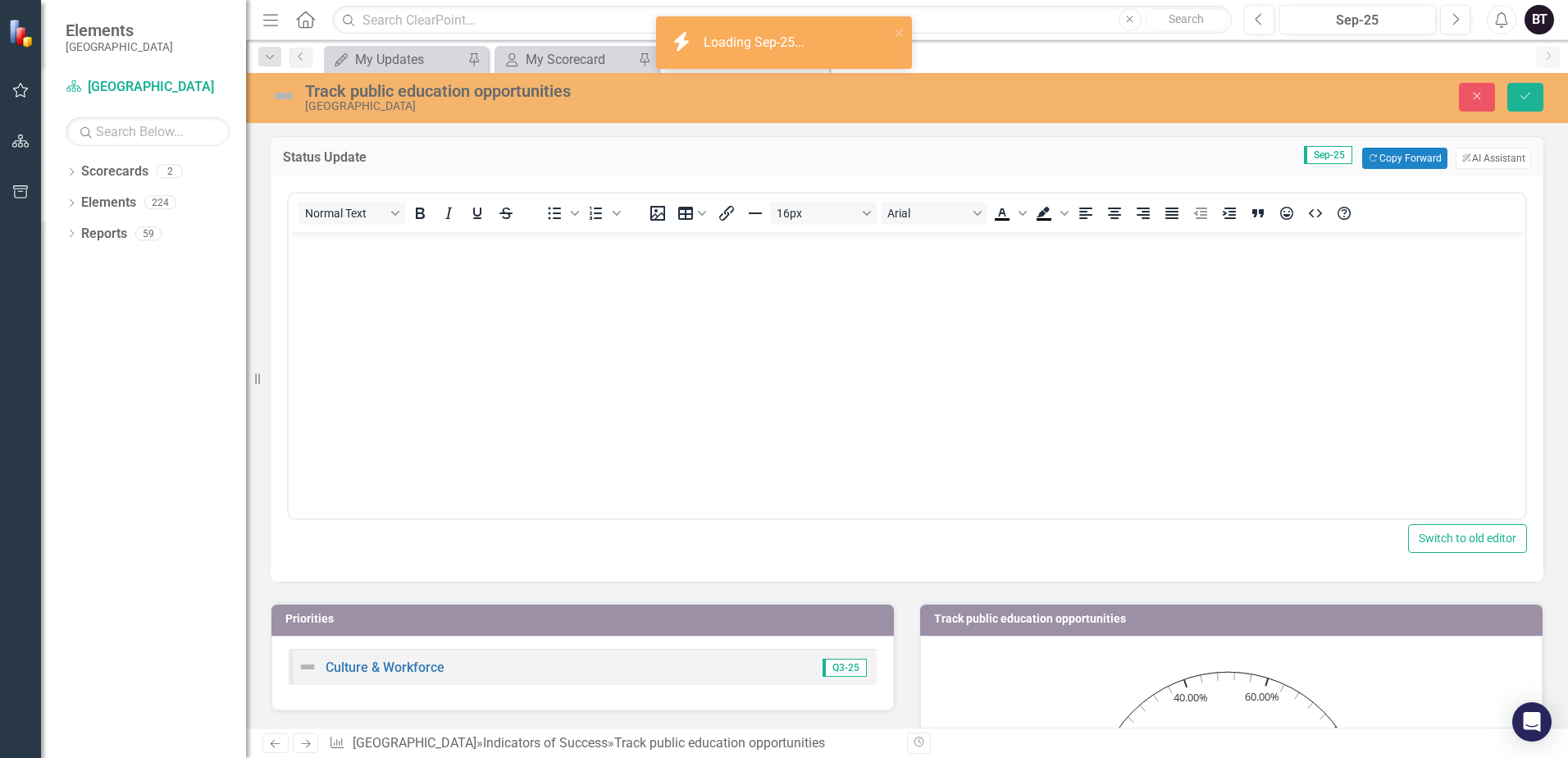
click at [494, 263] on body "Rich Text Area. Press ALT-0 for help." at bounding box center [907, 355] width 1237 height 246
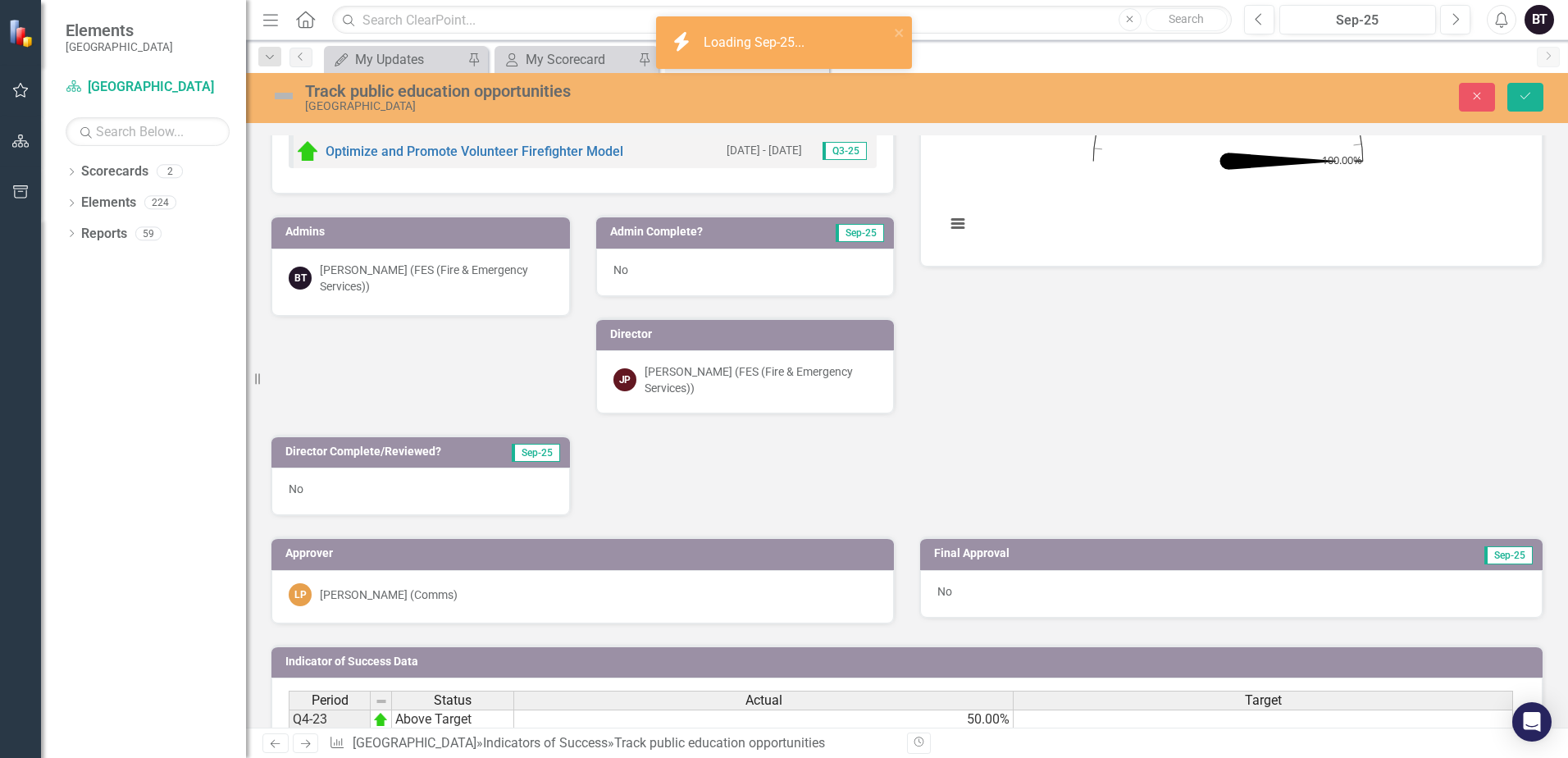
scroll to position [656, 0]
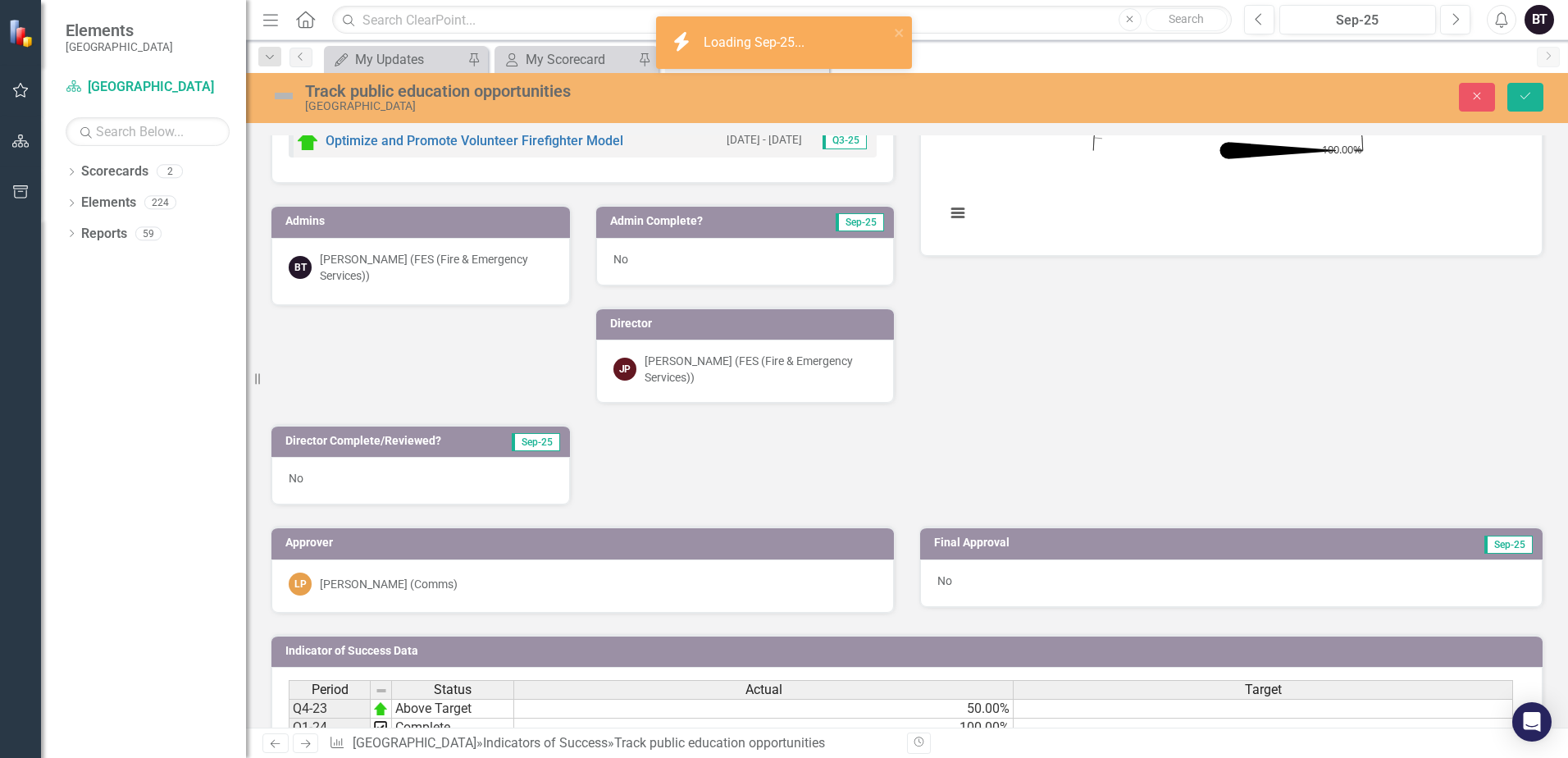
click at [693, 263] on div "No" at bounding box center [745, 261] width 299 height 48
drag, startPoint x: 693, startPoint y: 262, endPoint x: 640, endPoint y: 285, distance: 57.8
click at [693, 263] on div "No" at bounding box center [745, 261] width 299 height 48
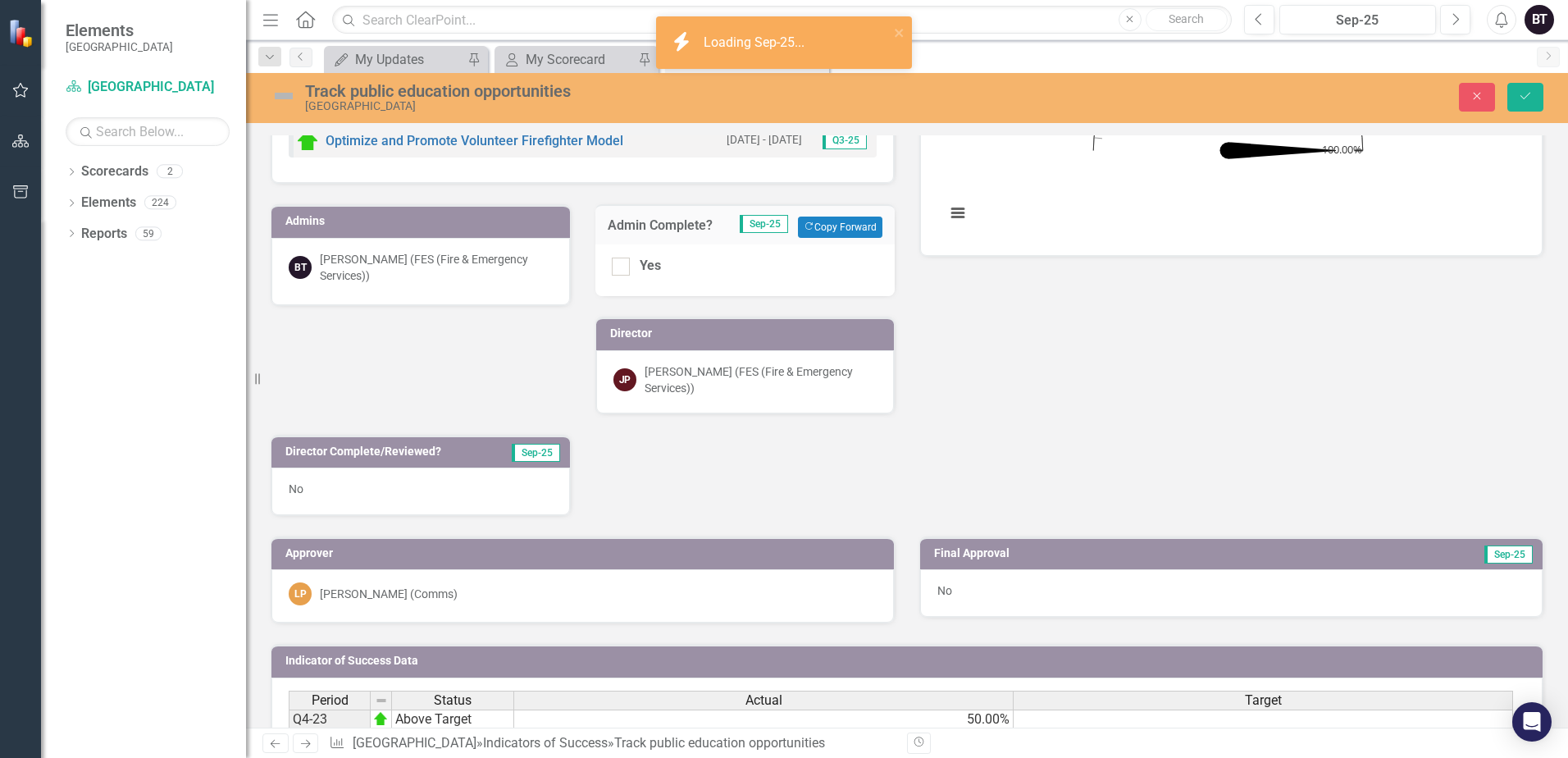
click at [630, 276] on div "Yes" at bounding box center [745, 270] width 300 height 52
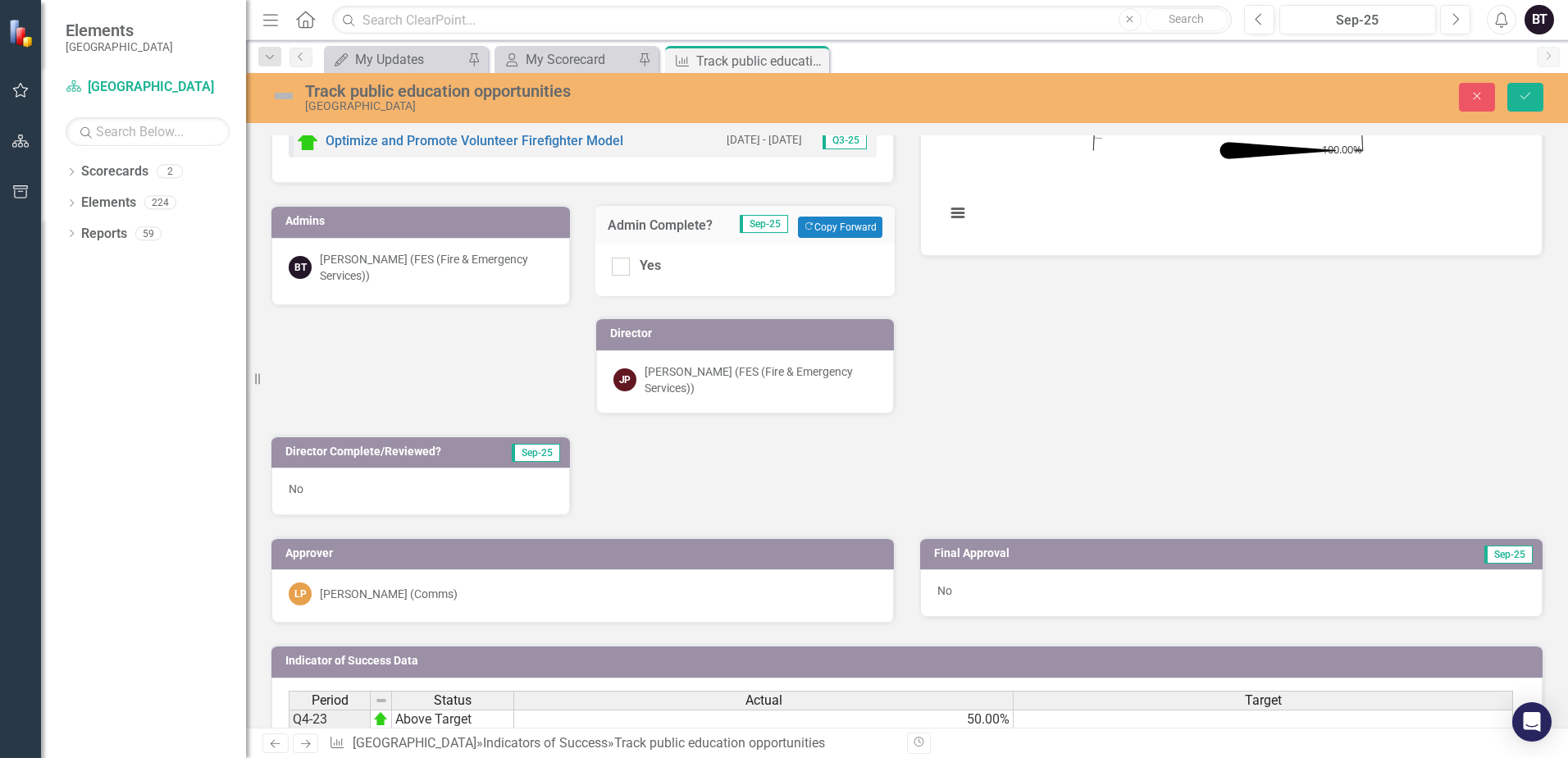
click at [623, 281] on div "Yes" at bounding box center [745, 270] width 300 height 52
click at [623, 274] on div at bounding box center [620, 266] width 18 height 18
click at [622, 268] on input "Yes" at bounding box center [617, 262] width 10 height 10
checkbox input "true"
click at [306, 518] on div "Approver LP [PERSON_NAME] (Comms)" at bounding box center [583, 570] width 649 height 107
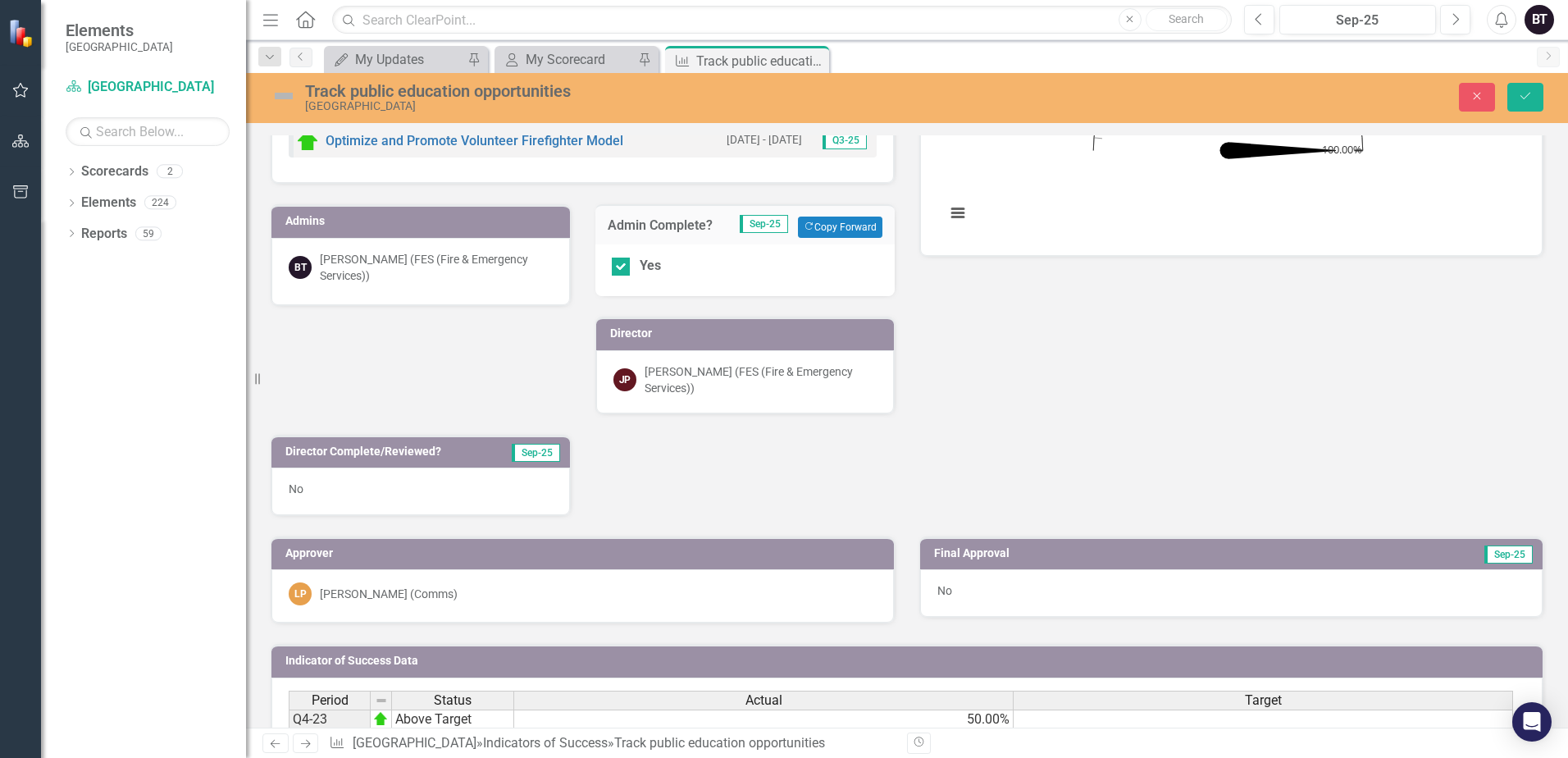
click at [341, 481] on div "No" at bounding box center [421, 491] width 299 height 48
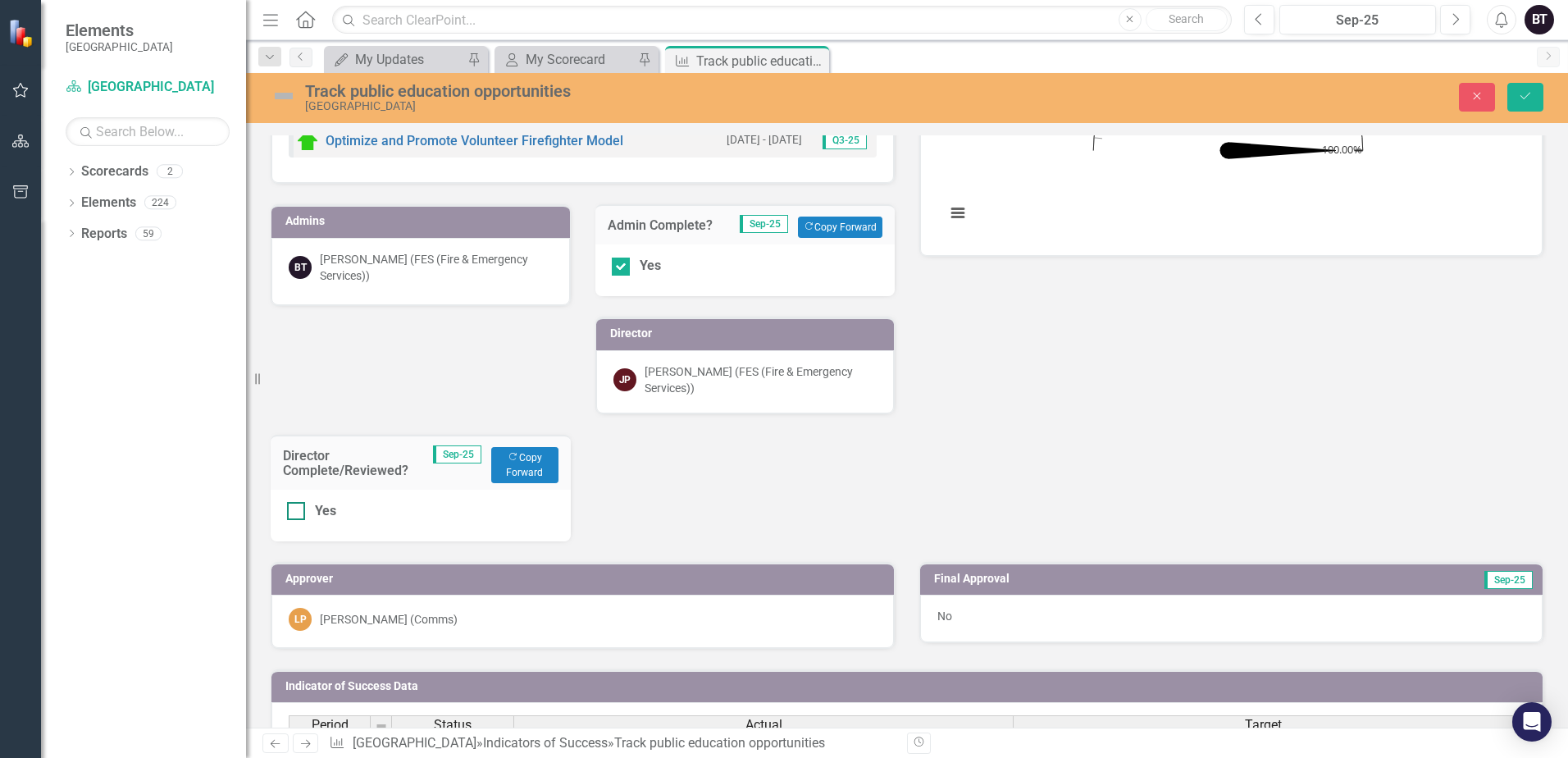
click at [305, 504] on div at bounding box center [295, 511] width 18 height 18
click at [298, 504] on input "Yes" at bounding box center [291, 507] width 10 height 10
checkbox input "true"
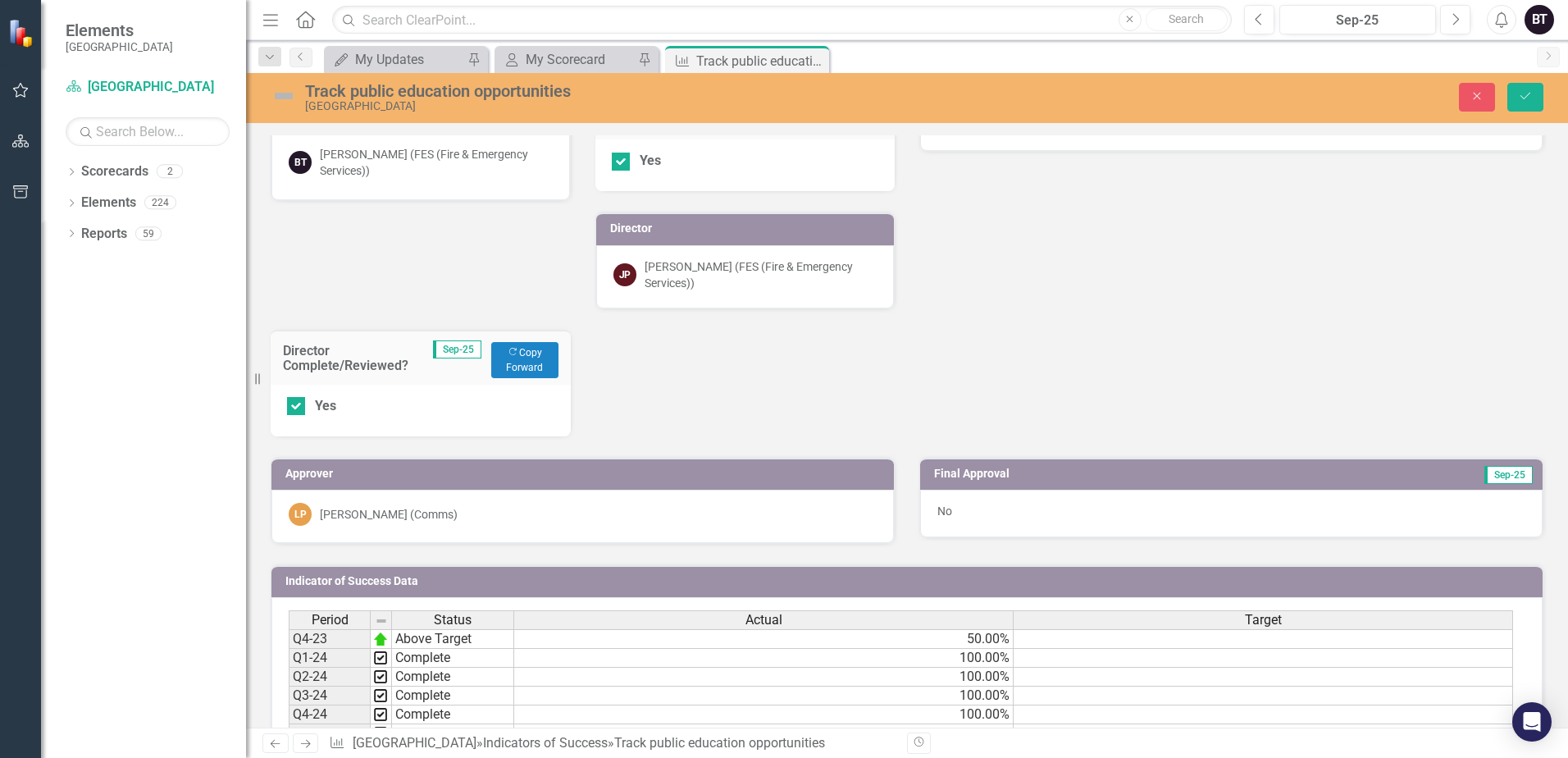
scroll to position [942, 0]
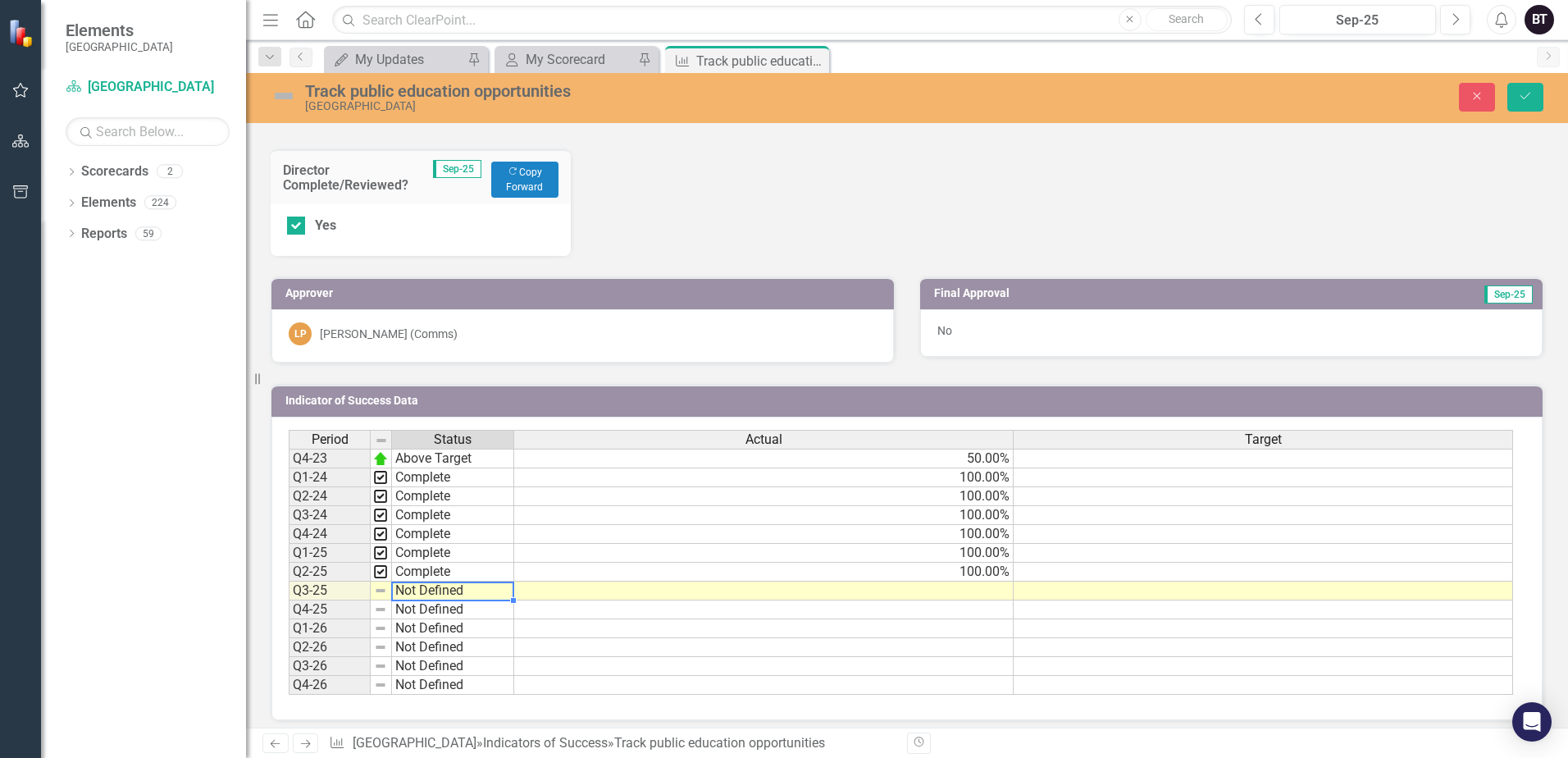
click at [413, 583] on td "Not Defined" at bounding box center [453, 592] width 122 height 19
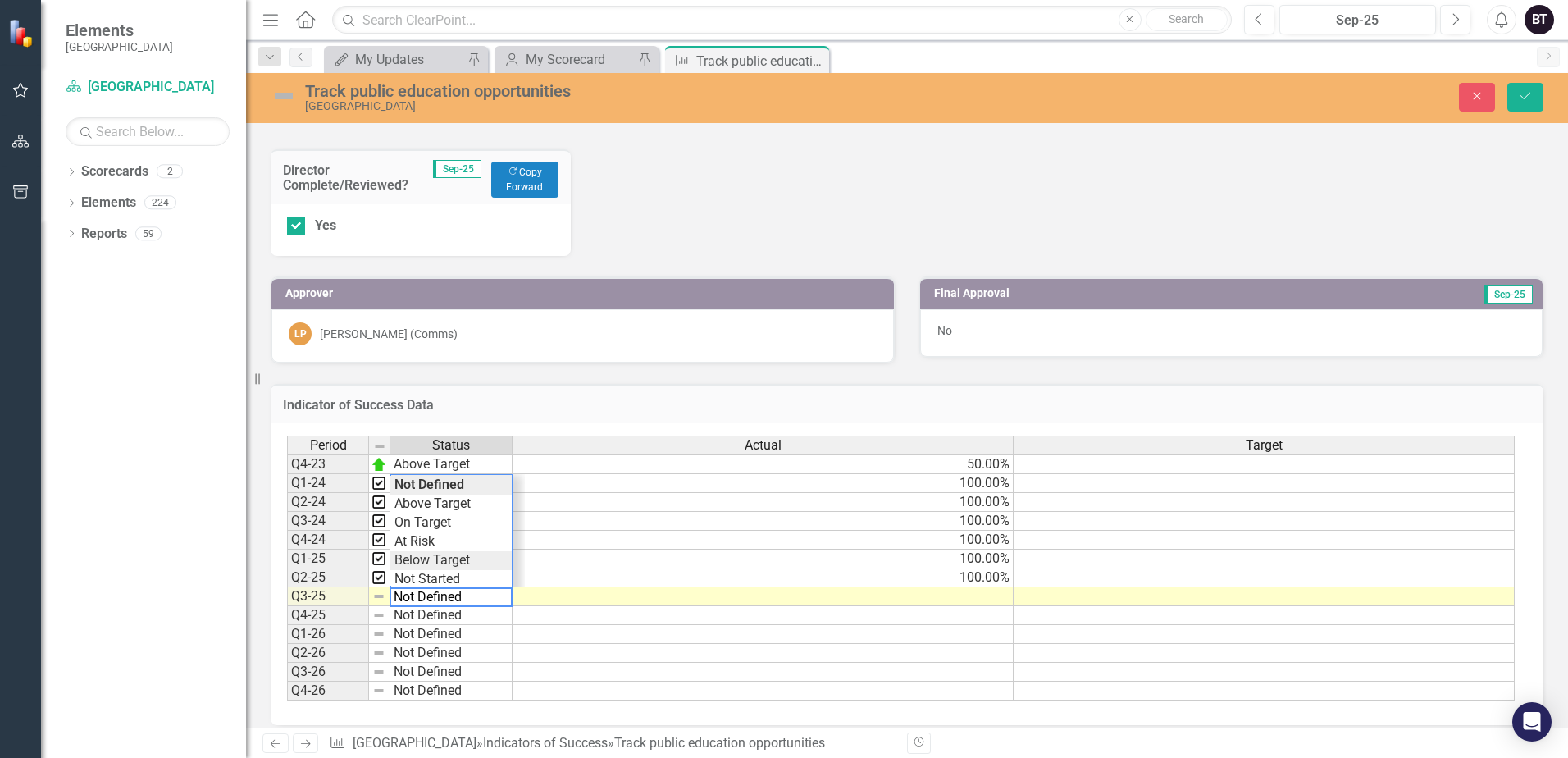
scroll to position [40, 0]
type textarea "Complete"
click at [430, 553] on div "Period Status Actual Target Q4-23 Above Target 50.00% Q1-24 Complete 100.00% Q2…" at bounding box center [901, 568] width 1228 height 266
click at [942, 591] on td at bounding box center [762, 597] width 501 height 19
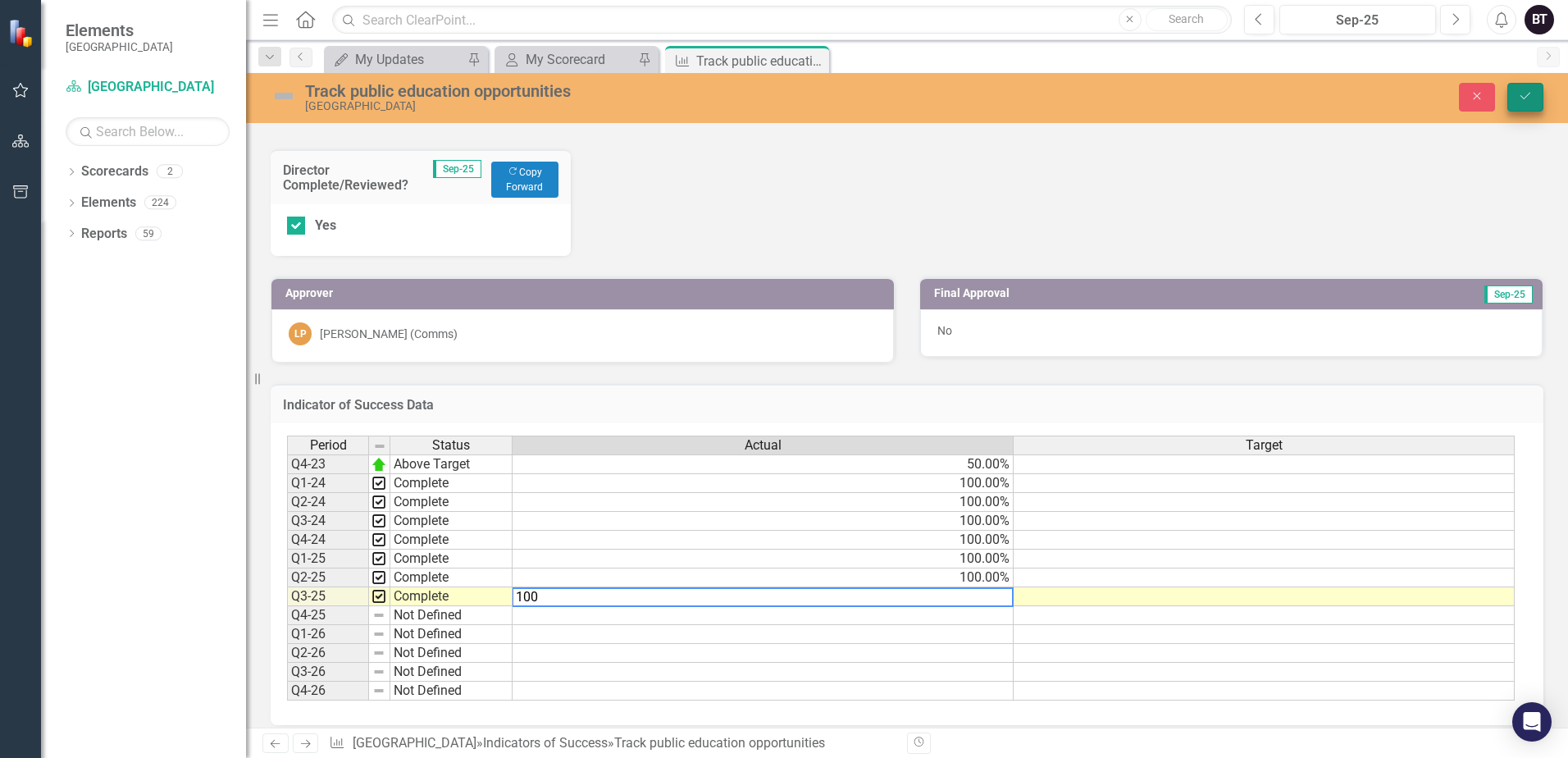
type textarea "100"
click at [1523, 99] on icon "Save" at bounding box center [1526, 96] width 15 height 11
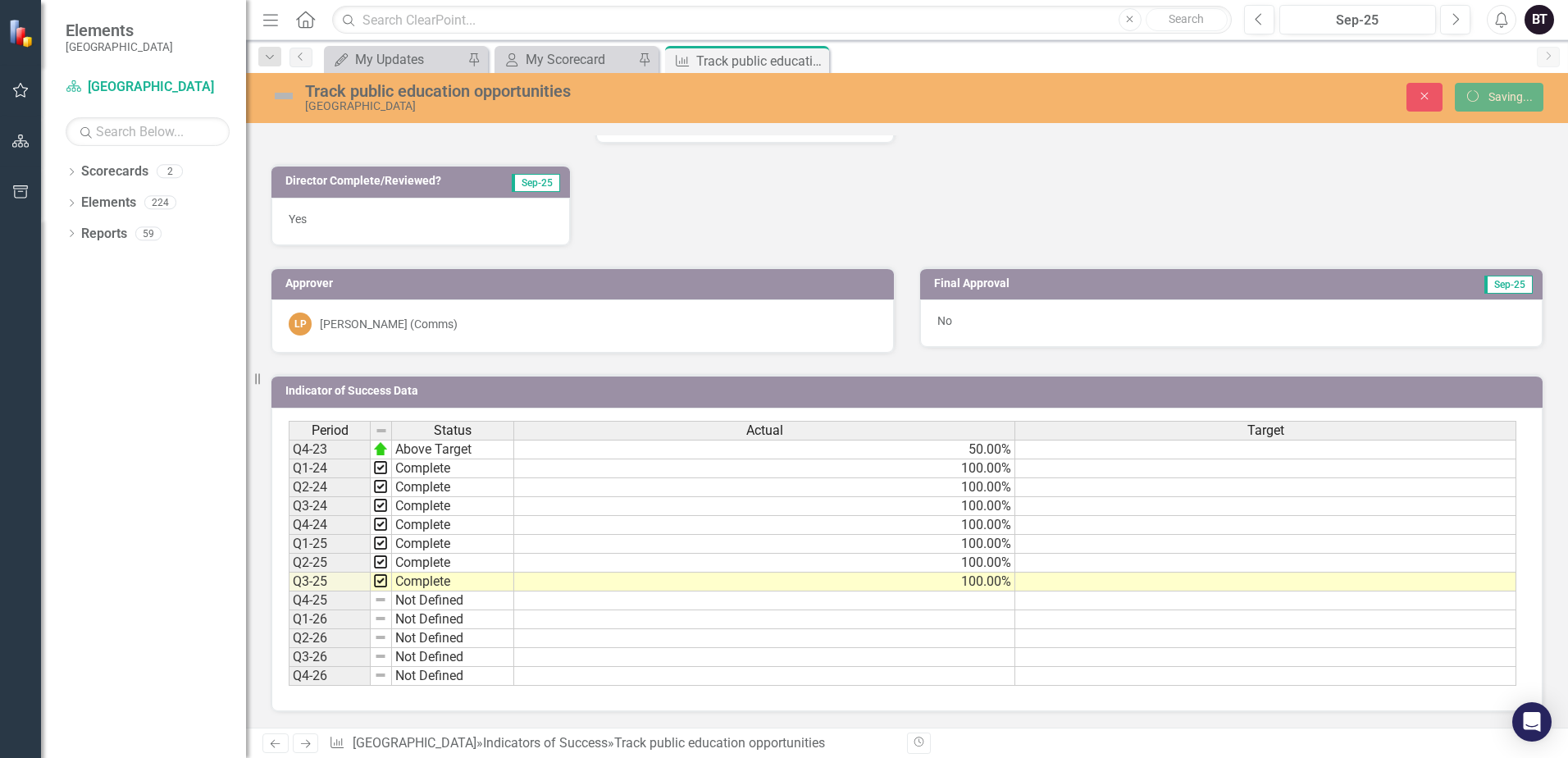
scroll to position [542, 0]
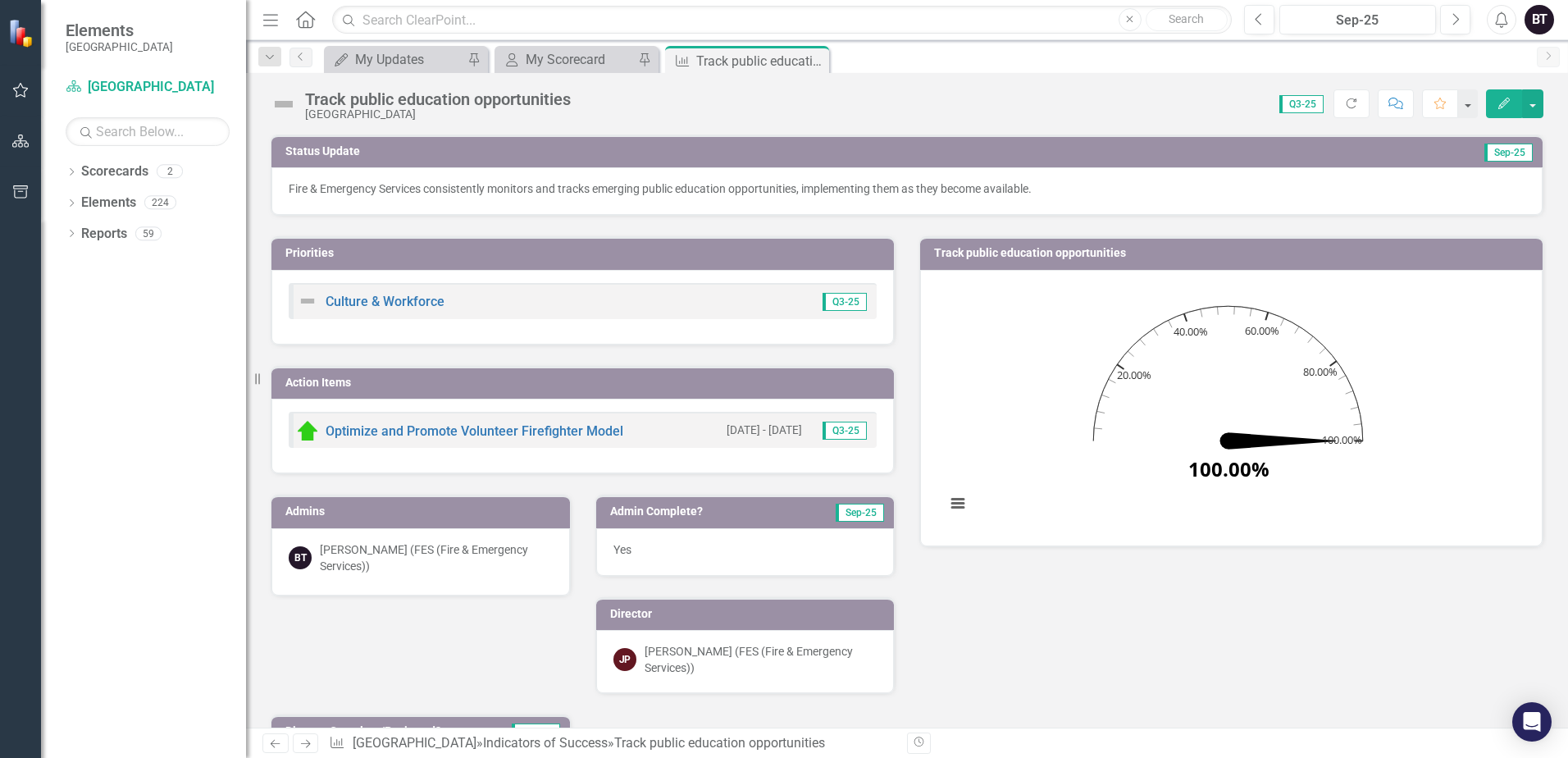
click at [290, 96] on img at bounding box center [284, 104] width 26 height 26
click at [289, 106] on img at bounding box center [284, 104] width 26 height 26
click at [814, 62] on icon "Close" at bounding box center [813, 61] width 16 height 13
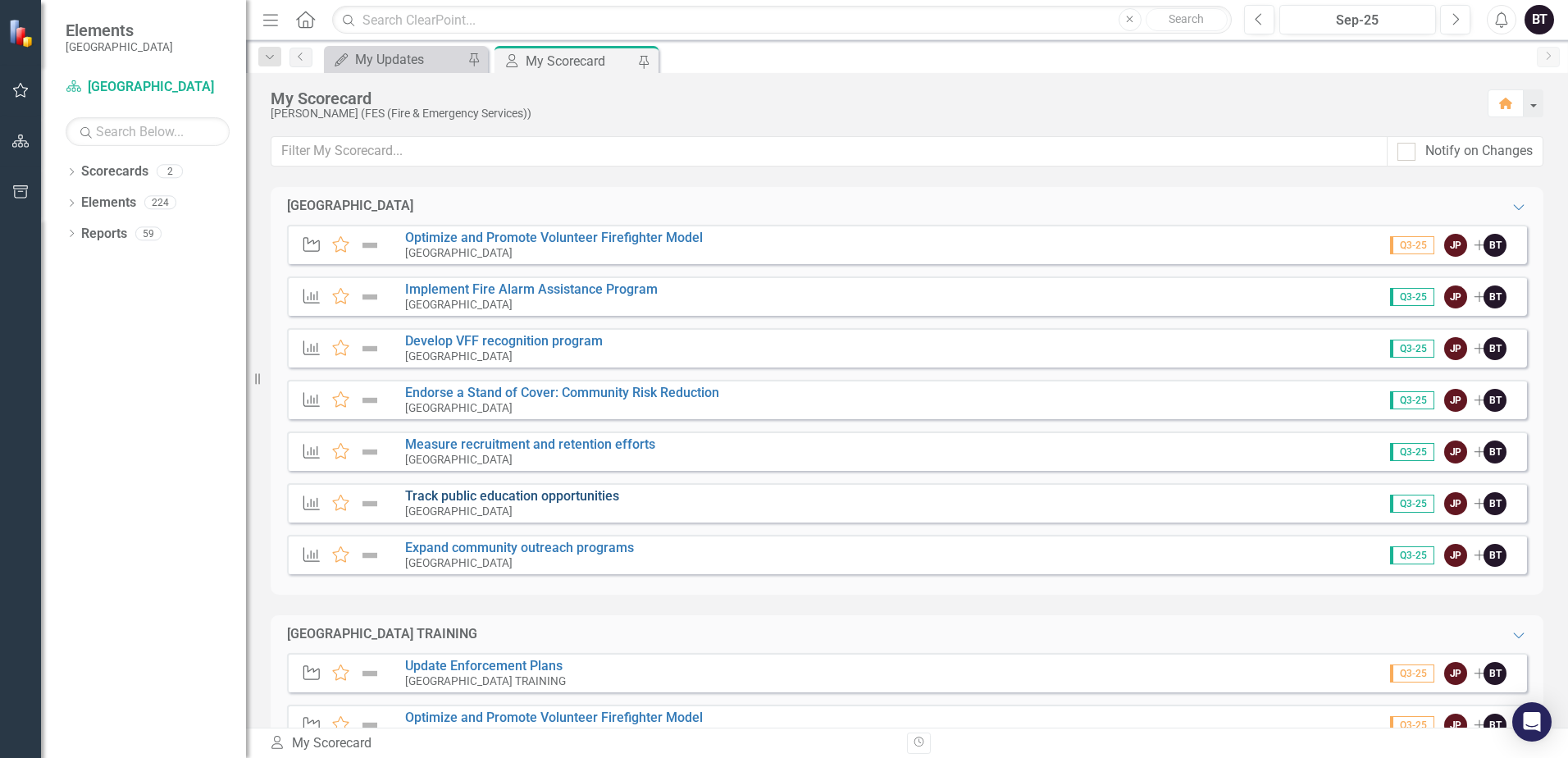
click at [499, 491] on link "Track public education opportunities" at bounding box center [512, 496] width 214 height 16
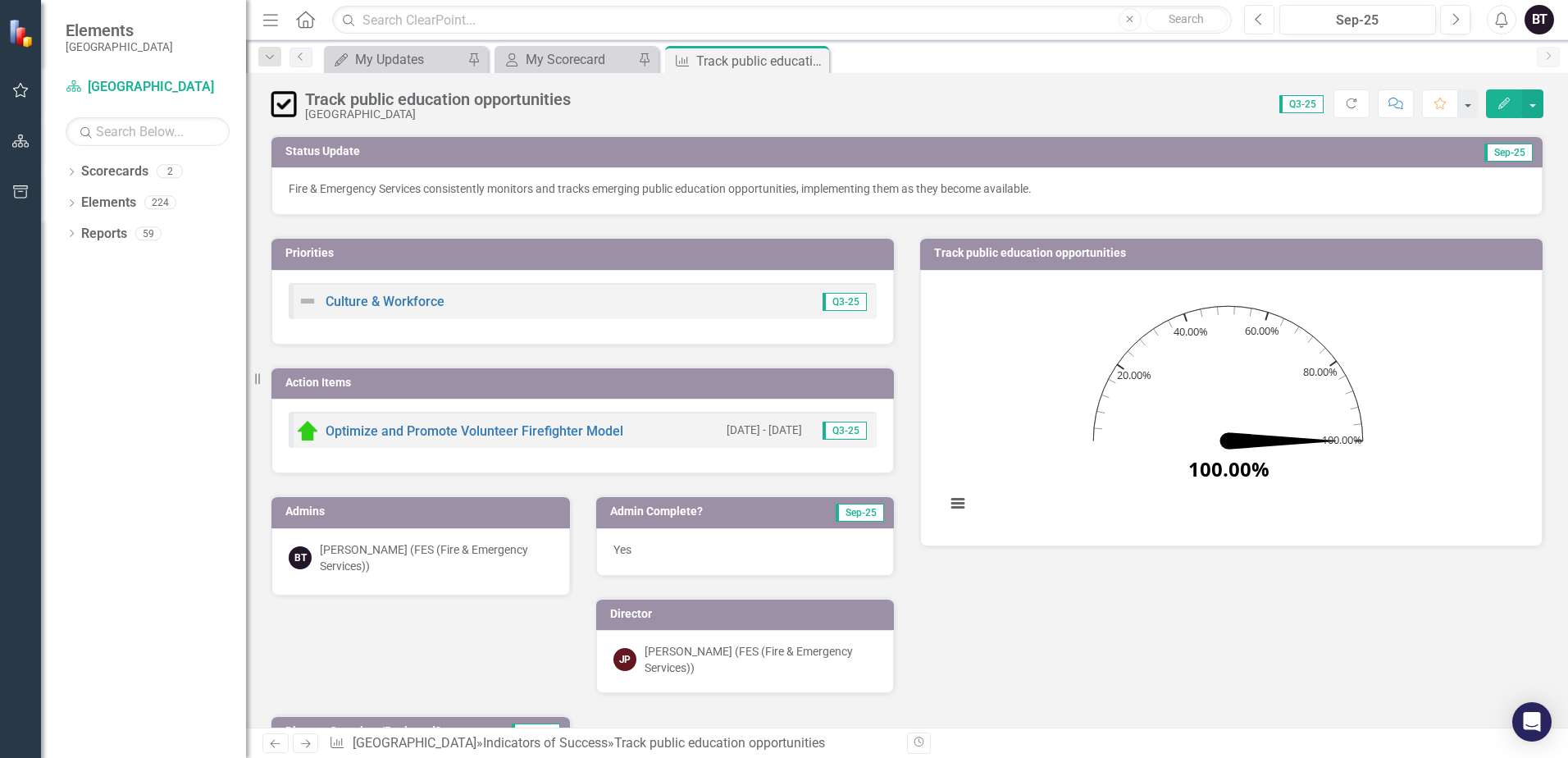
click at [1263, 23] on icon "Previous" at bounding box center [1260, 20] width 9 height 15
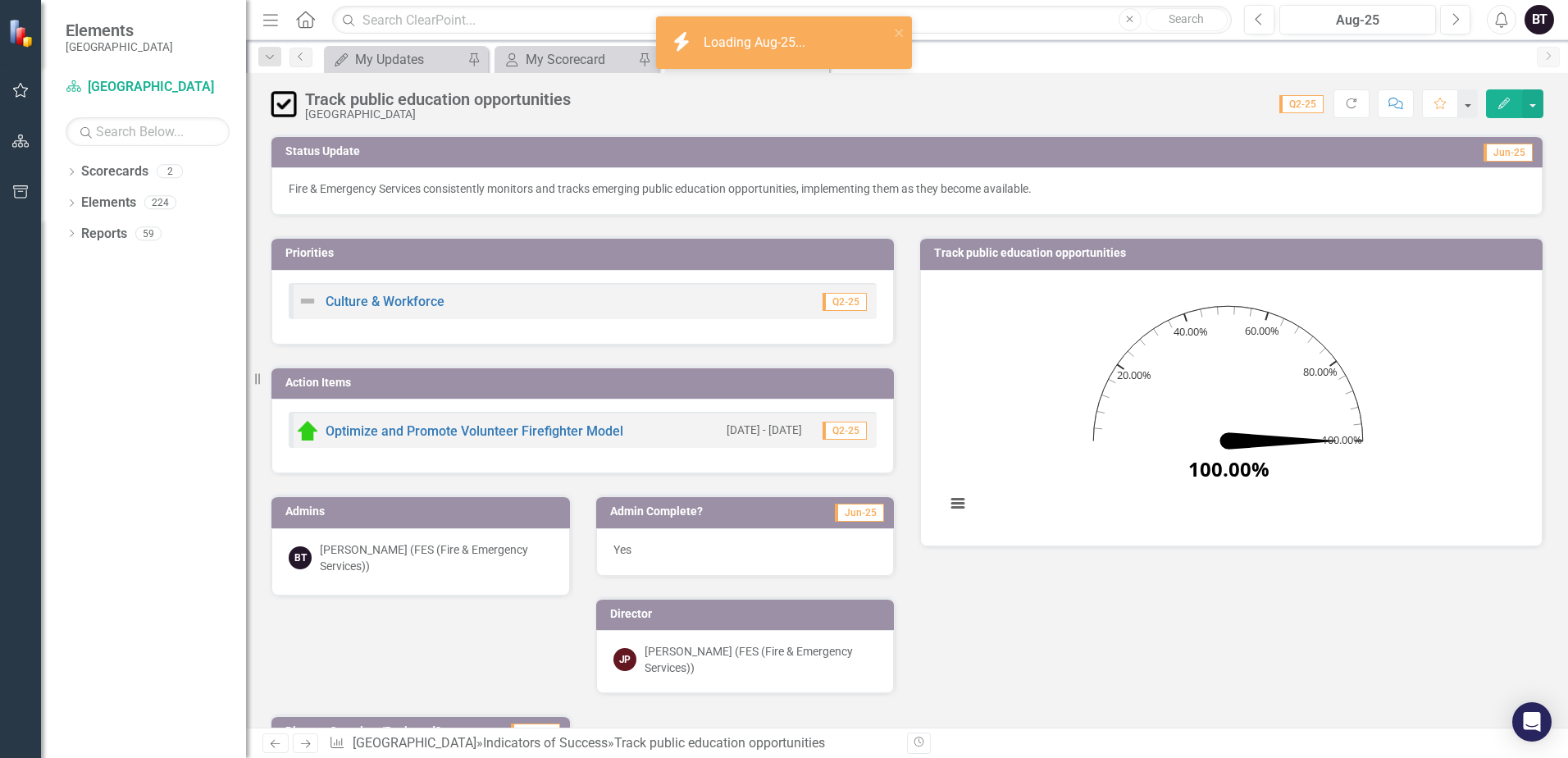
click at [652, 200] on div "Fire & Emergency Services consistently monitors and tracks emerging public educ…" at bounding box center [907, 191] width 1271 height 48
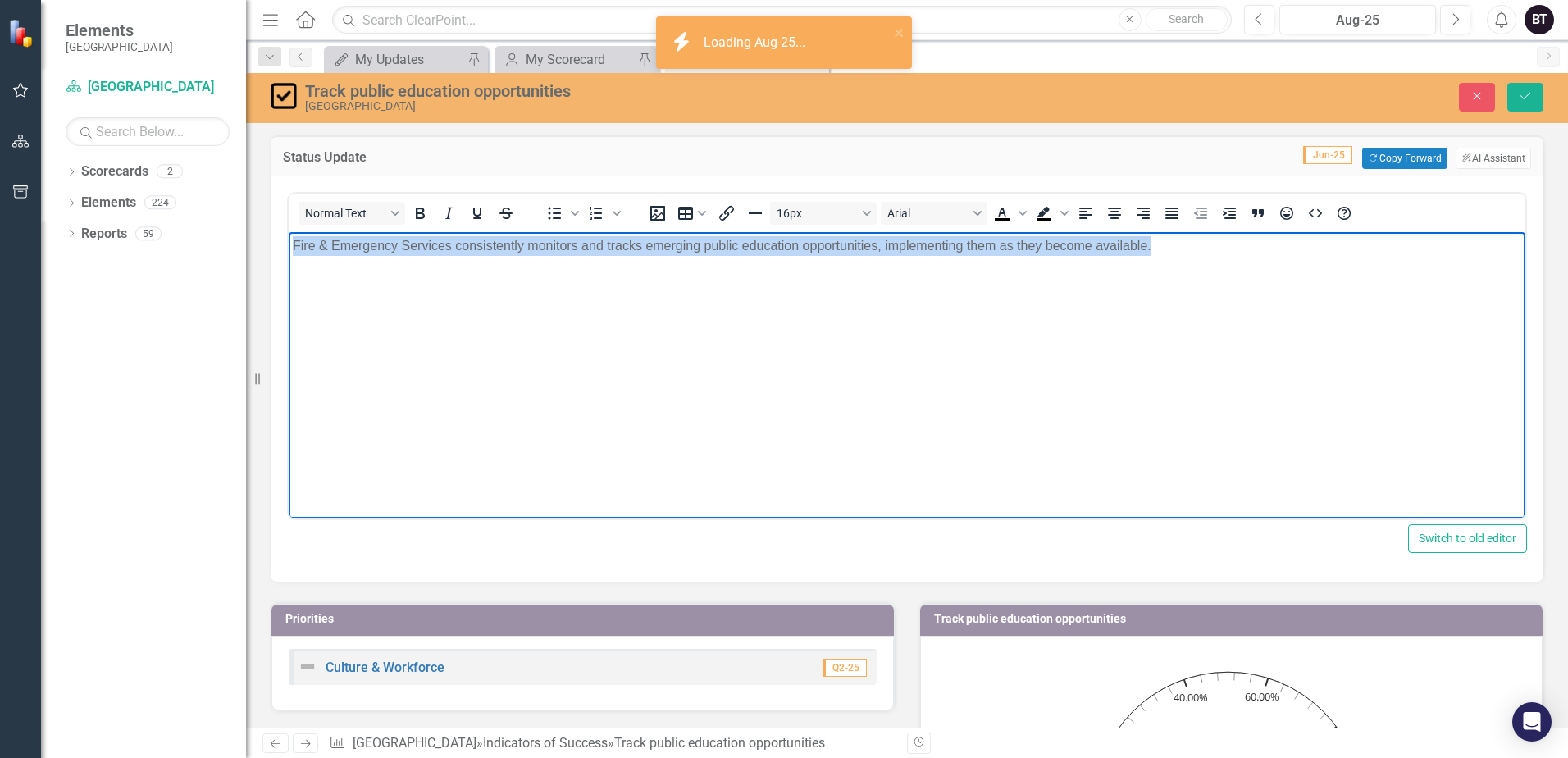
drag, startPoint x: 936, startPoint y: 244, endPoint x: 138, endPoint y: 263, distance: 798.2
click at [289, 263] on html "Fire & Emergency Services consistently monitors and tracks emerging public educ…" at bounding box center [907, 355] width 1237 height 246
copy p "Fire & Emergency Services consistently monitors and tracks emerging public educ…"
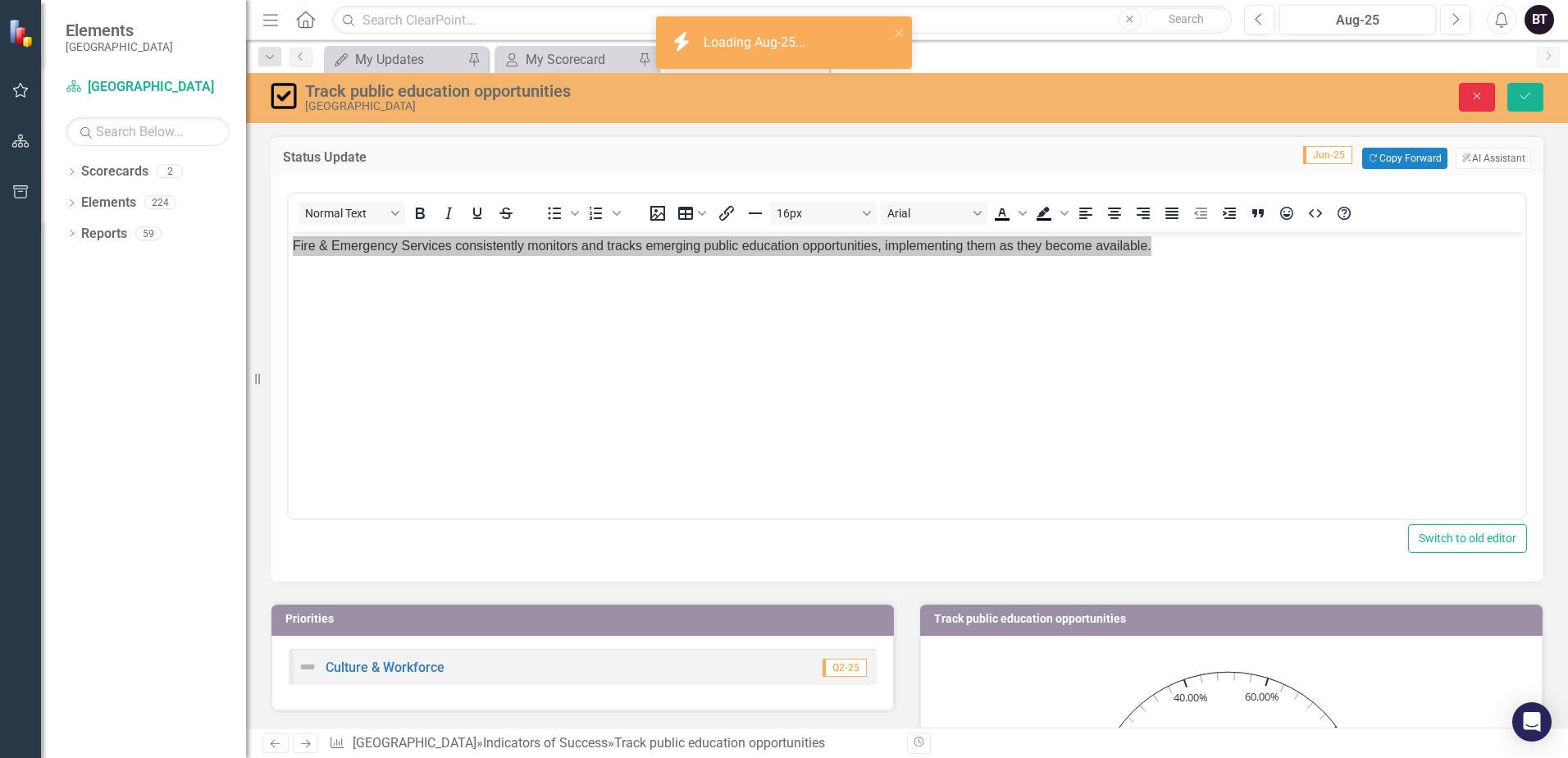
click at [1491, 100] on button "Close" at bounding box center [1477, 97] width 36 height 29
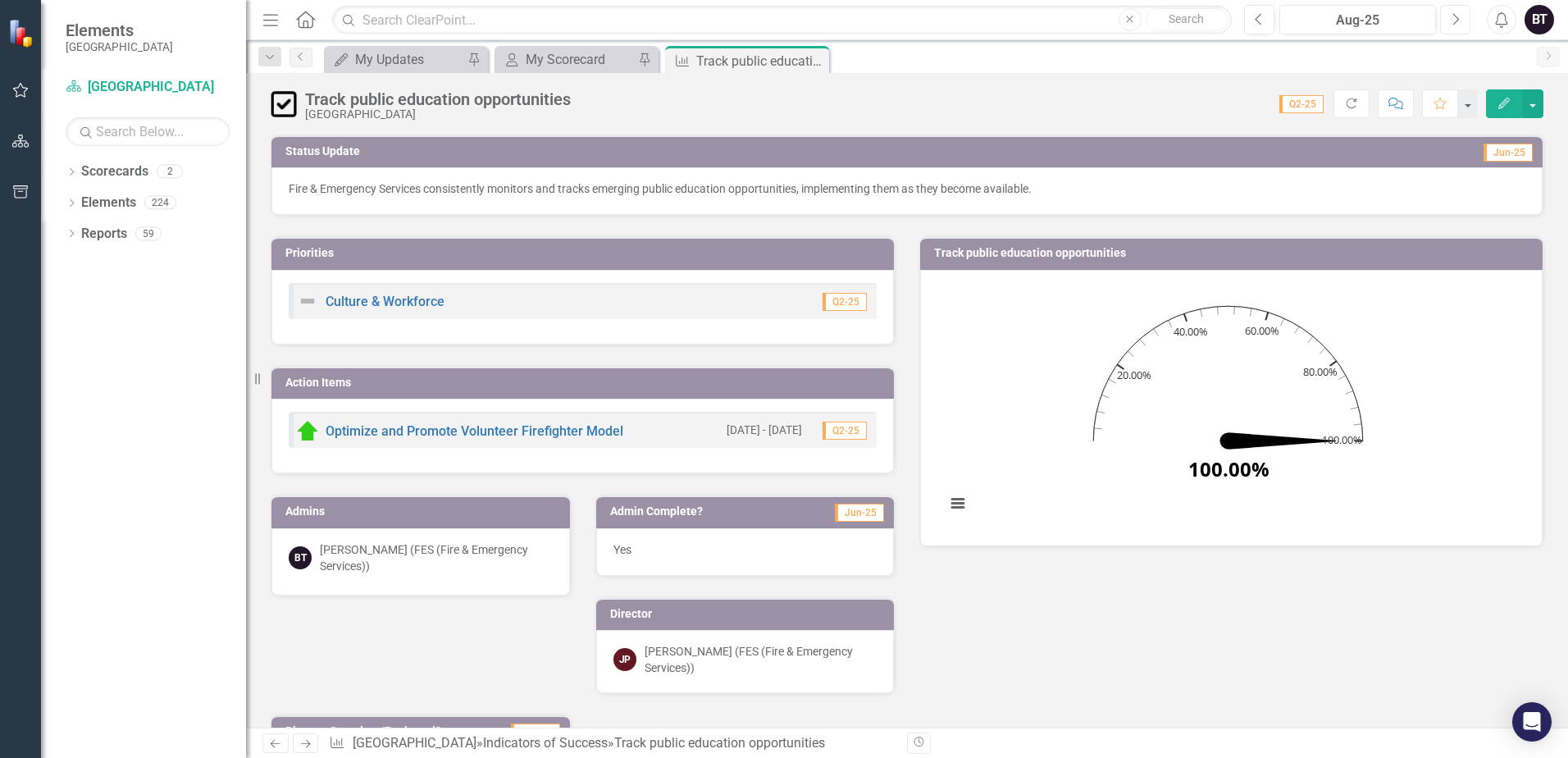
click at [1456, 13] on icon "Next" at bounding box center [1455, 20] width 9 height 15
click at [1068, 194] on p "Fire & Emergency Services consistently monitors and tracks emerging public educ…" at bounding box center [907, 188] width 1237 height 16
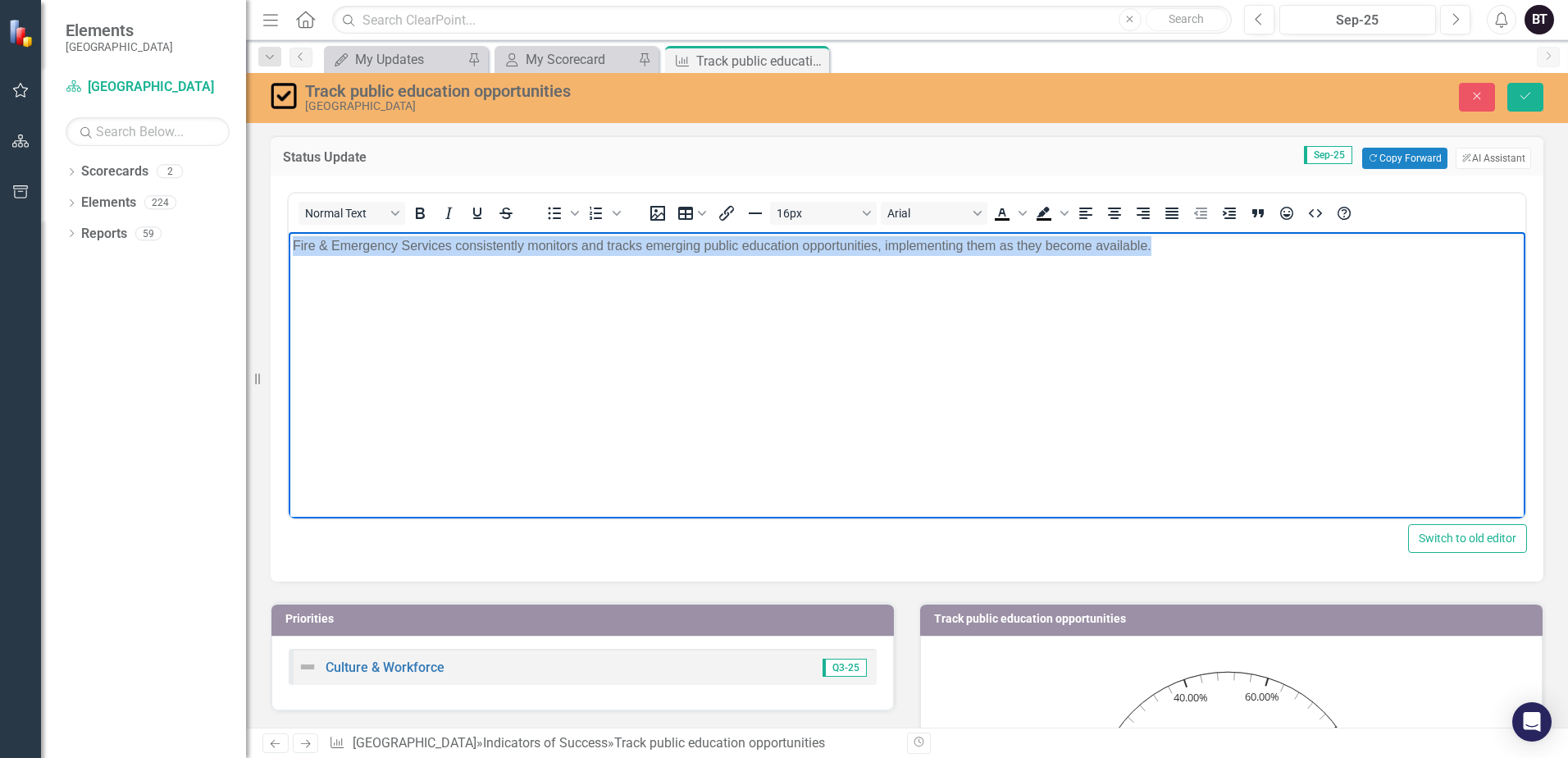
drag, startPoint x: 1136, startPoint y: 251, endPoint x: 292, endPoint y: 258, distance: 844.0
click at [292, 258] on body "Fire & Emergency Services consistently monitors and tracks emerging public educ…" at bounding box center [907, 355] width 1237 height 246
copy p "Fire & Emergency Services consistently monitors and tracks emerging public educ…"
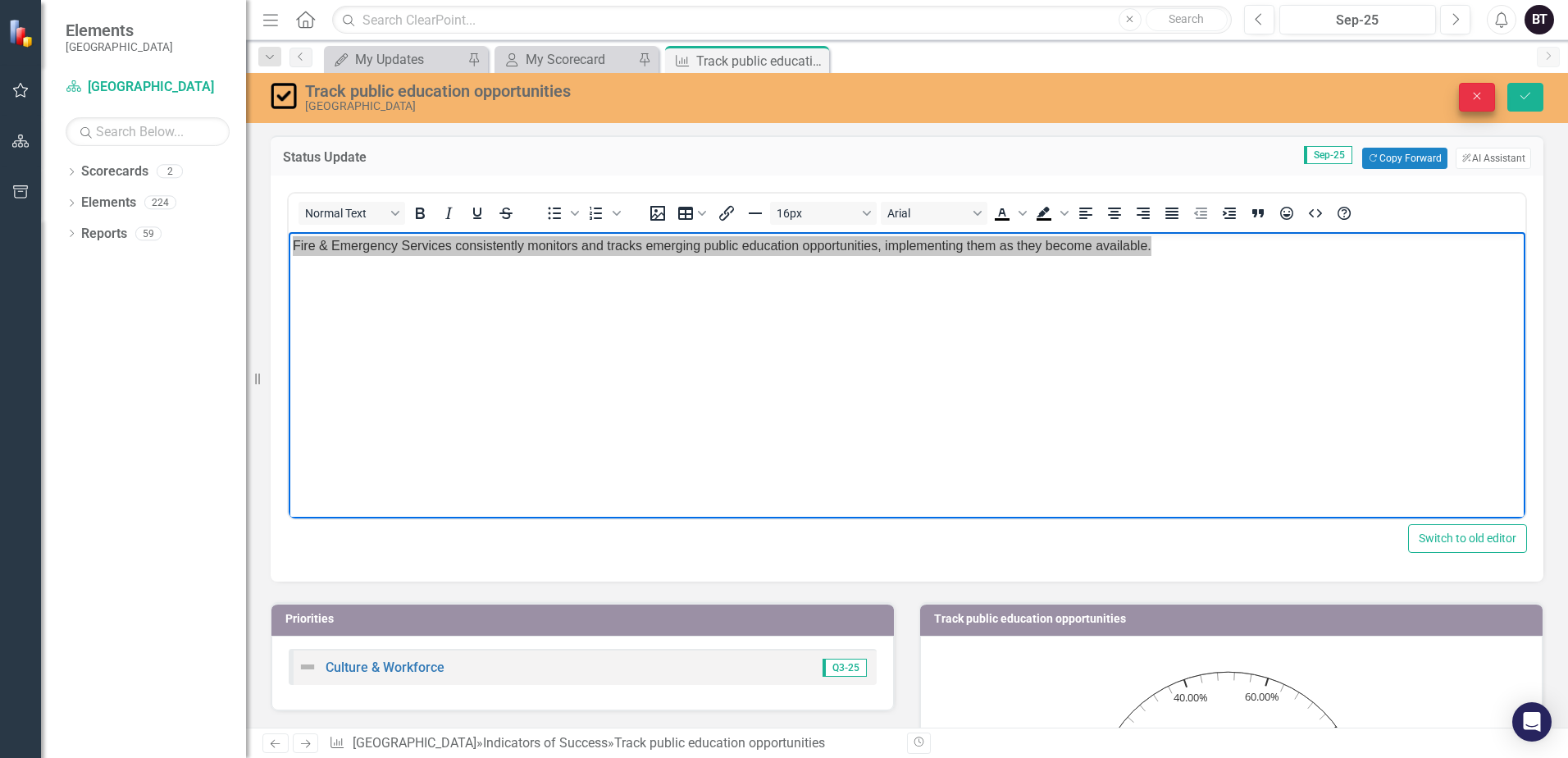
click at [1469, 95] on icon "Close" at bounding box center [1477, 96] width 15 height 11
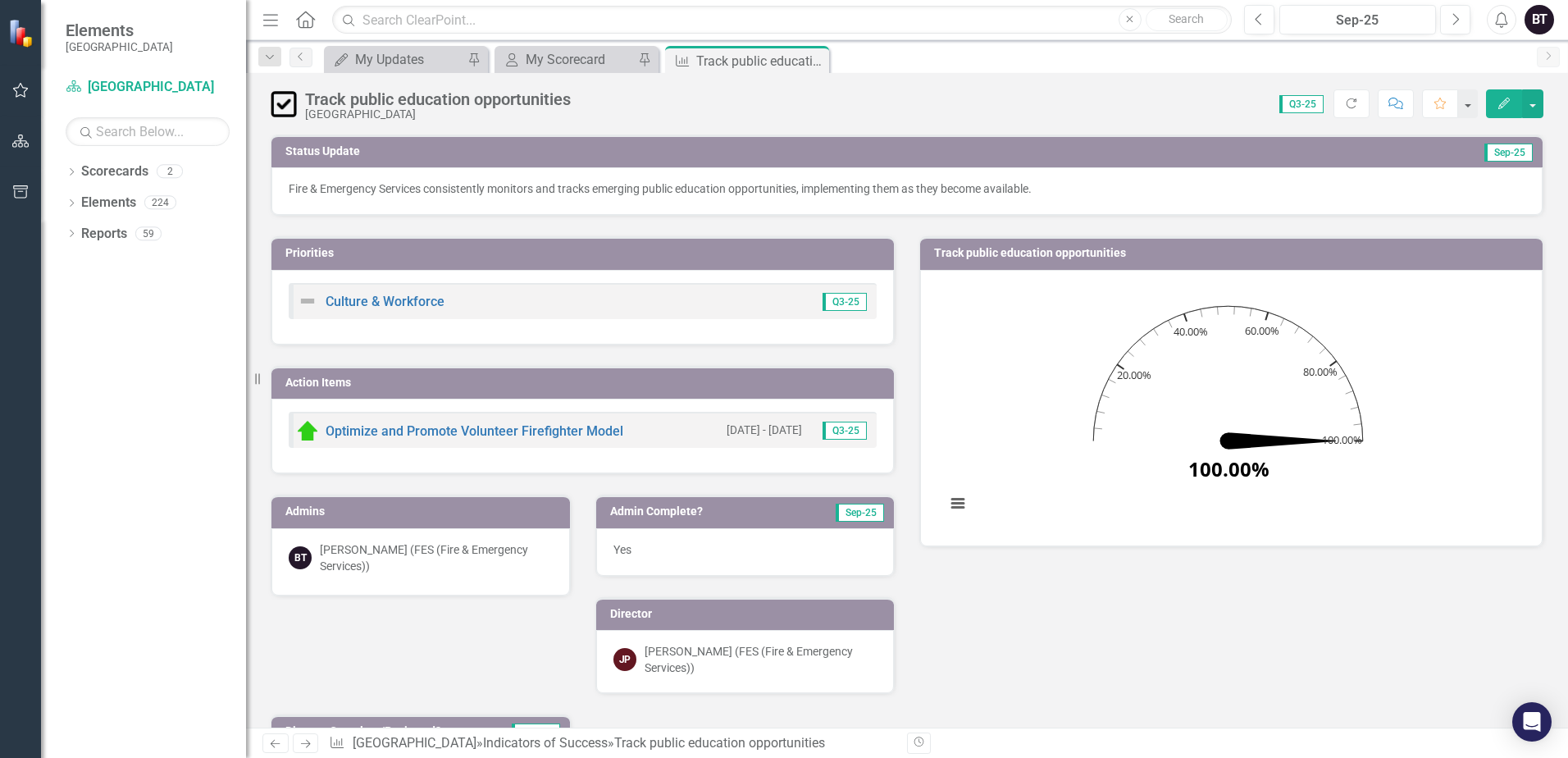
click at [0, 0] on icon at bounding box center [0, 0] width 0 height 0
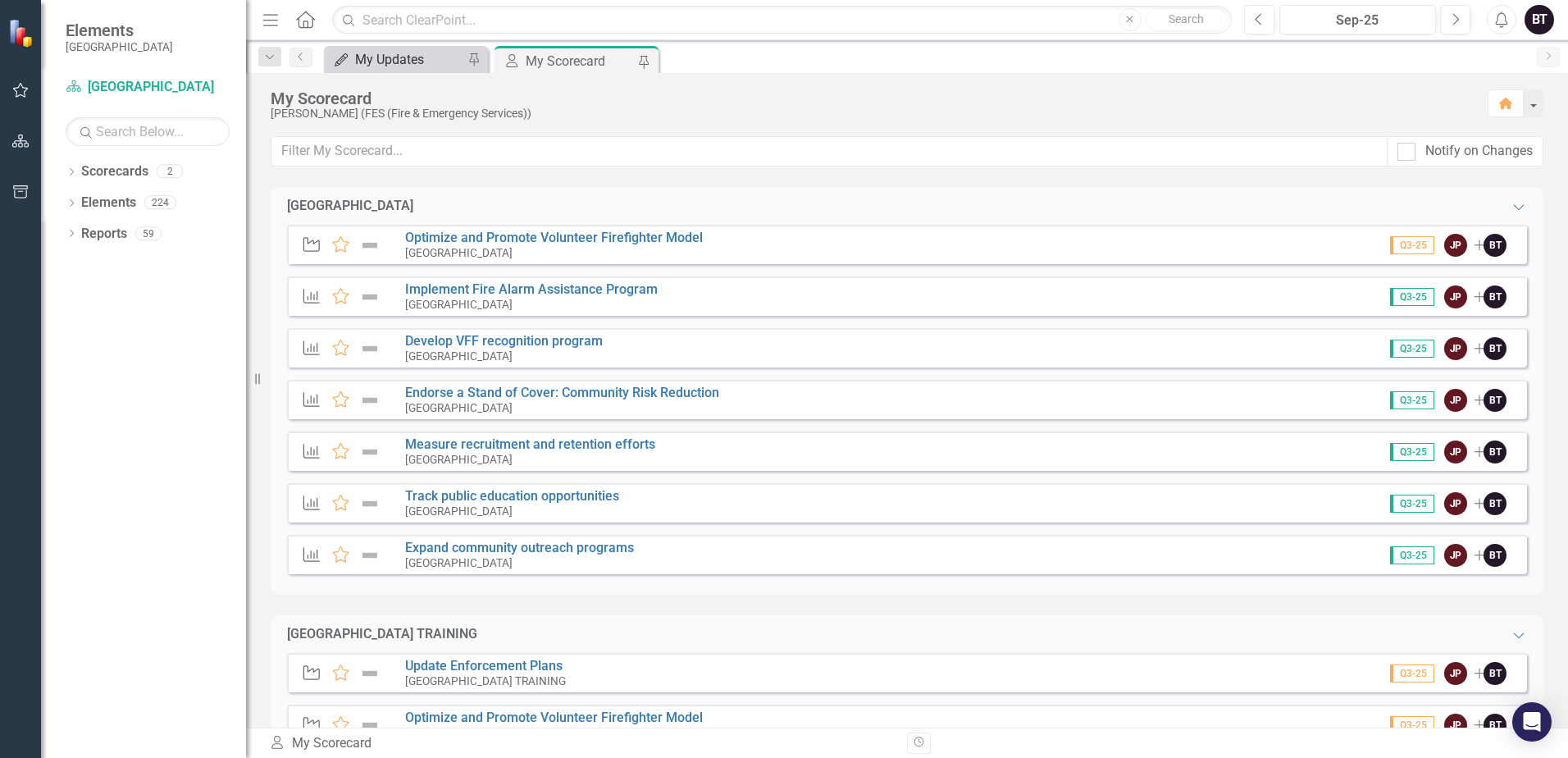
click at [400, 61] on div "My Updates" at bounding box center [409, 59] width 108 height 21
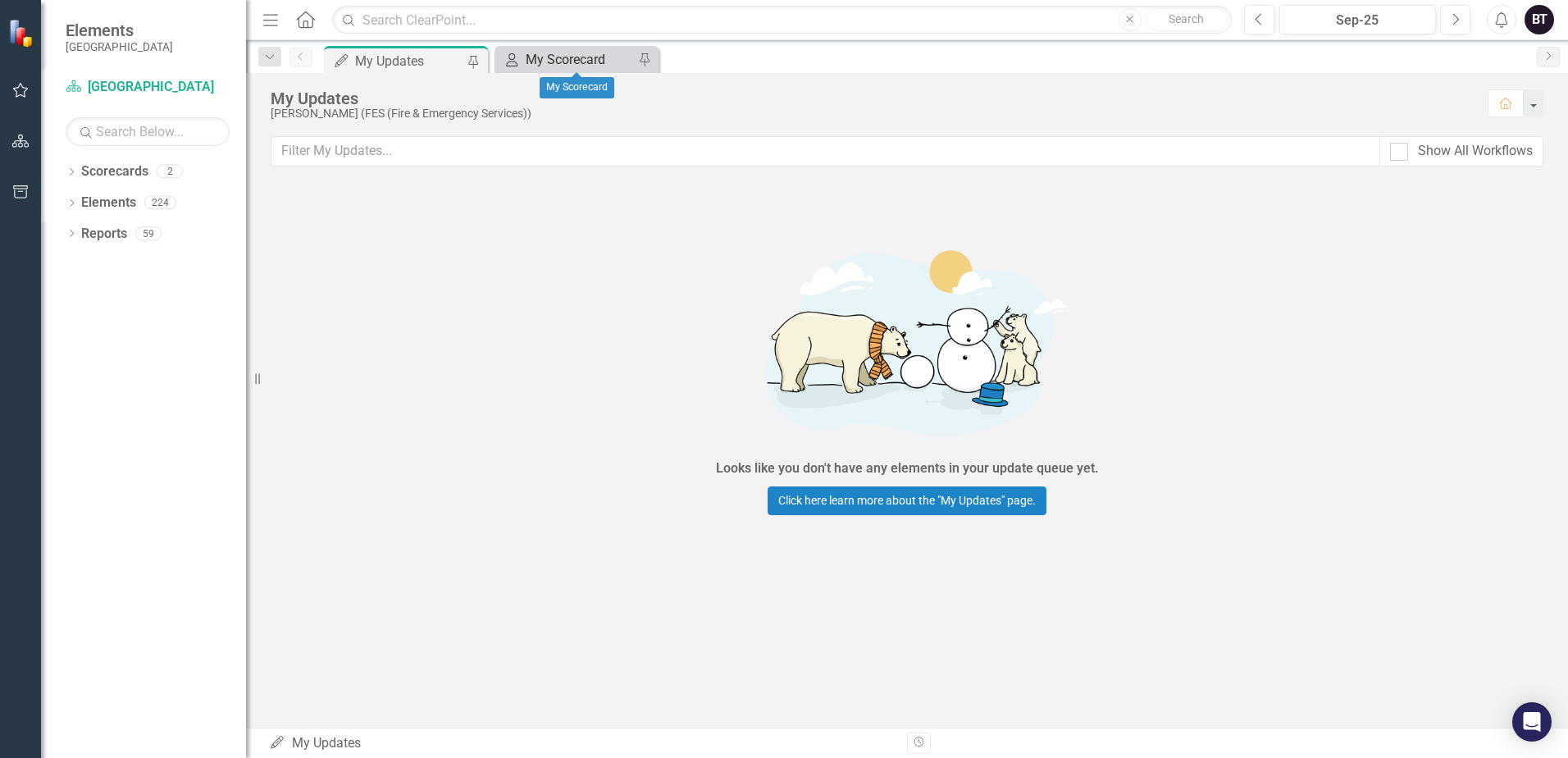
click at [568, 55] on div "My Scorecard" at bounding box center [579, 59] width 108 height 21
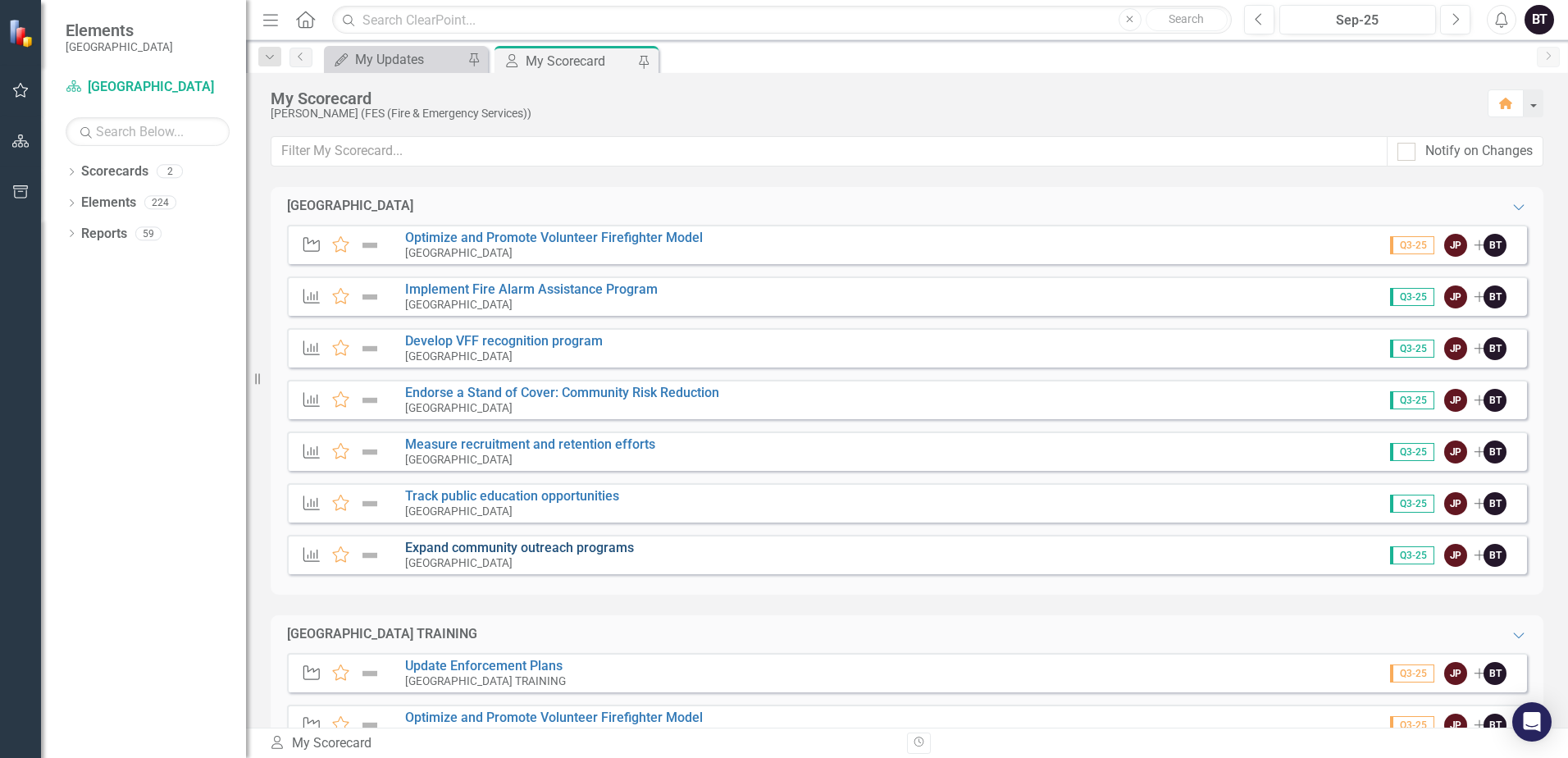
click at [547, 549] on link "Expand community outreach programs" at bounding box center [519, 547] width 228 height 16
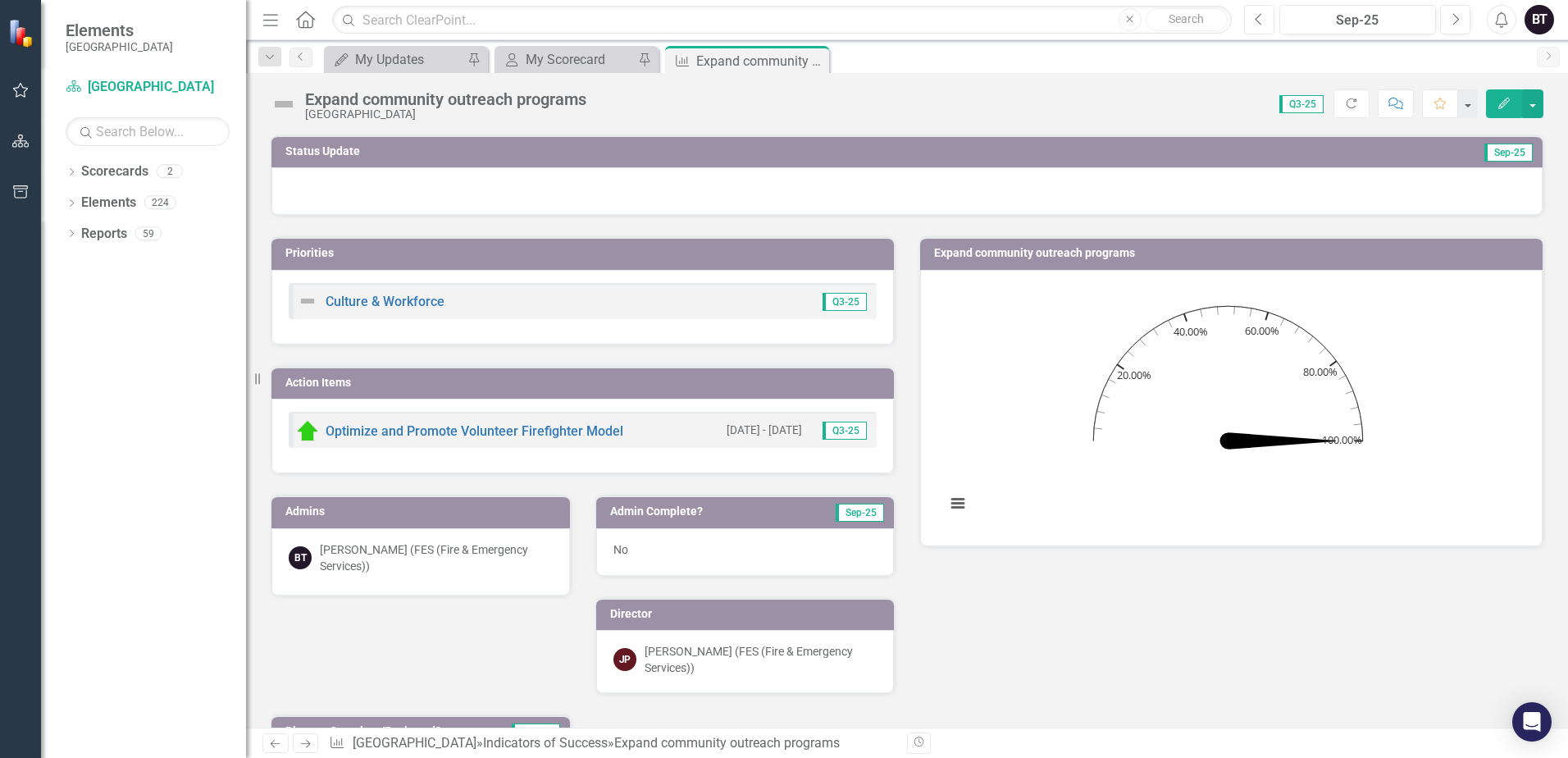
click at [1264, 27] on button "Previous" at bounding box center [1260, 19] width 30 height 29
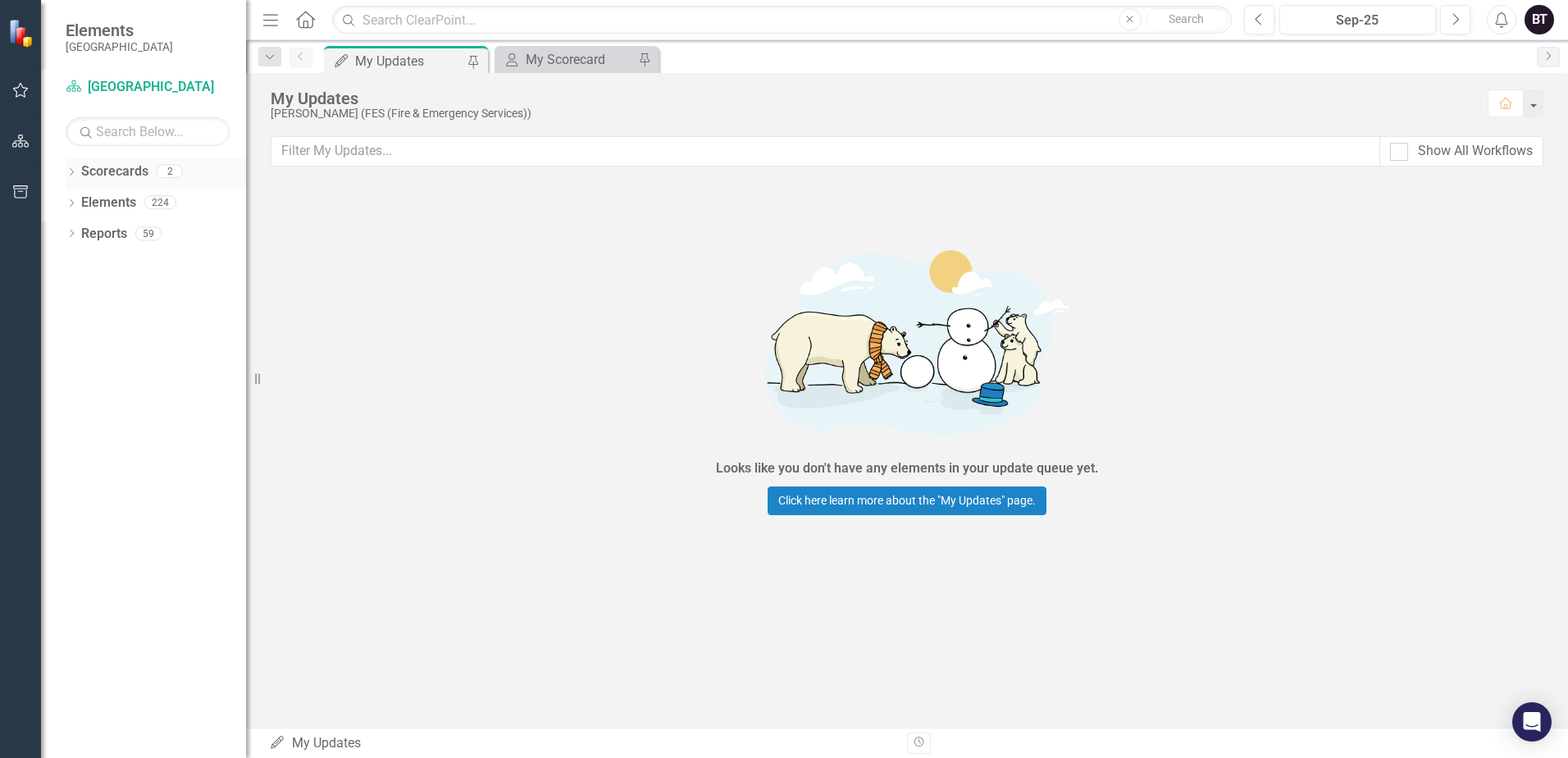
click at [128, 173] on link "Scorecards" at bounding box center [115, 172] width 68 height 19
click at [145, 85] on link "Scorecard Niagara-on-the-Lake" at bounding box center [148, 87] width 164 height 19
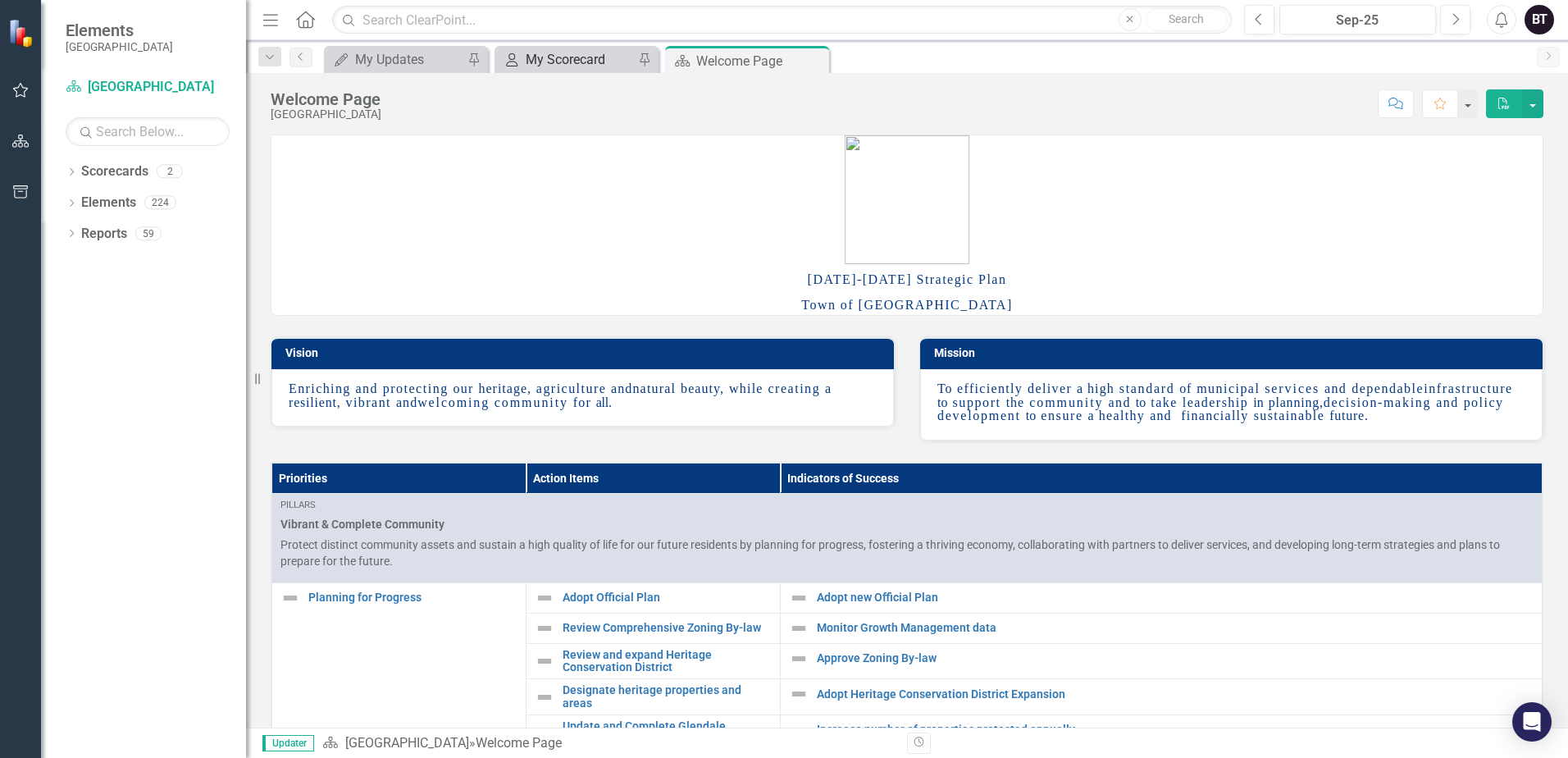
click at [554, 54] on div "My Scorecard" at bounding box center [579, 59] width 108 height 21
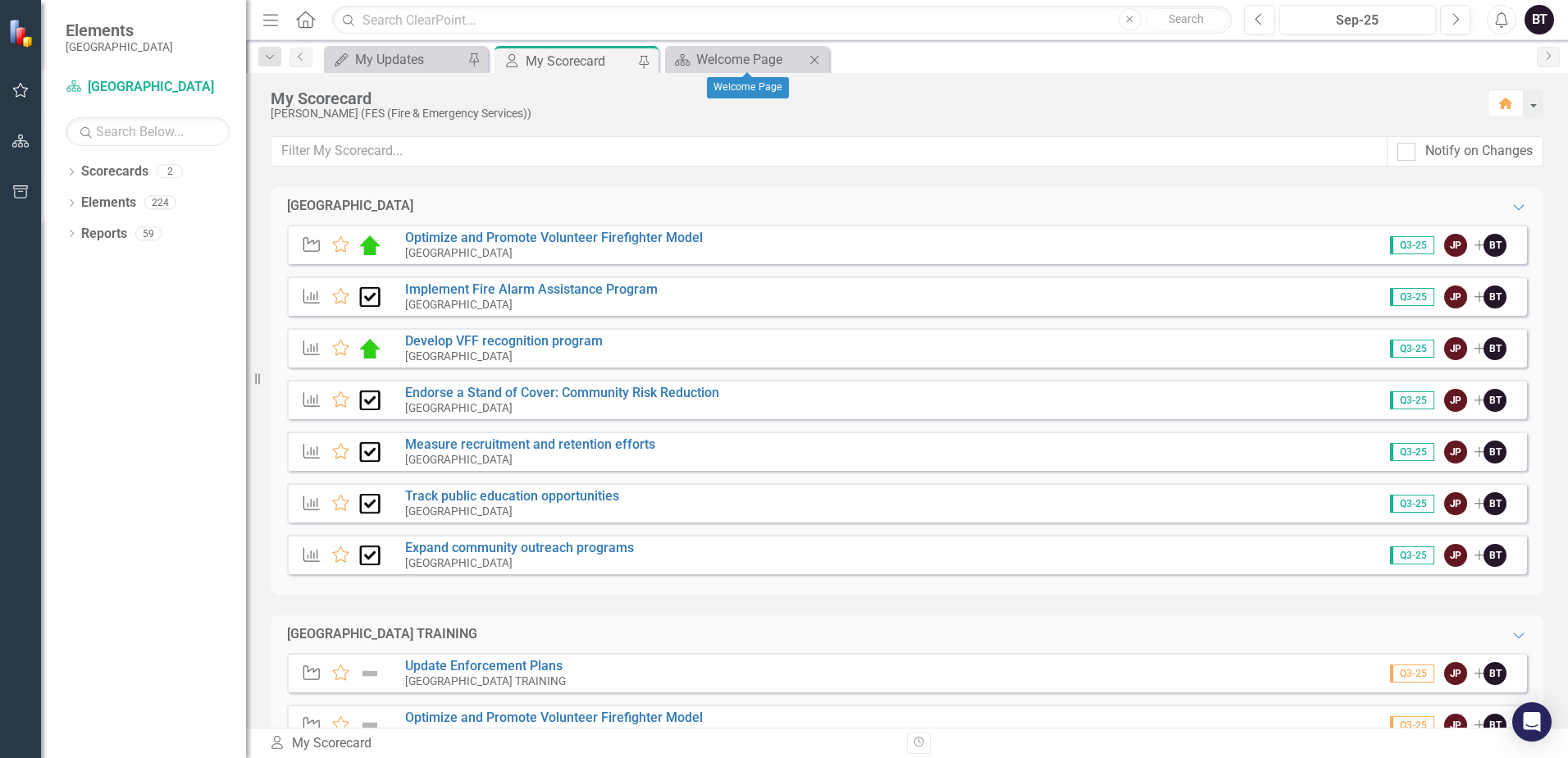
click at [820, 61] on icon "Close" at bounding box center [814, 60] width 16 height 13
